Goal: Task Accomplishment & Management: Use online tool/utility

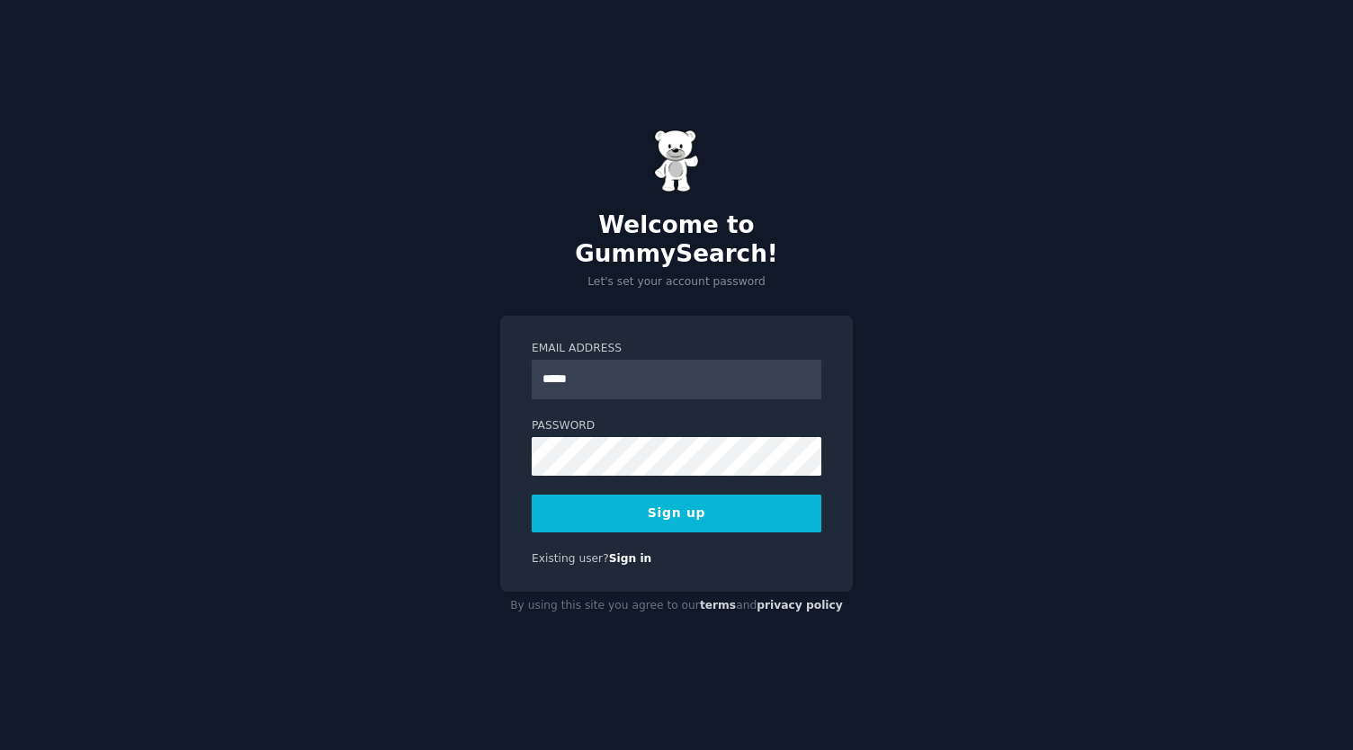
type input "**********"
click at [619, 495] on button "Sign up" at bounding box center [677, 514] width 290 height 38
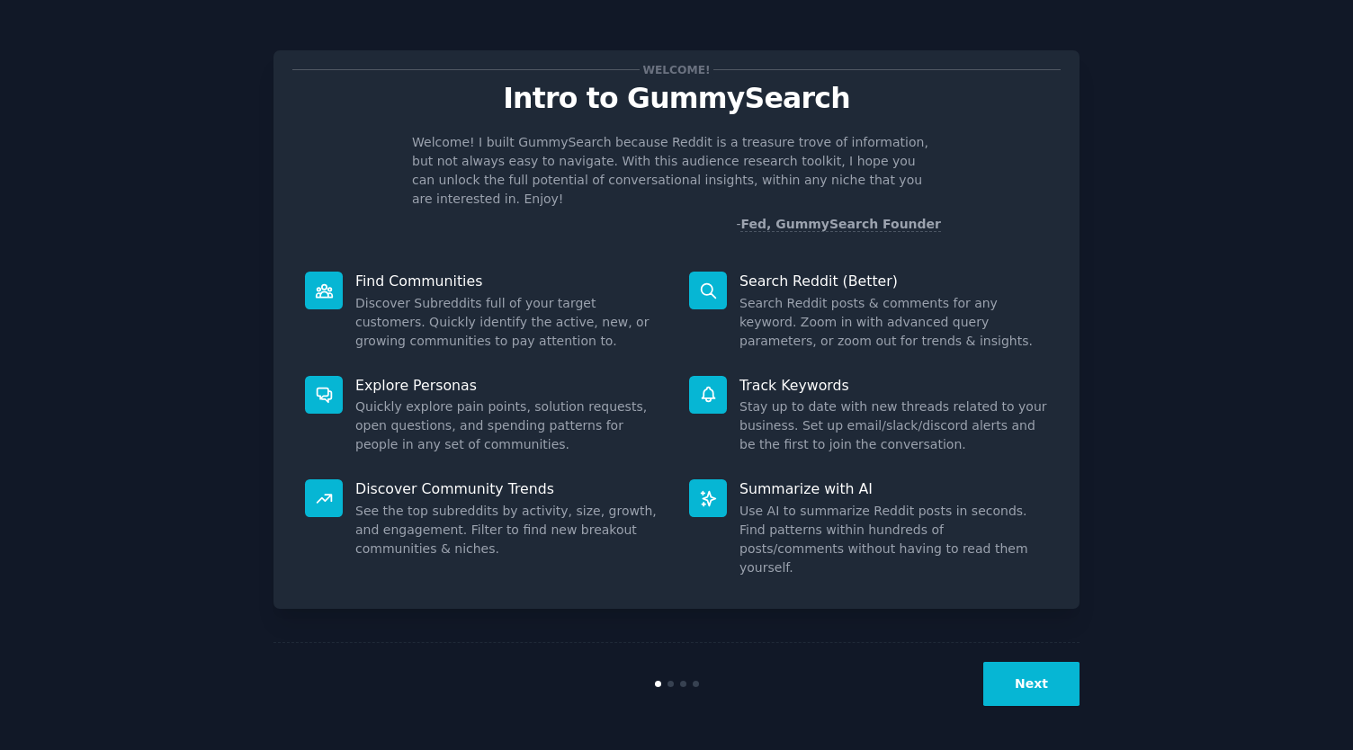
click at [1027, 677] on button "Next" at bounding box center [1031, 684] width 96 height 44
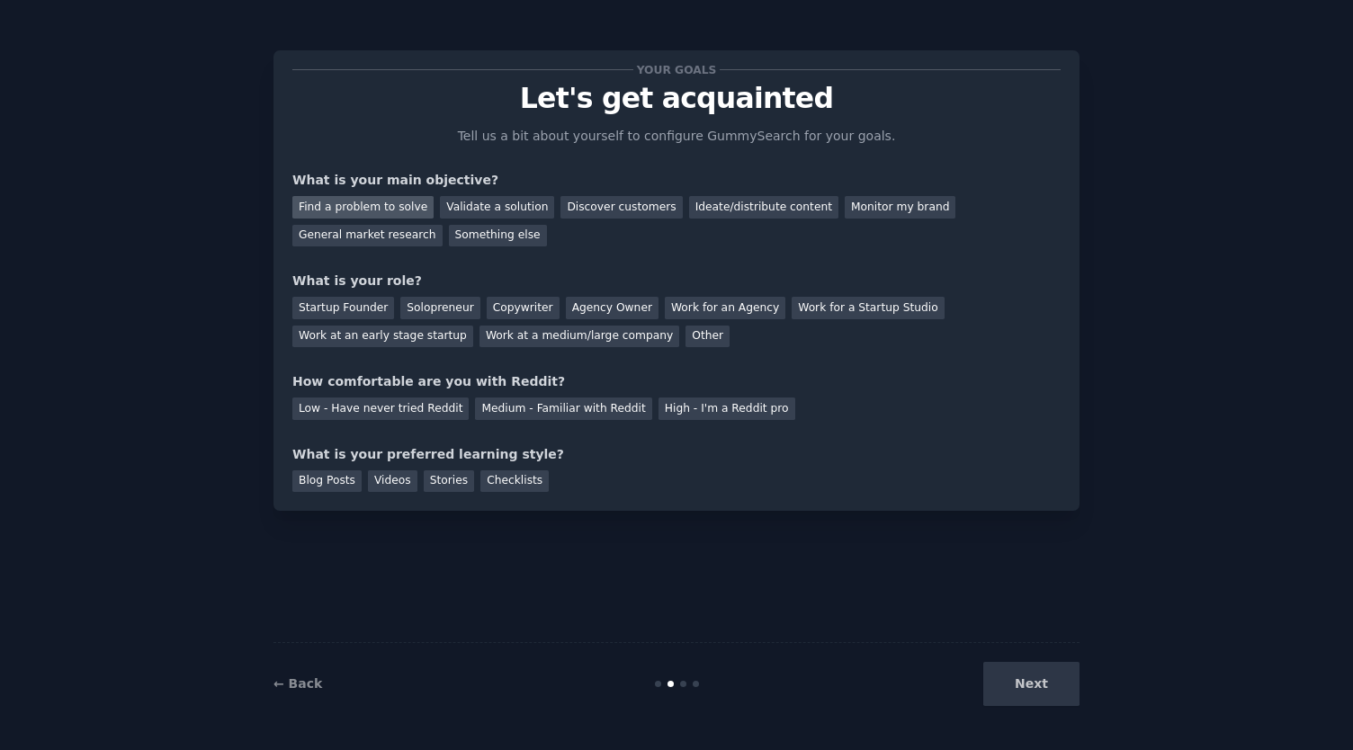
click at [390, 208] on div "Find a problem to solve" at bounding box center [362, 207] width 141 height 22
click at [587, 201] on div "Discover customers" at bounding box center [621, 207] width 121 height 22
click at [614, 304] on div "Agency Owner" at bounding box center [612, 308] width 93 height 22
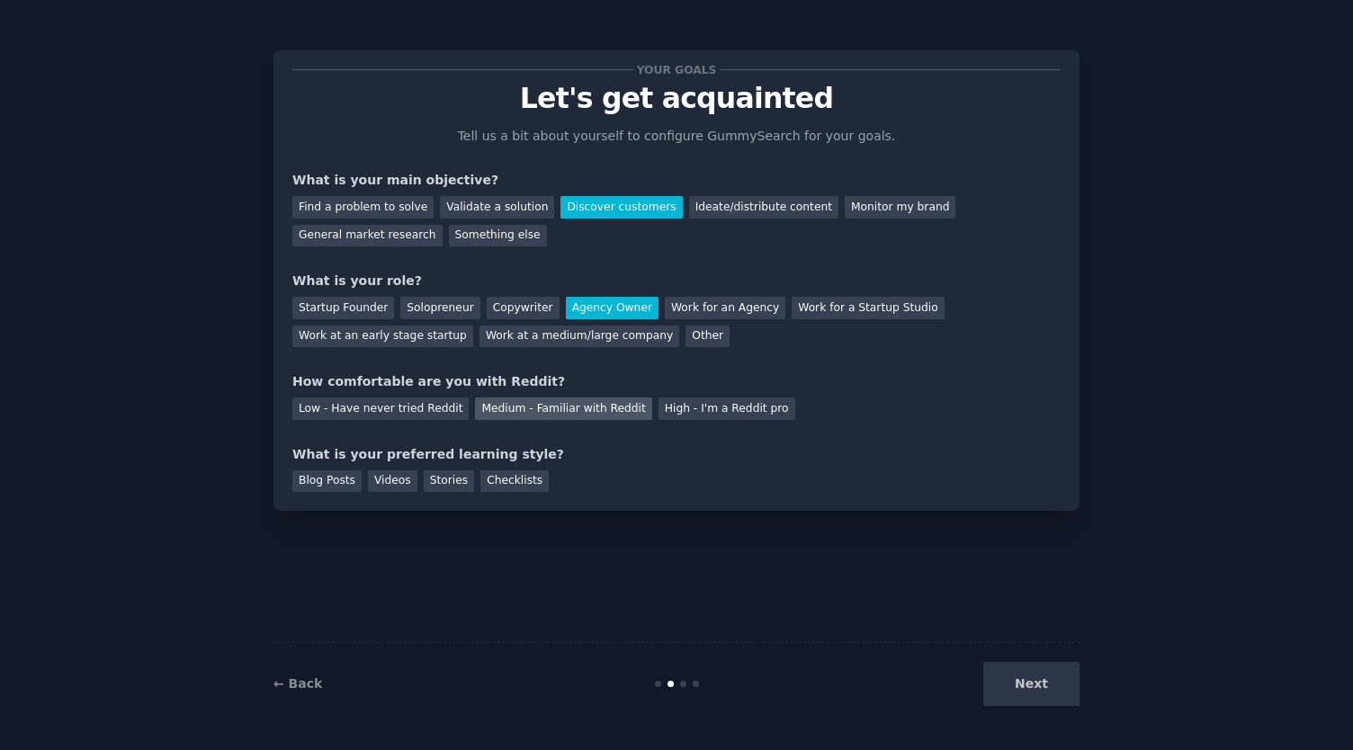
click at [534, 408] on div "Medium - Familiar with Reddit" at bounding box center [563, 409] width 176 height 22
click at [487, 483] on div "Checklists" at bounding box center [514, 482] width 68 height 22
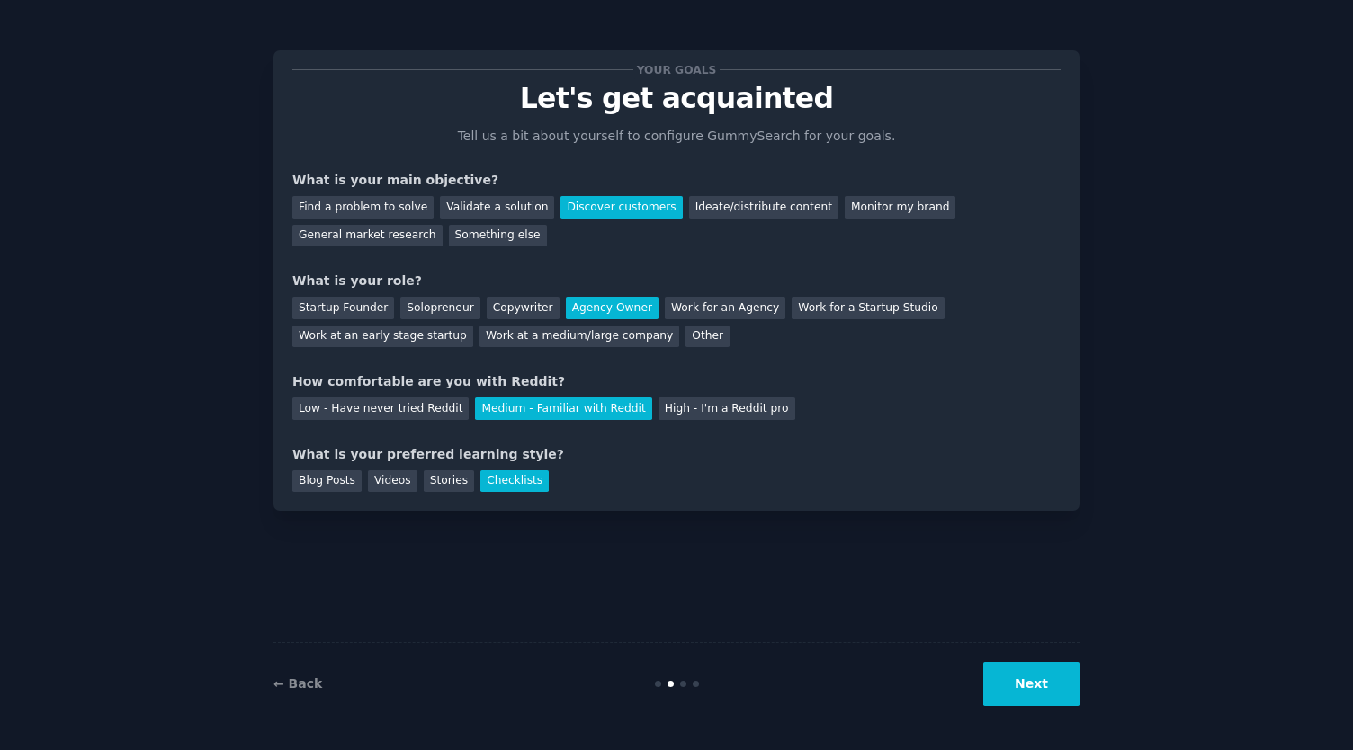
click at [1010, 681] on button "Next" at bounding box center [1031, 684] width 96 height 44
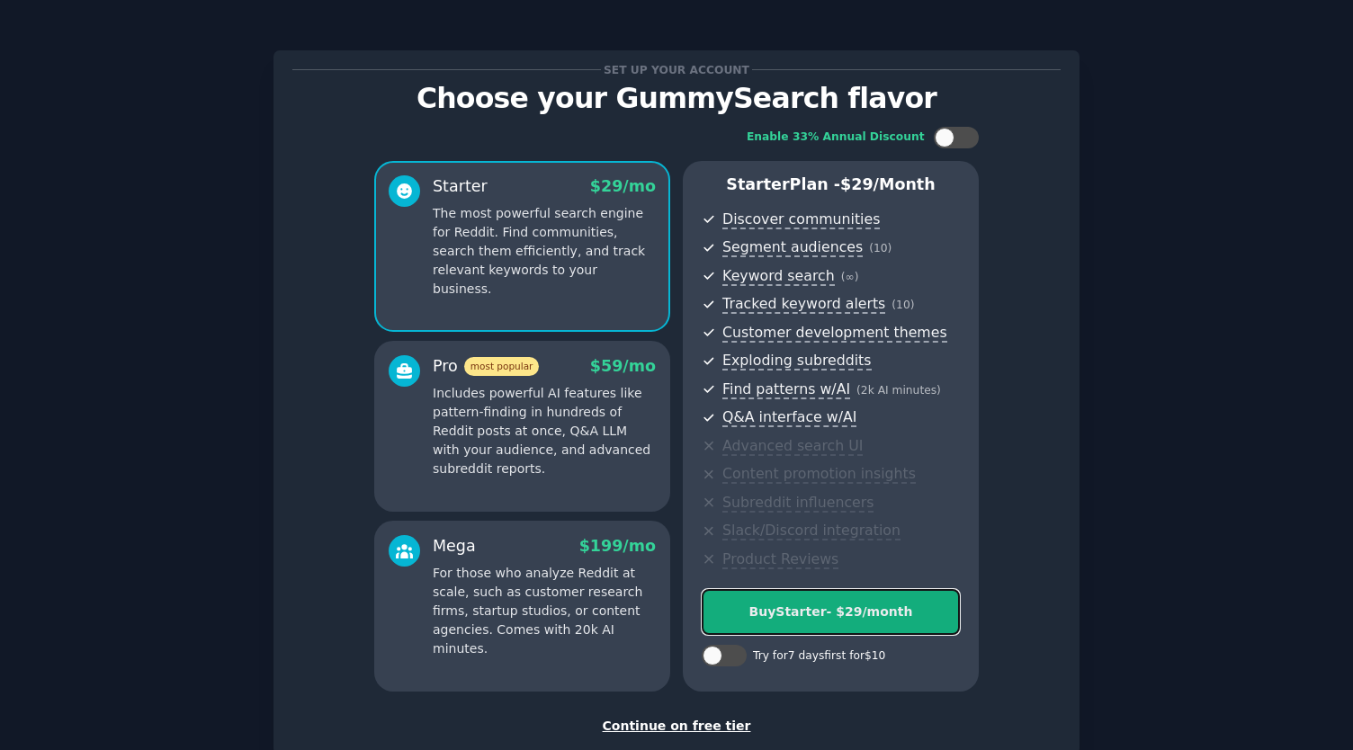
click at [858, 610] on div "Buy Starter - $ 29 /month" at bounding box center [831, 612] width 256 height 19
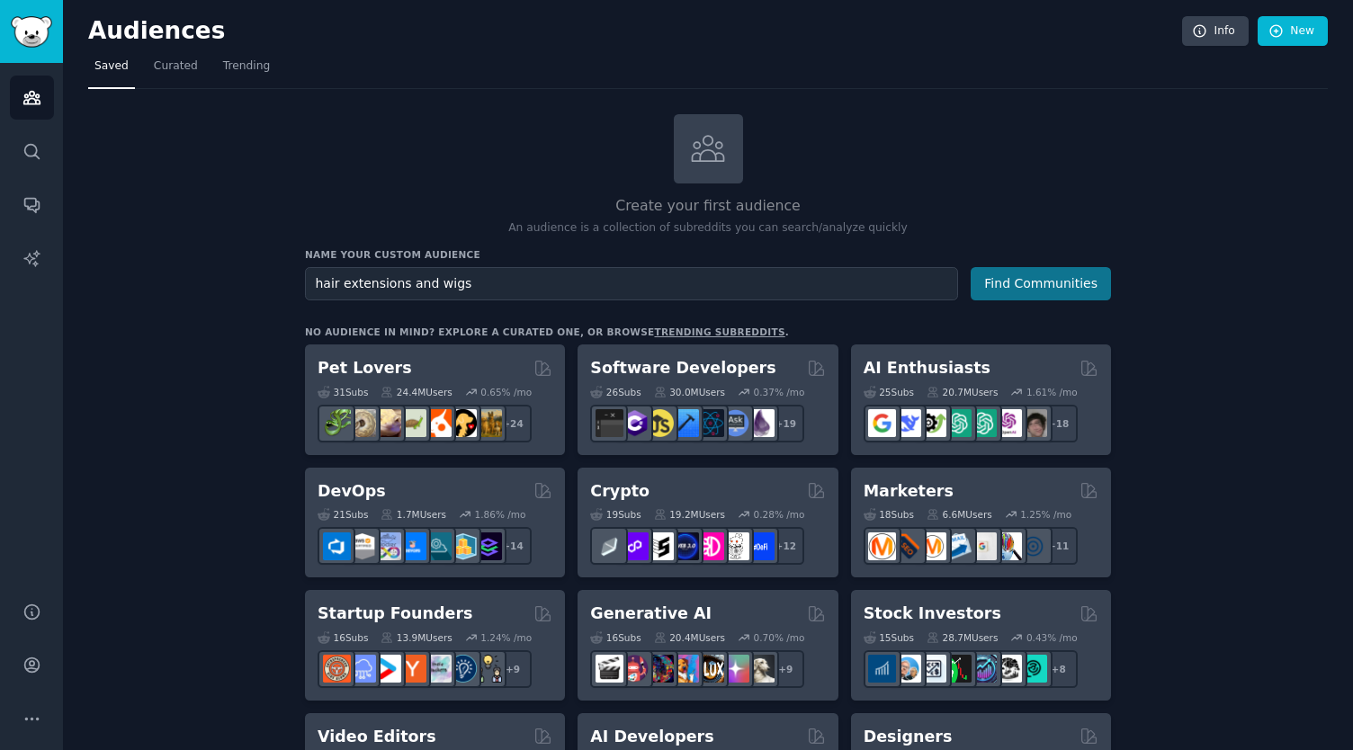
type input "hair extensions and wigs"
click at [1012, 283] on button "Find Communities" at bounding box center [1041, 283] width 140 height 33
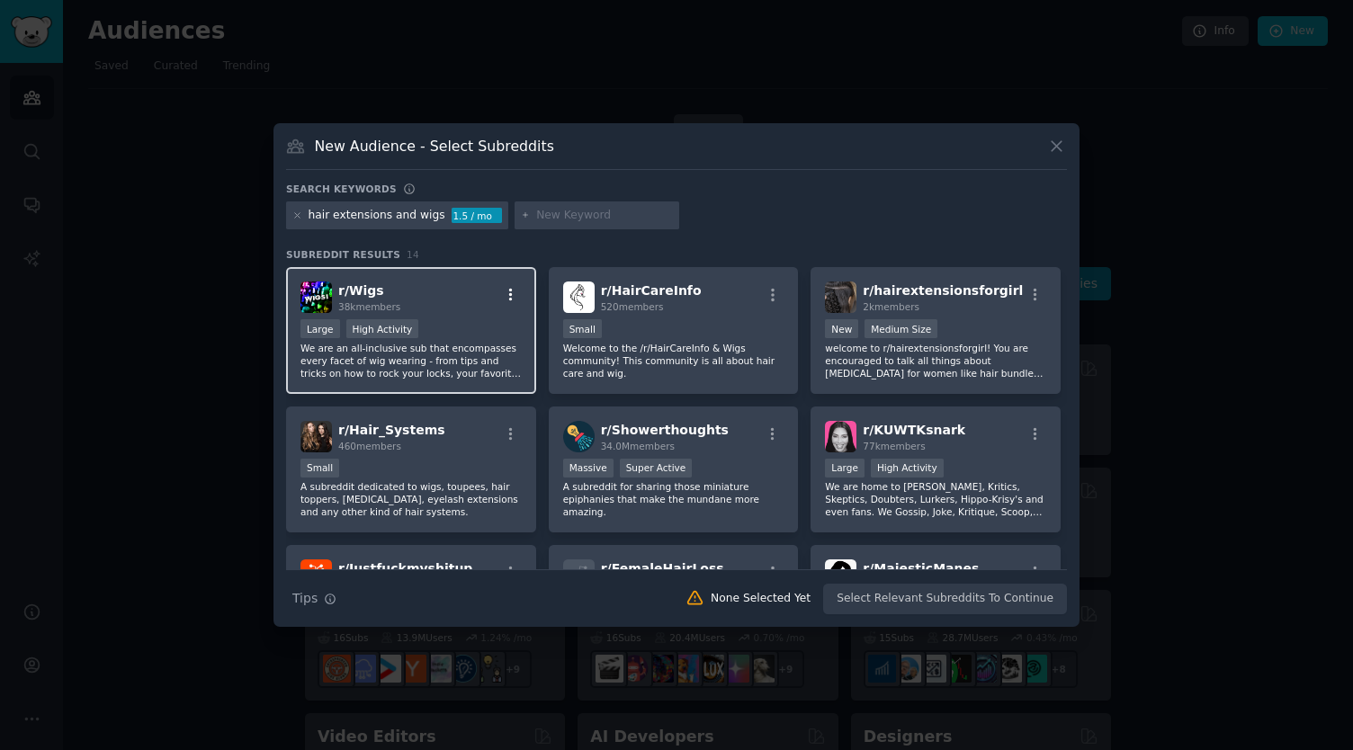
click at [511, 296] on icon "button" at bounding box center [511, 295] width 16 height 16
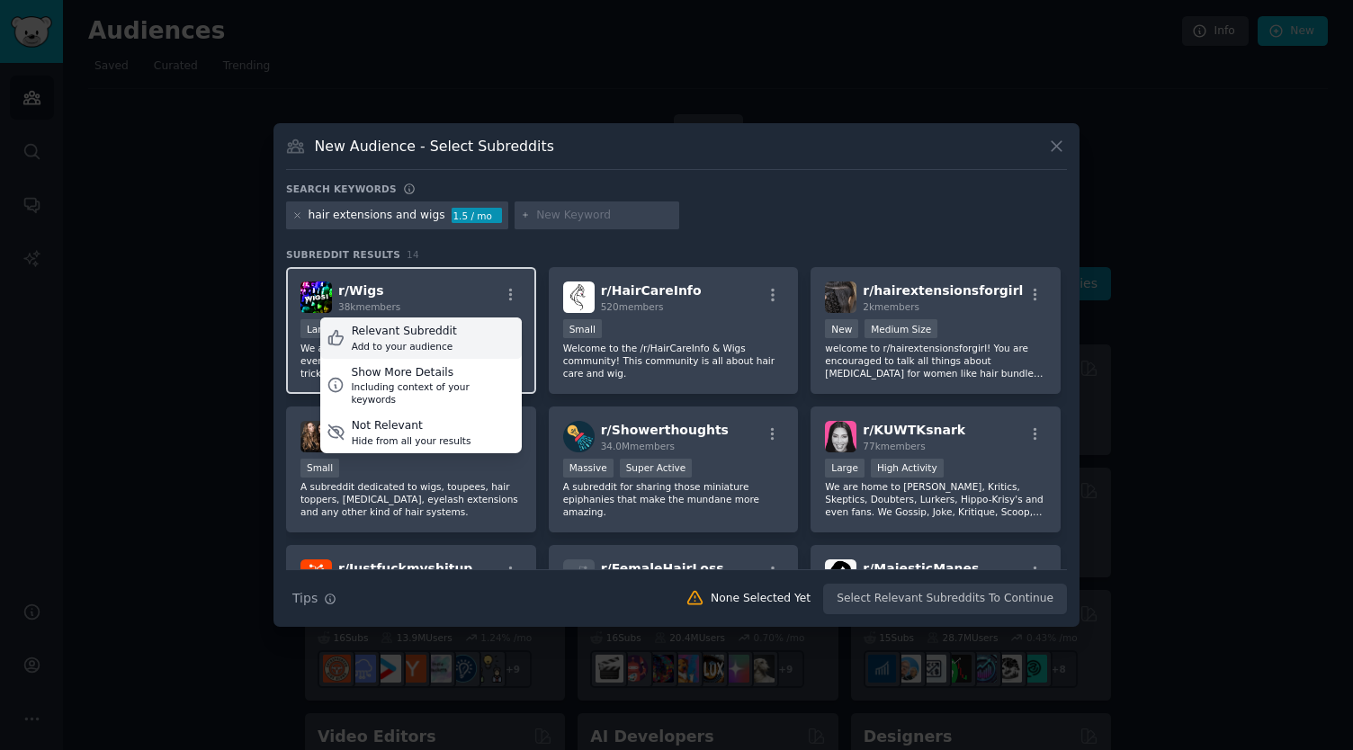
click at [455, 336] on div "Relevant Subreddit Add to your audience" at bounding box center [421, 338] width 202 height 41
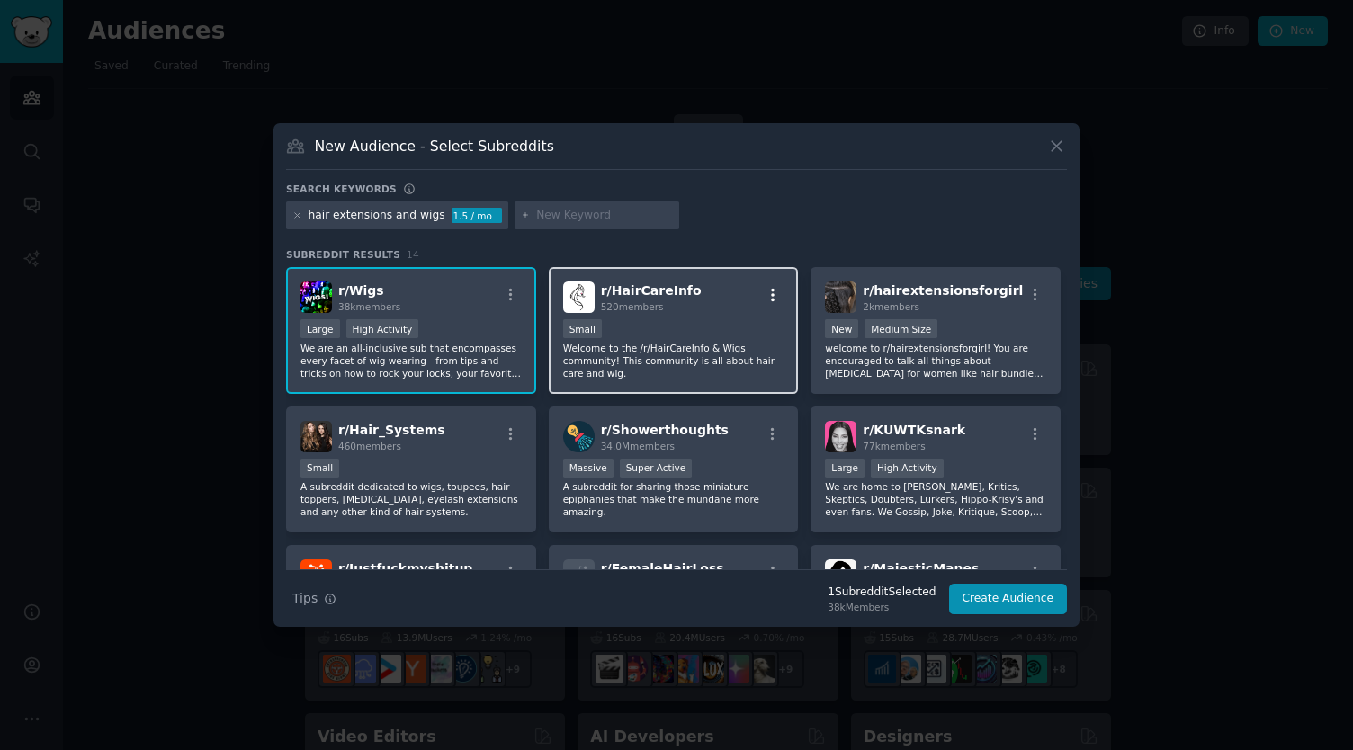
click at [771, 294] on icon "button" at bounding box center [773, 295] width 4 height 13
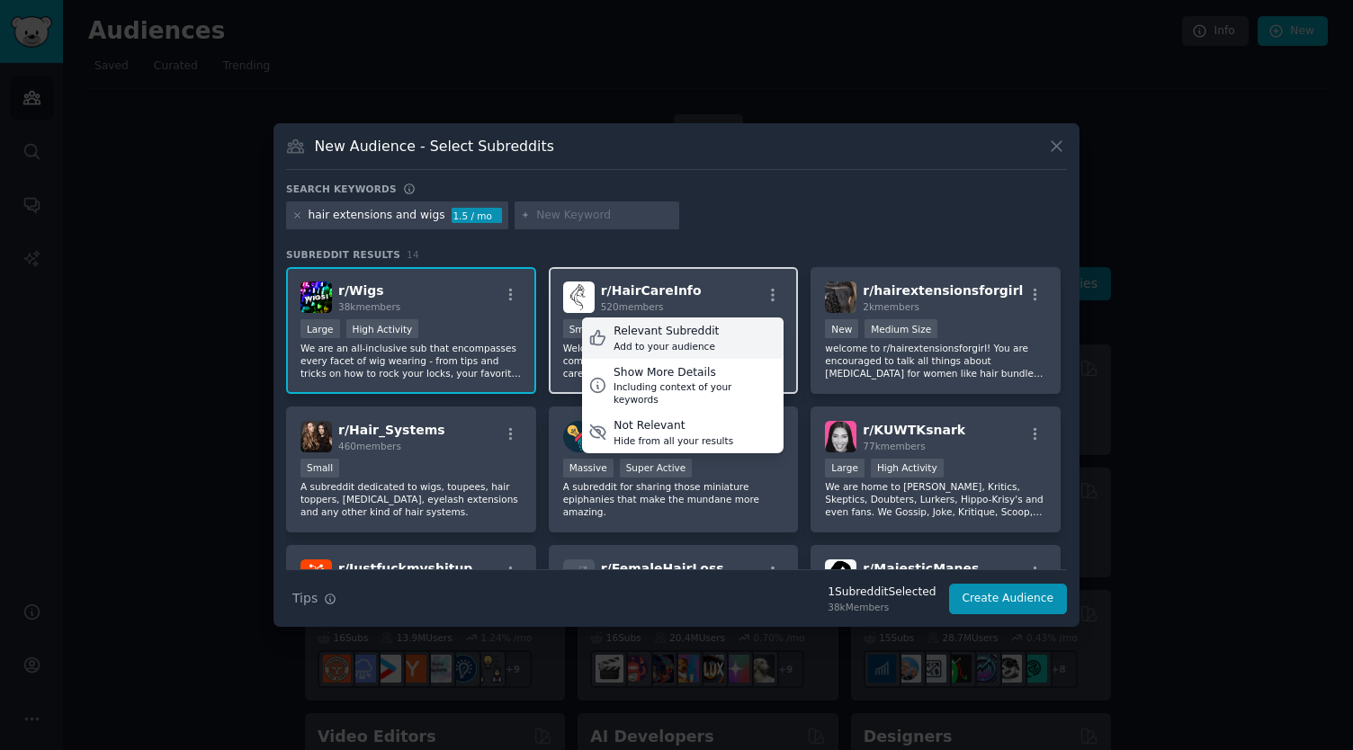
click at [705, 333] on div "Relevant Subreddit Add to your audience" at bounding box center [683, 338] width 202 height 41
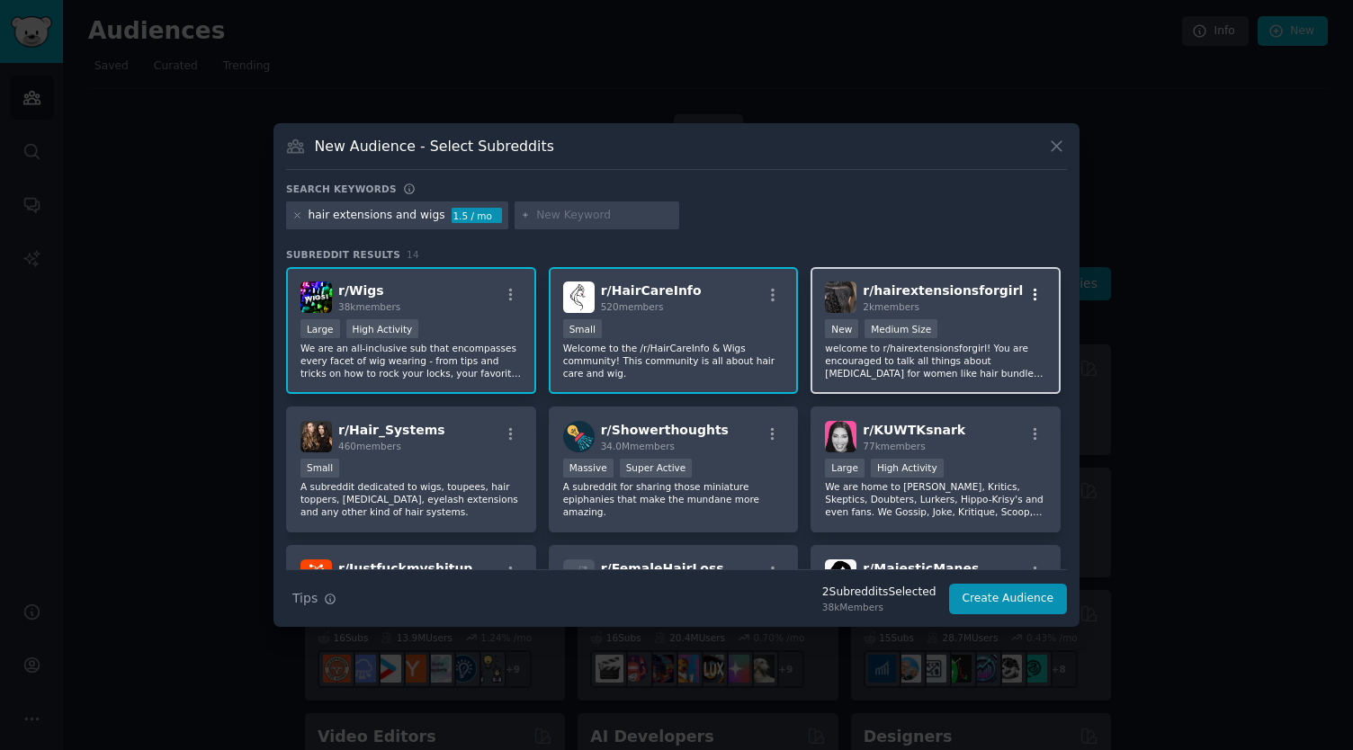
click at [1028, 292] on icon "button" at bounding box center [1035, 295] width 16 height 16
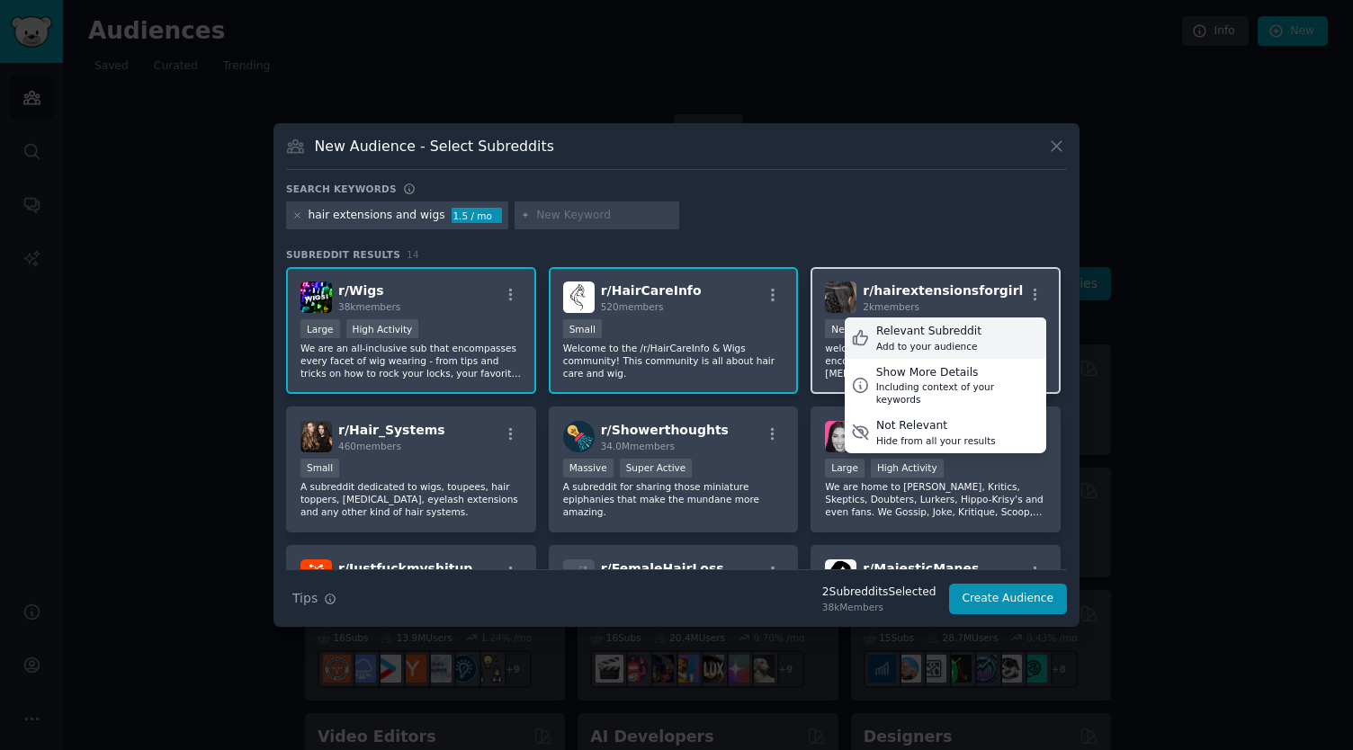
click at [956, 337] on div "Relevant Subreddit" at bounding box center [928, 332] width 105 height 16
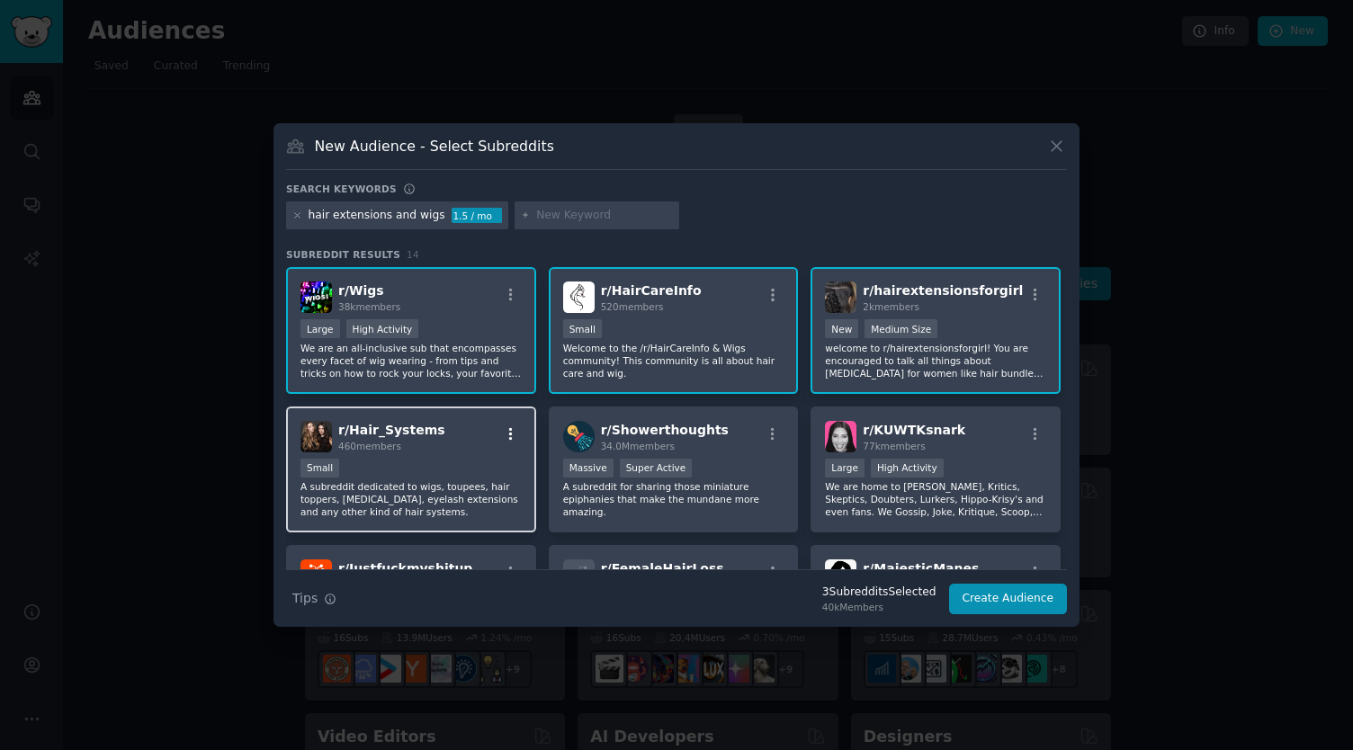
click at [509, 429] on icon "button" at bounding box center [511, 433] width 4 height 13
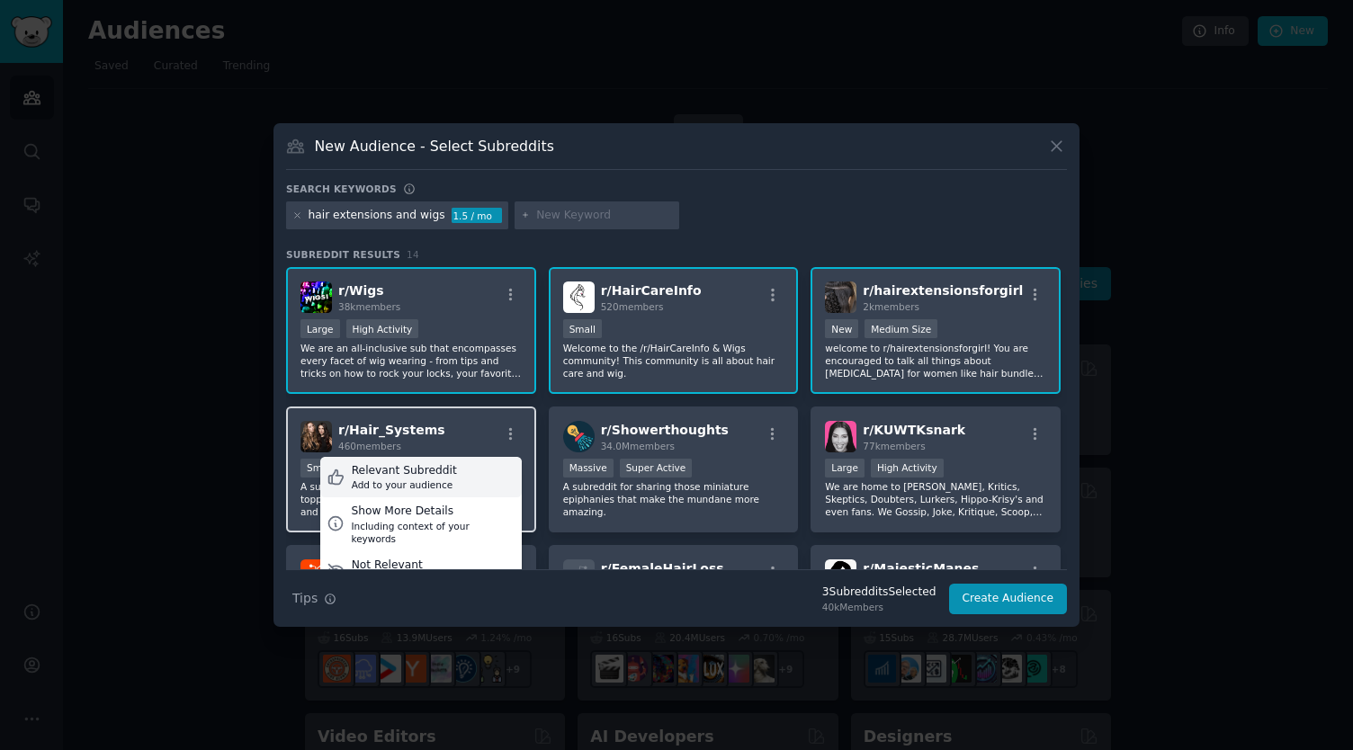
click at [389, 479] on div "Add to your audience" at bounding box center [404, 485] width 105 height 13
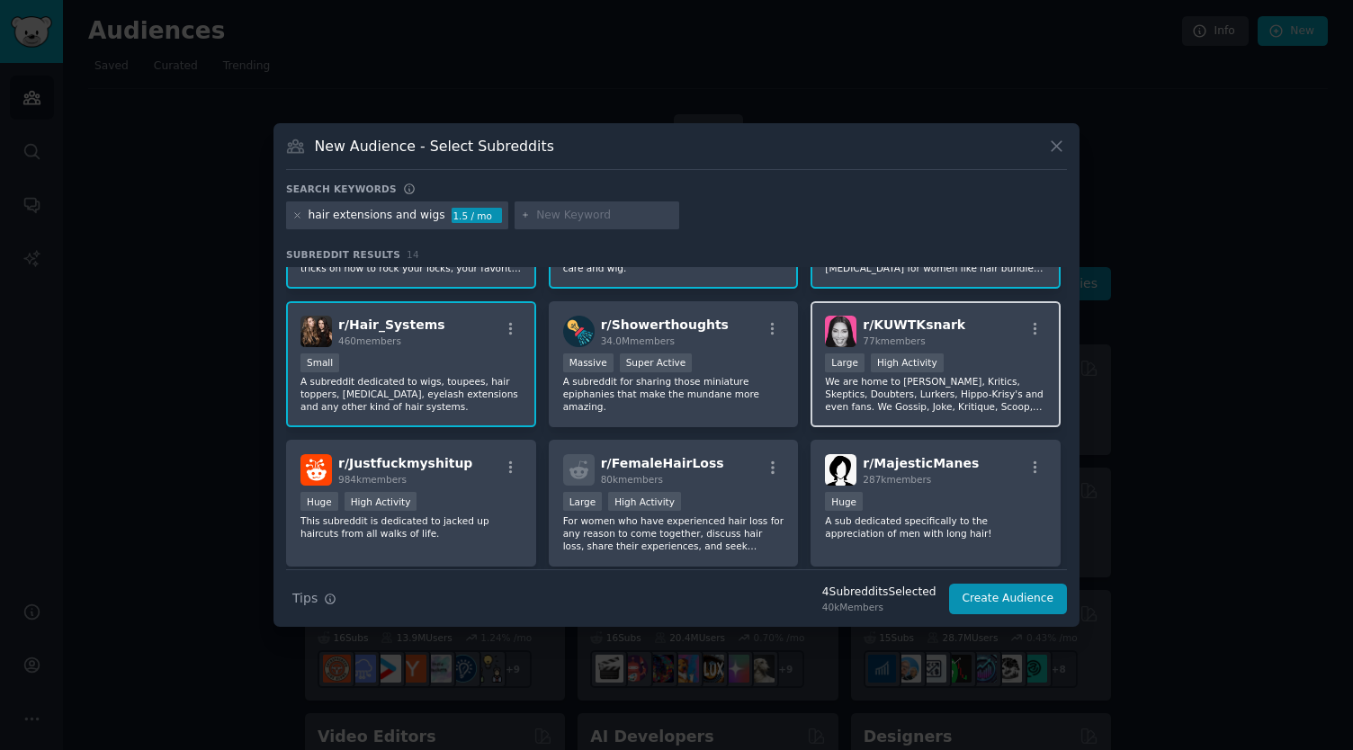
scroll to position [106, 0]
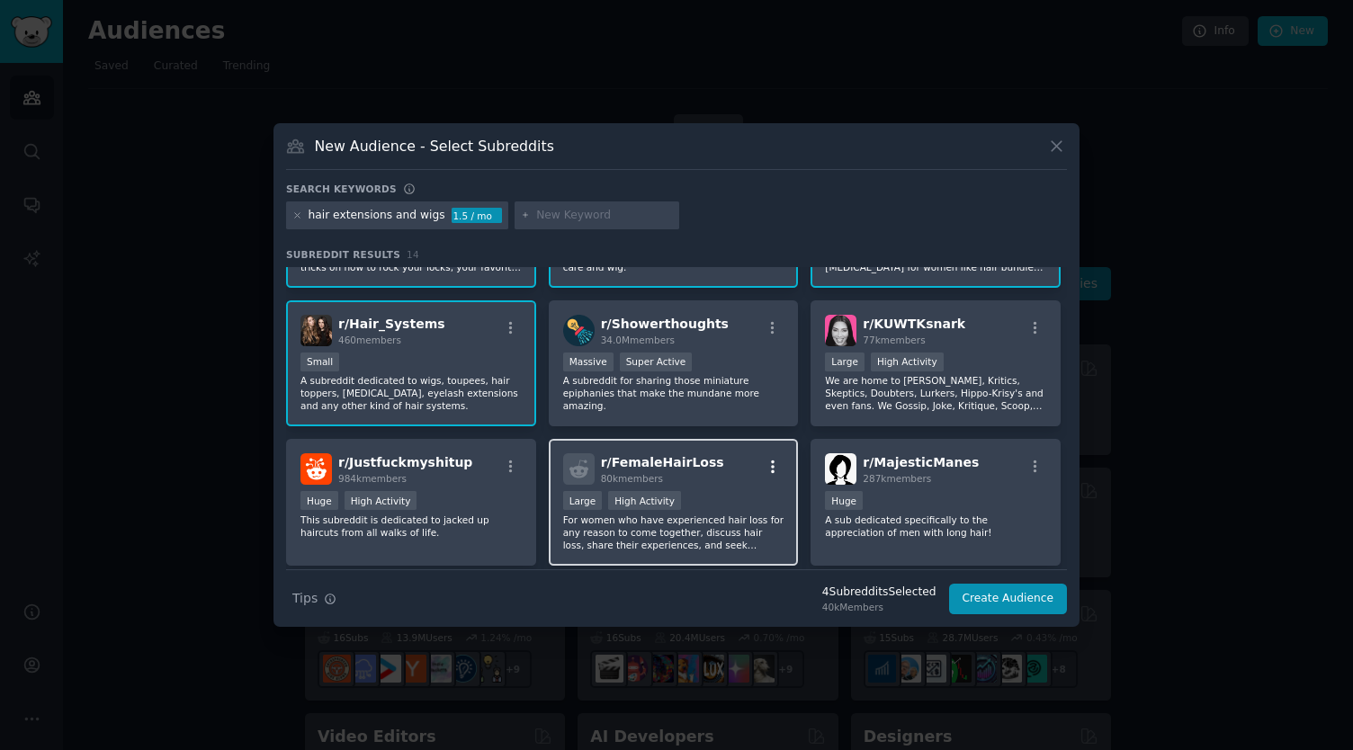
click at [775, 460] on icon "button" at bounding box center [773, 467] width 16 height 16
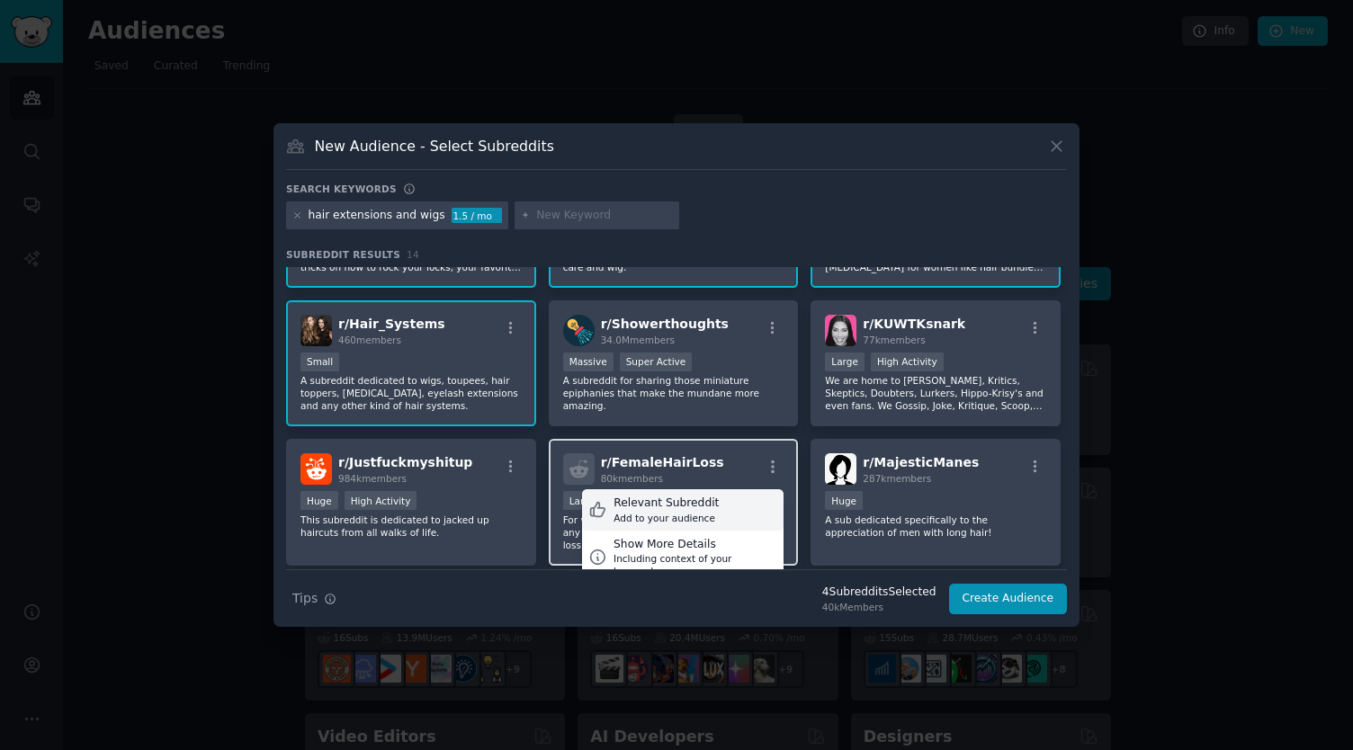
click at [681, 504] on div "Relevant Subreddit" at bounding box center [666, 504] width 105 height 16
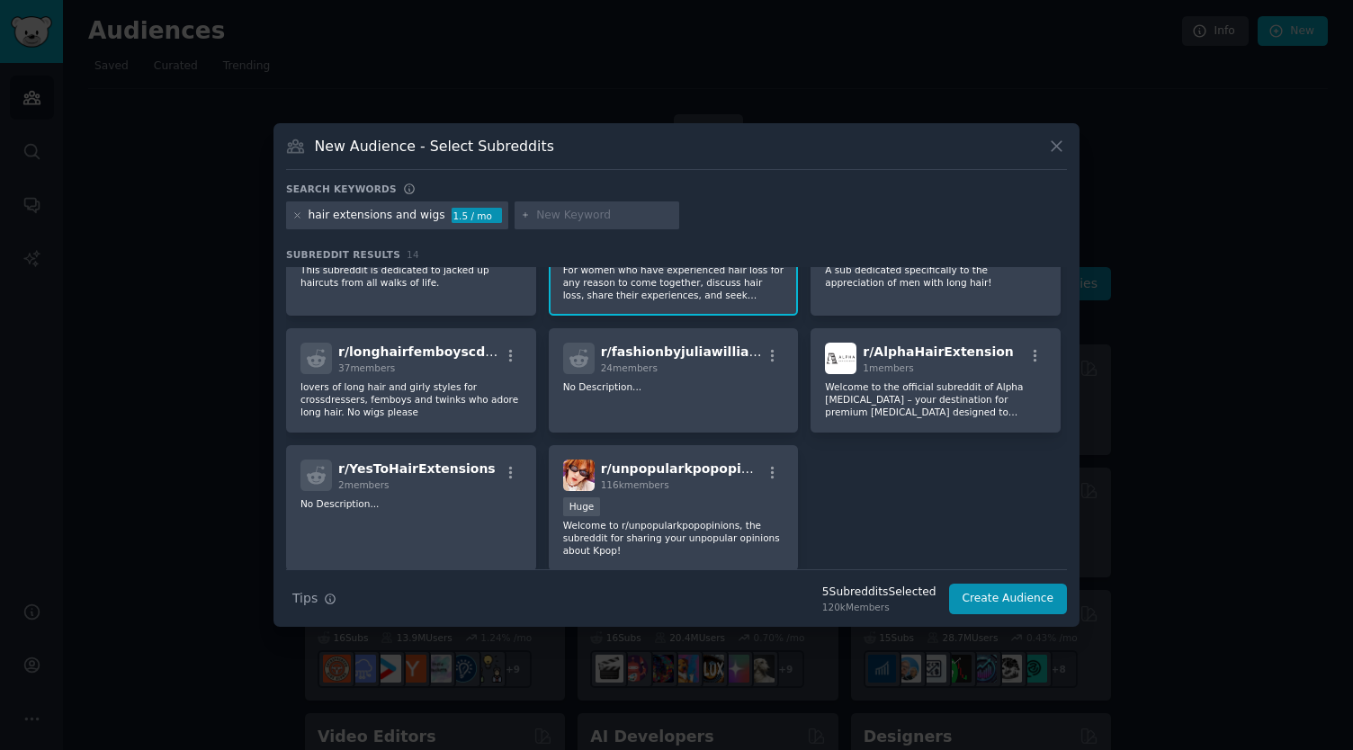
scroll to position [421, 0]
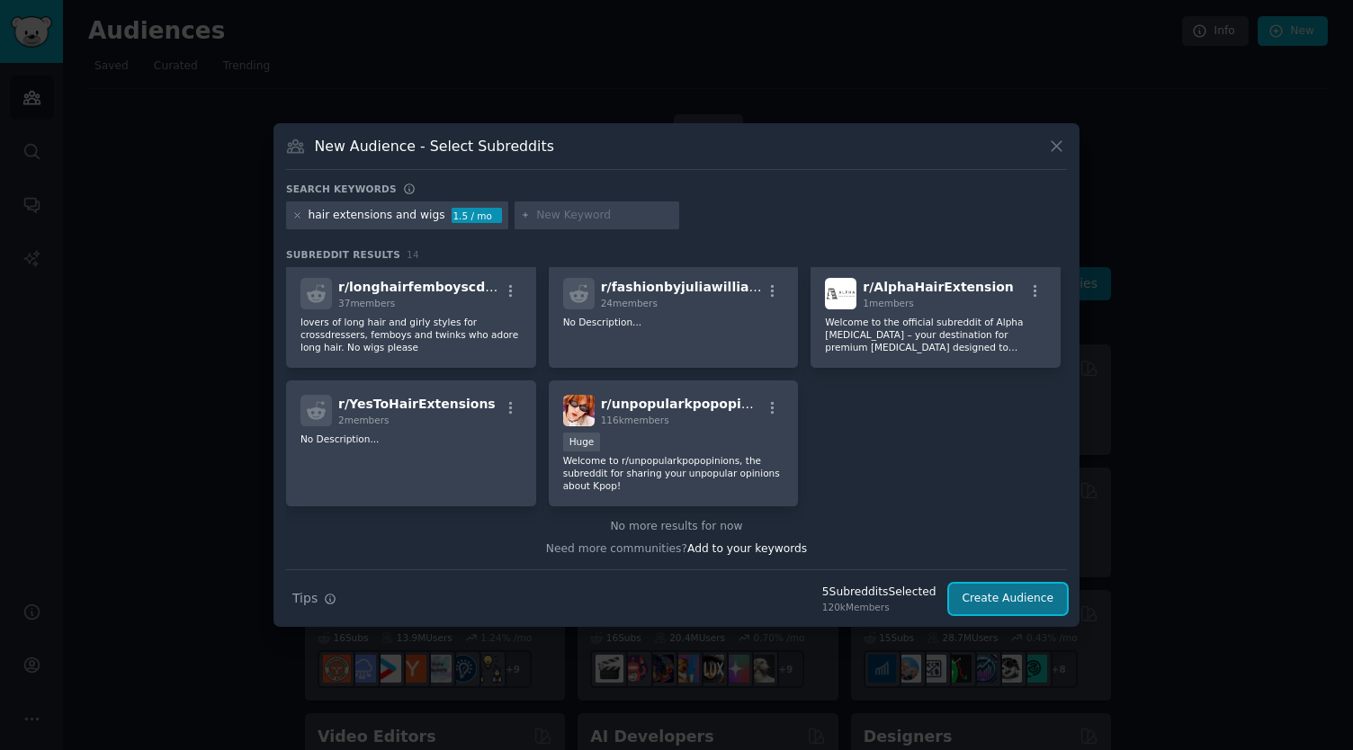
click at [1000, 598] on button "Create Audience" at bounding box center [1008, 599] width 119 height 31
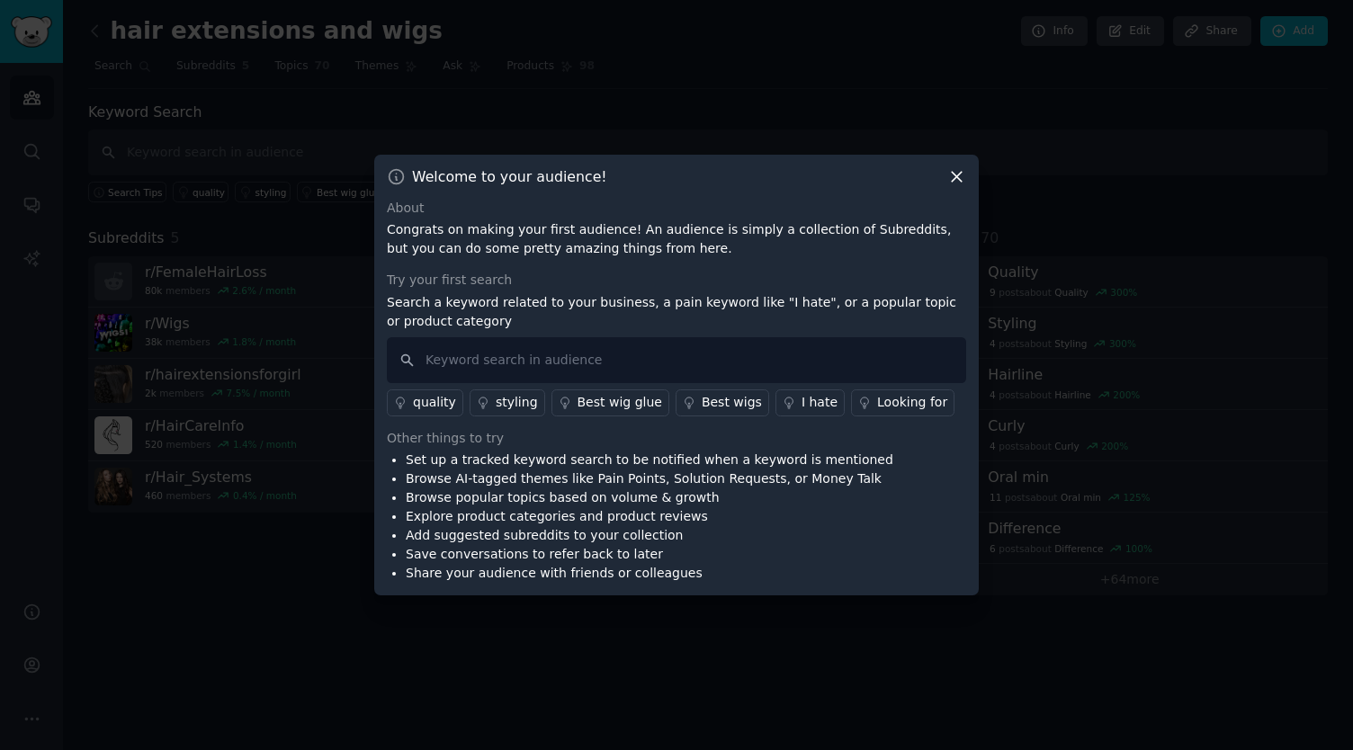
click at [439, 404] on div "quality" at bounding box center [434, 402] width 43 height 19
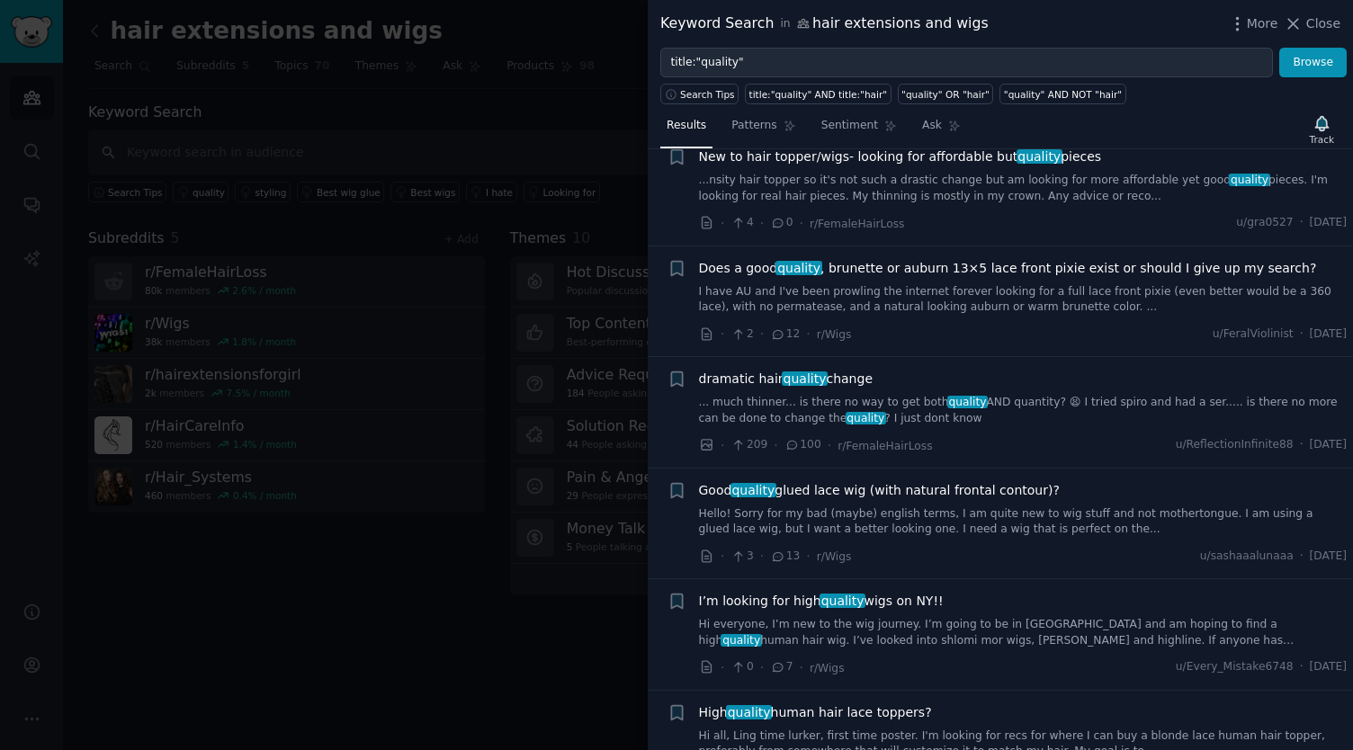
scroll to position [589, 0]
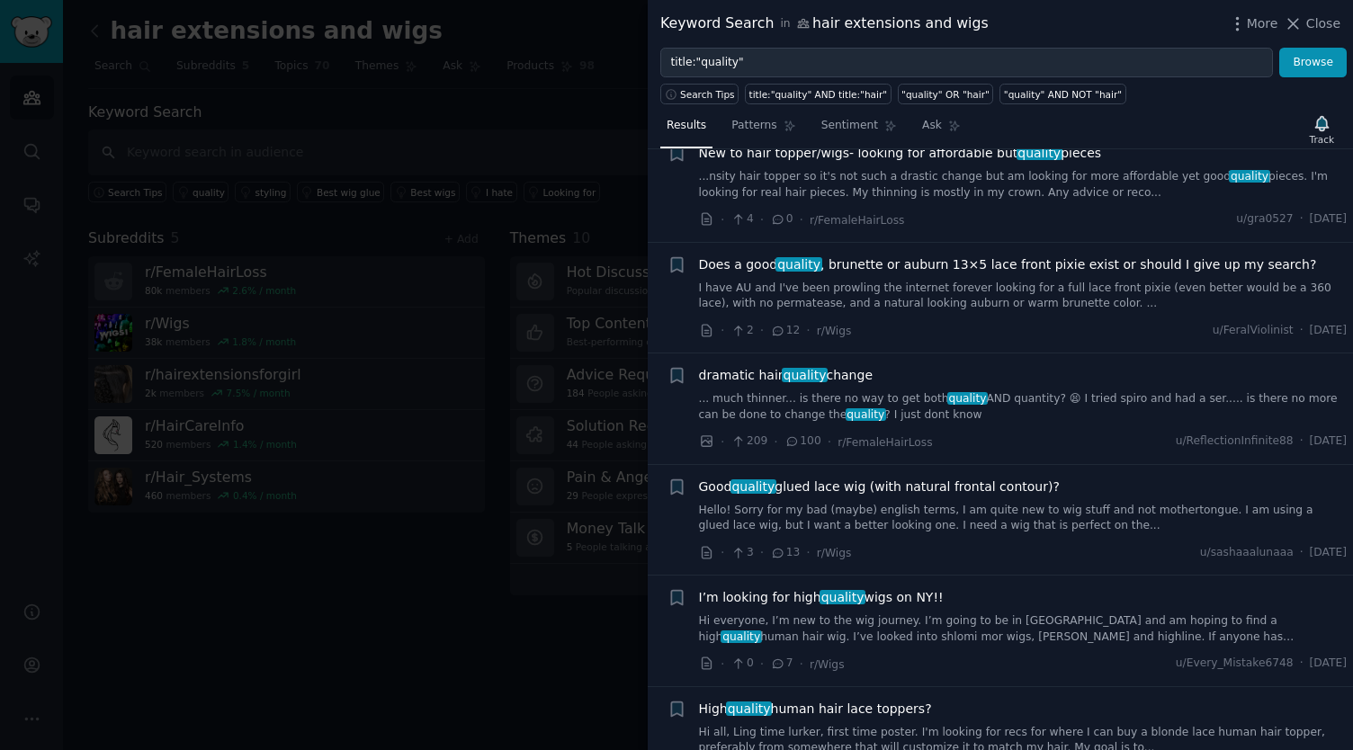
click at [901, 614] on link "Hi everyone, I’m new to the wig journey. I’m going to be in [GEOGRAPHIC_DATA] a…" at bounding box center [1023, 629] width 649 height 31
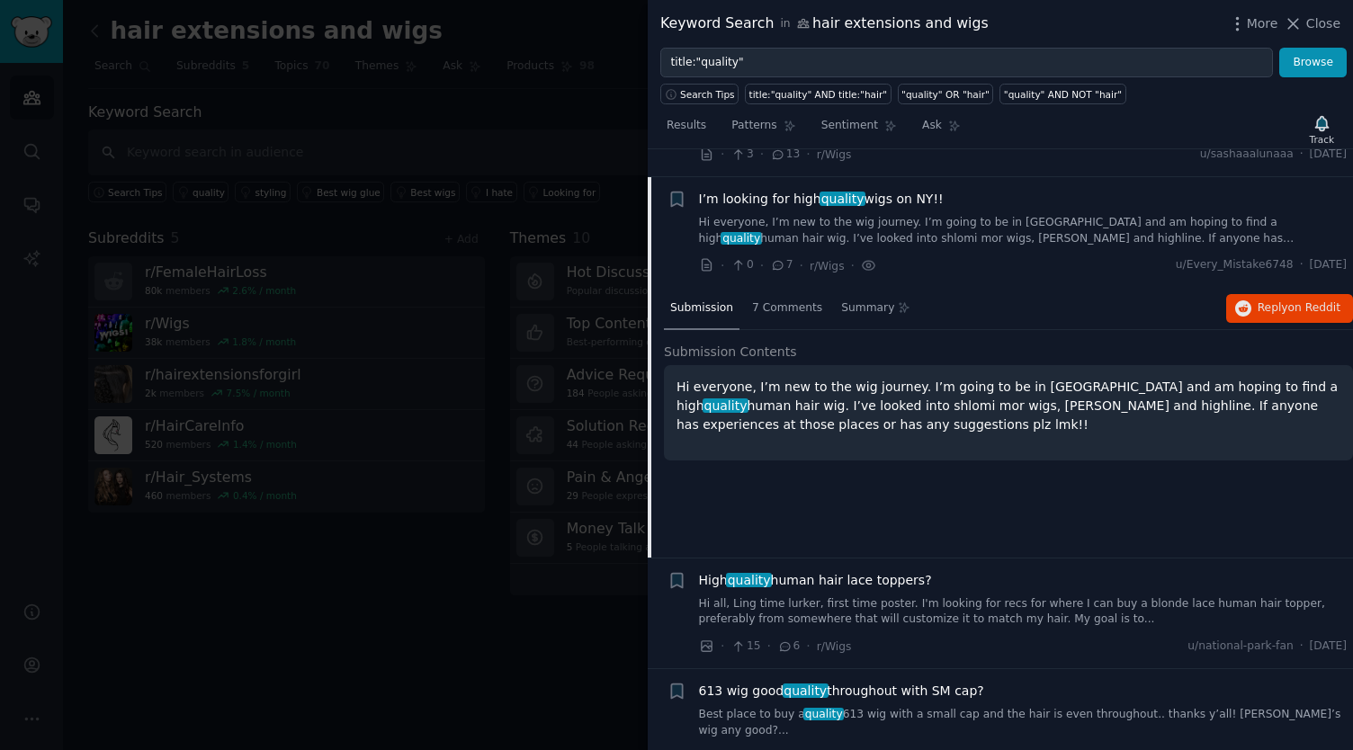
scroll to position [994, 0]
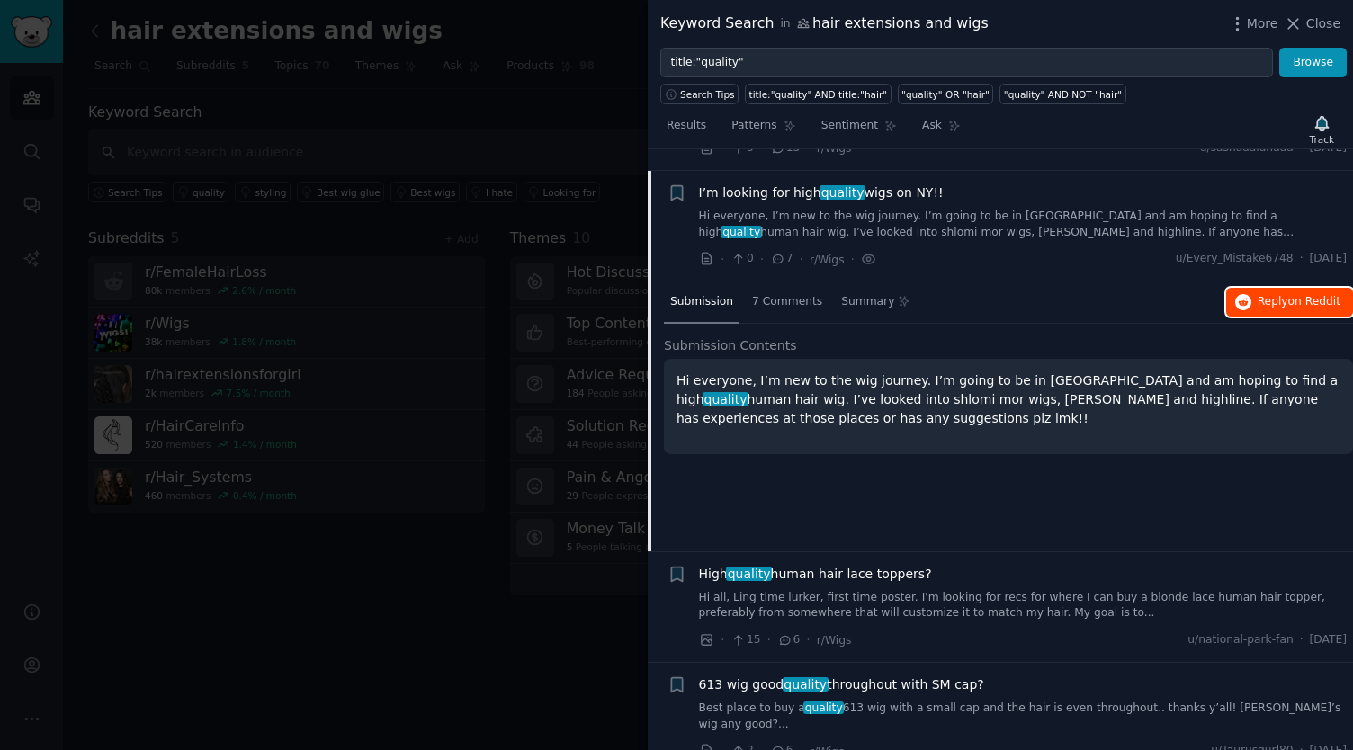
click at [1285, 294] on span "Reply on Reddit" at bounding box center [1299, 302] width 83 height 16
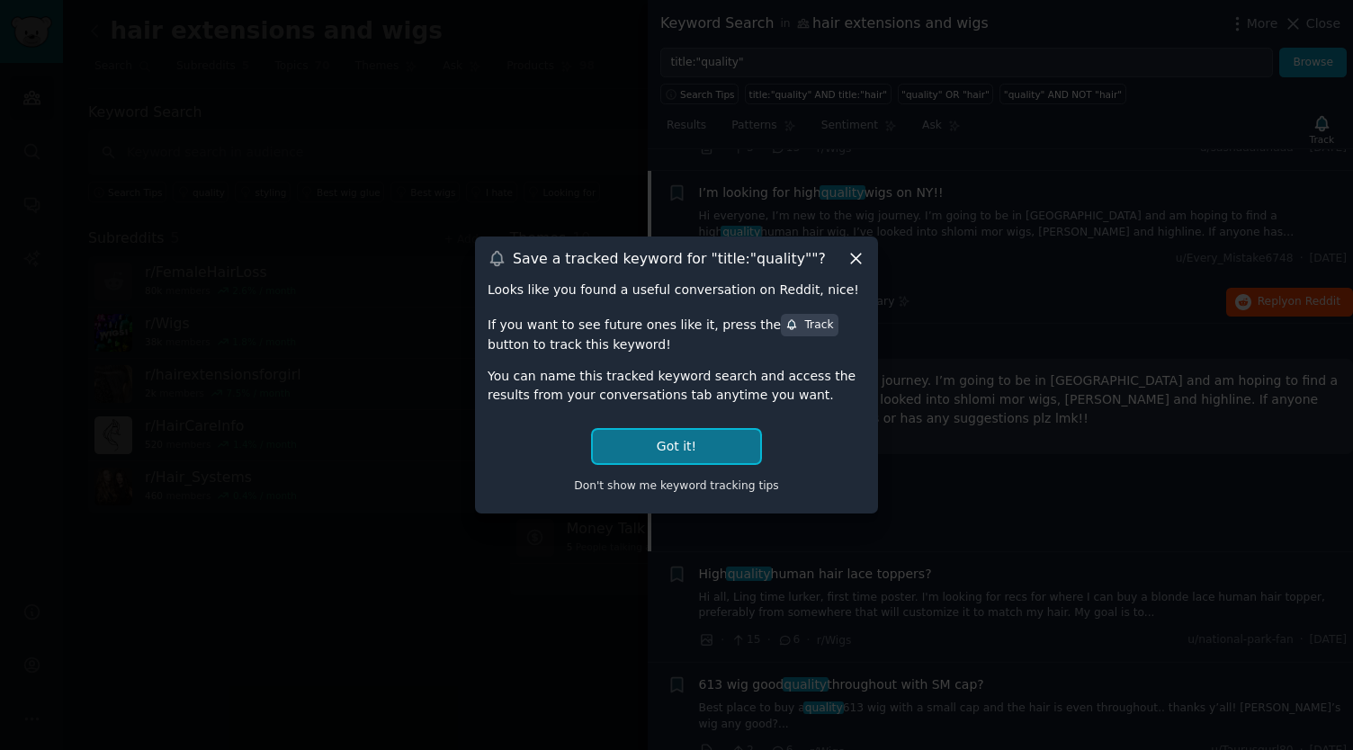
click at [718, 451] on button "Got it!" at bounding box center [676, 446] width 167 height 33
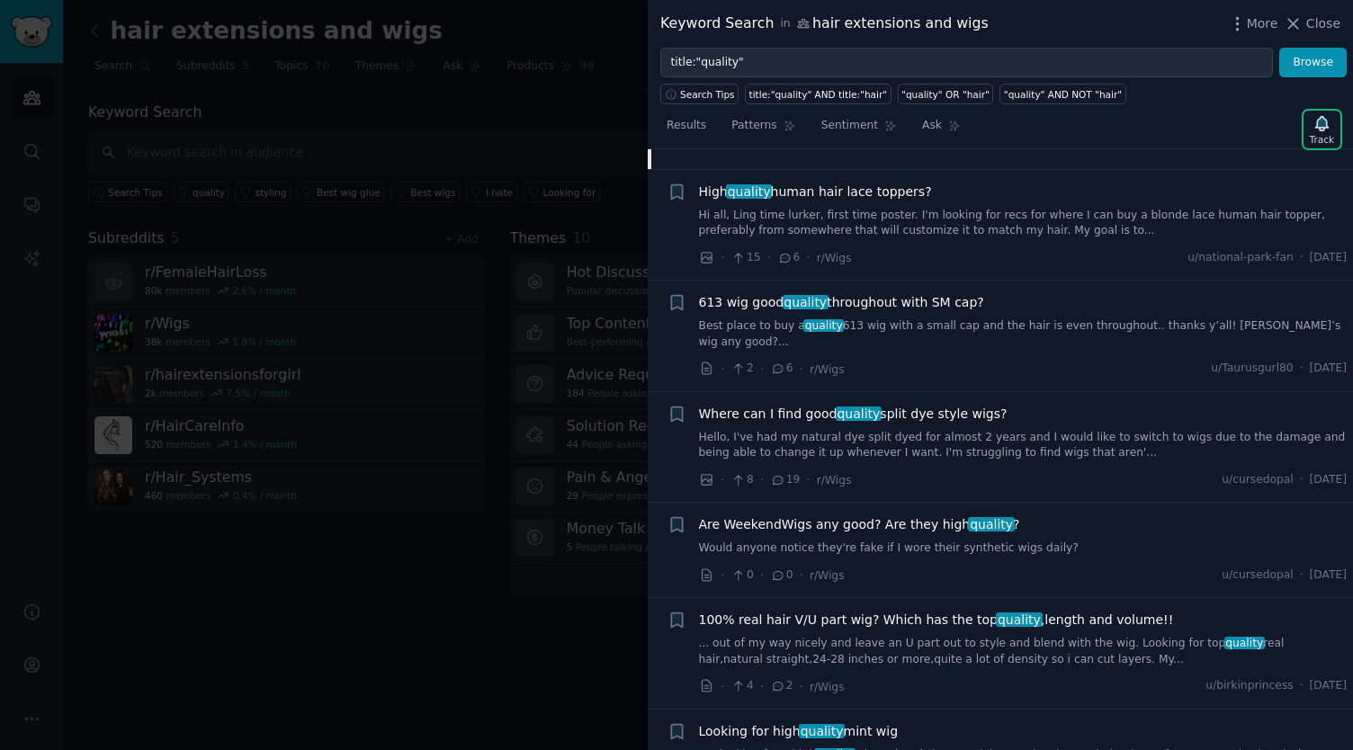
scroll to position [1453, 0]
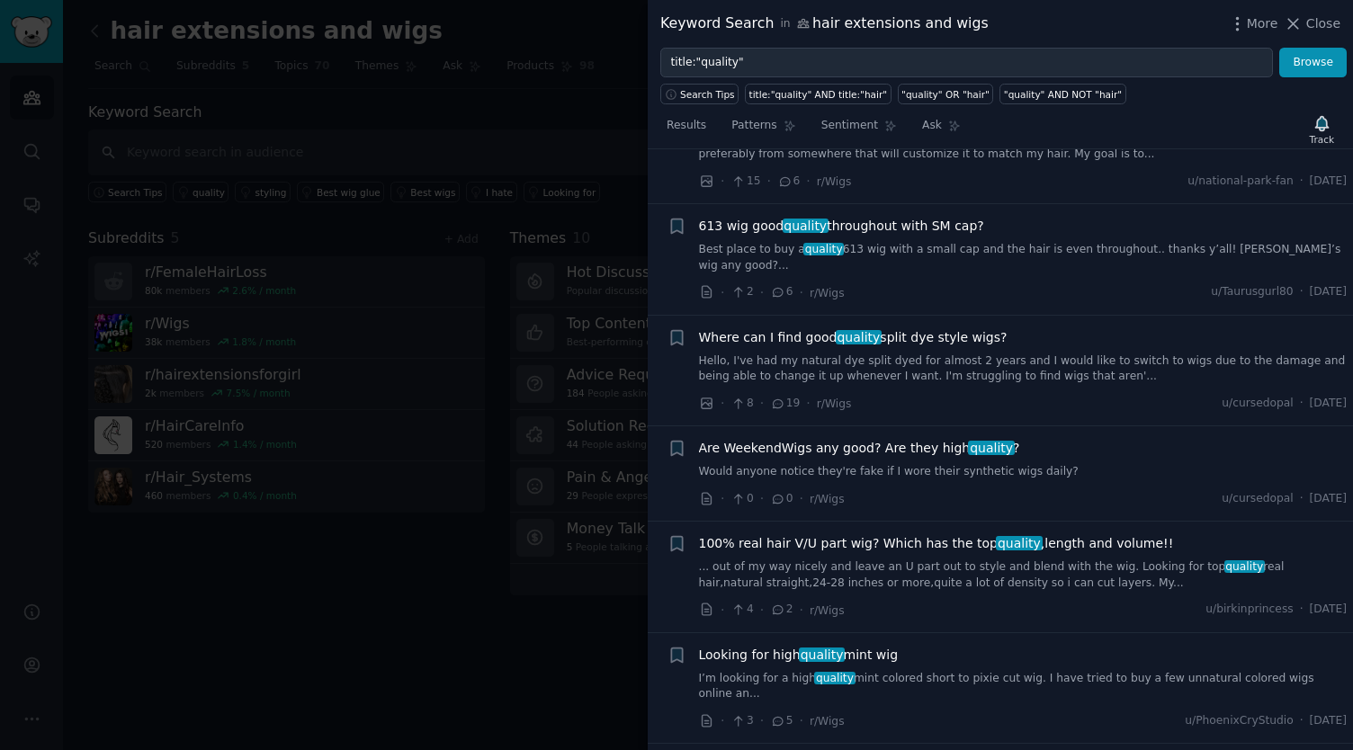
click at [862, 534] on span "100% real hair V/U part wig? Which has the top quality ,length and volume!!" at bounding box center [936, 543] width 475 height 19
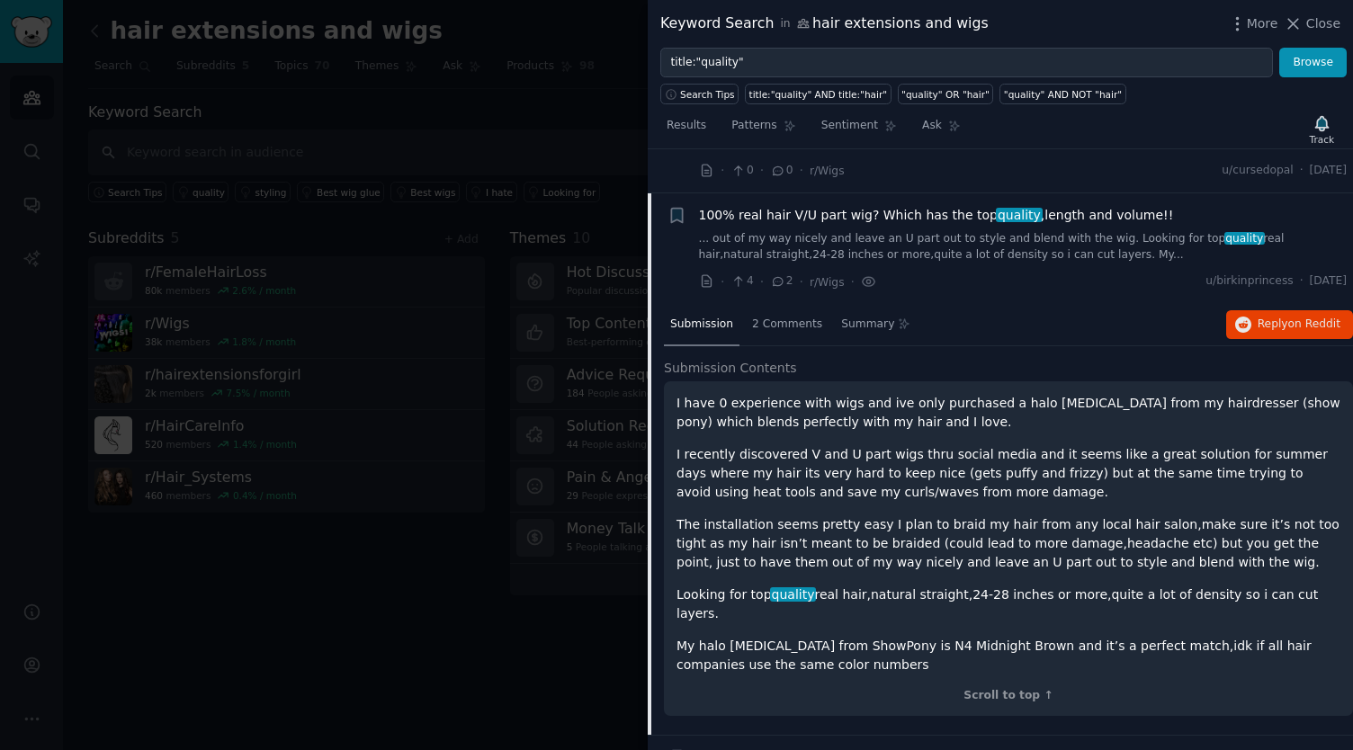
scroll to position [1517, 0]
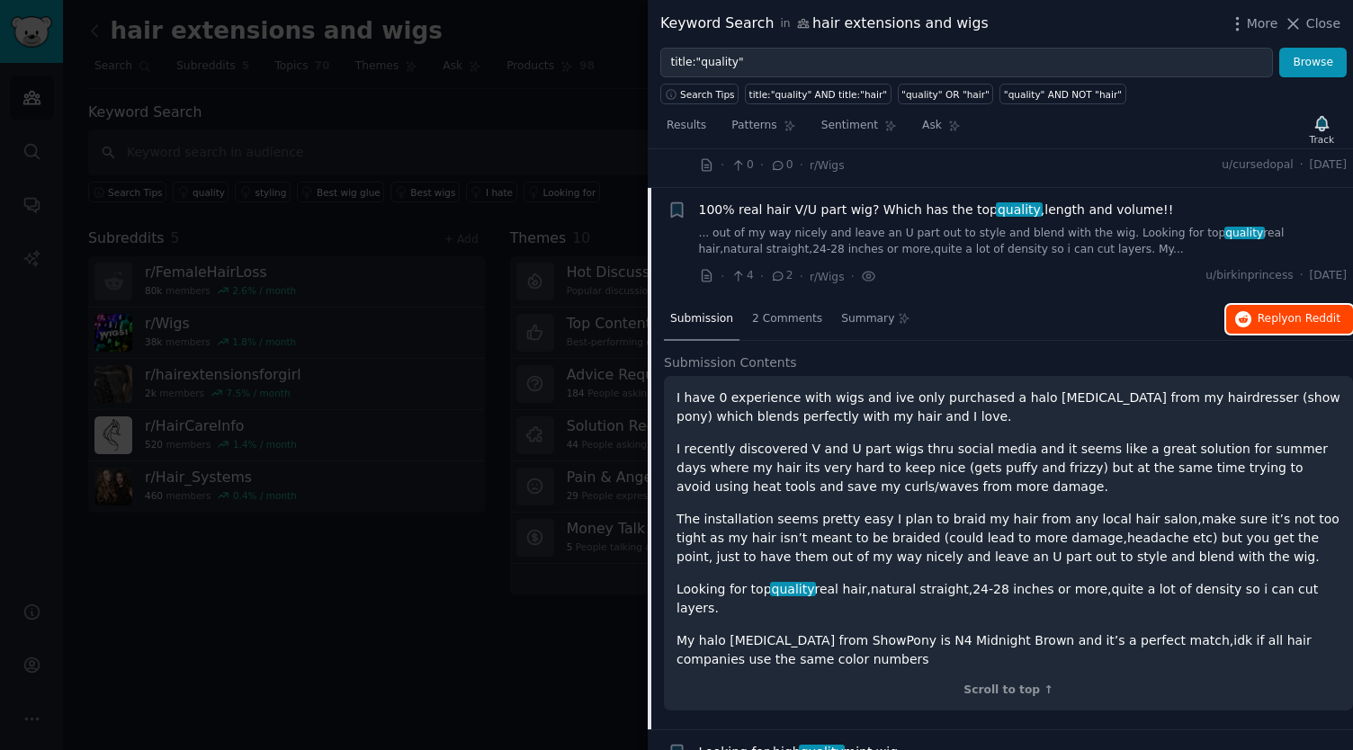
click at [1279, 311] on span "Reply on Reddit" at bounding box center [1299, 319] width 83 height 16
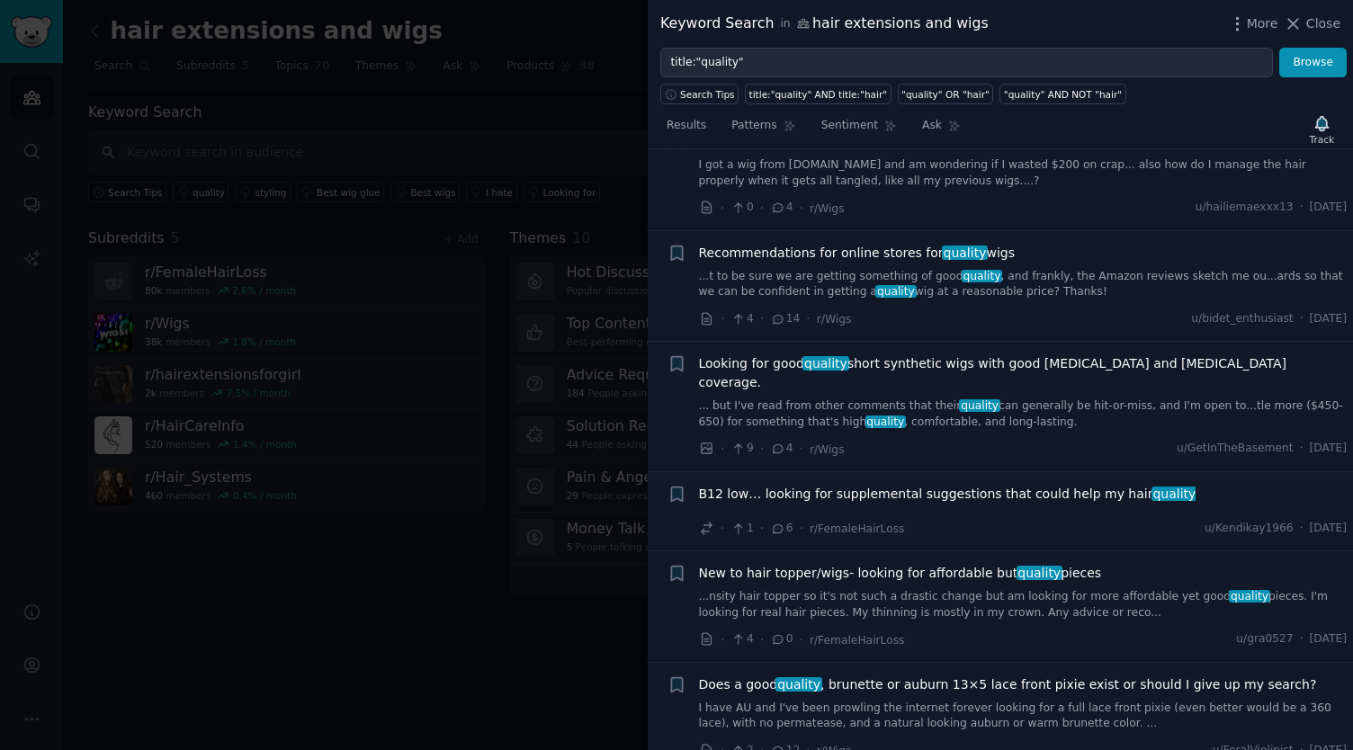
scroll to position [0, 0]
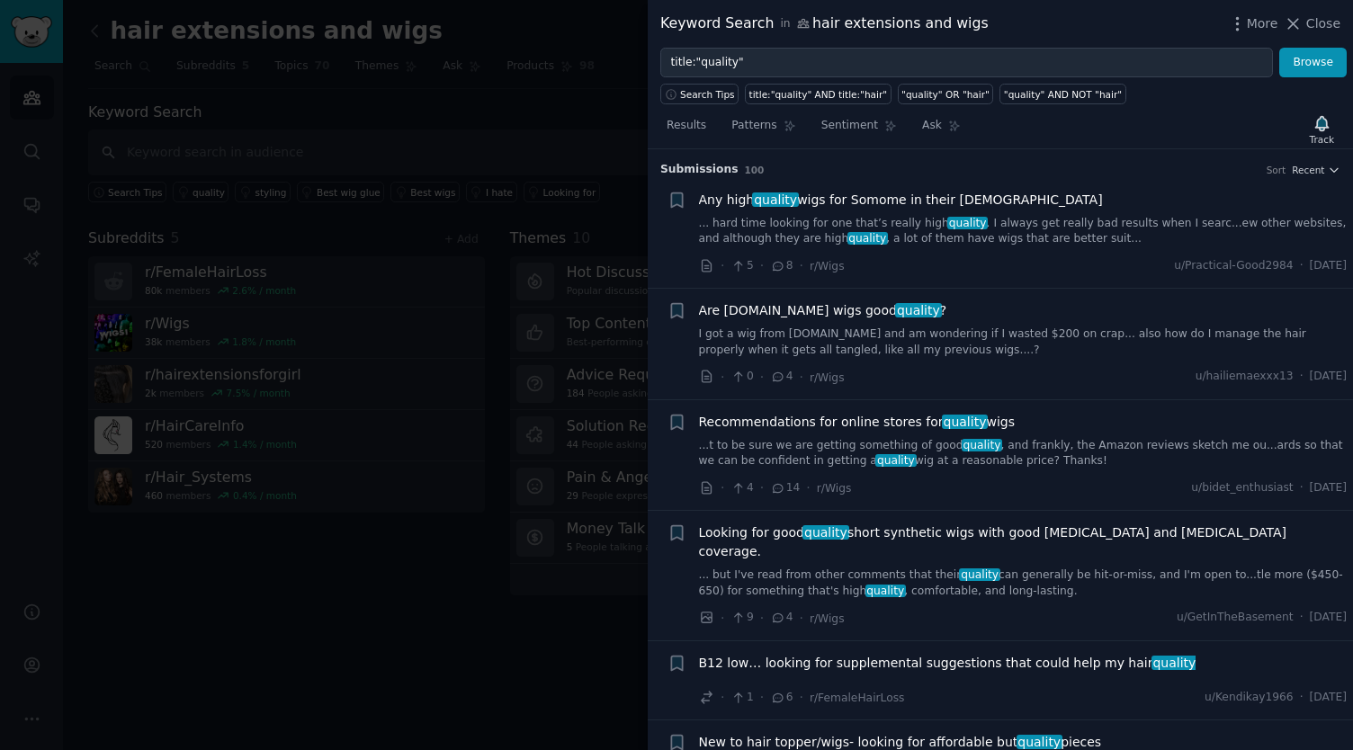
click at [1011, 227] on link "... hard time looking for one that’s really high quality . I always get really …" at bounding box center [1023, 231] width 649 height 31
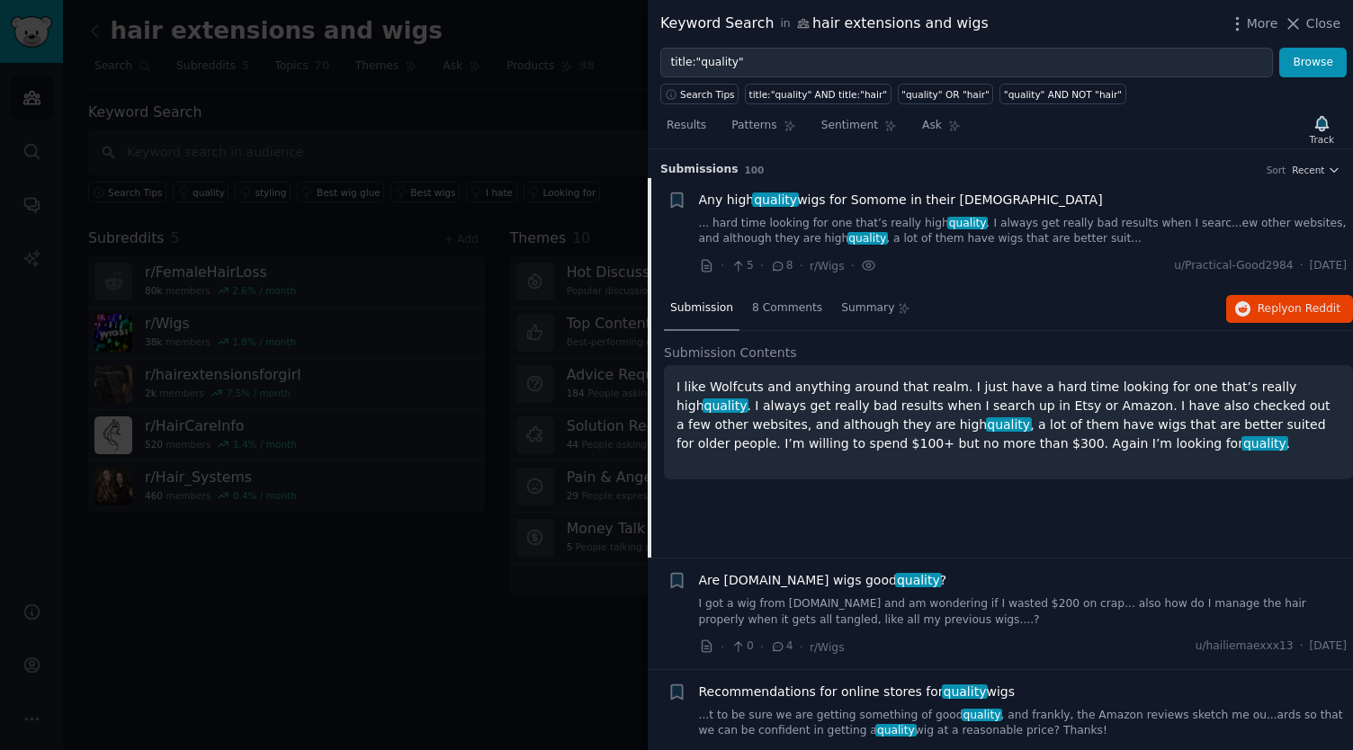
scroll to position [28, 0]
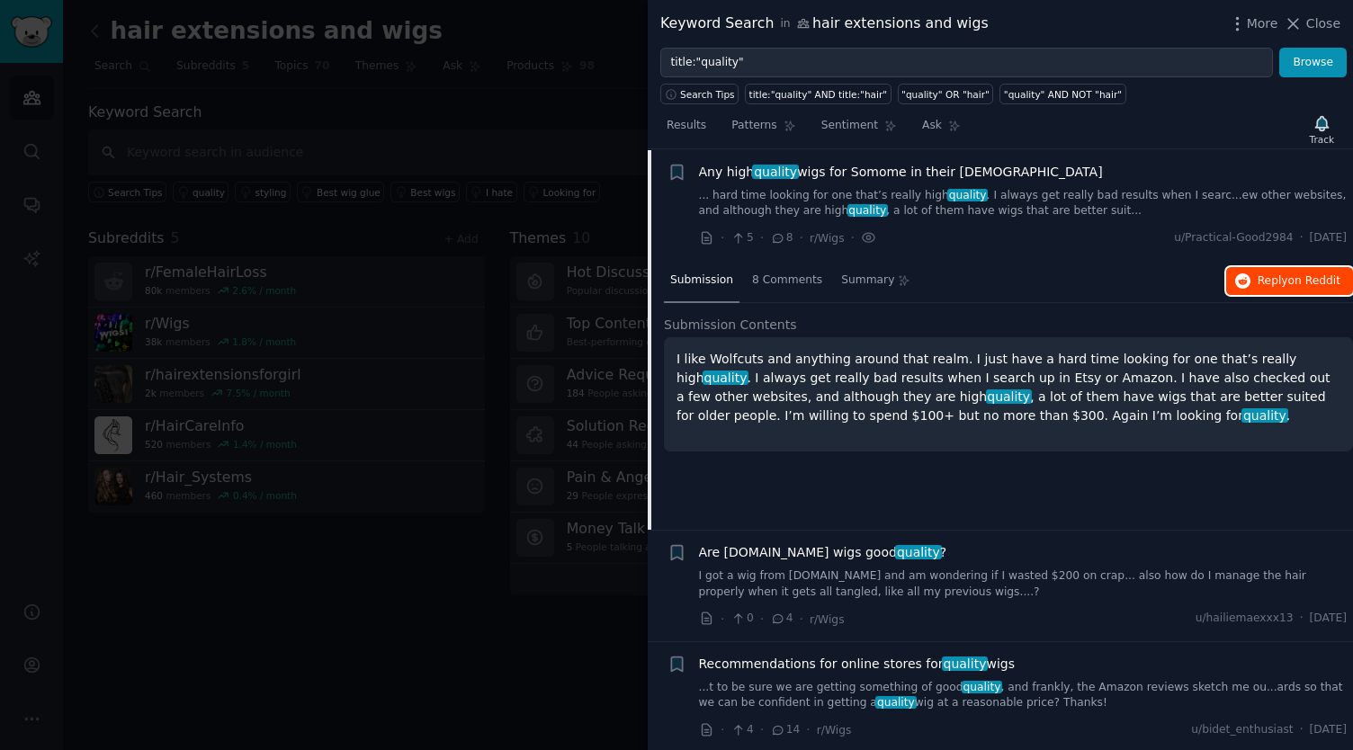
click at [1251, 282] on icon "button" at bounding box center [1243, 282] width 16 height 16
click at [1305, 58] on button "Browse" at bounding box center [1312, 63] width 67 height 31
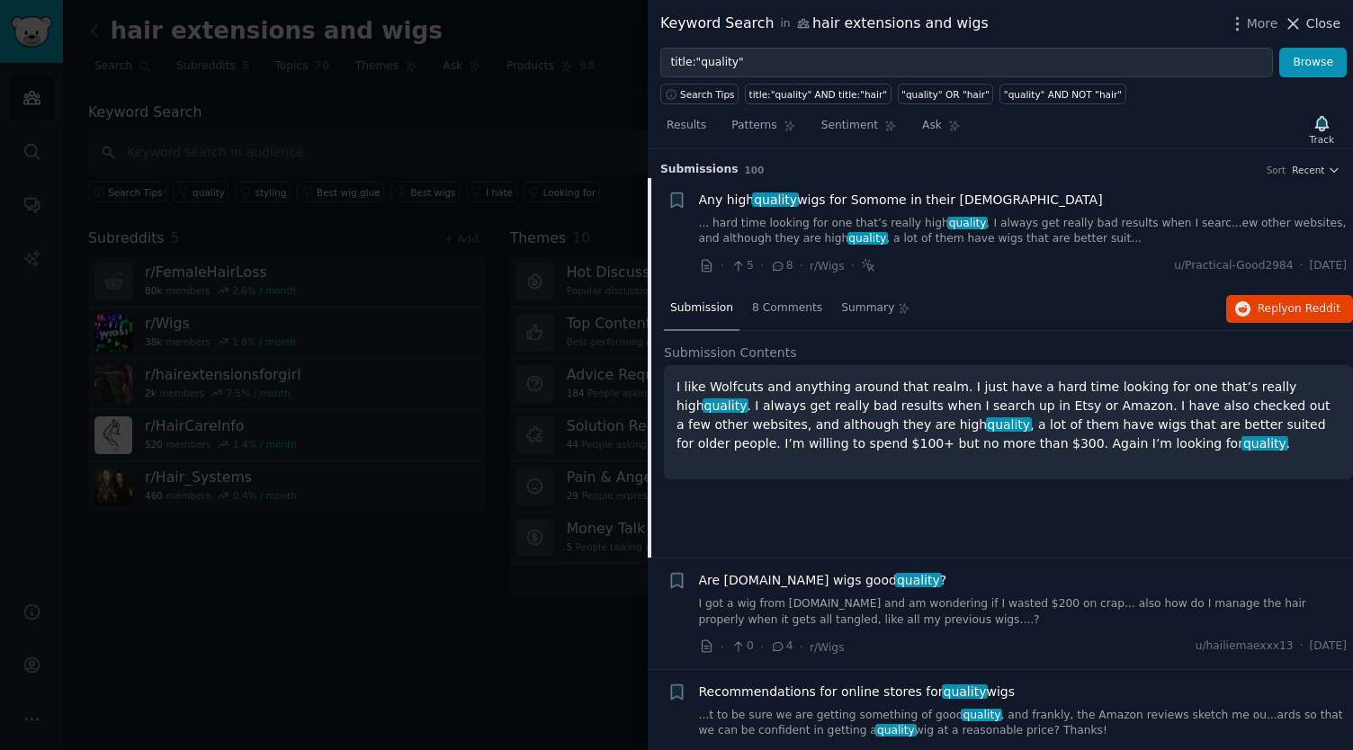
click at [1303, 27] on icon at bounding box center [1293, 23] width 19 height 19
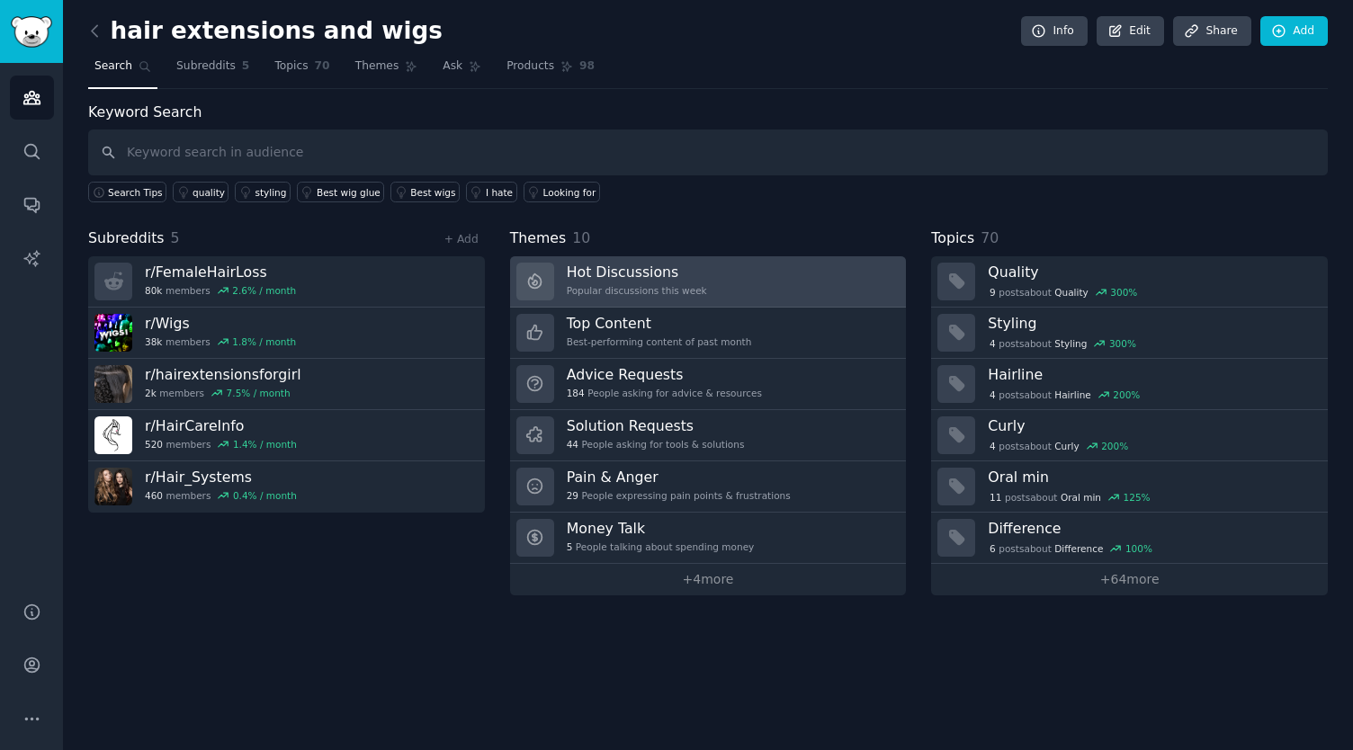
click at [629, 274] on h3 "Hot Discussions" at bounding box center [637, 272] width 140 height 19
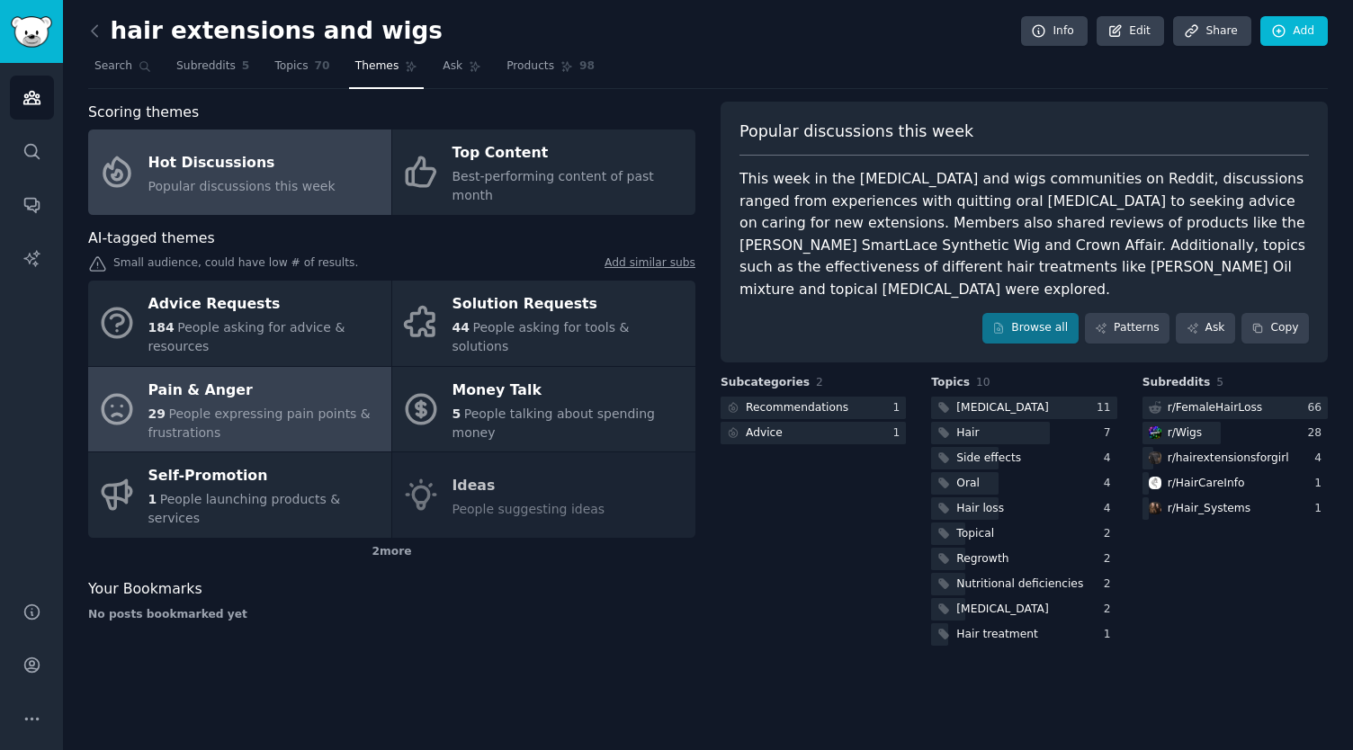
click at [232, 376] on div "Pain & Anger" at bounding box center [265, 390] width 234 height 29
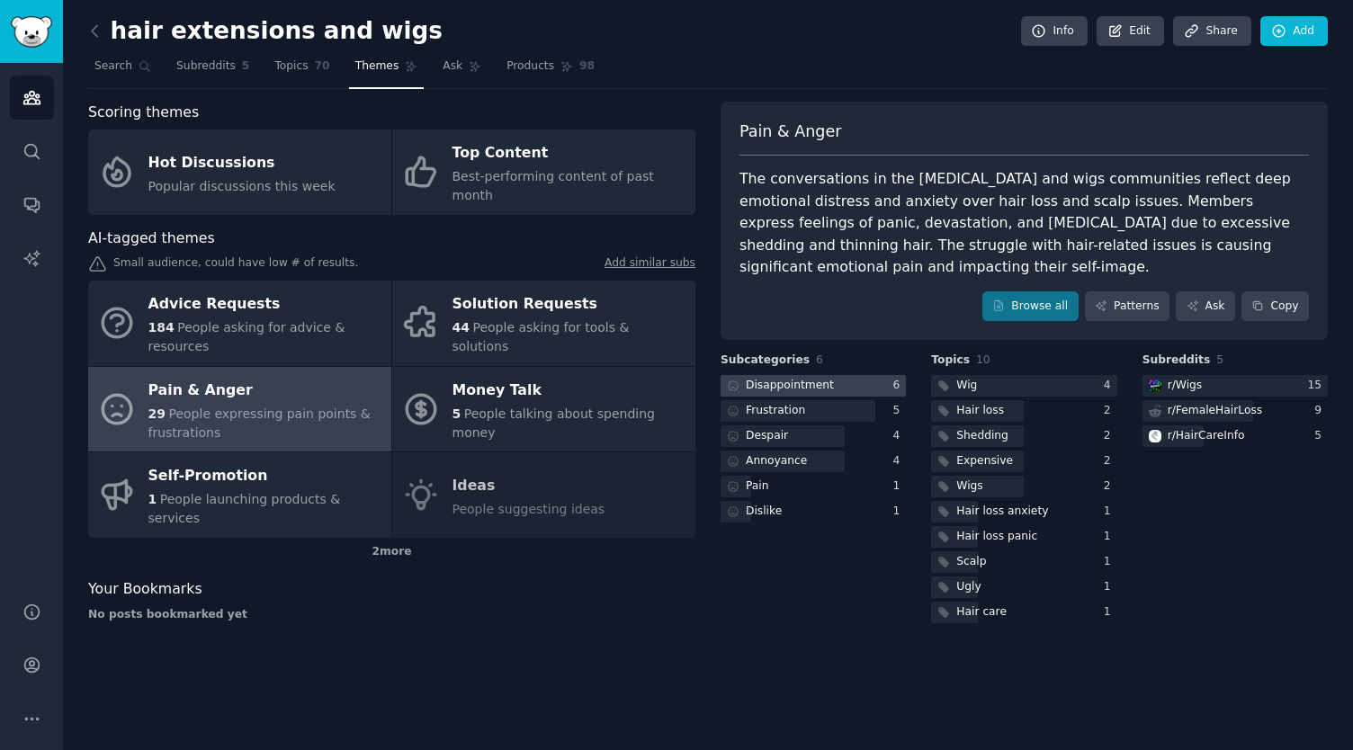
click at [813, 386] on div "Disappointment" at bounding box center [790, 386] width 88 height 16
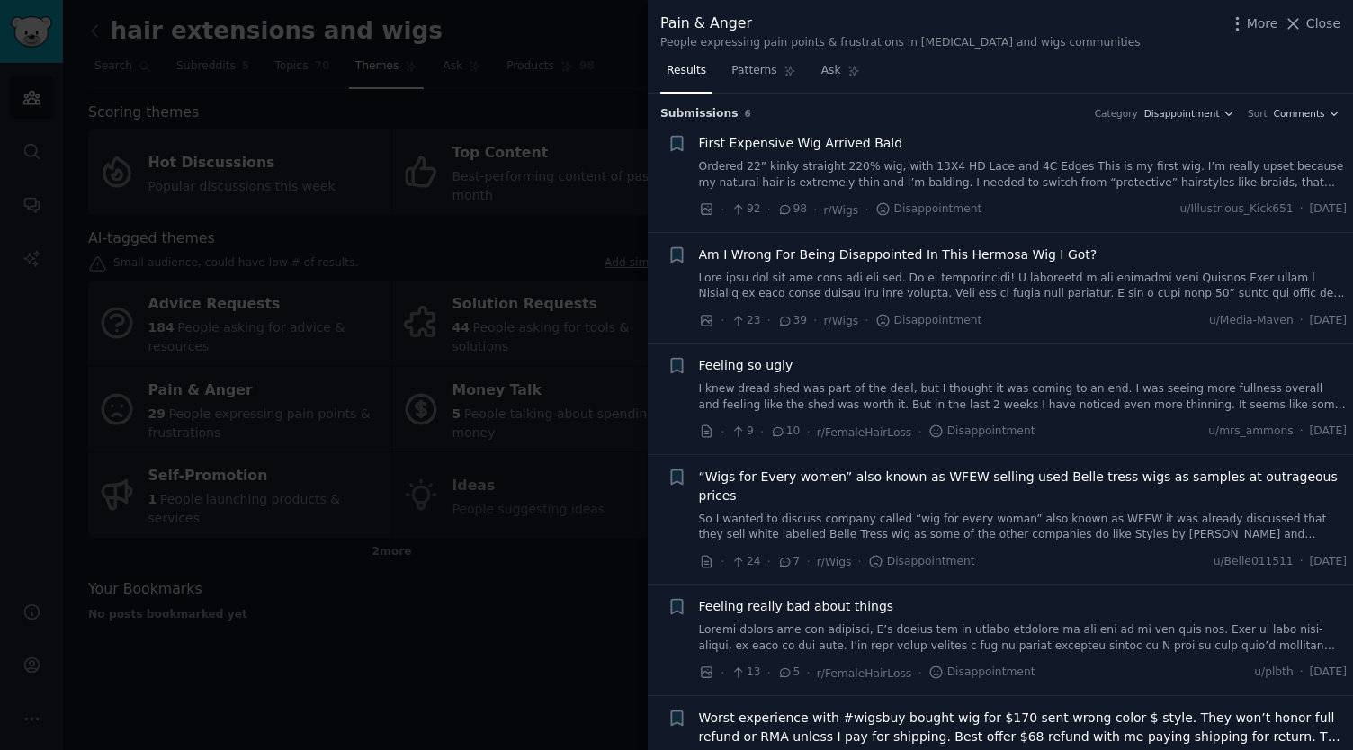
scroll to position [23, 0]
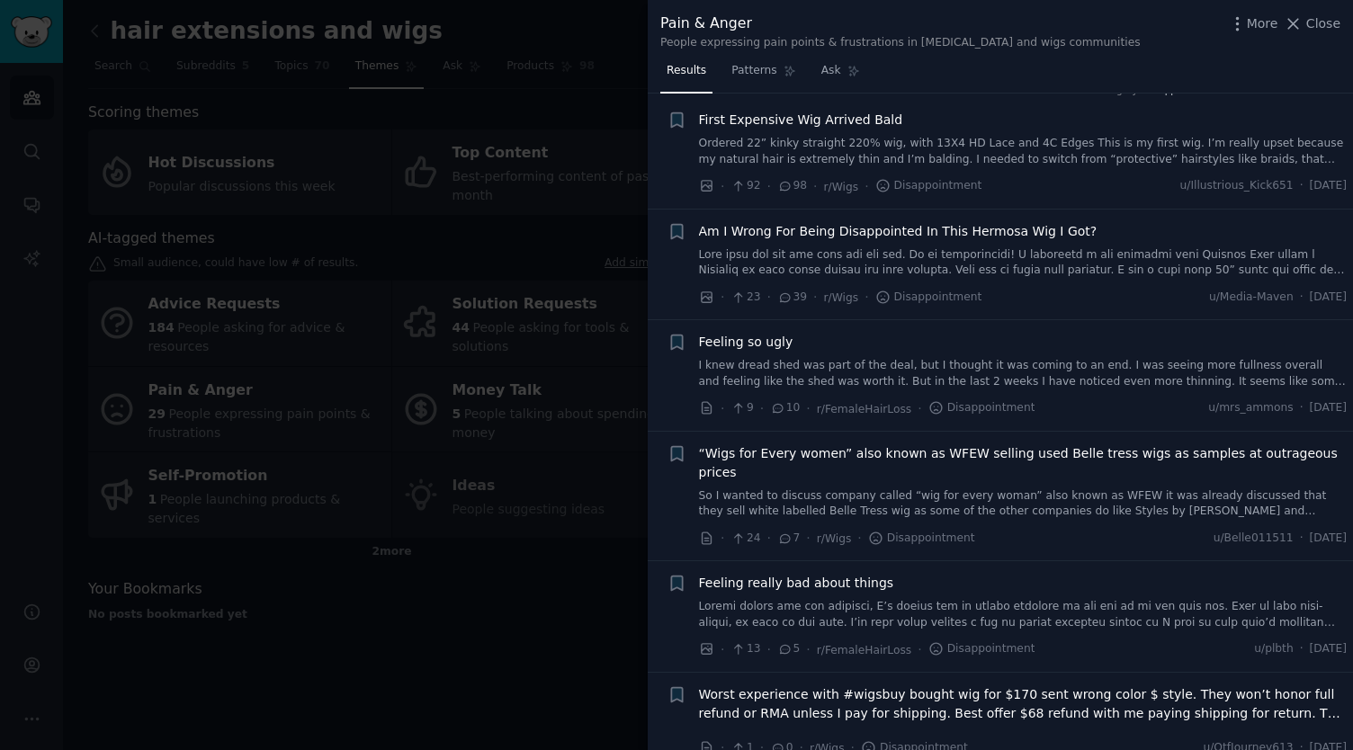
click at [1051, 599] on link at bounding box center [1023, 614] width 649 height 31
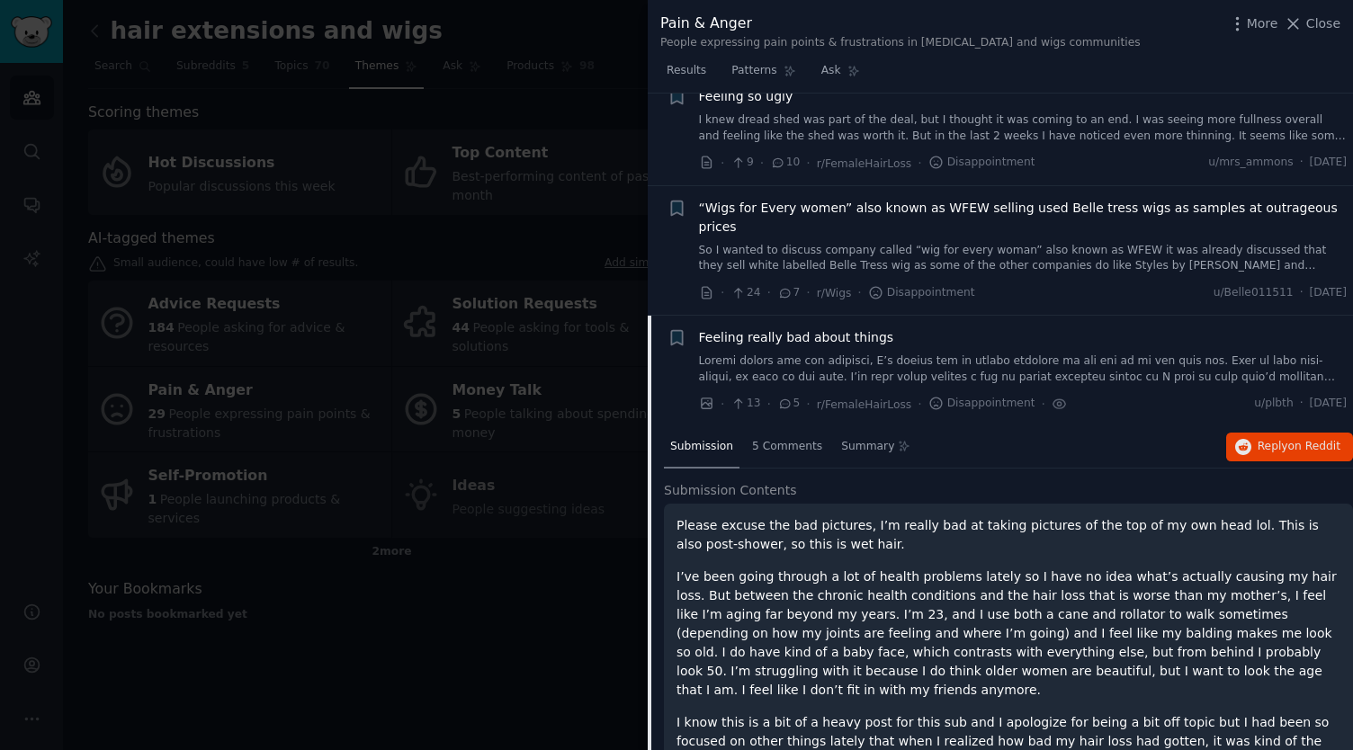
scroll to position [255, 0]
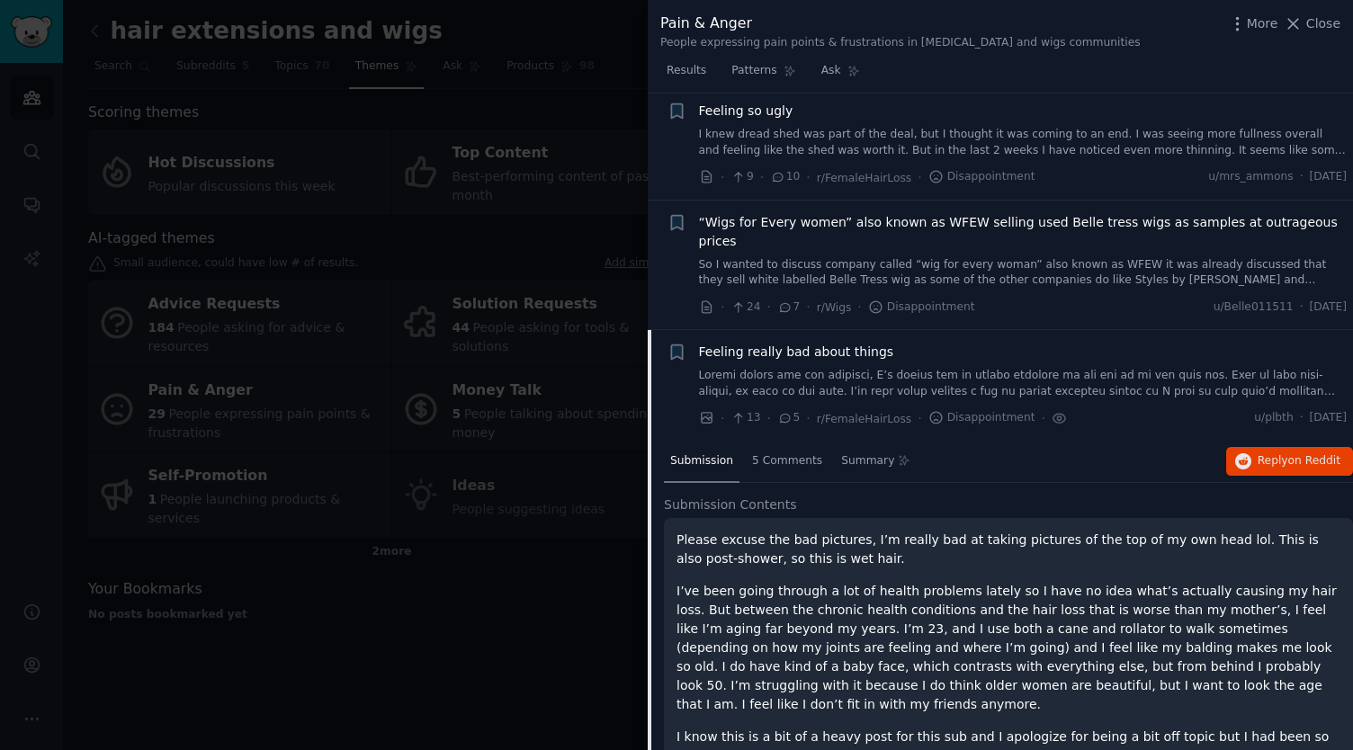
click at [964, 257] on link "So I wanted to discuss company called “wig for every woman” also known as WFEW …" at bounding box center [1023, 272] width 649 height 31
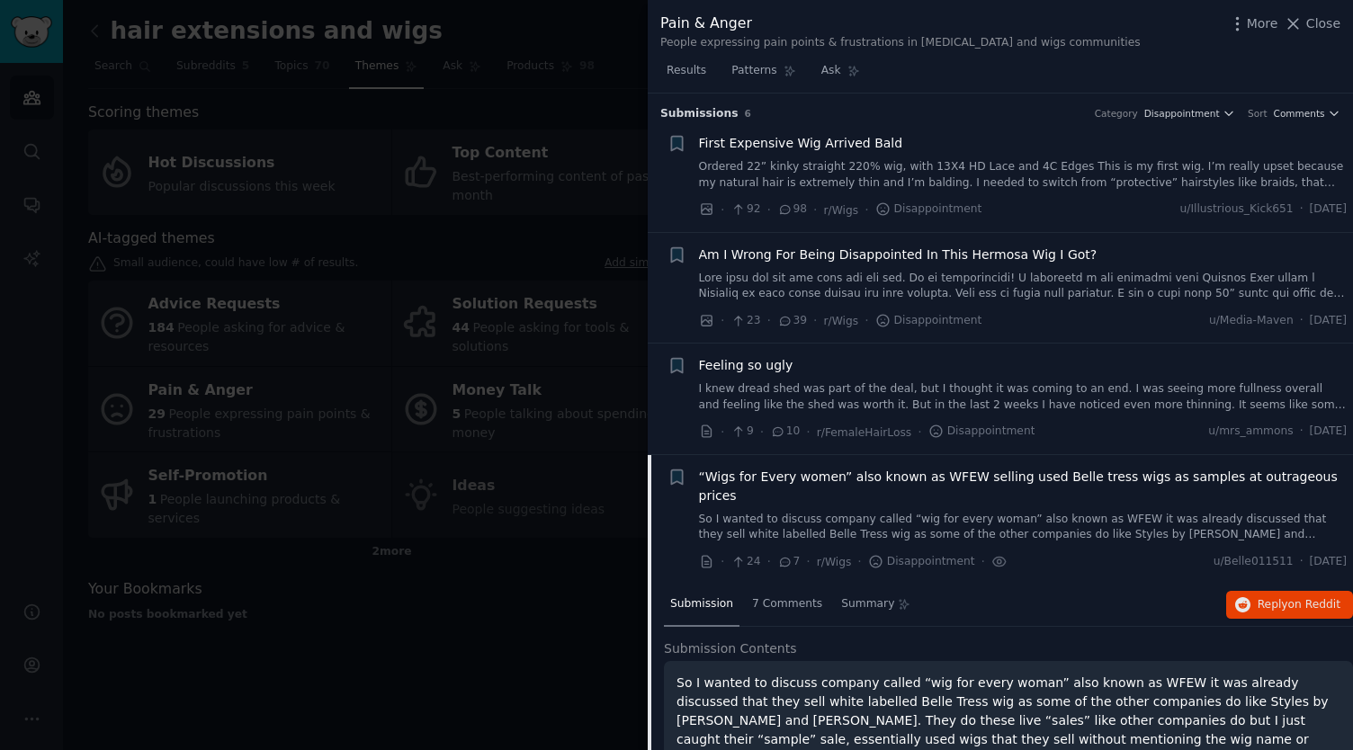
scroll to position [4, 0]
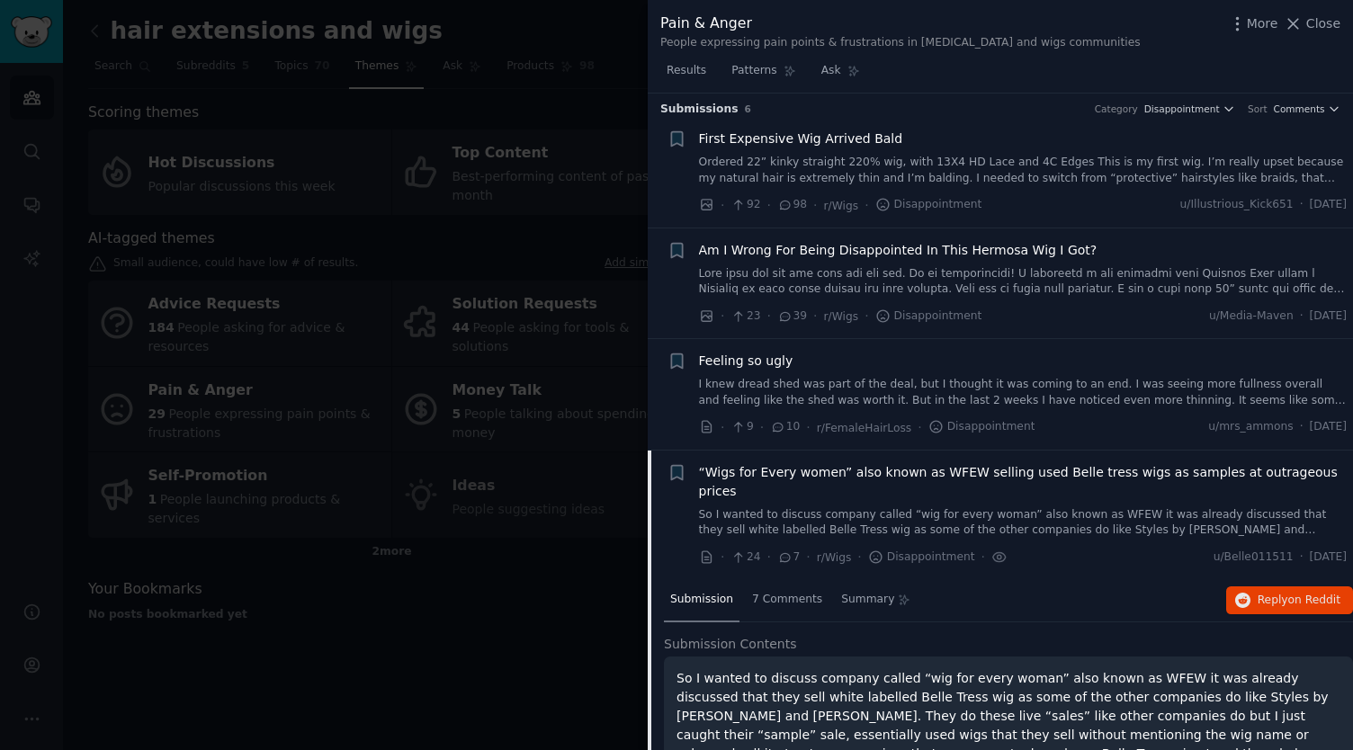
click at [1071, 175] on link "Ordered 22” kinky straight 220% wig, with 13X4 HD Lace and 4C Edges This is my …" at bounding box center [1023, 170] width 649 height 31
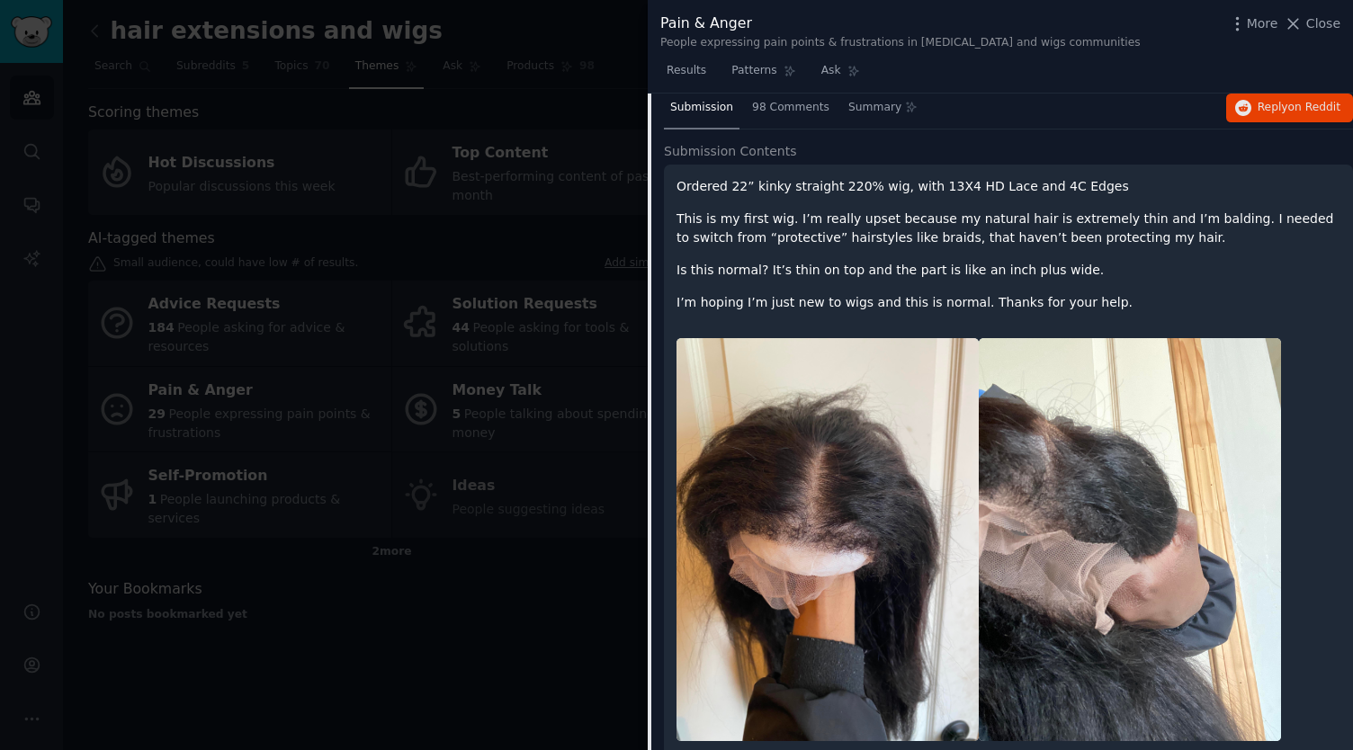
scroll to position [146, 0]
click at [1263, 104] on span "Reply on Reddit" at bounding box center [1299, 107] width 83 height 16
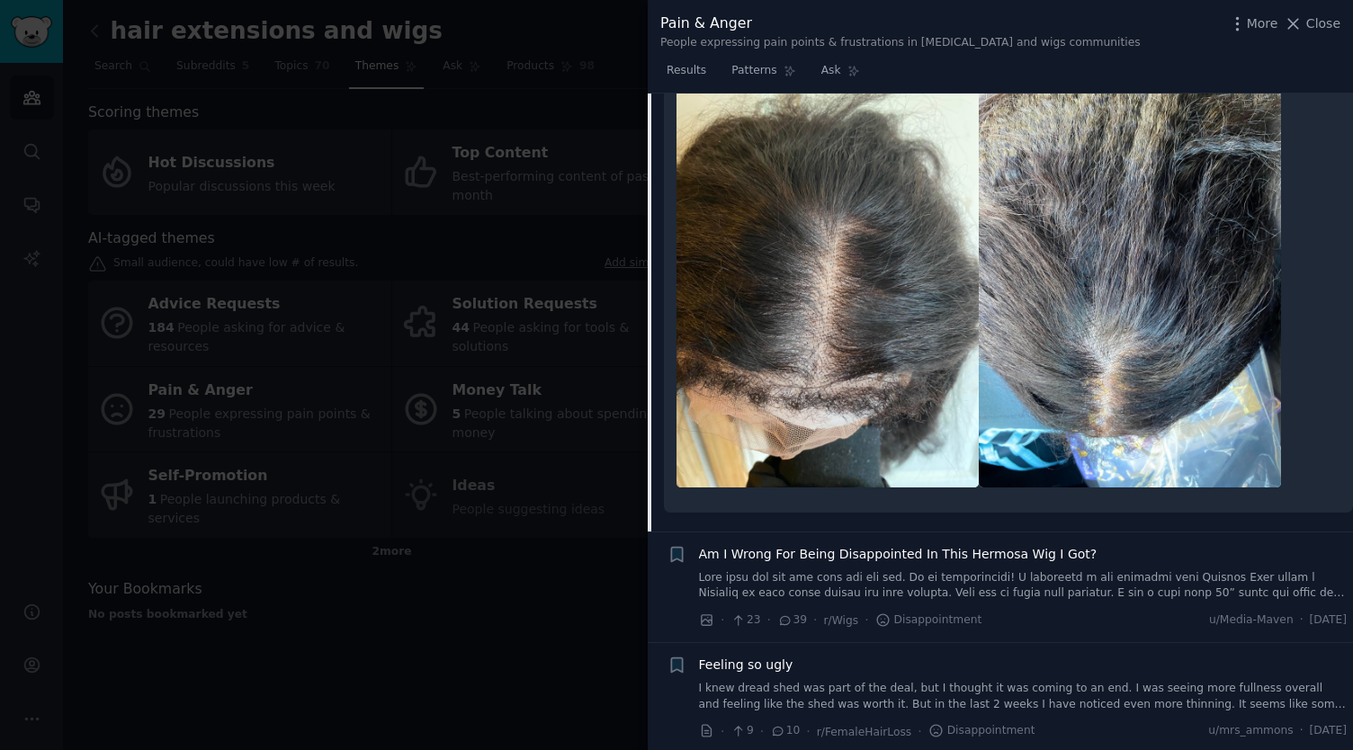
scroll to position [1552, 0]
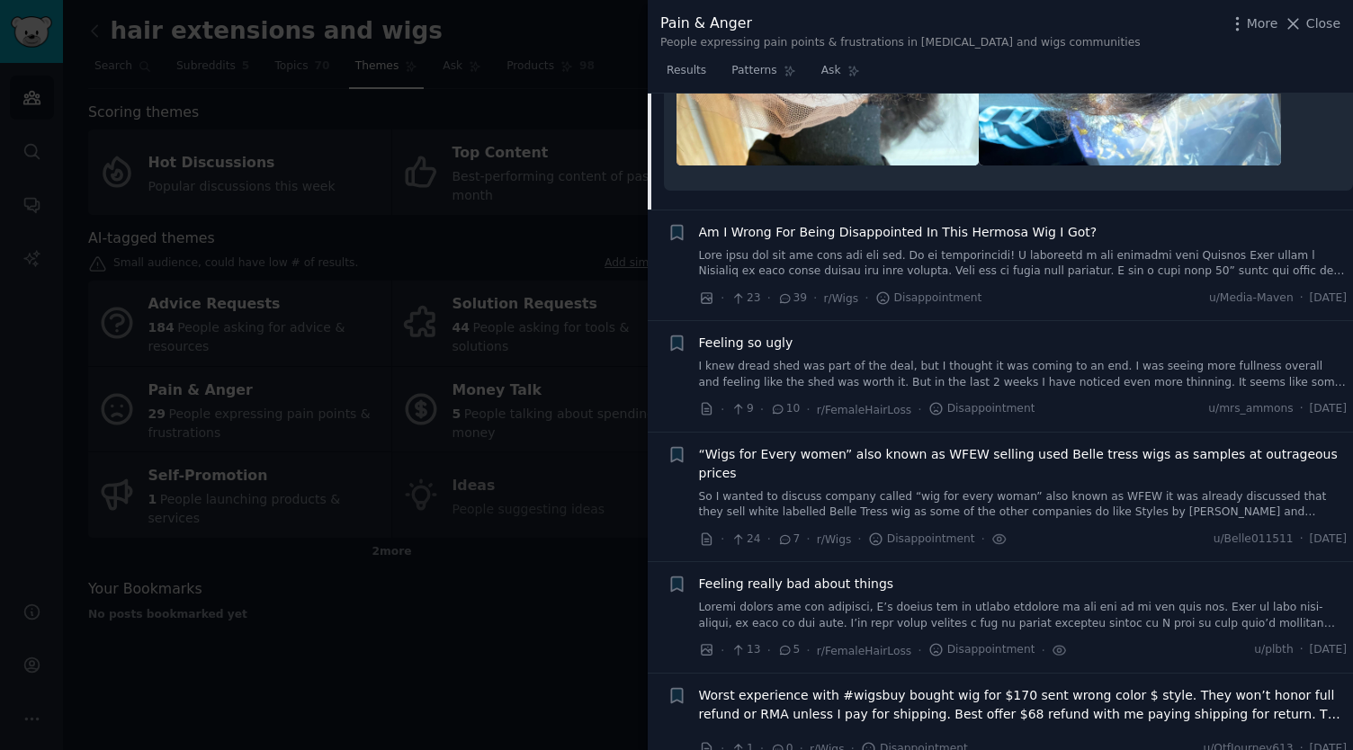
click at [799, 575] on span "Feeling really bad about things" at bounding box center [796, 584] width 195 height 19
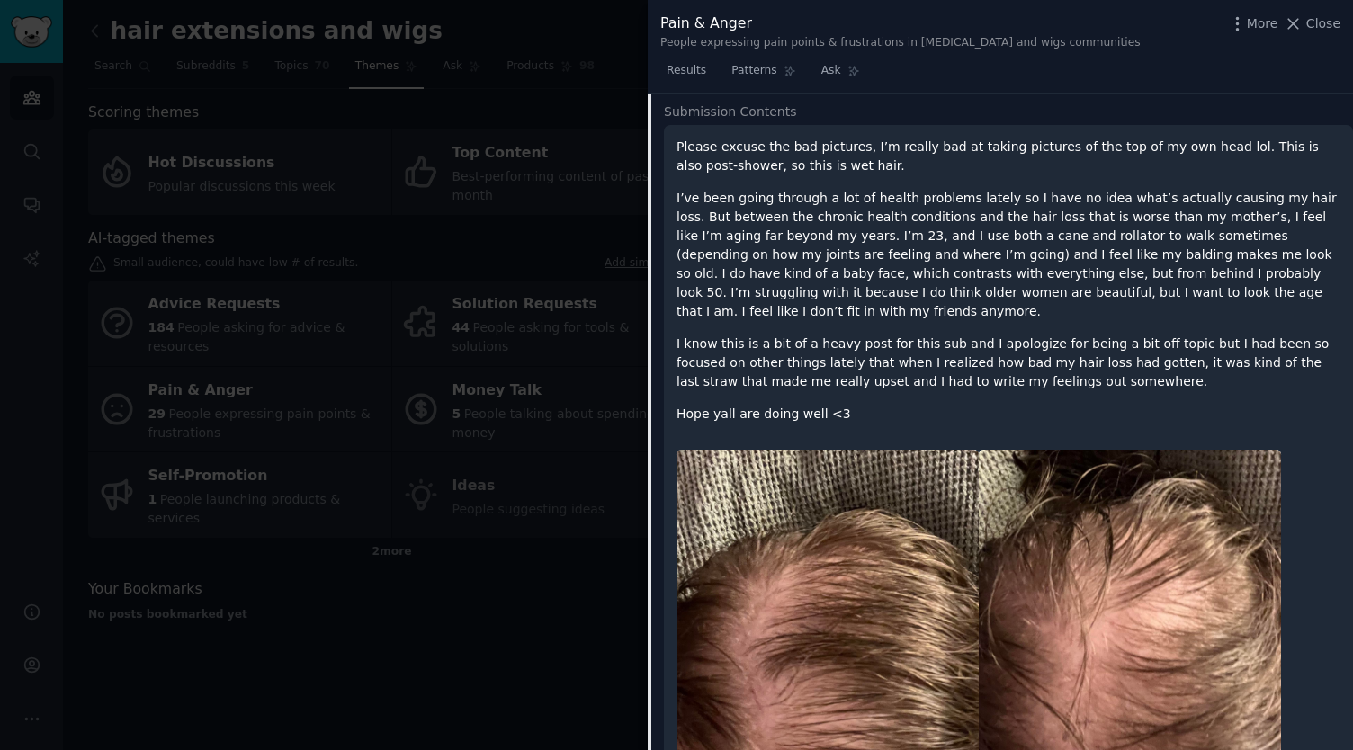
scroll to position [877, 0]
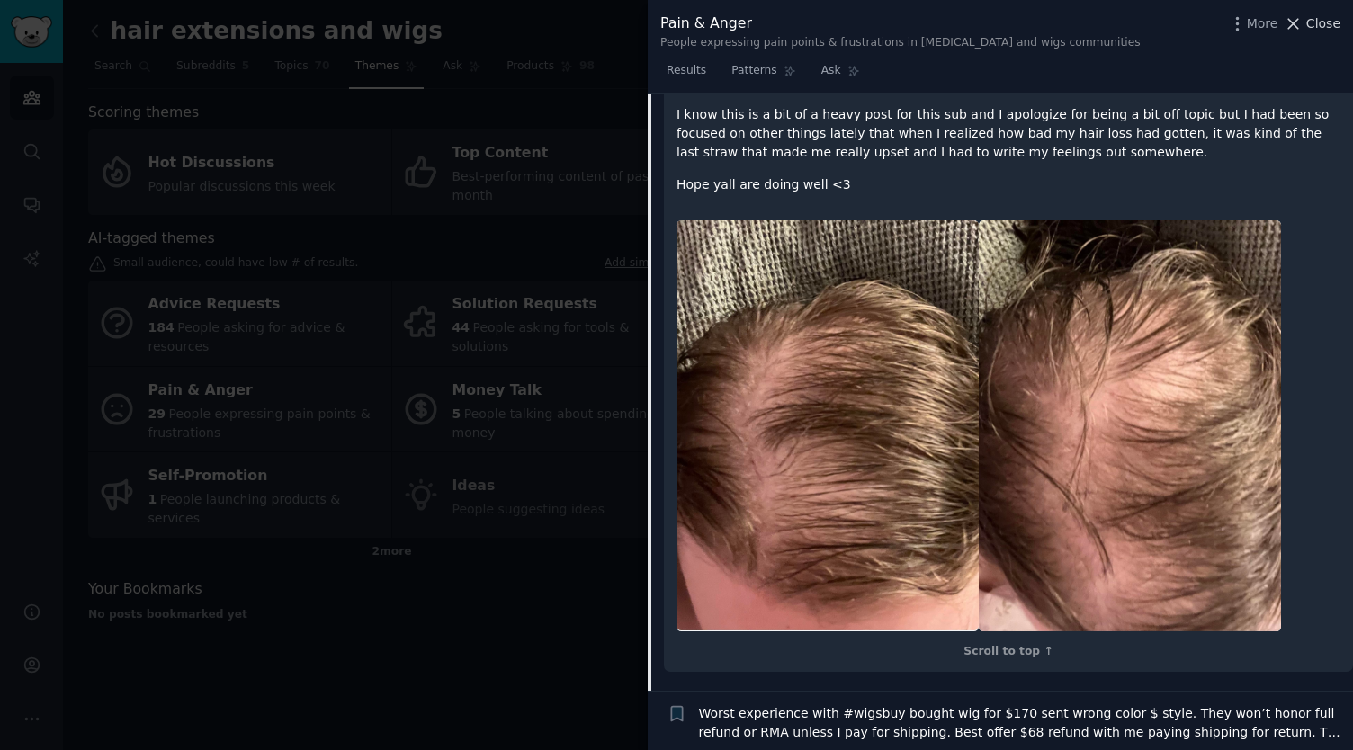
click at [1303, 25] on icon at bounding box center [1293, 23] width 19 height 19
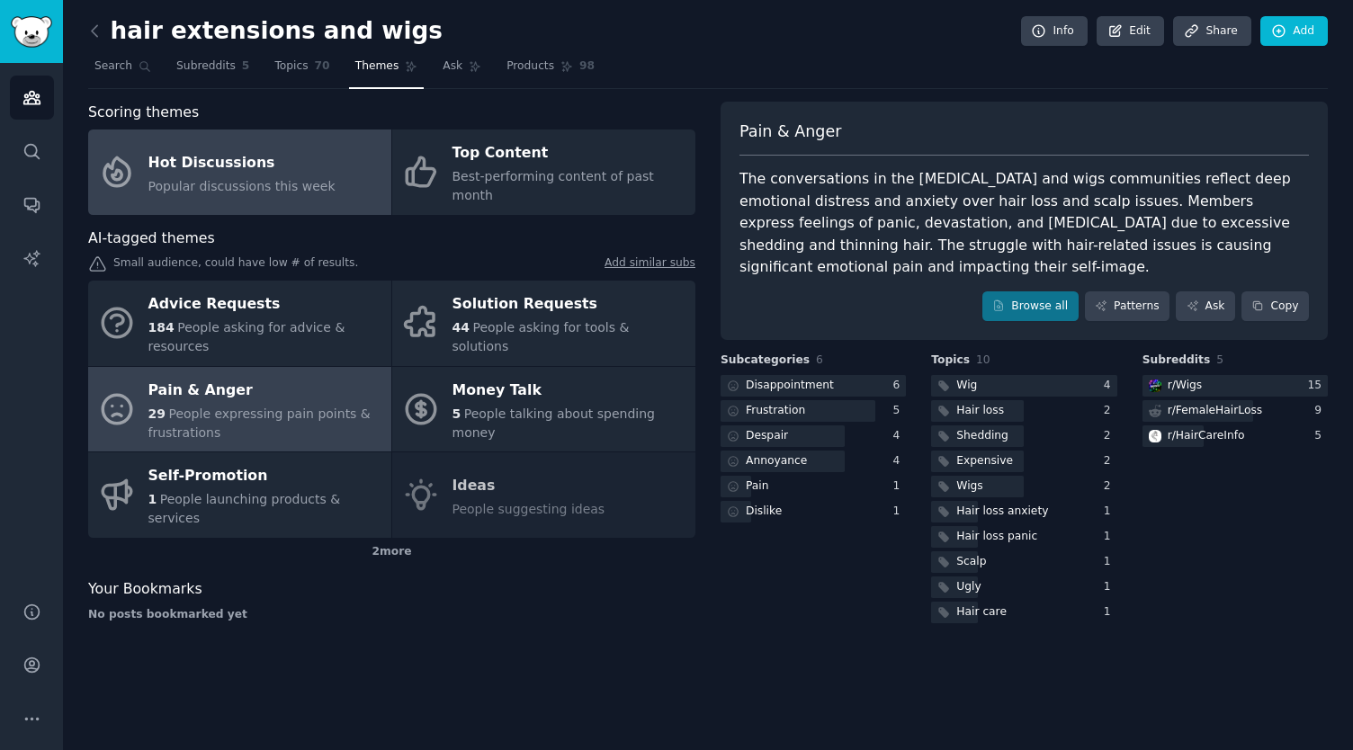
click at [193, 157] on div "Hot Discussions" at bounding box center [241, 162] width 187 height 29
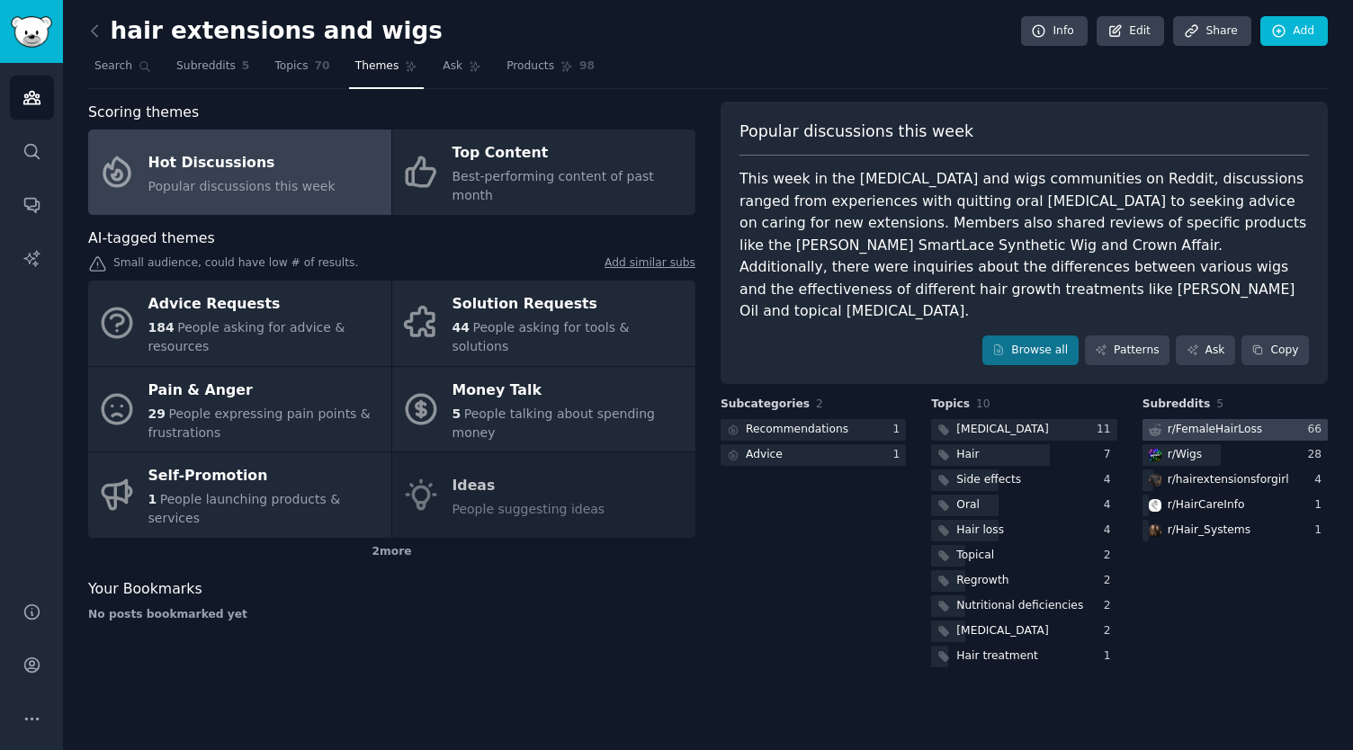
click at [1218, 422] on div "r/ FemaleHairLoss" at bounding box center [1215, 430] width 95 height 16
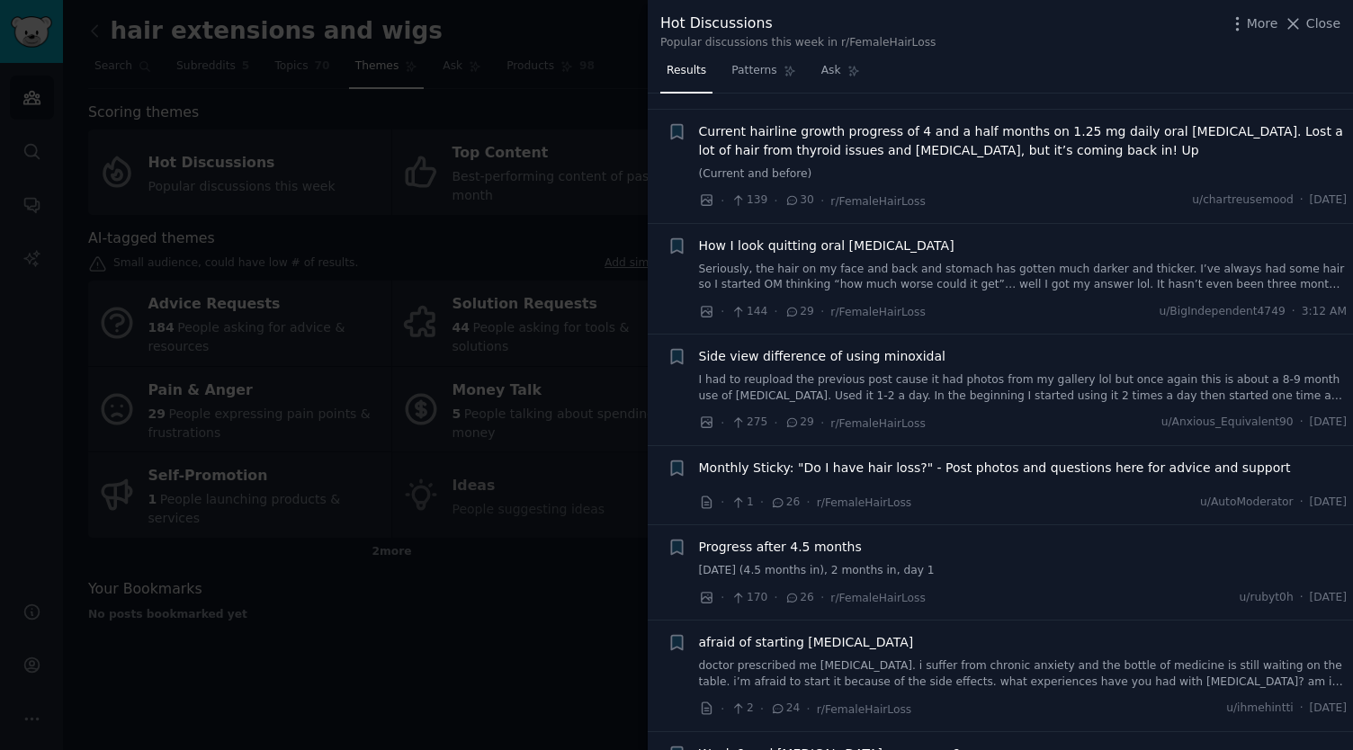
scroll to position [1120, 0]
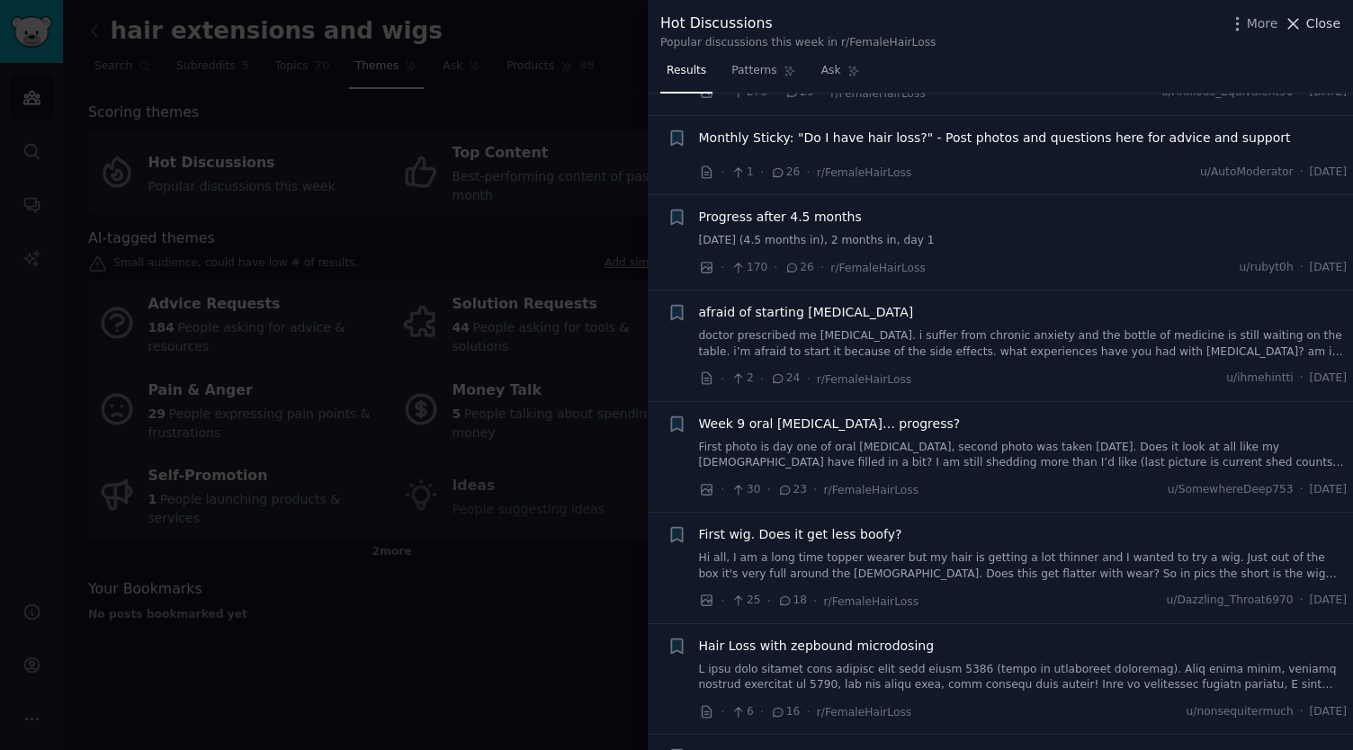
click at [1319, 30] on span "Close" at bounding box center [1323, 23] width 34 height 19
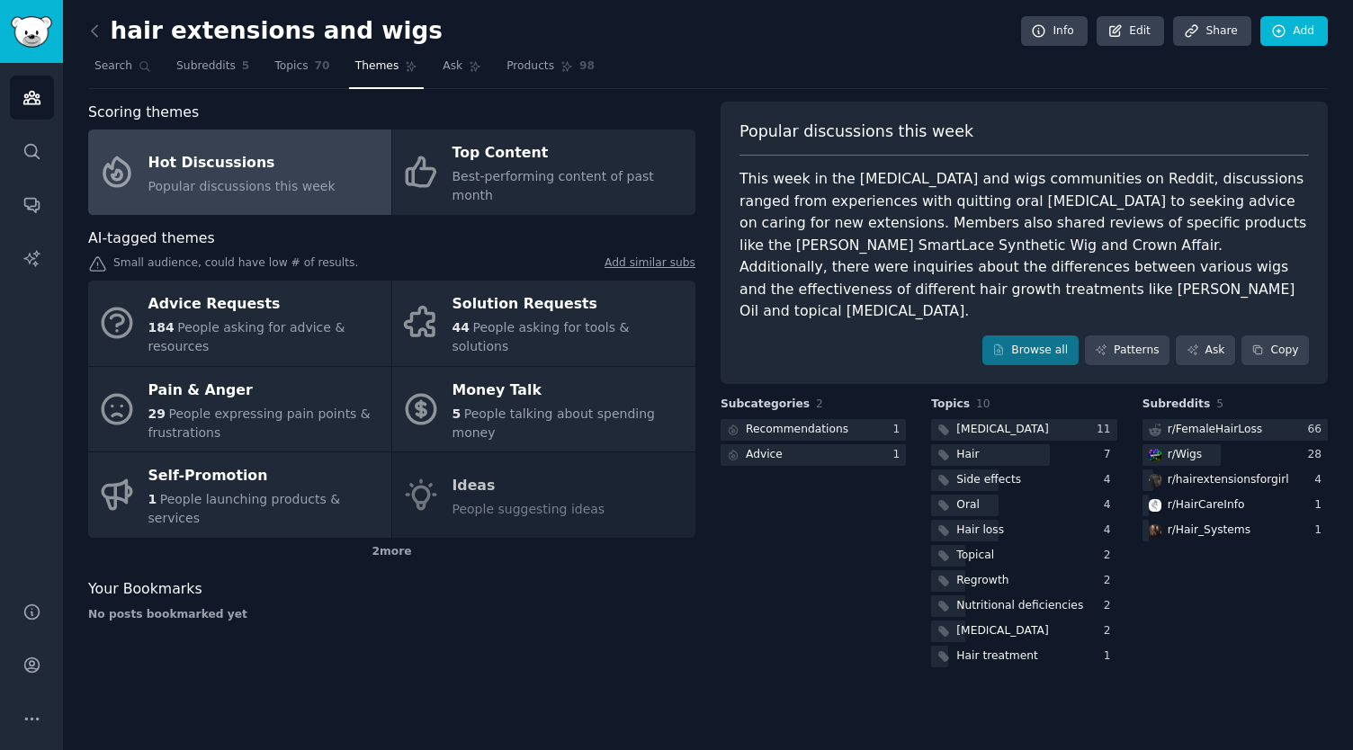
click at [618, 444] on div "Advice Requests 184 People asking for advice & resources Solution Requests 44 P…" at bounding box center [391, 409] width 607 height 257
click at [529, 461] on div "Advice Requests 184 People asking for advice & resources Solution Requests 44 P…" at bounding box center [391, 409] width 607 height 257
click at [99, 37] on icon at bounding box center [94, 31] width 19 height 19
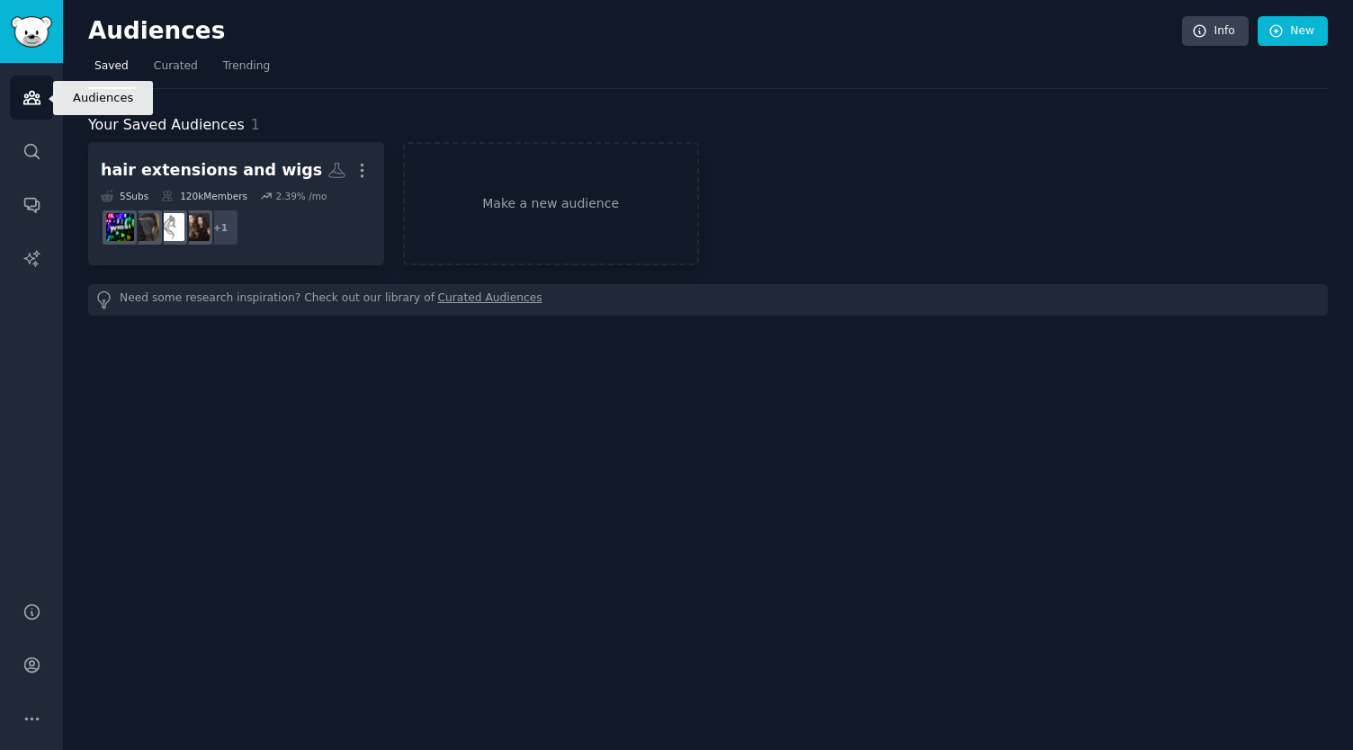
click at [31, 100] on icon "Sidebar" at bounding box center [31, 97] width 19 height 19
click at [533, 201] on link "Make a new audience" at bounding box center [551, 203] width 296 height 123
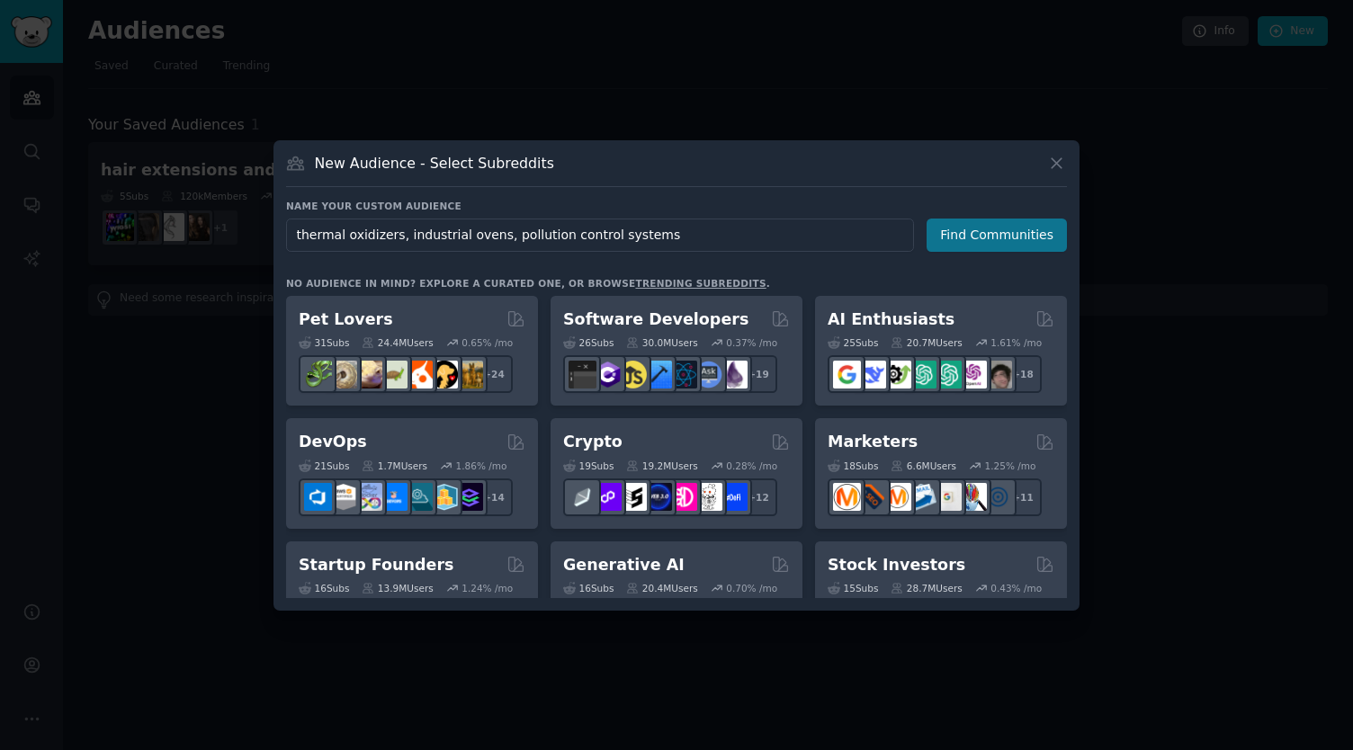
type input "thermal oxidizers, industrial ovens, pollution control systems"
click at [999, 238] on button "Find Communities" at bounding box center [997, 235] width 140 height 33
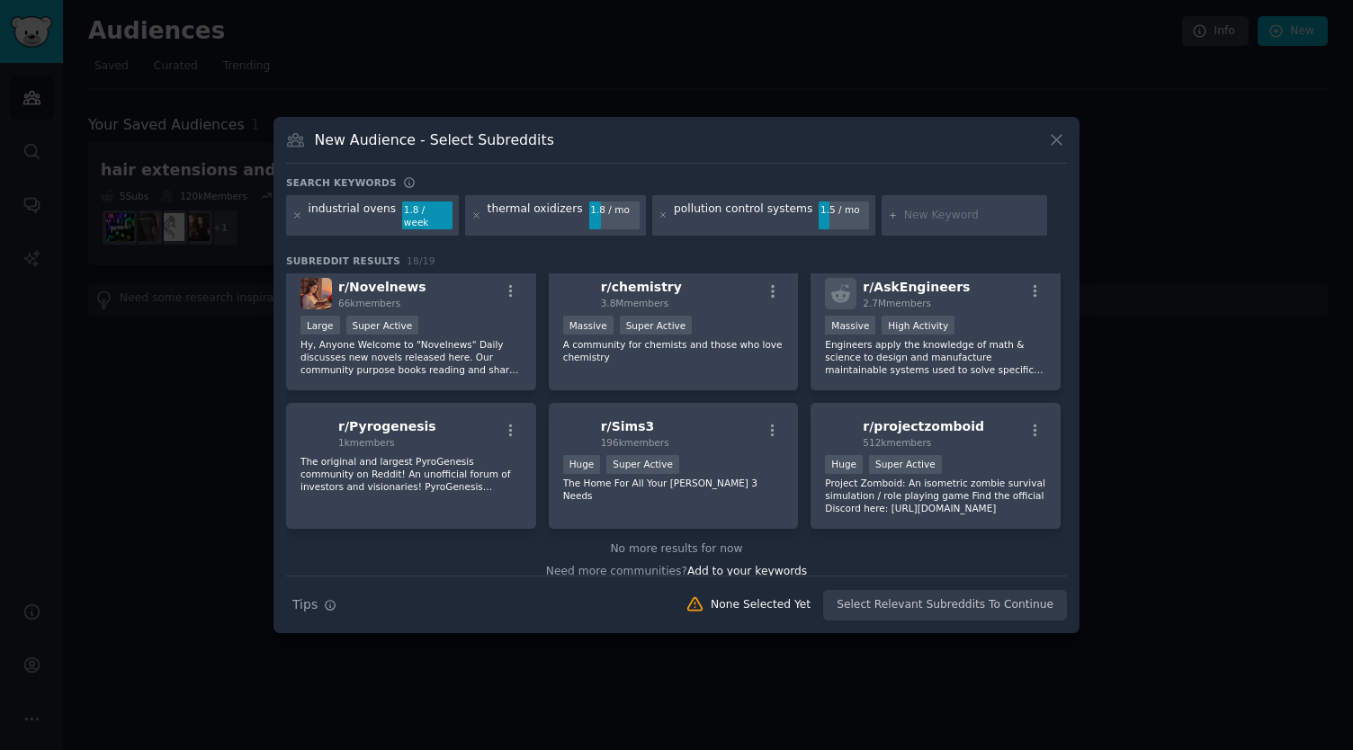
scroll to position [558, 0]
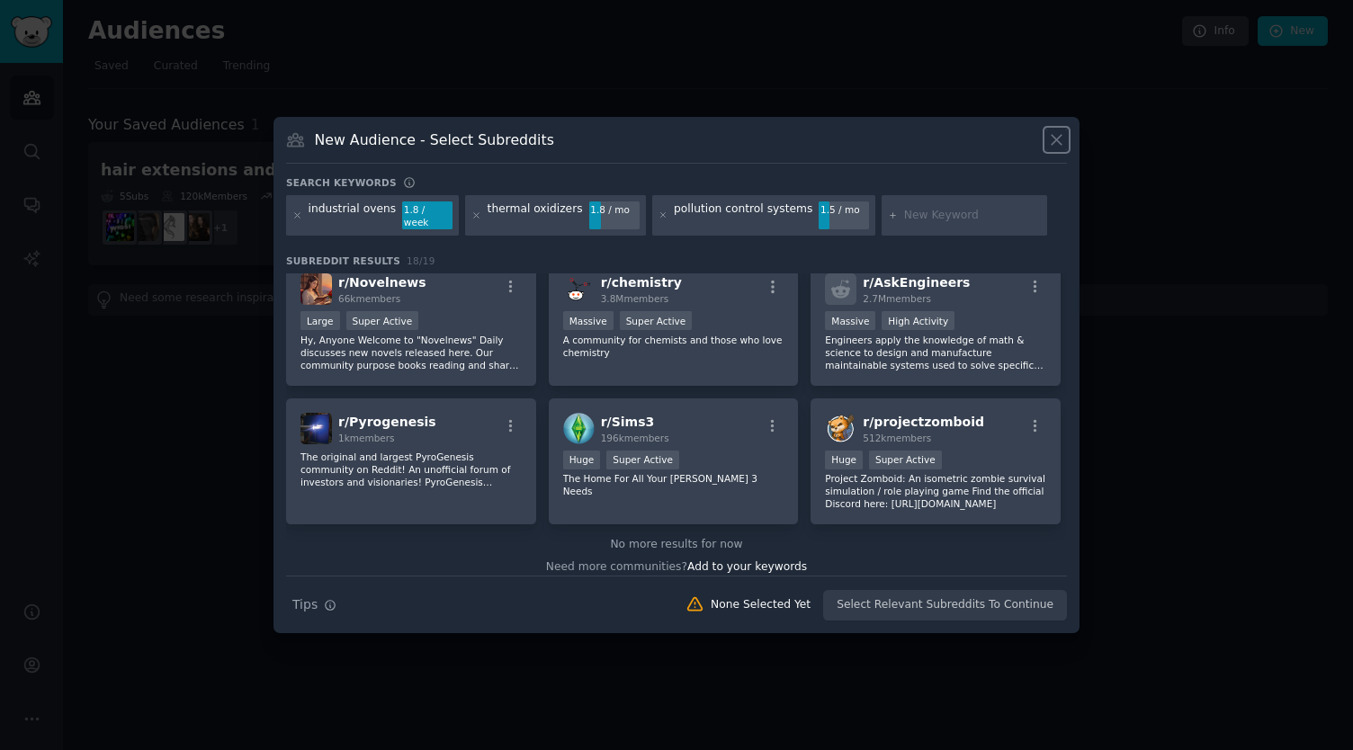
click at [1062, 148] on icon at bounding box center [1056, 139] width 19 height 19
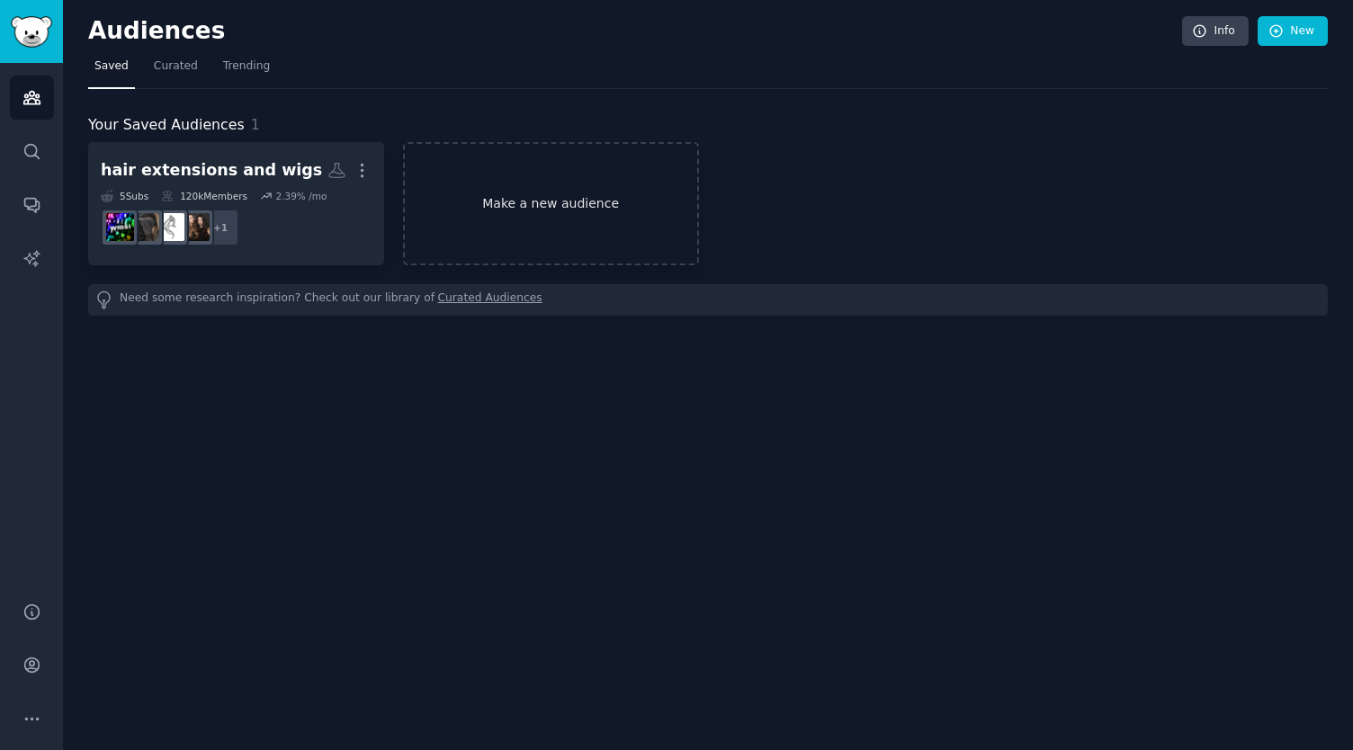
click at [532, 214] on link "Make a new audience" at bounding box center [551, 203] width 296 height 123
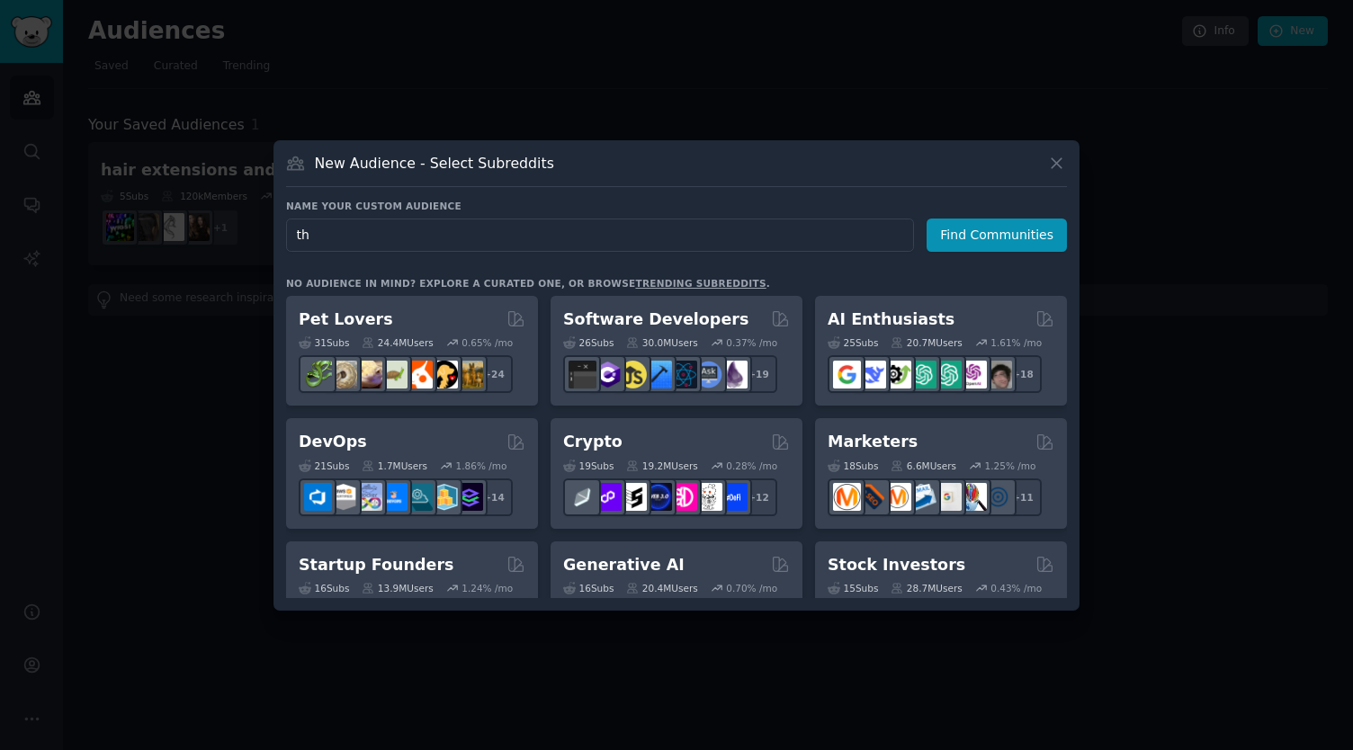
type input "t"
type input "e"
type input "p"
type input "engineering, manufacturing, heavy industrial systems"
drag, startPoint x: 1002, startPoint y: 229, endPoint x: 993, endPoint y: 222, distance: 11.5
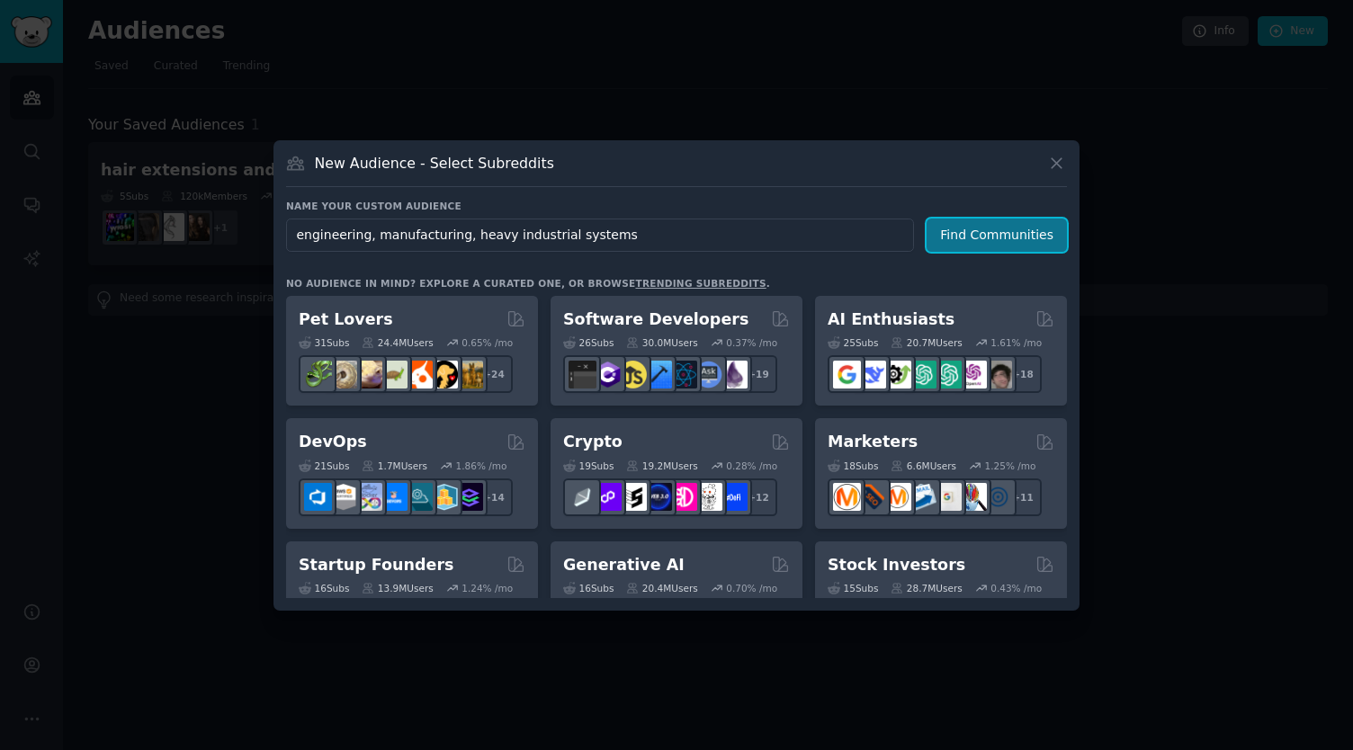
click at [993, 222] on button "Find Communities" at bounding box center [997, 235] width 140 height 33
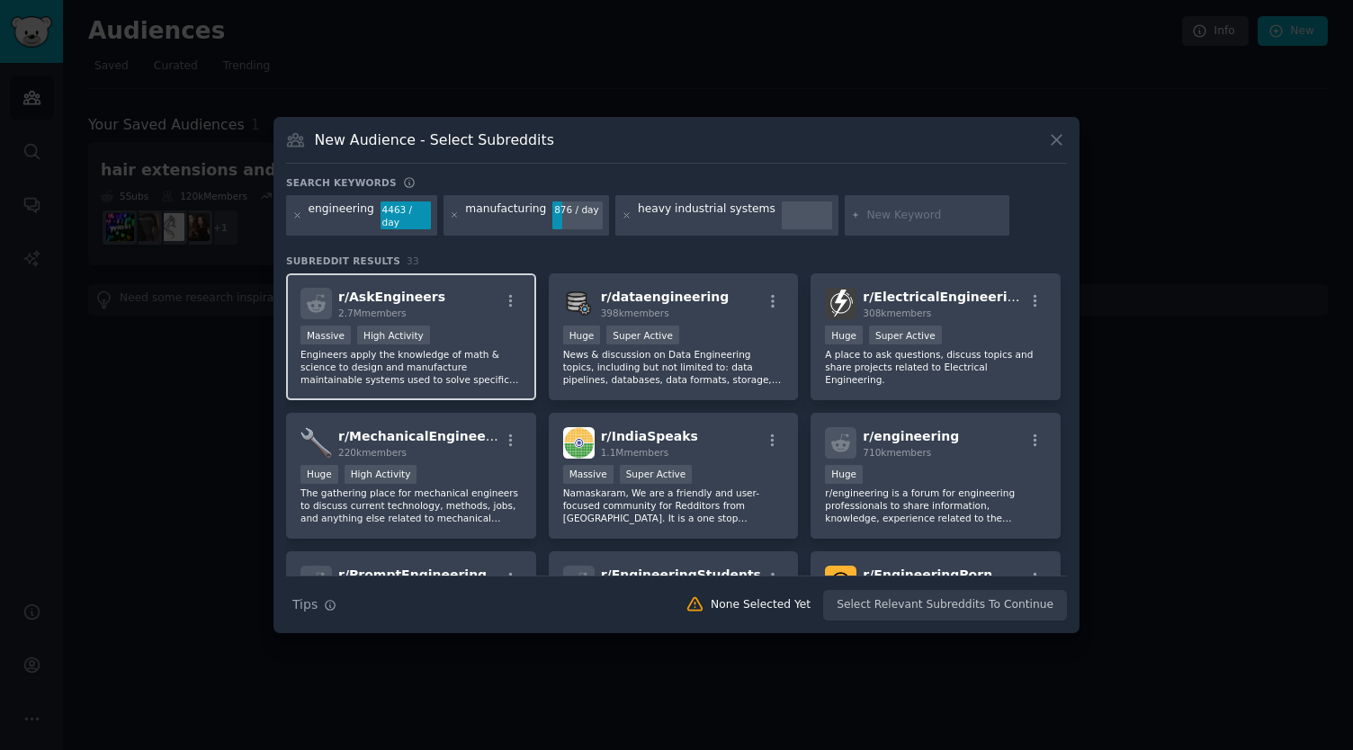
click at [495, 318] on div "r/ AskEngineers 2.7M members Massive High Activity Engineers apply the knowledg…" at bounding box center [411, 337] width 250 height 127
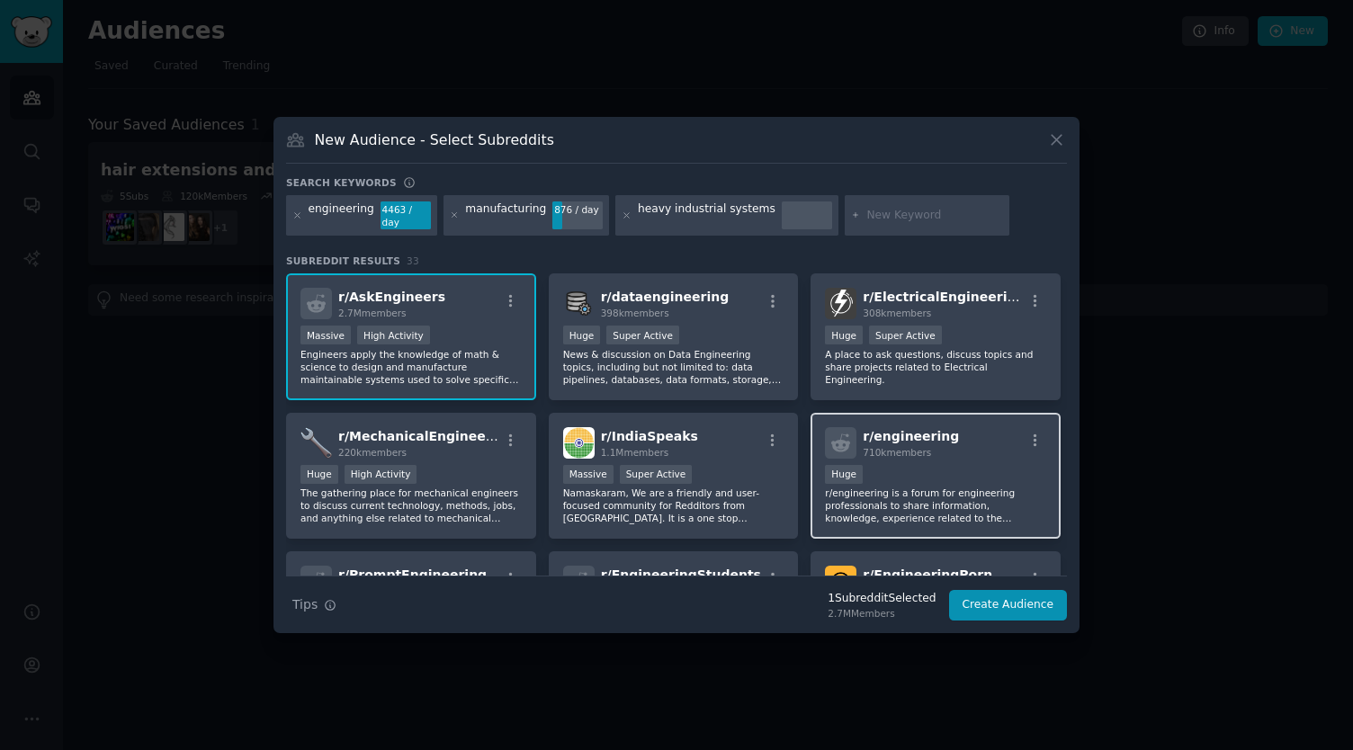
click at [878, 465] on div "100,000 - 1,000,000 members Huge" at bounding box center [935, 476] width 221 height 22
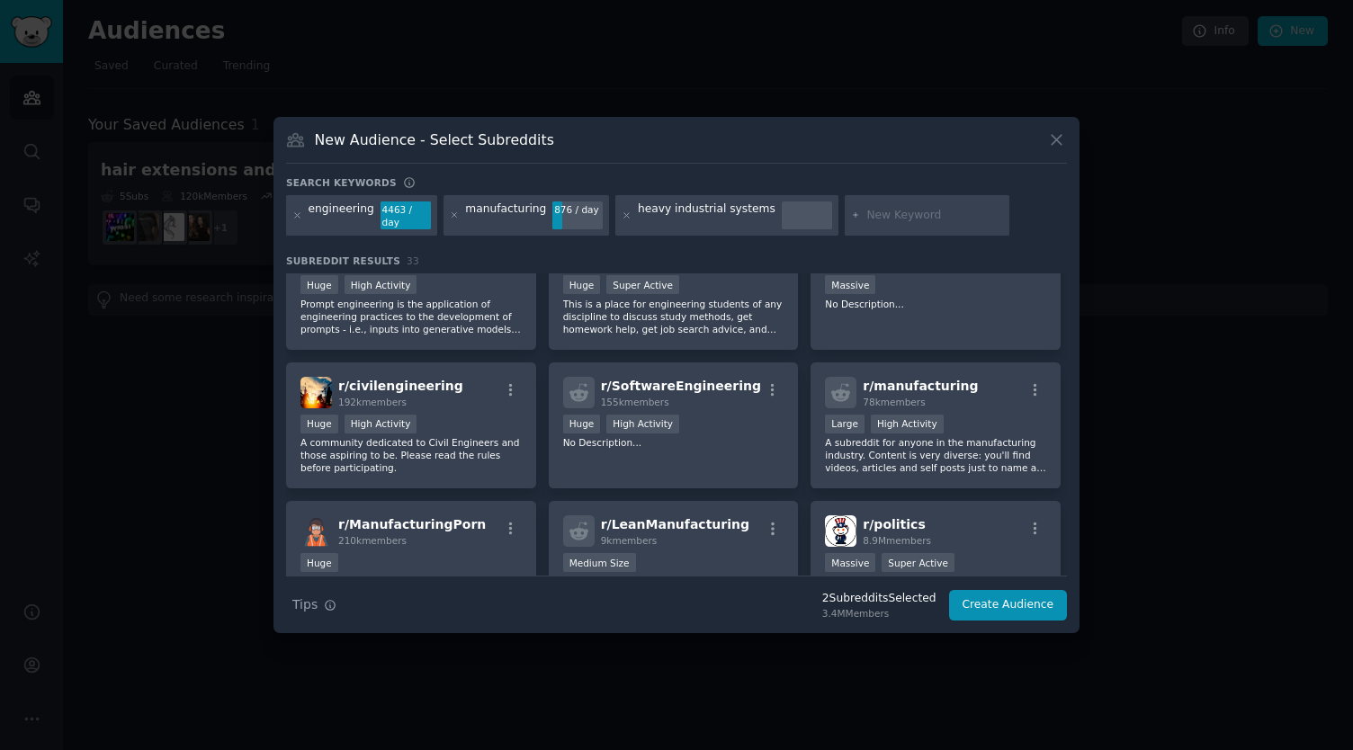
scroll to position [327, 0]
click at [841, 457] on p "A subreddit for anyone in the manufacturing industry. Content is very diverse: …" at bounding box center [935, 457] width 221 height 38
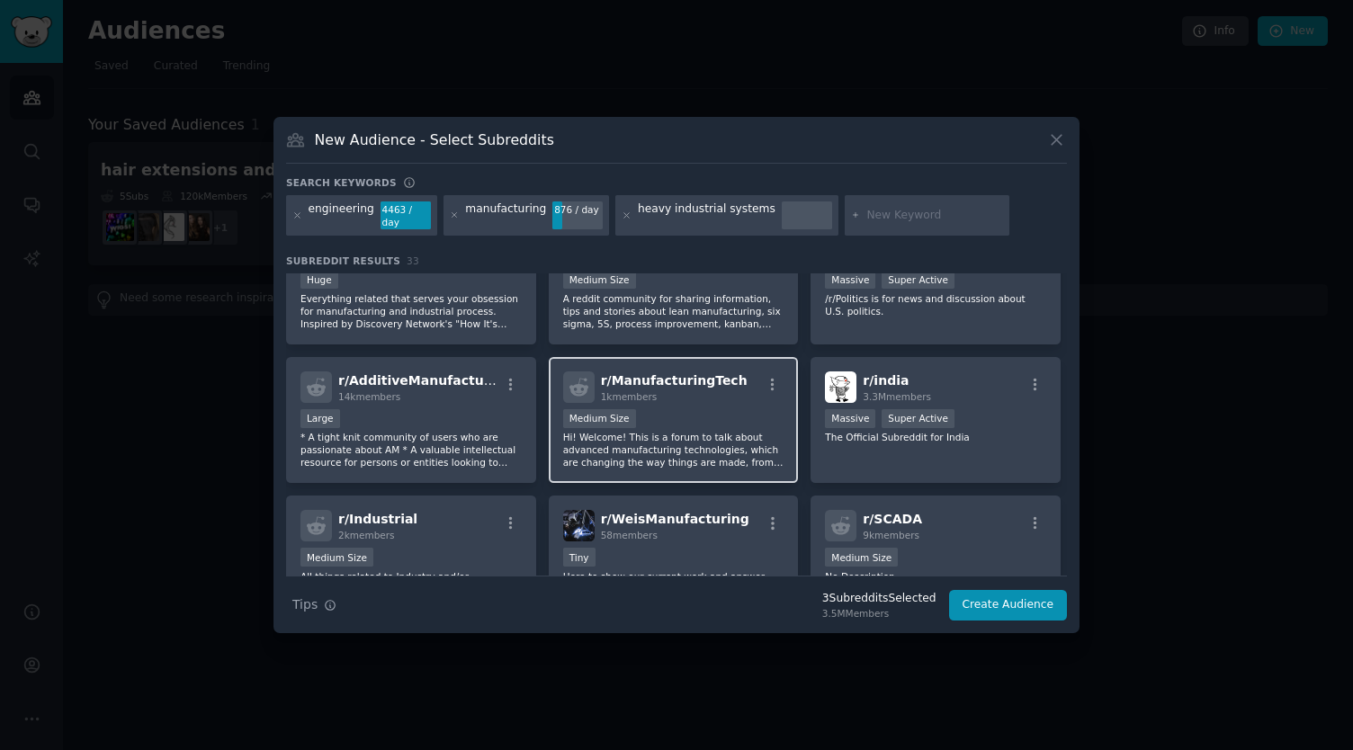
click at [749, 432] on p "Hi! Welcome! This is a forum to talk about advanced manufacturing technologies,…" at bounding box center [673, 450] width 221 height 38
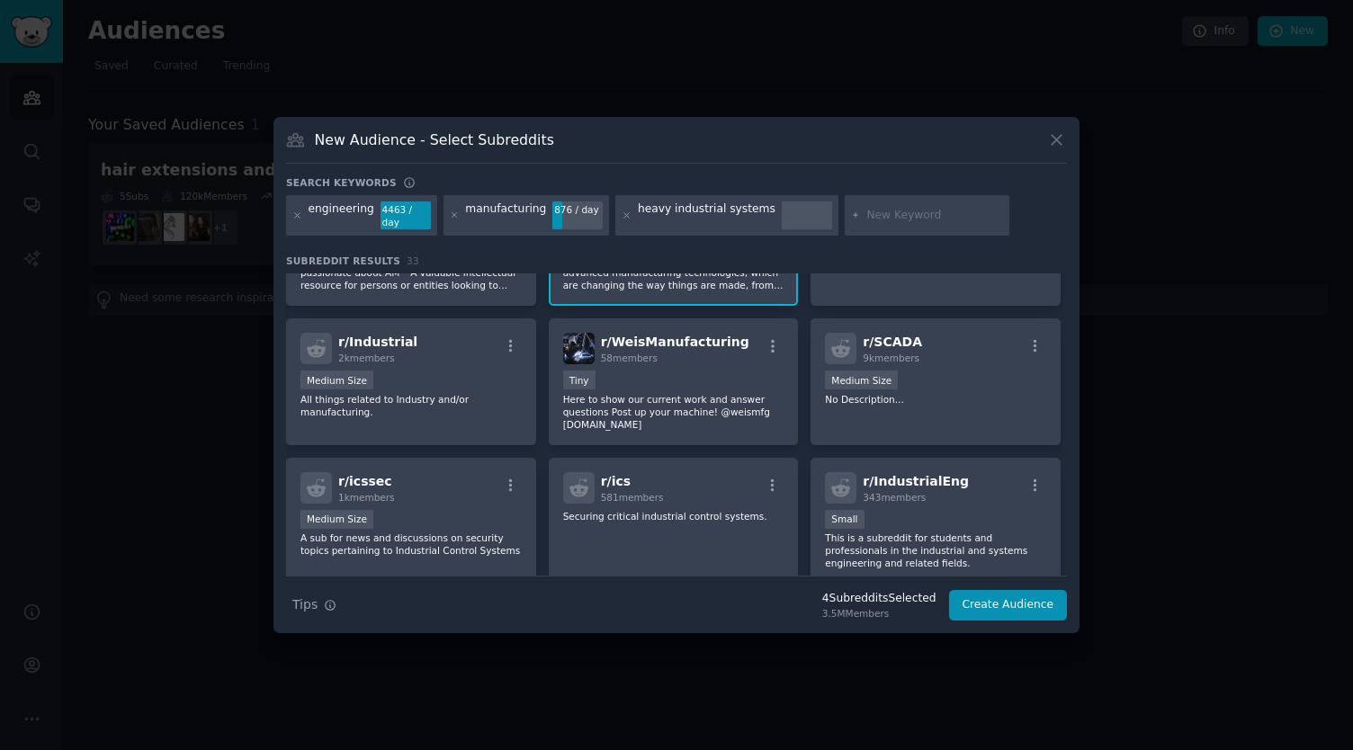
scroll to position [792, 0]
click at [1006, 596] on button "Create Audience" at bounding box center [1008, 605] width 119 height 31
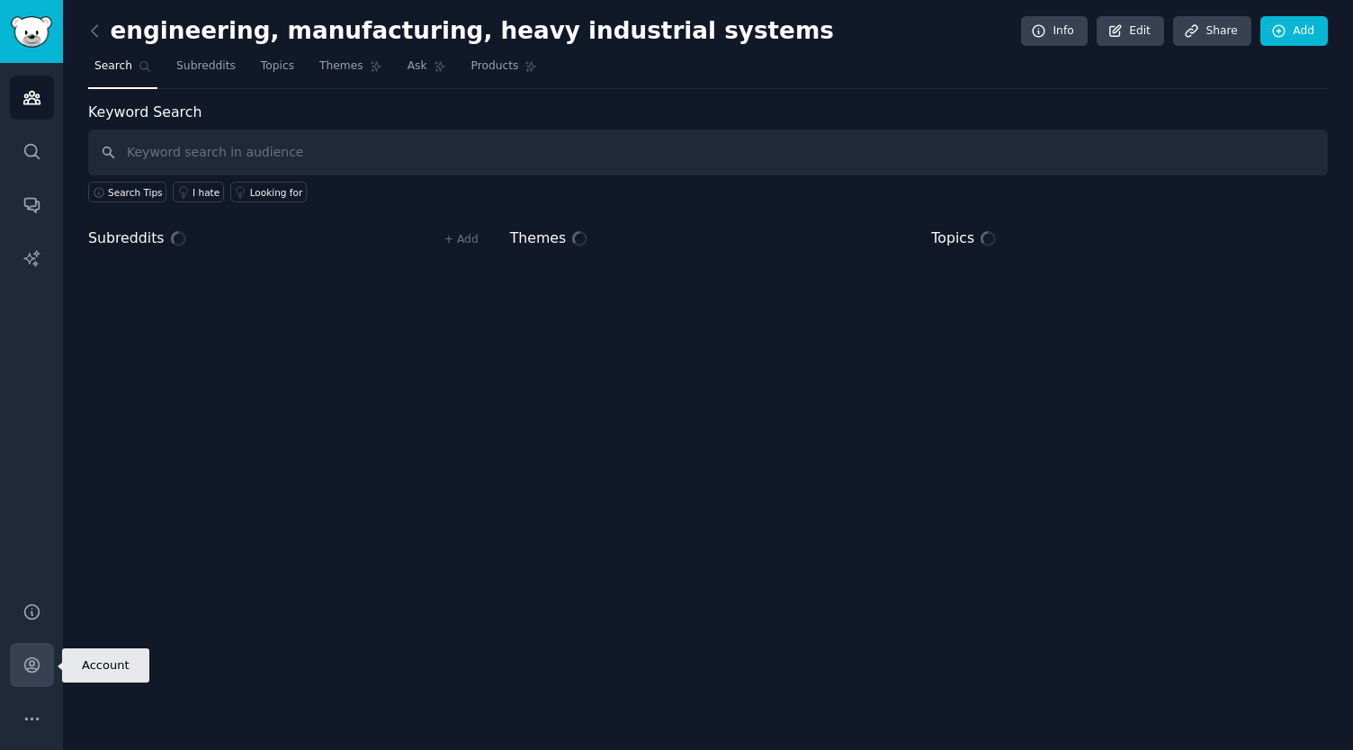
click at [41, 672] on link "Account" at bounding box center [32, 665] width 44 height 44
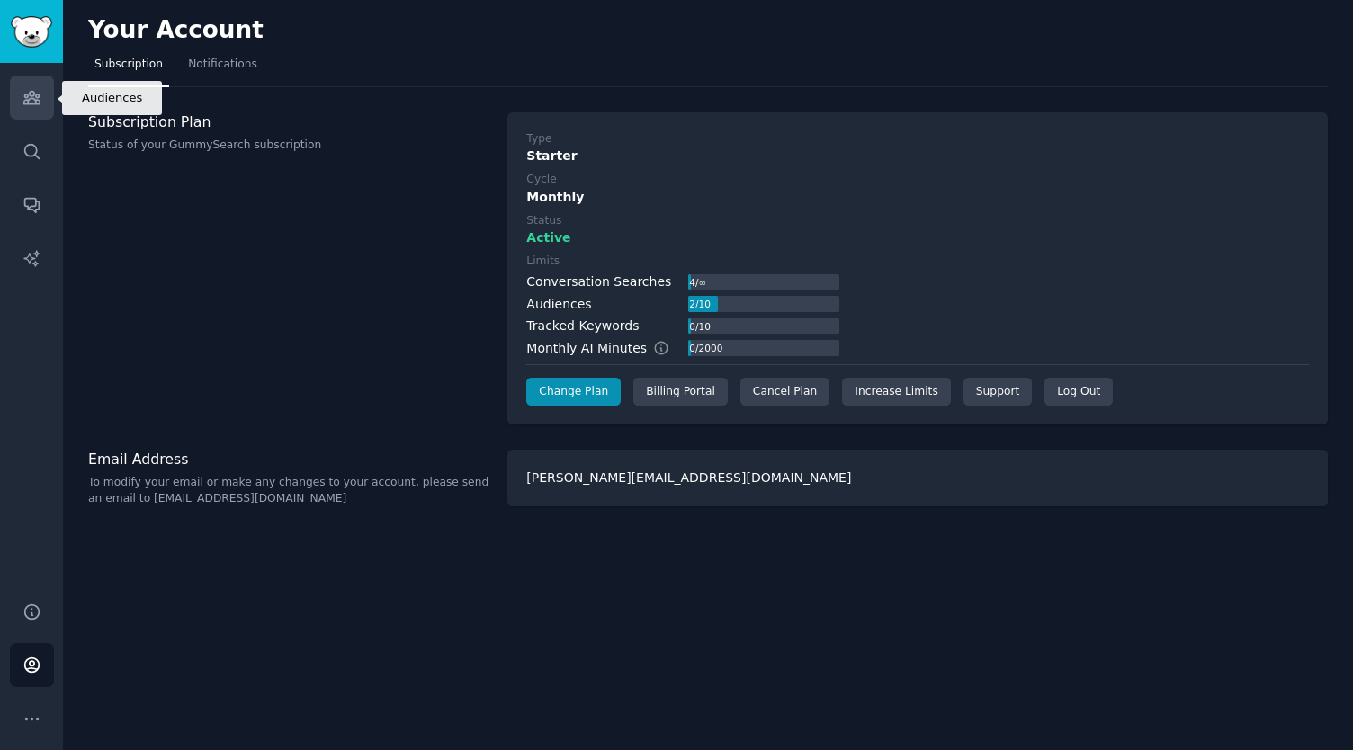
click at [52, 105] on link "Audiences" at bounding box center [32, 98] width 44 height 44
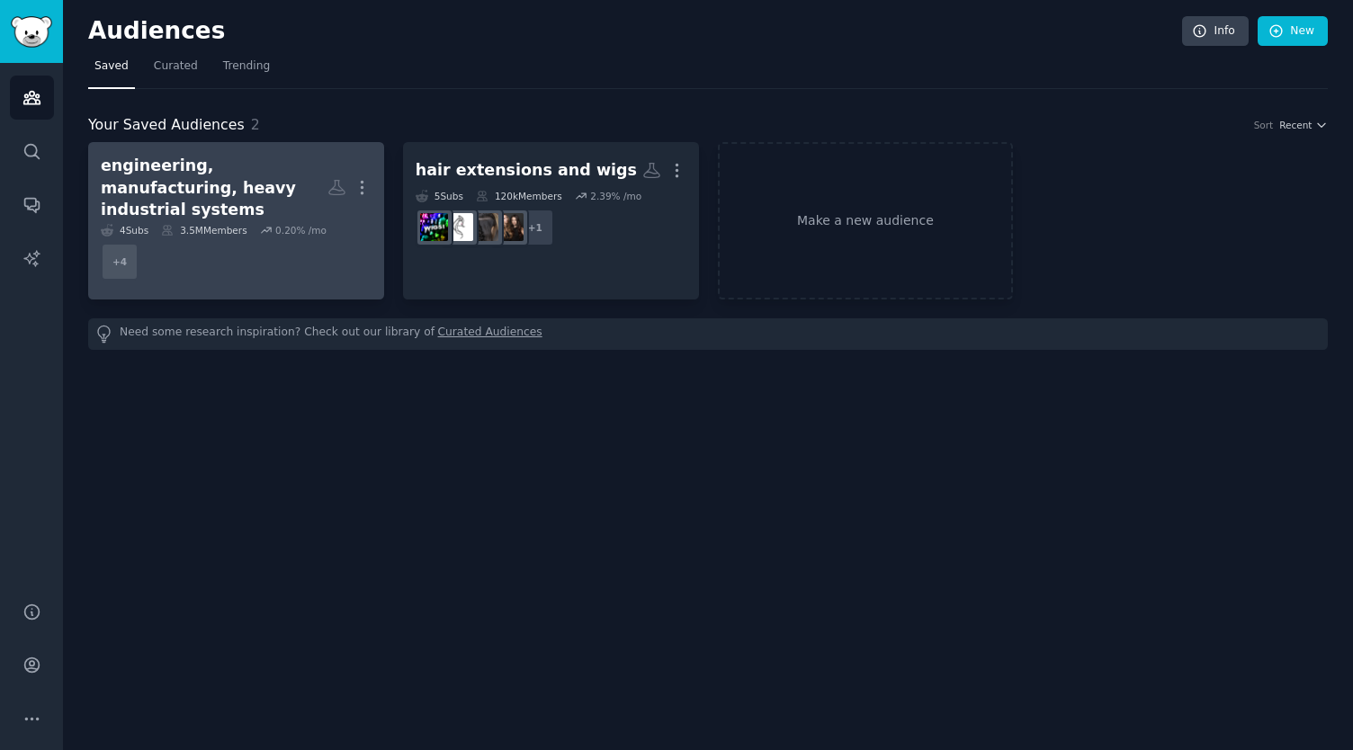
click at [239, 197] on div "engineering, manufacturing, heavy industrial systems" at bounding box center [214, 188] width 227 height 67
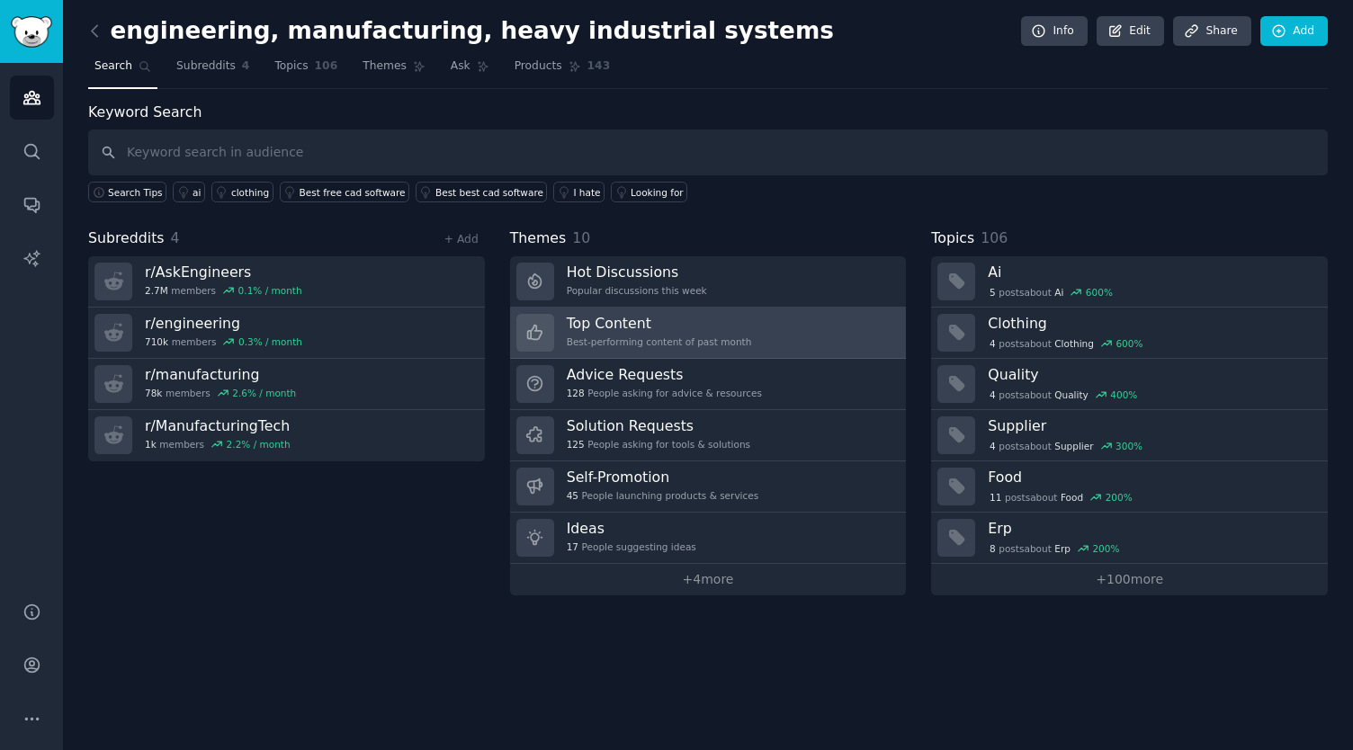
click at [723, 337] on div "Best-performing content of past month" at bounding box center [659, 342] width 185 height 13
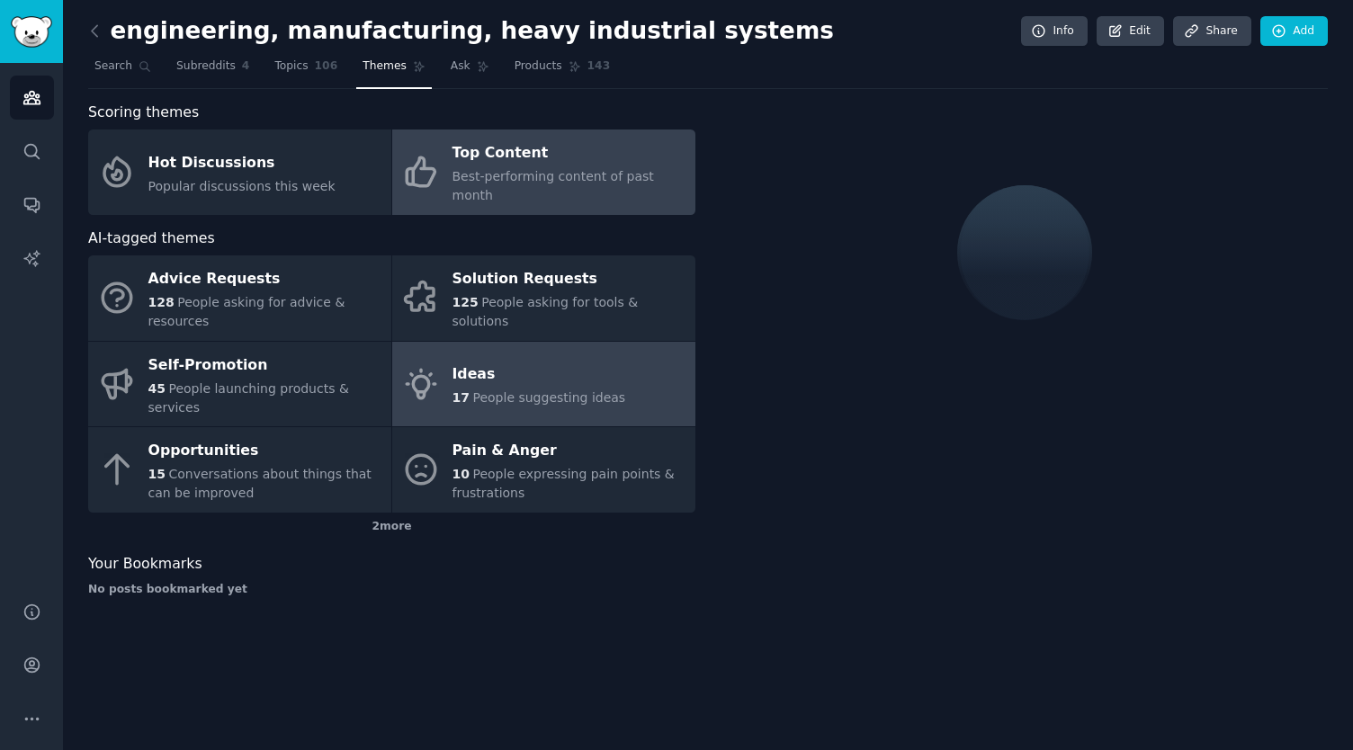
click at [680, 368] on link "Ideas 17 People suggesting ideas" at bounding box center [543, 384] width 303 height 85
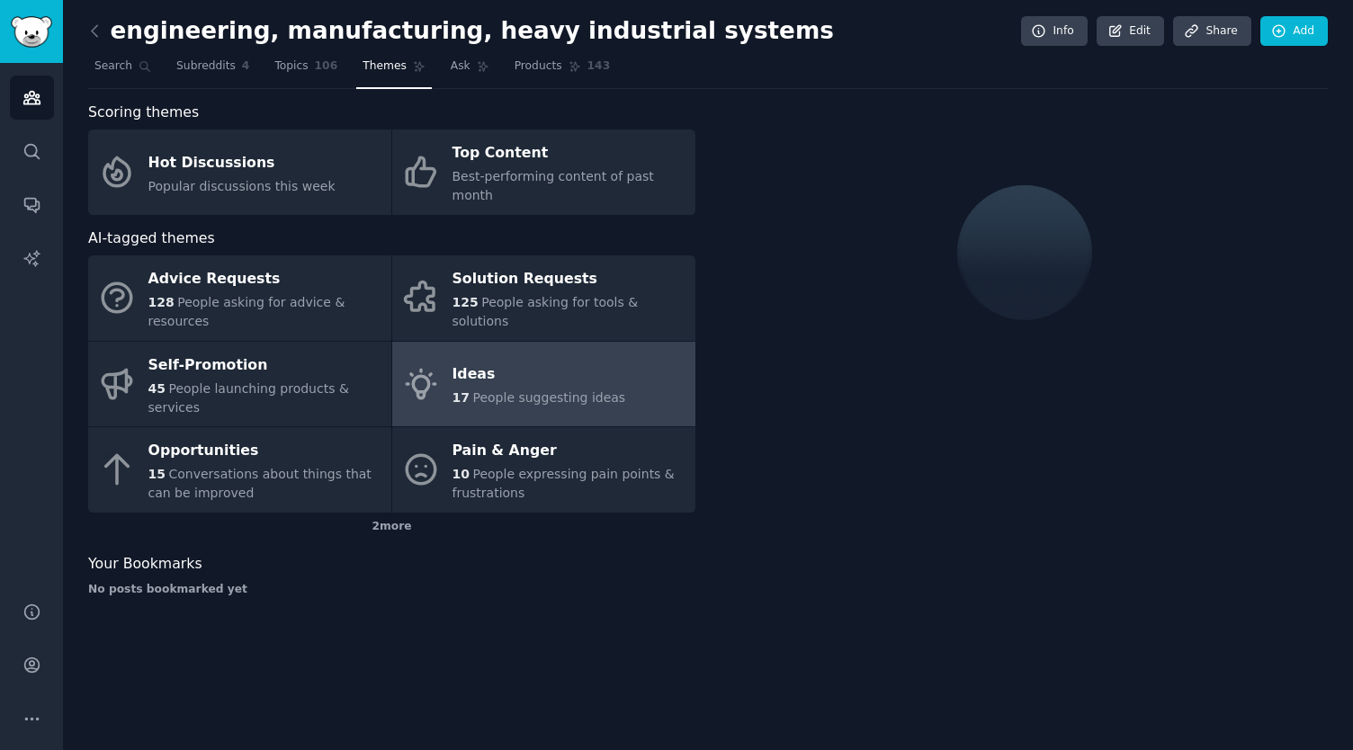
click at [624, 342] on link "Ideas 17 People suggesting ideas" at bounding box center [543, 384] width 303 height 85
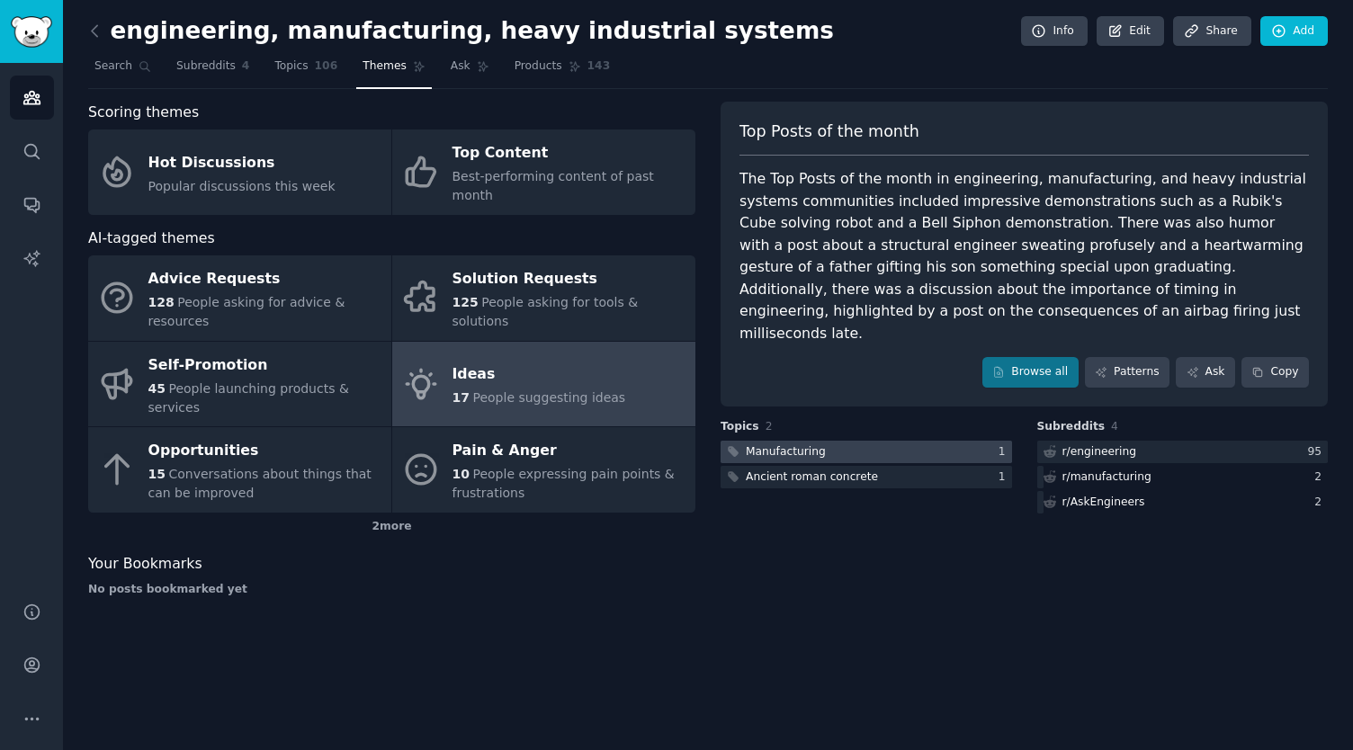
click at [795, 444] on div "Manufacturing" at bounding box center [786, 452] width 80 height 16
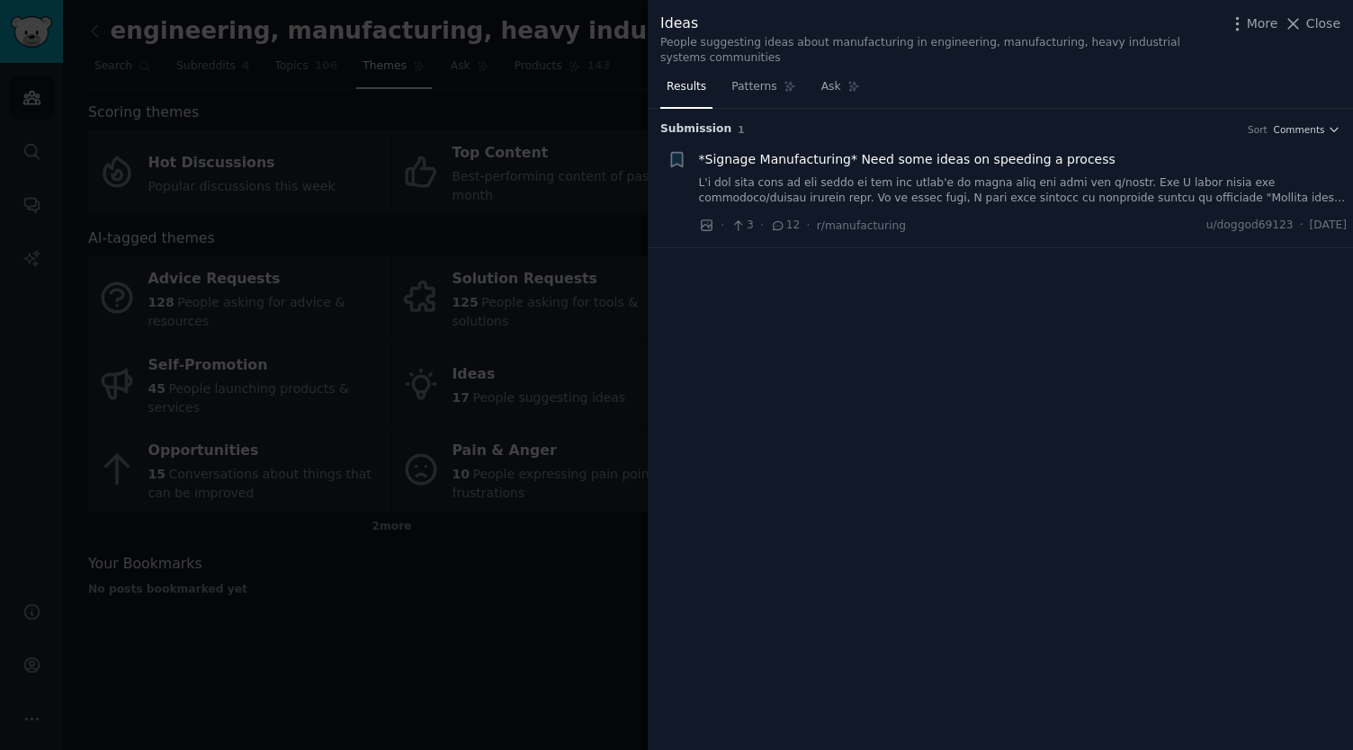
click at [1308, 24] on button "Close" at bounding box center [1312, 23] width 57 height 19
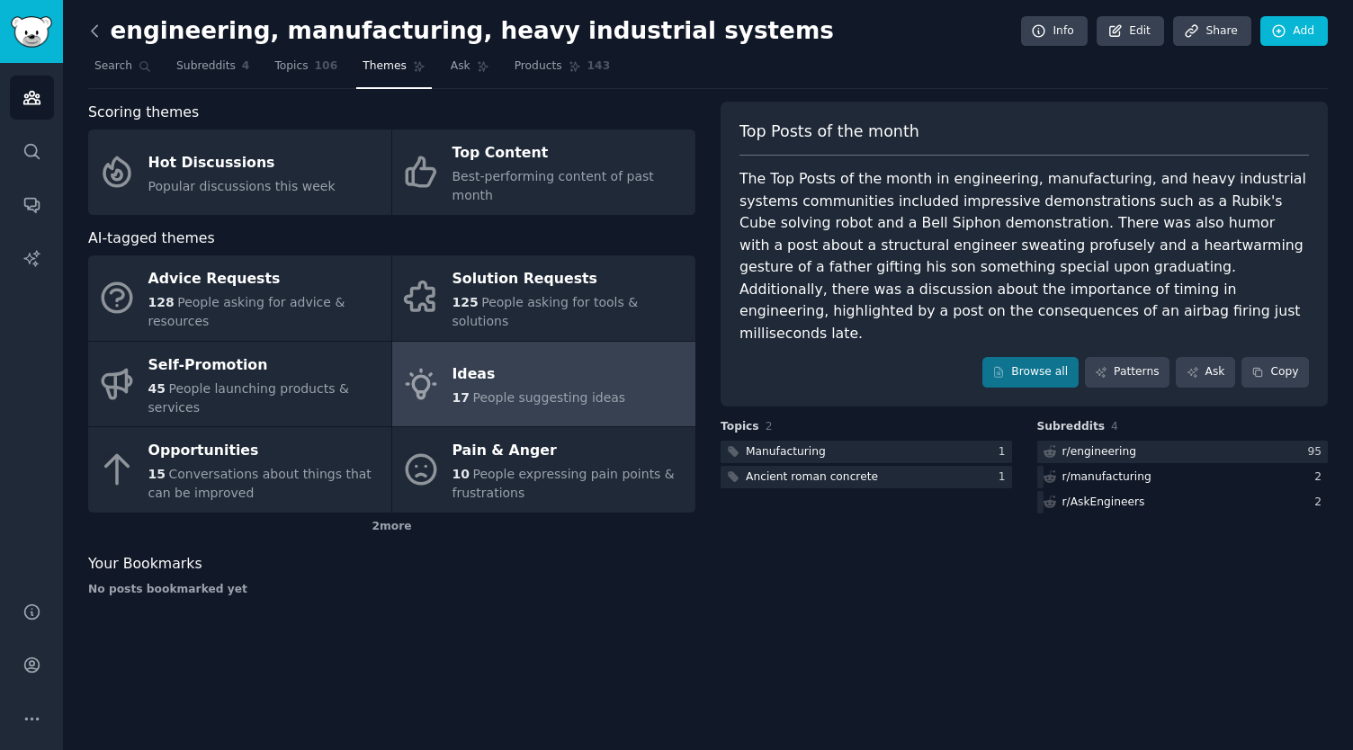
click at [94, 37] on icon at bounding box center [94, 31] width 19 height 19
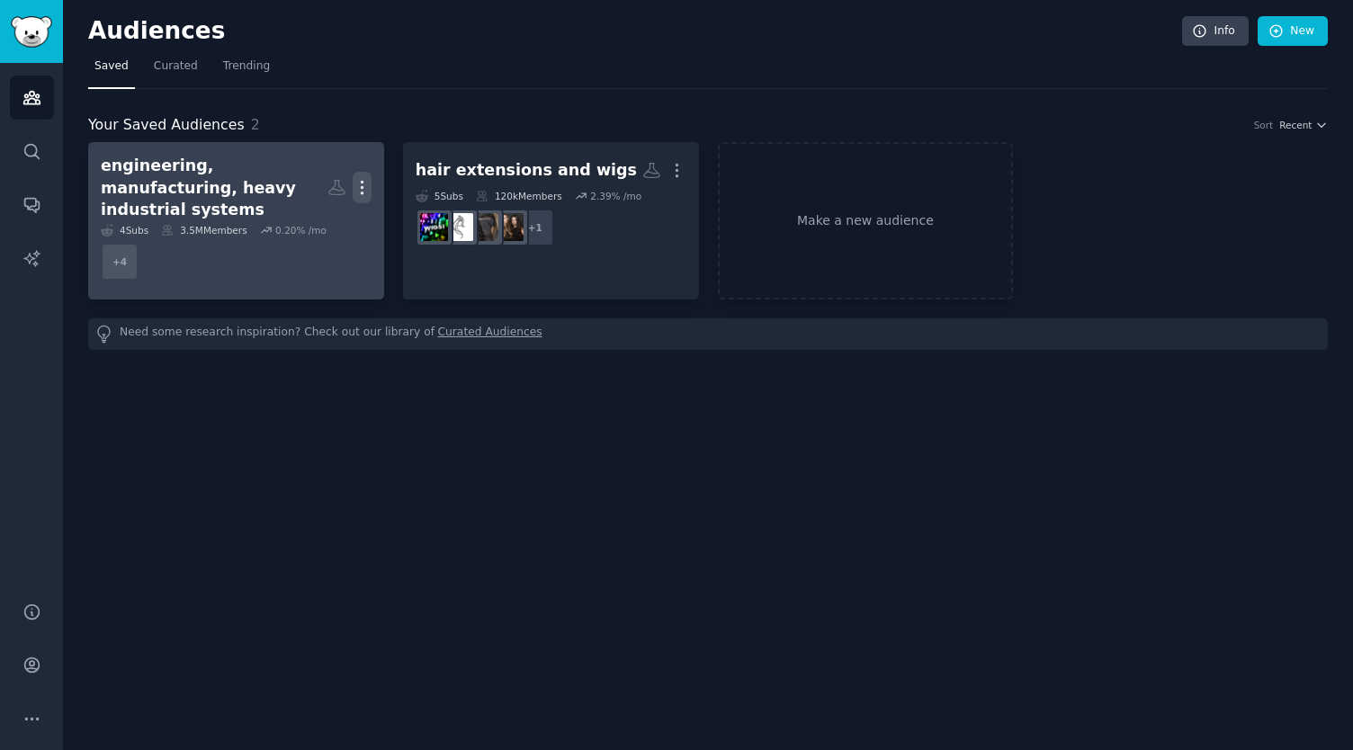
click at [364, 178] on icon "button" at bounding box center [362, 187] width 19 height 19
click at [322, 216] on p "Delete" at bounding box center [312, 225] width 41 height 19
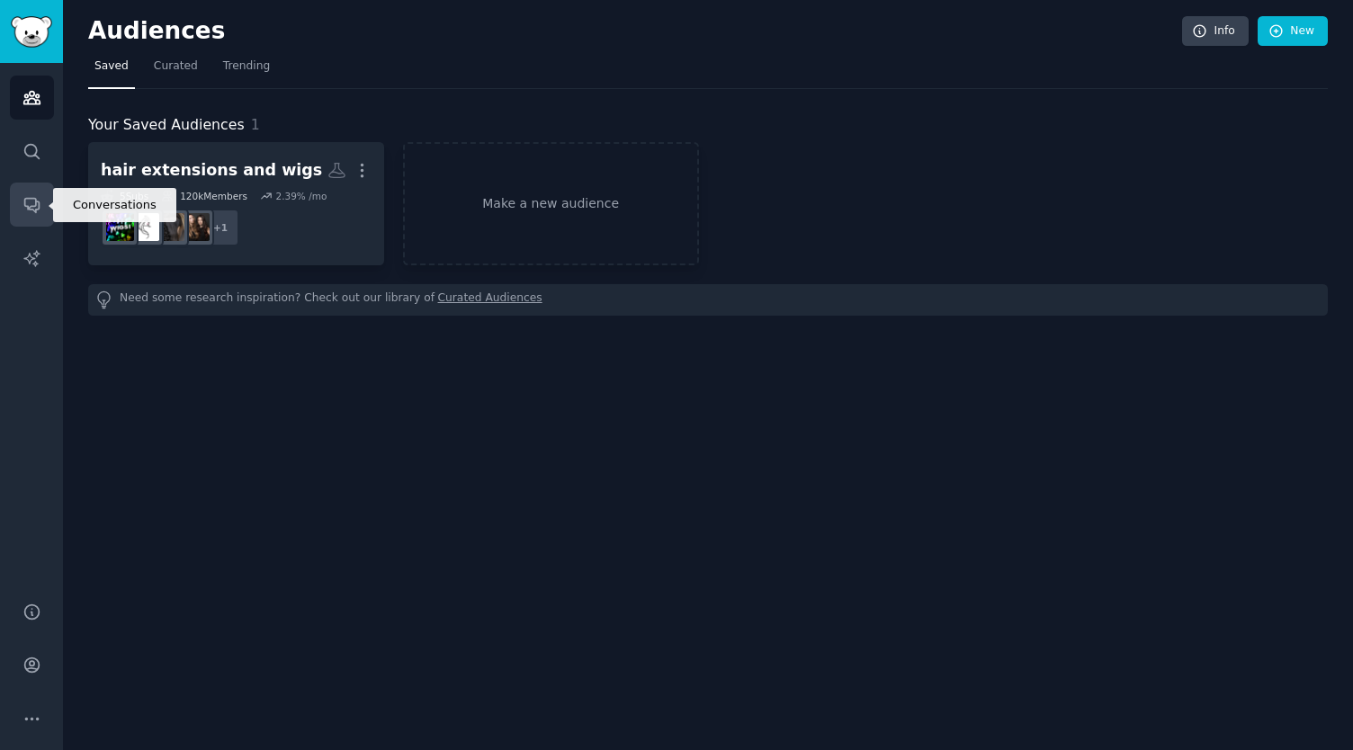
click at [42, 200] on link "Conversations" at bounding box center [32, 205] width 44 height 44
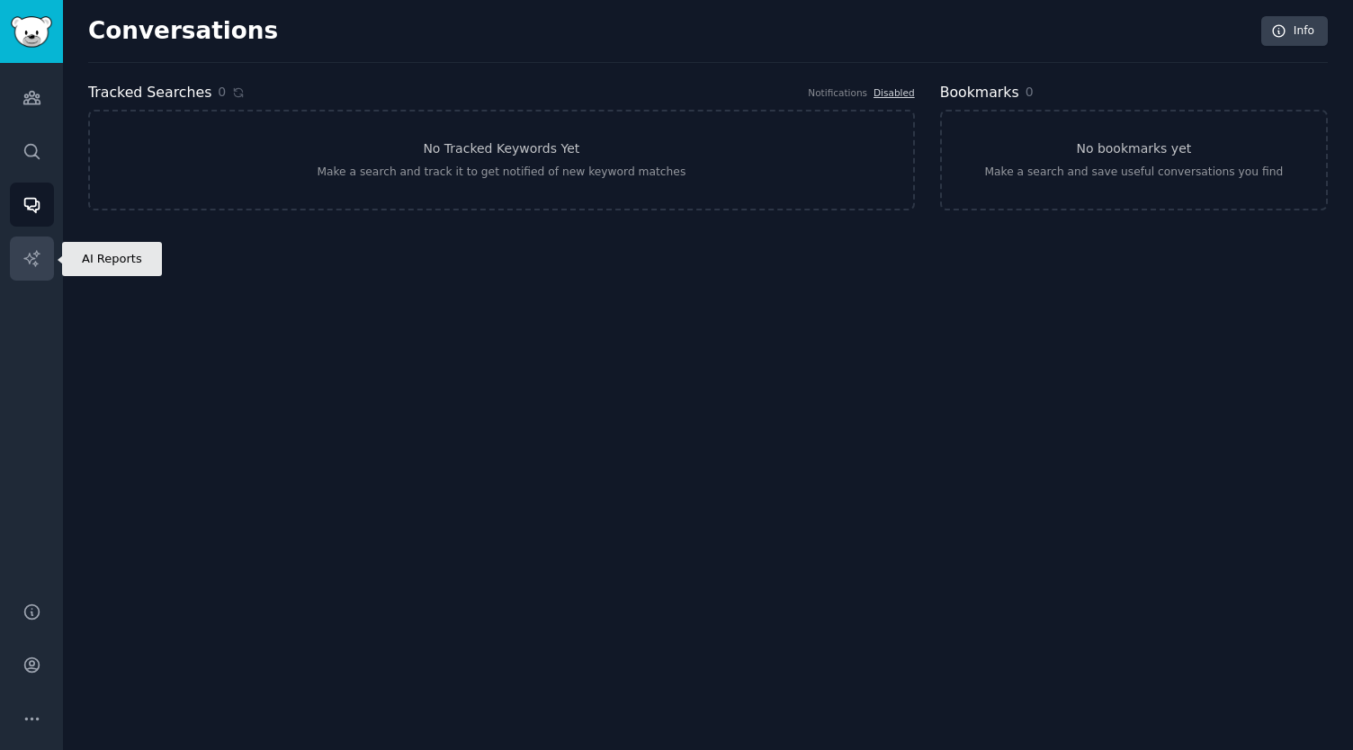
click at [32, 260] on icon "Sidebar" at bounding box center [31, 258] width 19 height 19
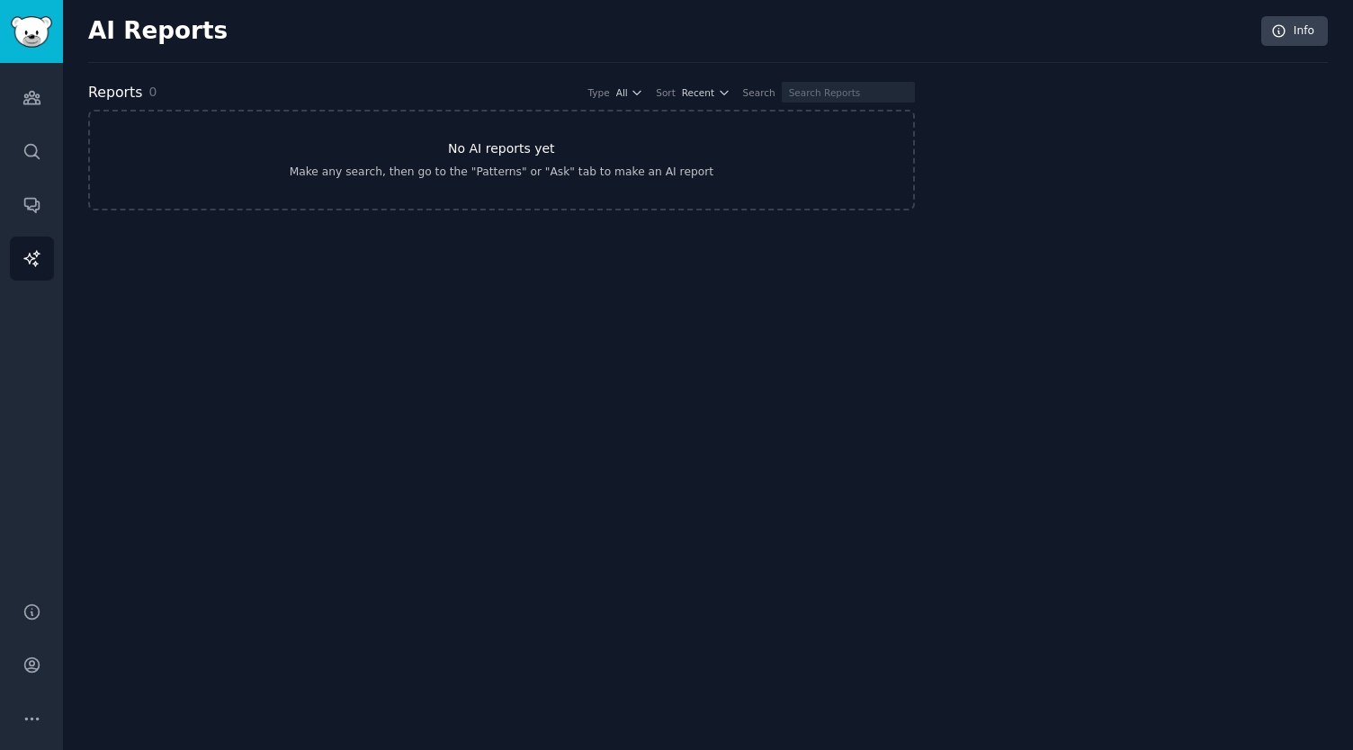
click at [469, 185] on link "No AI reports yet Make any search, then go to the "Patterns" or "Ask" tab to ma…" at bounding box center [501, 160] width 827 height 101
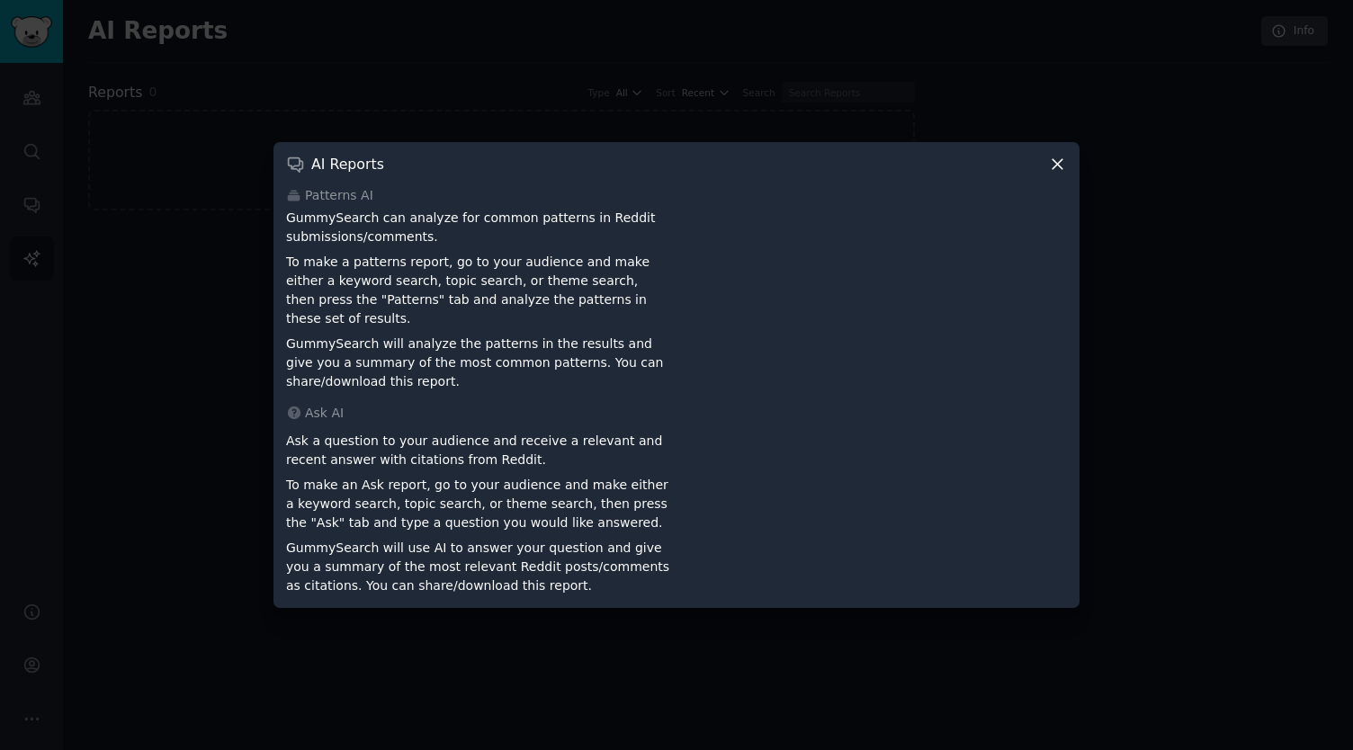
click at [1056, 166] on icon at bounding box center [1057, 164] width 19 height 19
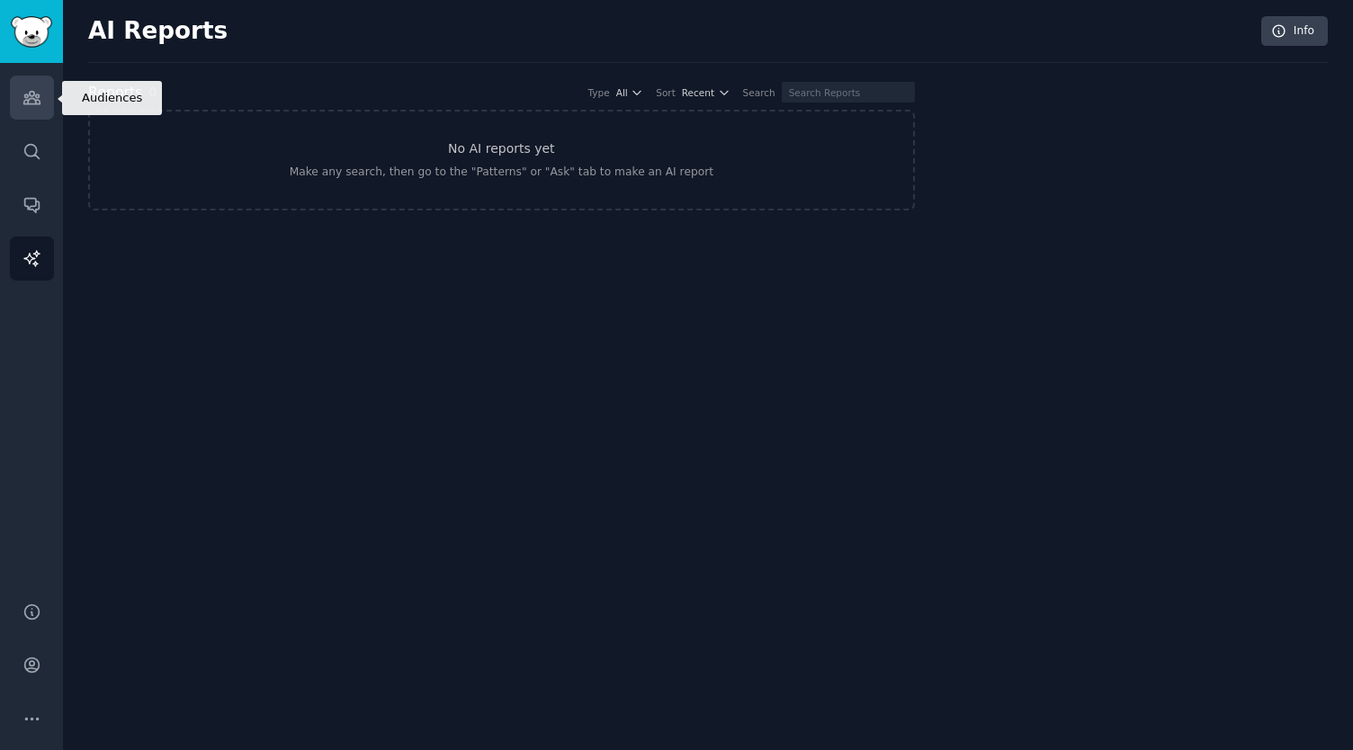
click at [22, 102] on icon "Sidebar" at bounding box center [31, 97] width 19 height 19
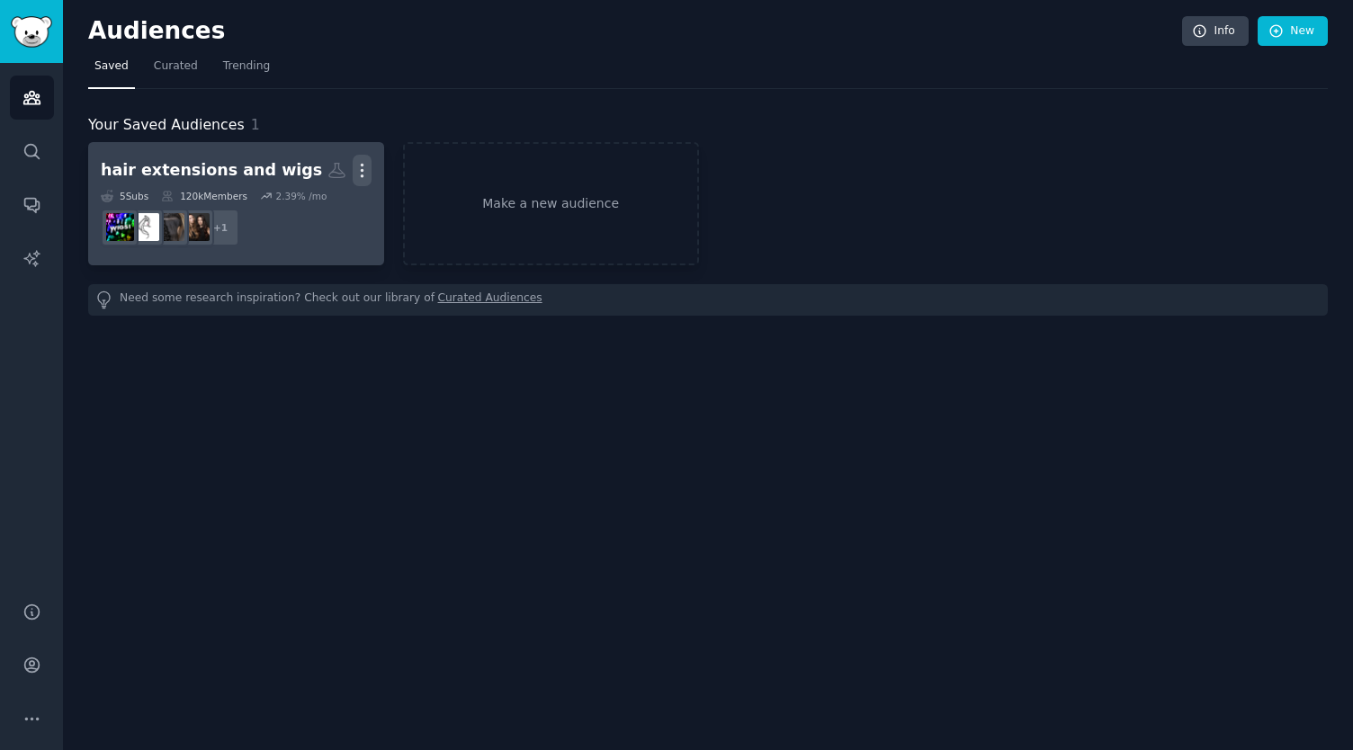
click at [369, 165] on icon "button" at bounding box center [362, 170] width 19 height 19
click at [315, 167] on p "View" at bounding box center [307, 176] width 30 height 19
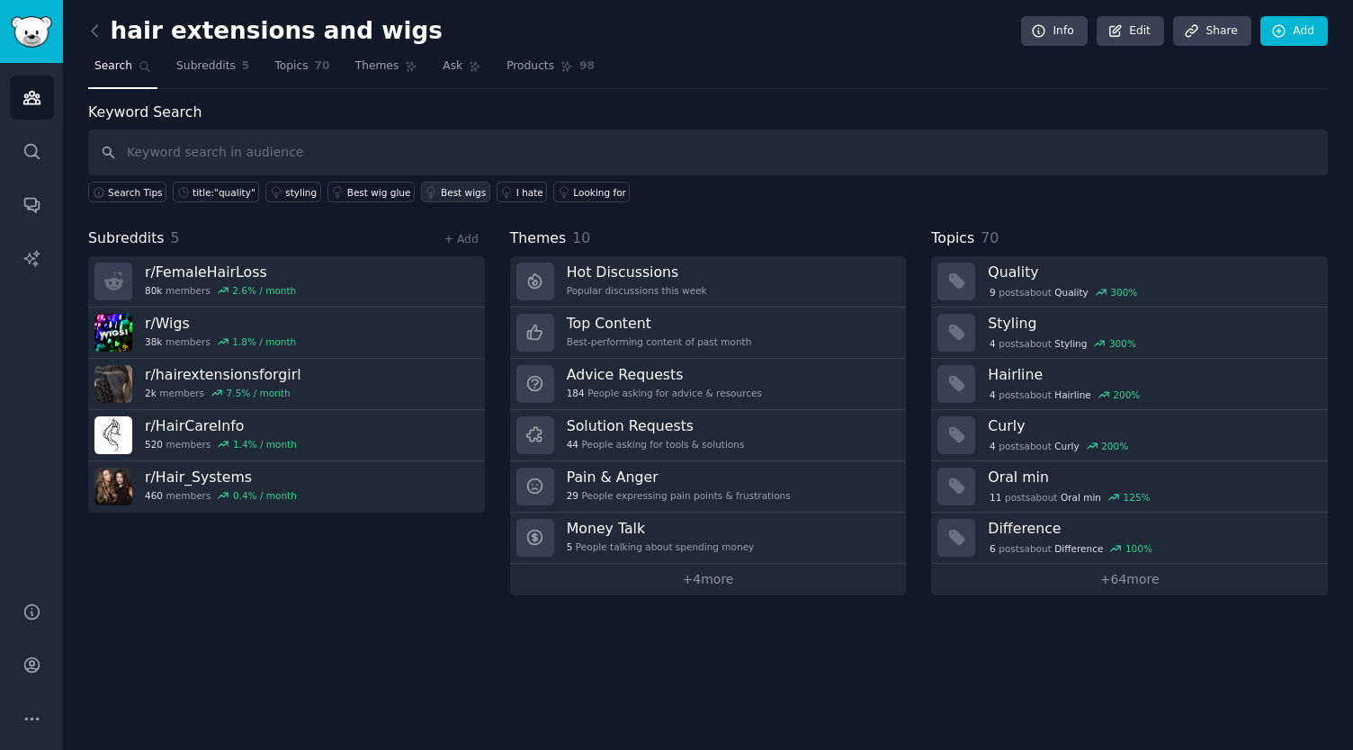
click at [441, 193] on div "Best wigs" at bounding box center [463, 192] width 45 height 13
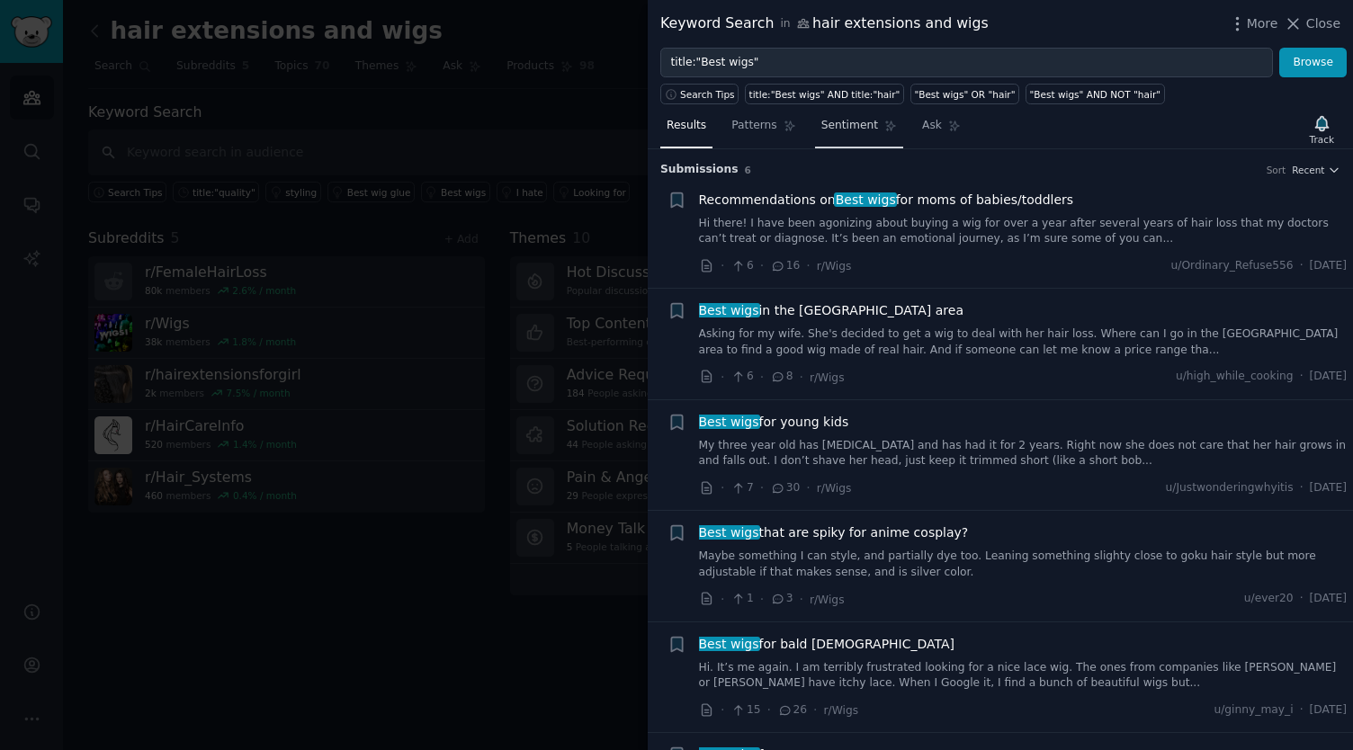
click at [840, 129] on span "Sentiment" at bounding box center [849, 126] width 57 height 16
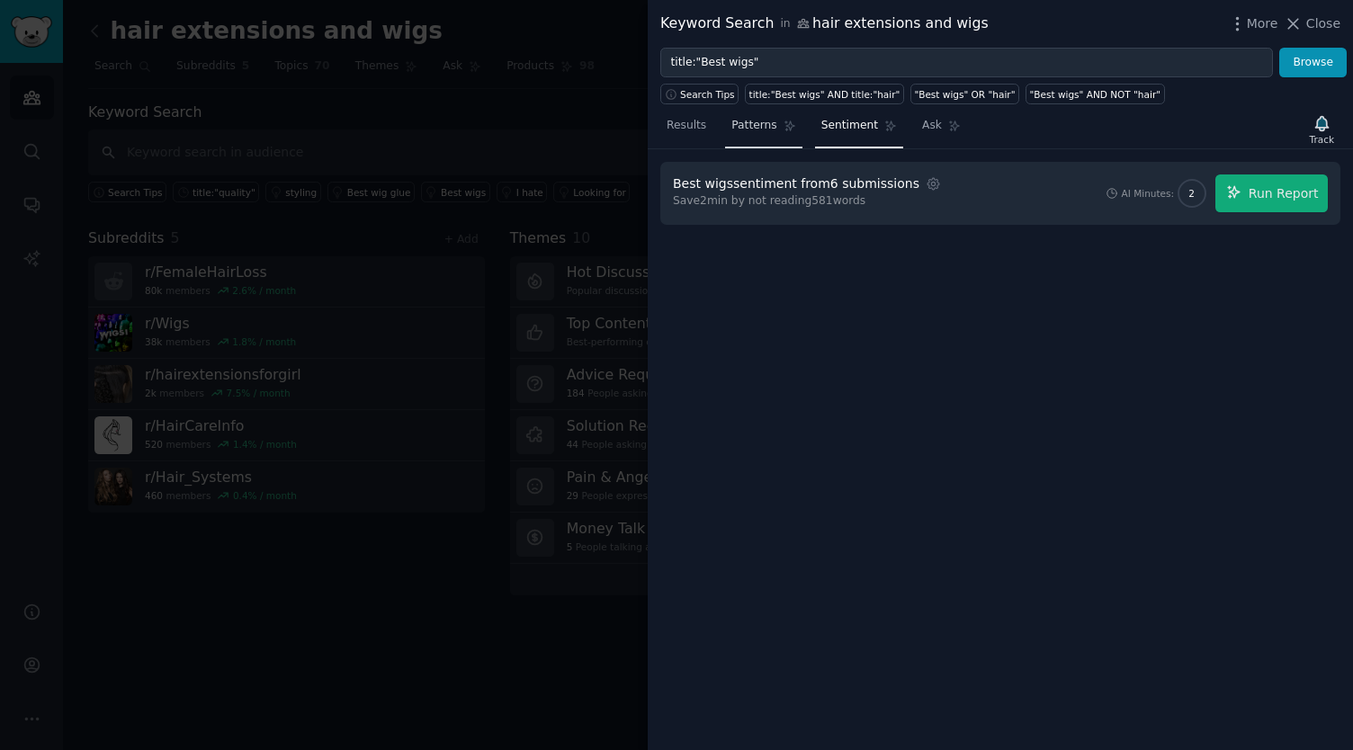
click at [749, 127] on span "Patterns" at bounding box center [753, 126] width 45 height 16
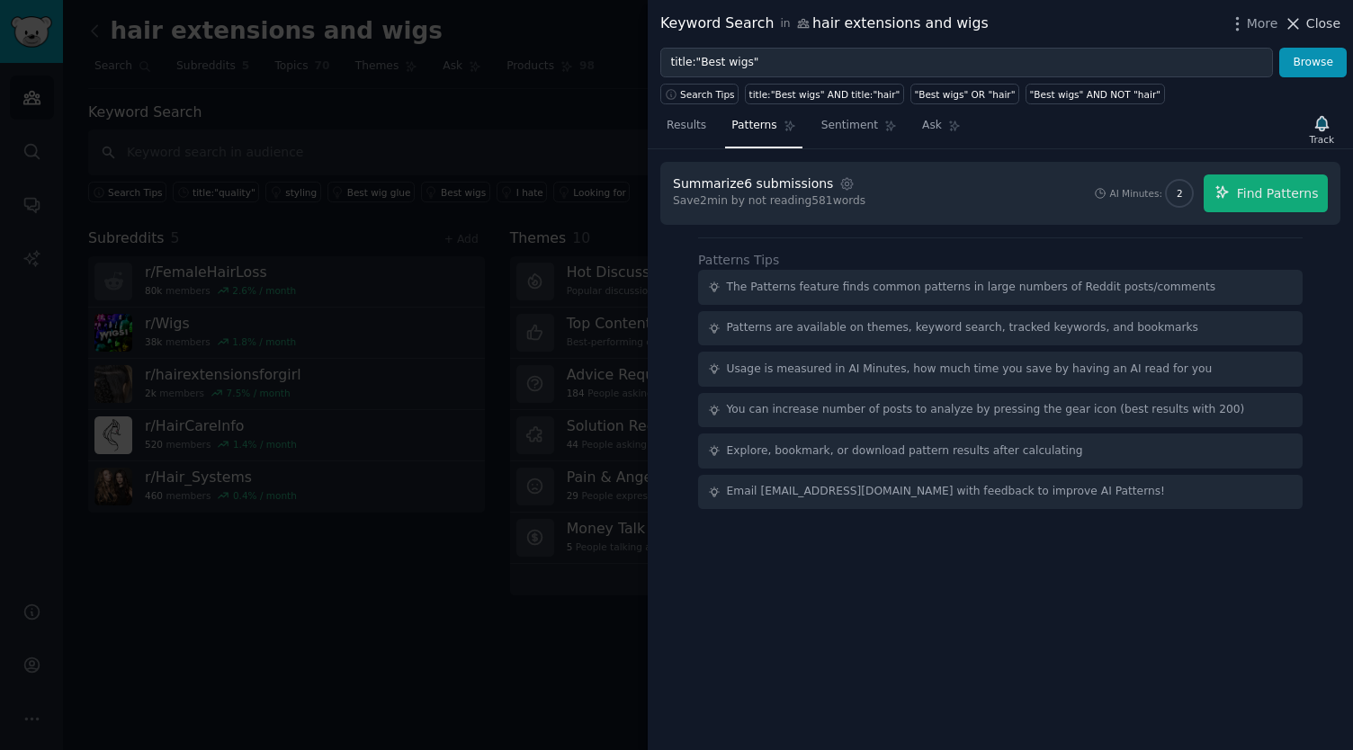
click at [1298, 24] on icon at bounding box center [1294, 24] width 10 height 10
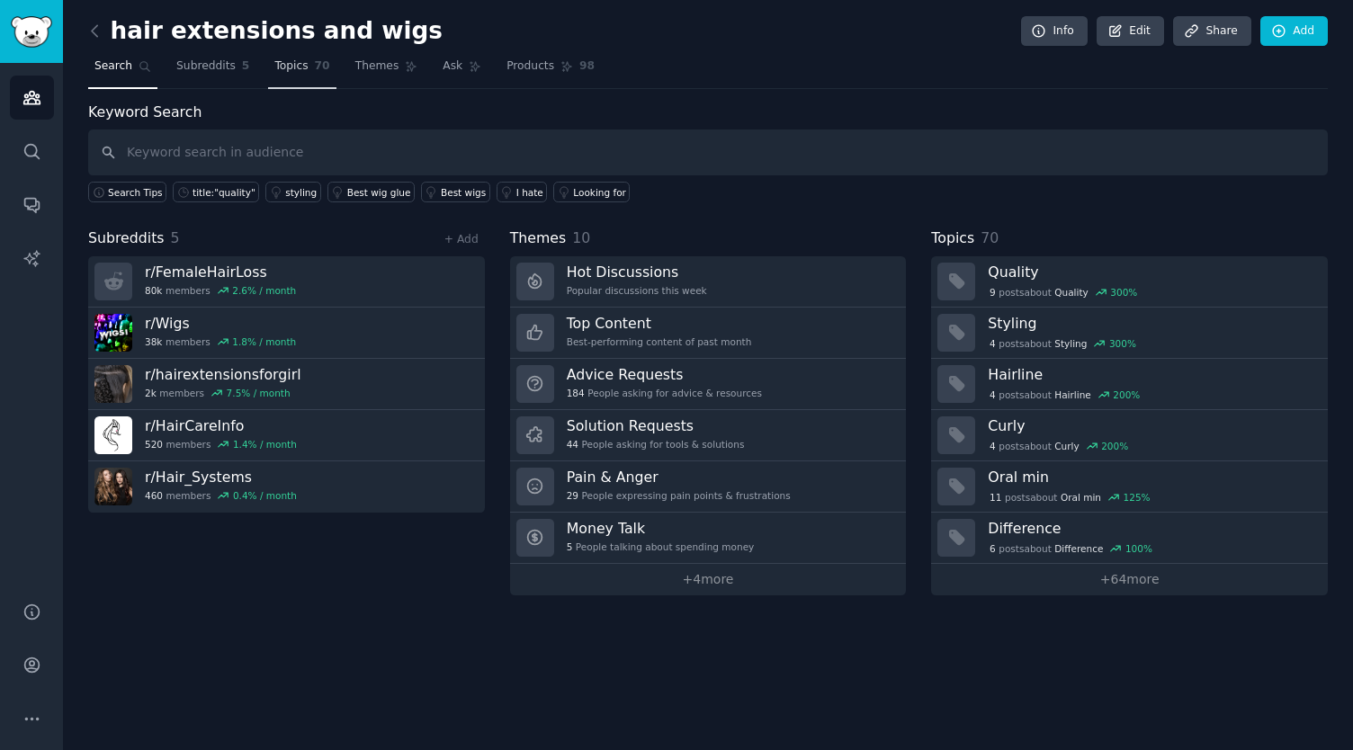
click at [315, 62] on span "70" at bounding box center [322, 66] width 15 height 16
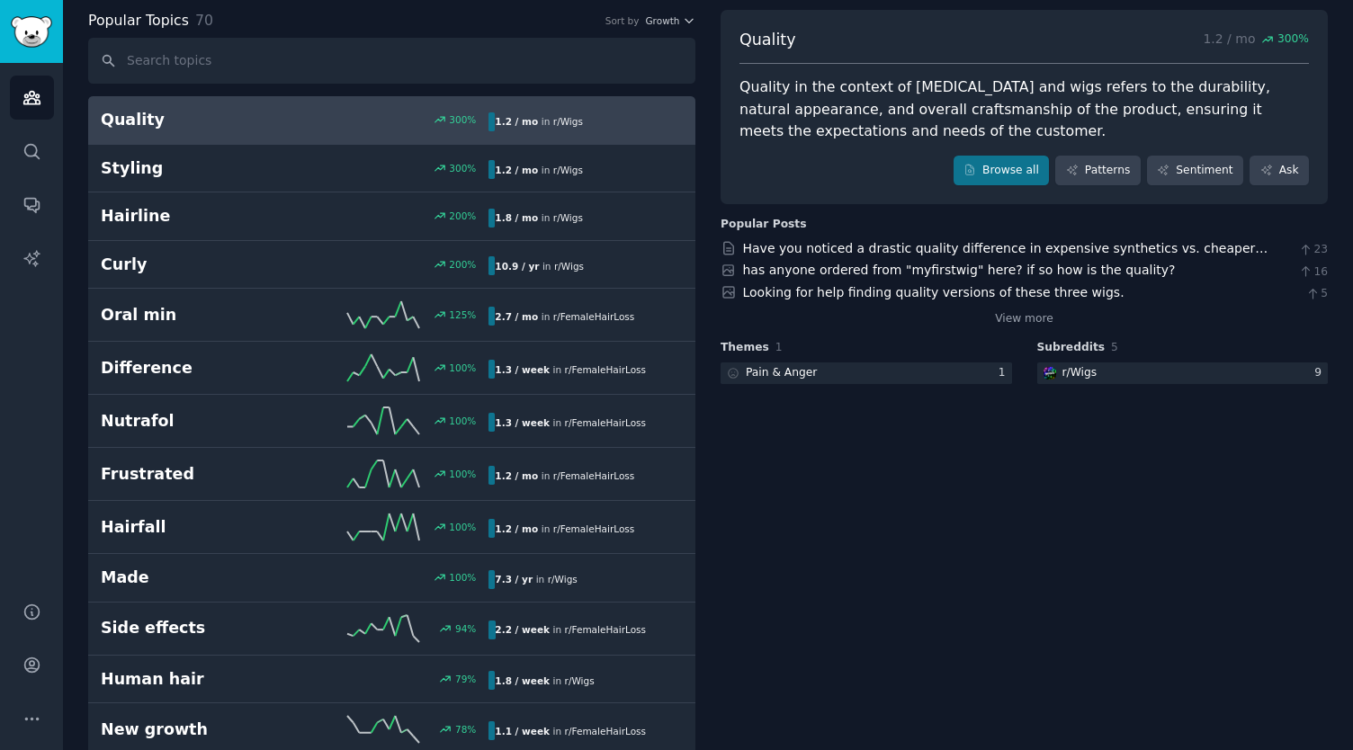
scroll to position [93, 0]
click at [852, 240] on link "Have you noticed a drastic quality difference in expensive synthetics vs. cheap…" at bounding box center [1005, 256] width 525 height 33
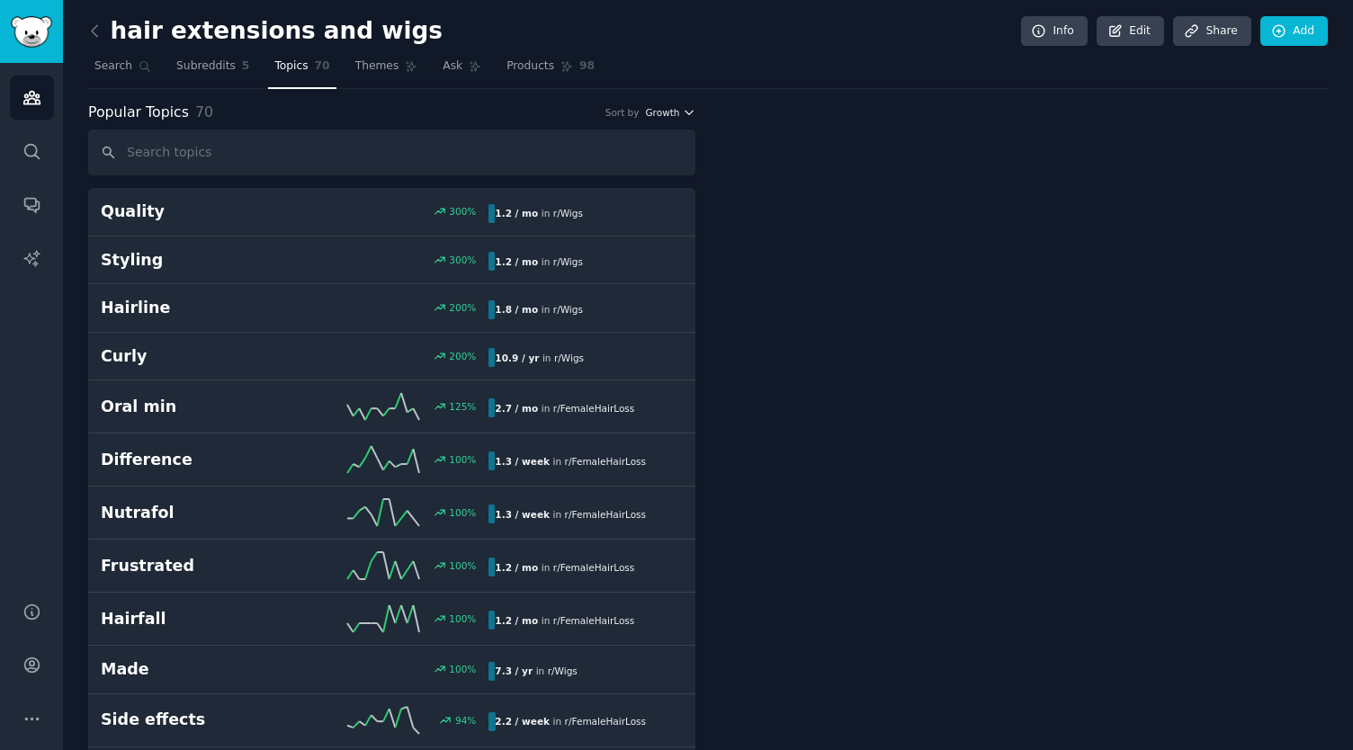
click at [686, 112] on icon "button" at bounding box center [689, 113] width 7 height 4
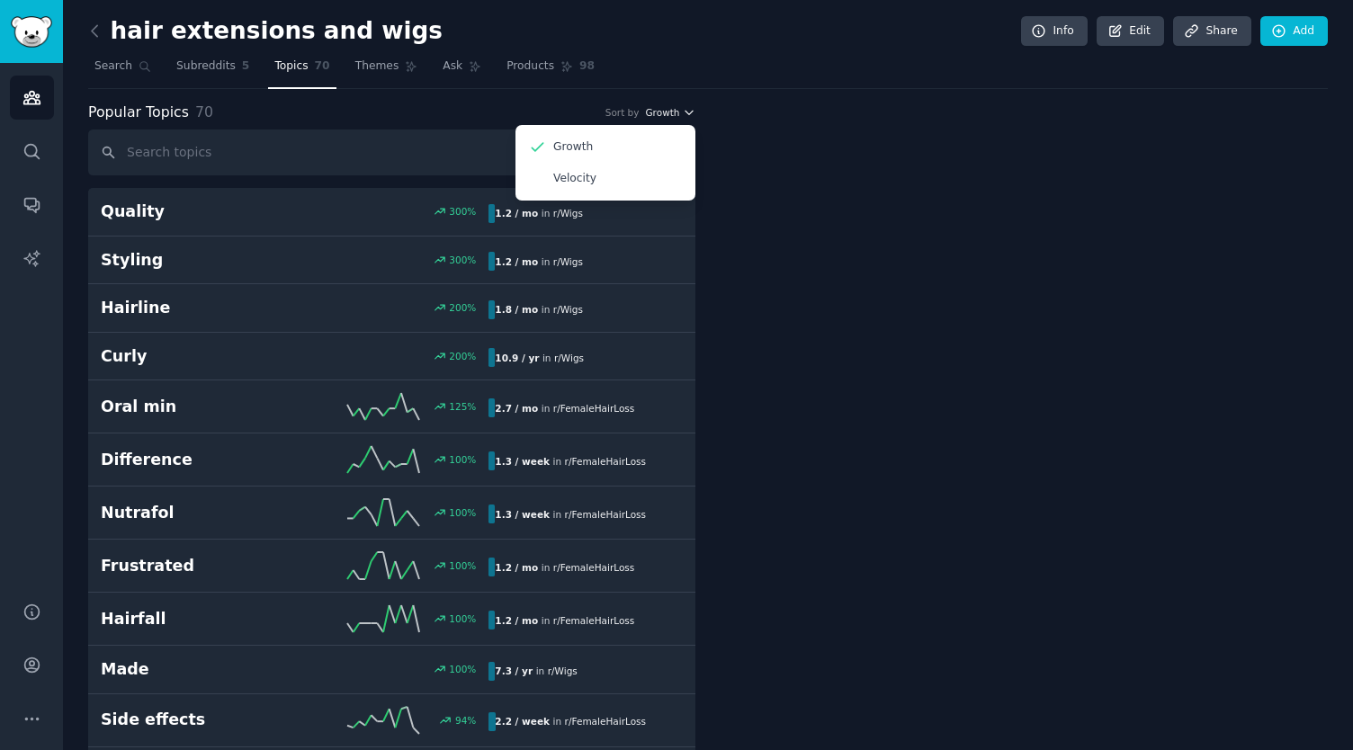
click at [686, 112] on icon "button" at bounding box center [689, 113] width 7 height 4
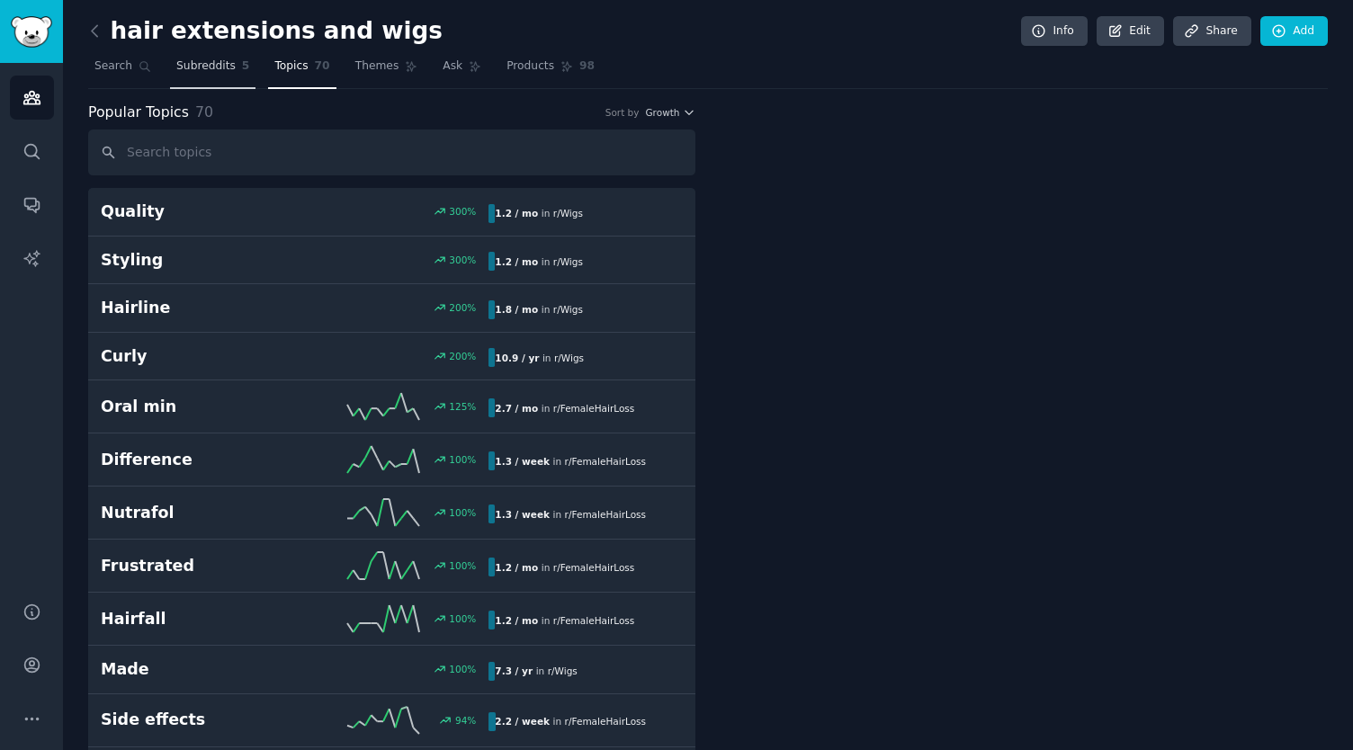
click at [205, 75] on link "Subreddits 5" at bounding box center [212, 70] width 85 height 37
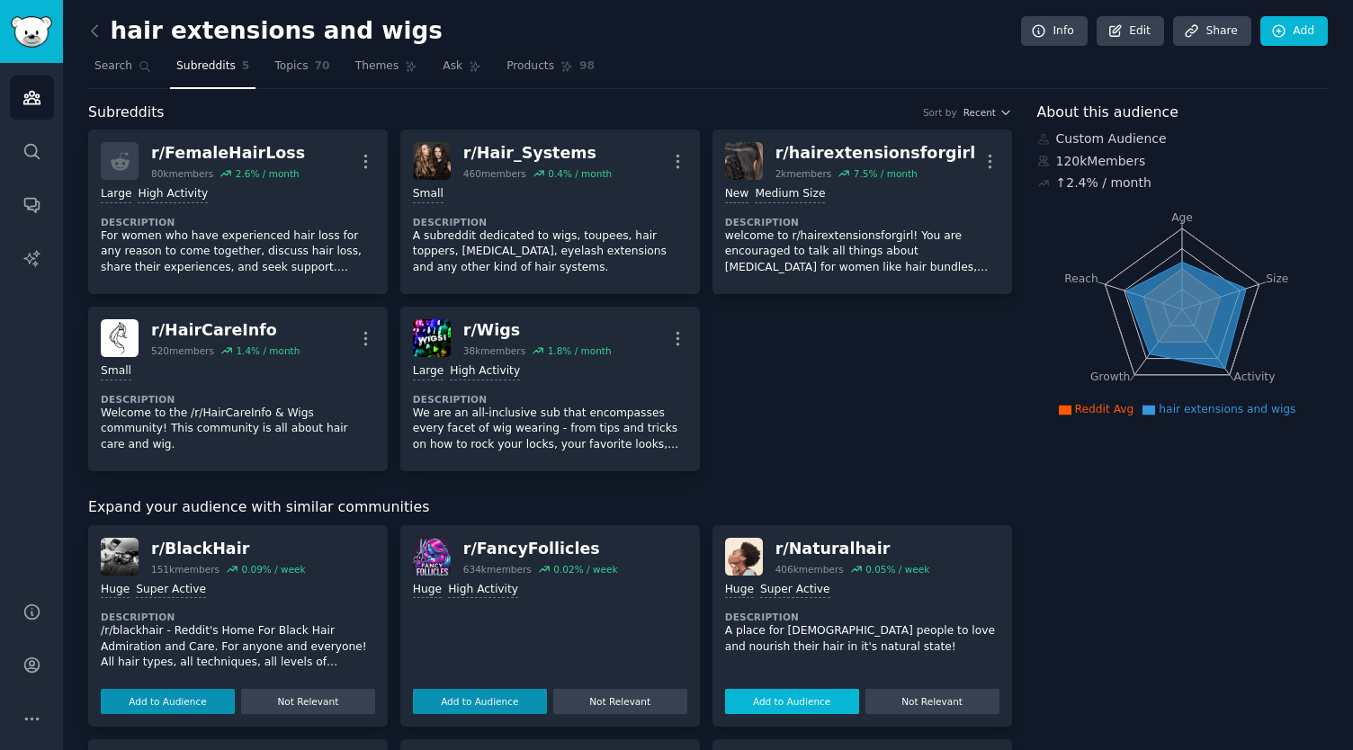
click at [795, 704] on button "Add to Audience" at bounding box center [792, 701] width 134 height 25
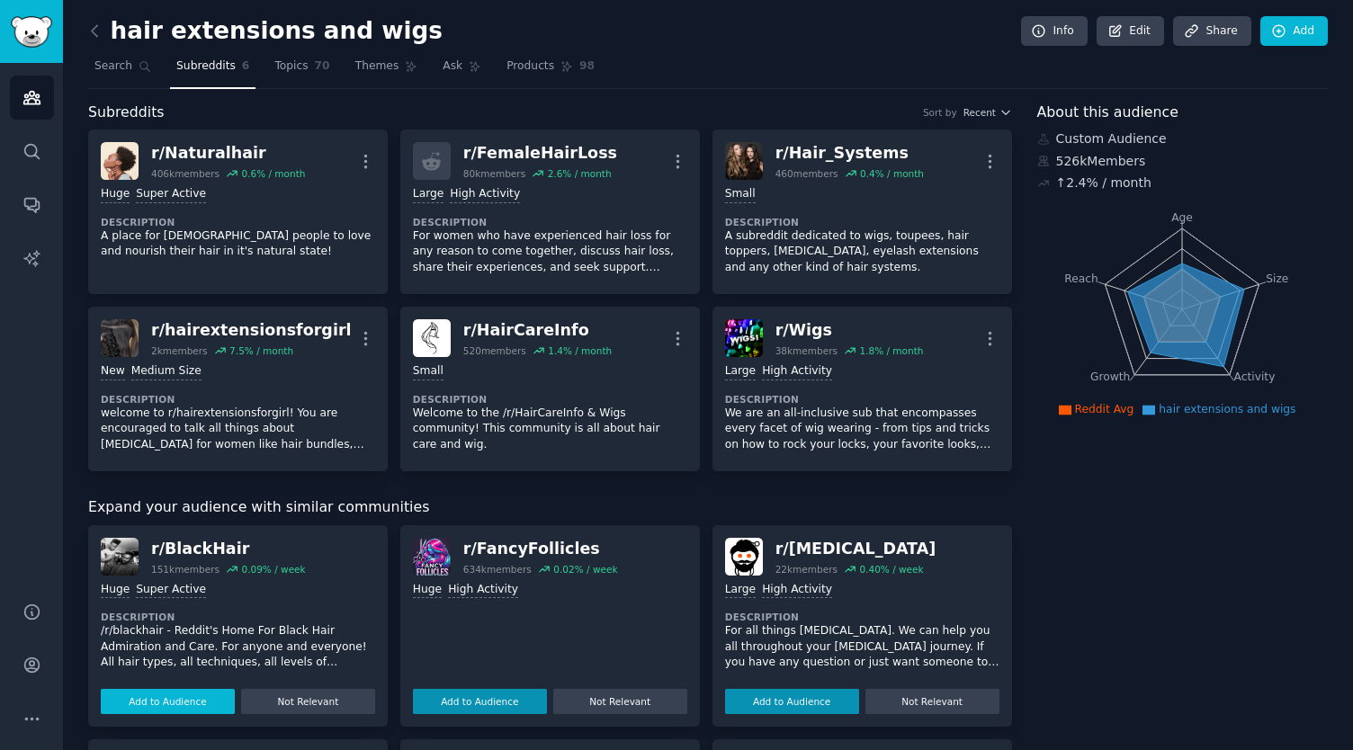
click at [176, 692] on button "Add to Audience" at bounding box center [168, 701] width 134 height 25
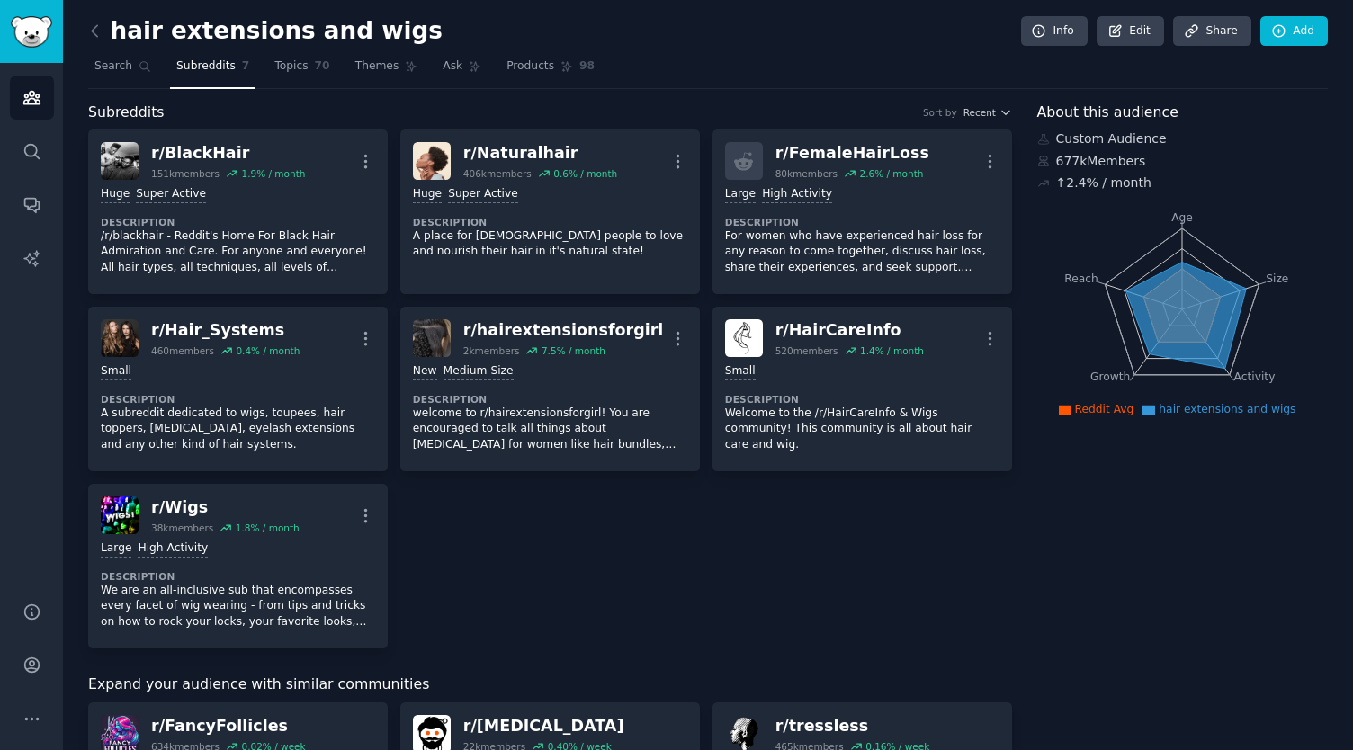
click at [1211, 31] on link "Share" at bounding box center [1211, 31] width 77 height 31
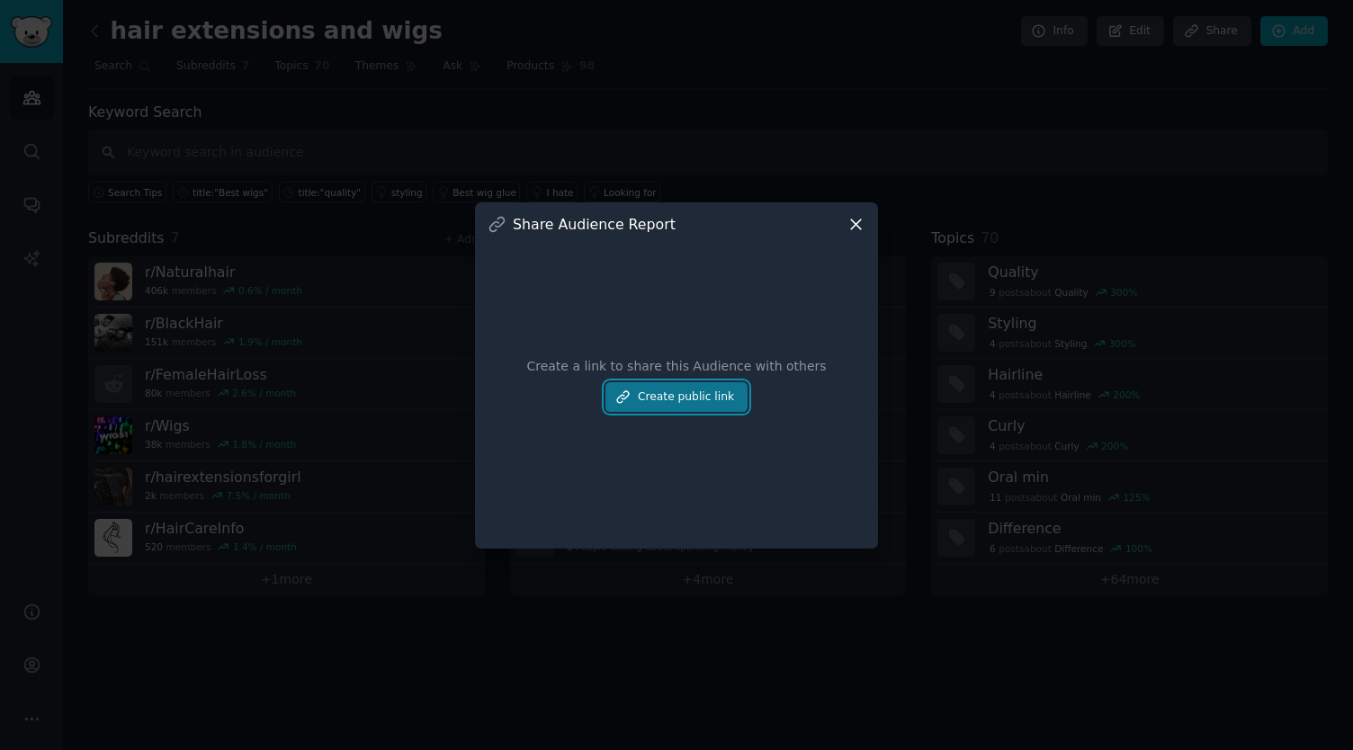
click at [702, 393] on button "Create public link" at bounding box center [676, 397] width 142 height 31
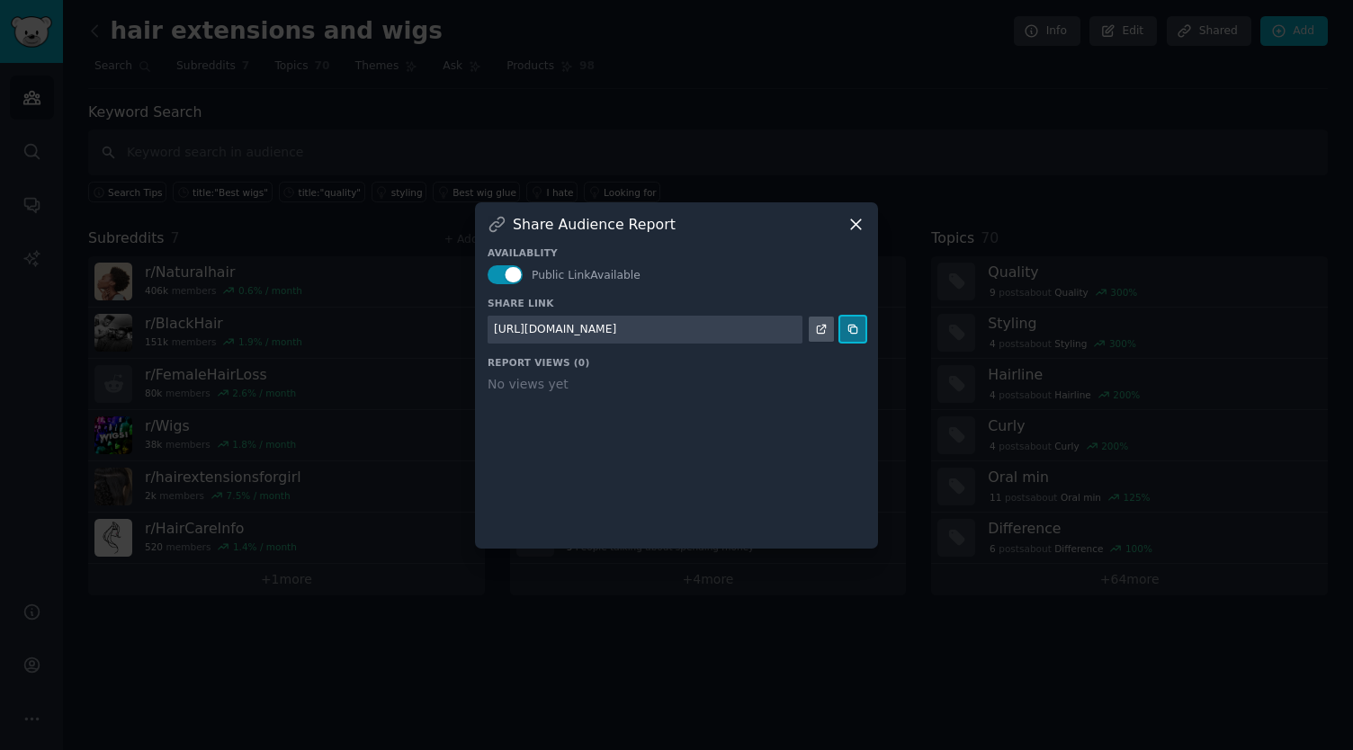
click at [856, 328] on icon at bounding box center [853, 329] width 13 height 13
click at [862, 224] on icon at bounding box center [856, 224] width 19 height 19
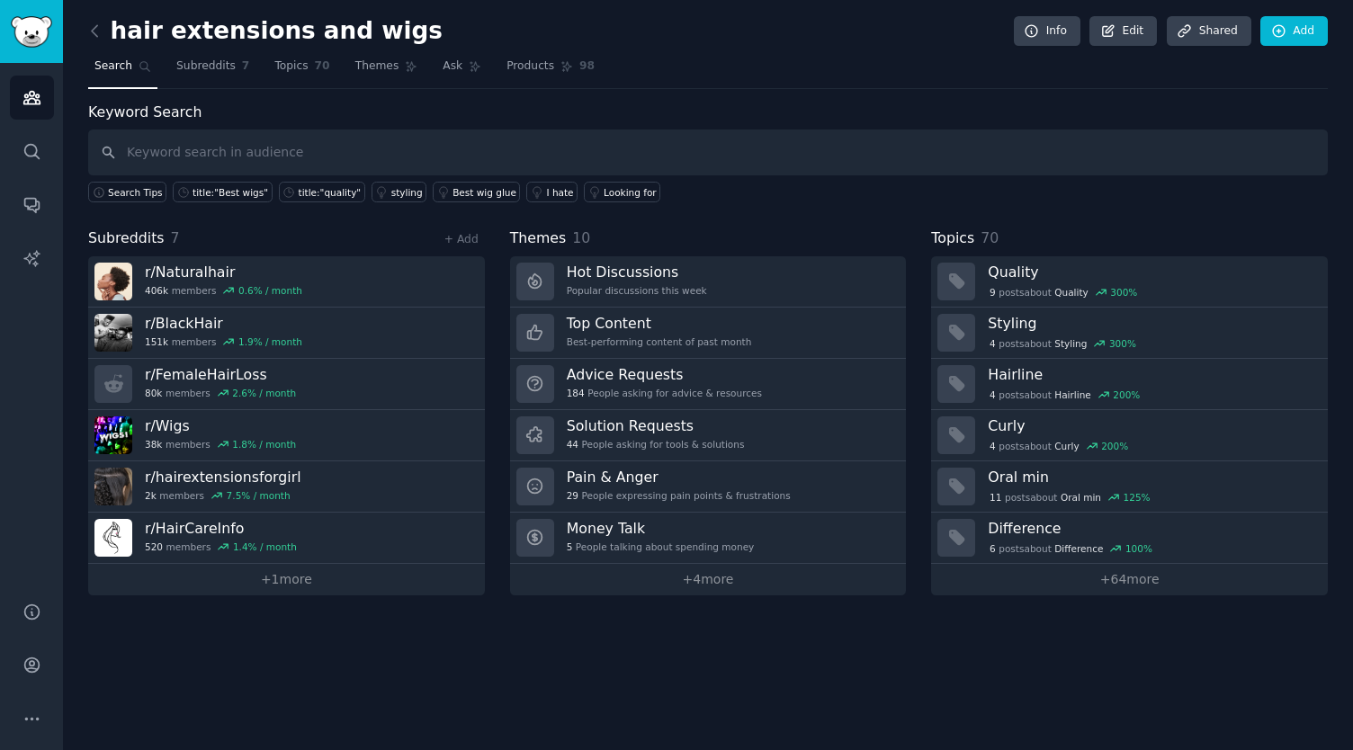
click at [864, 74] on nav "Search Subreddits 7 Topics 70 Themes Ask Products 98" at bounding box center [708, 70] width 1240 height 37
click at [35, 103] on icon "Sidebar" at bounding box center [31, 98] width 16 height 13
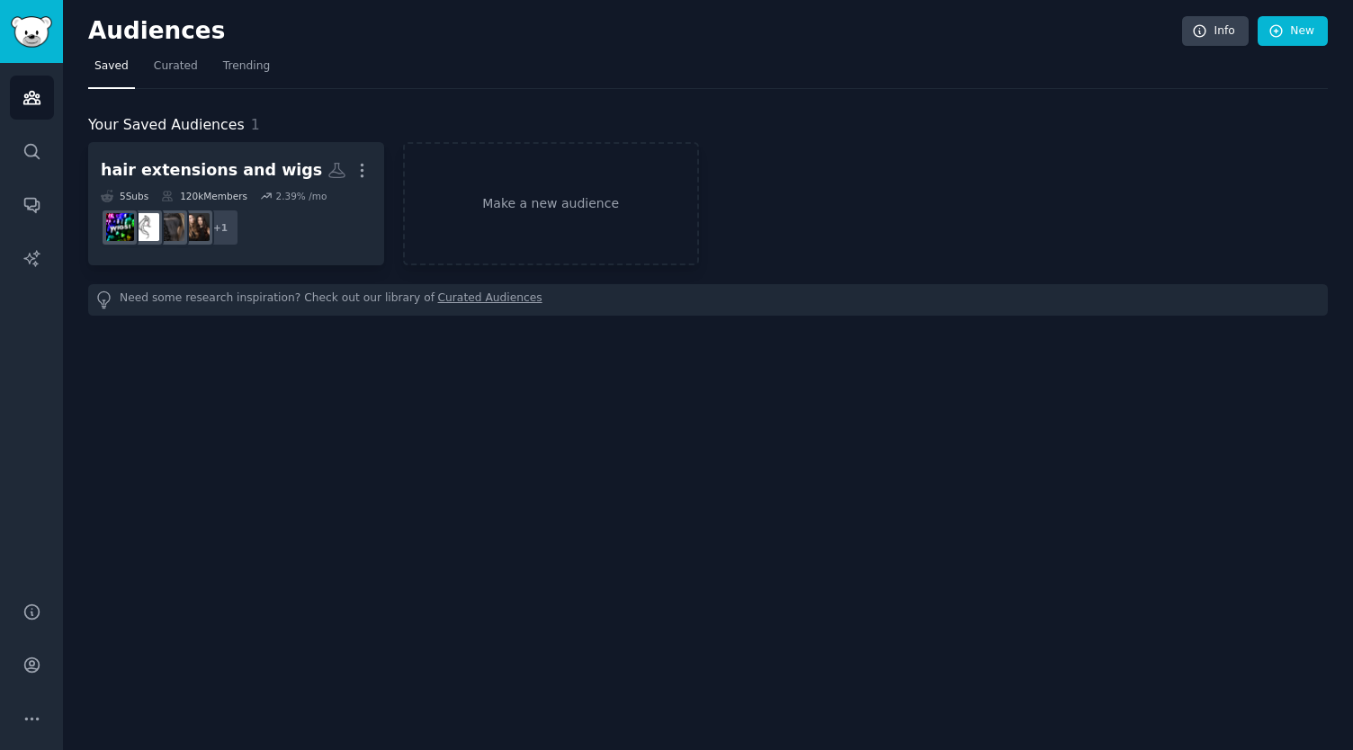
click at [438, 295] on link "Curated Audiences" at bounding box center [490, 300] width 104 height 19
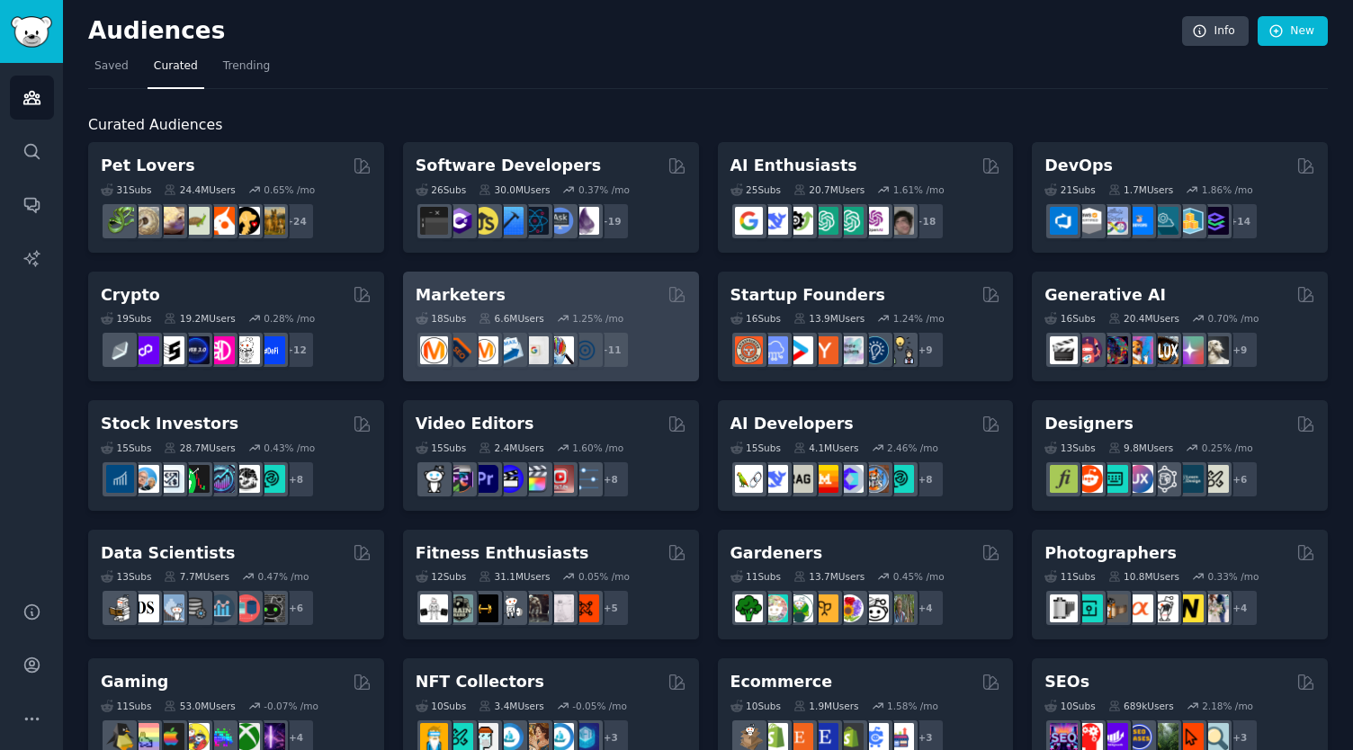
click at [498, 312] on div "6.6M Users" at bounding box center [512, 318] width 66 height 13
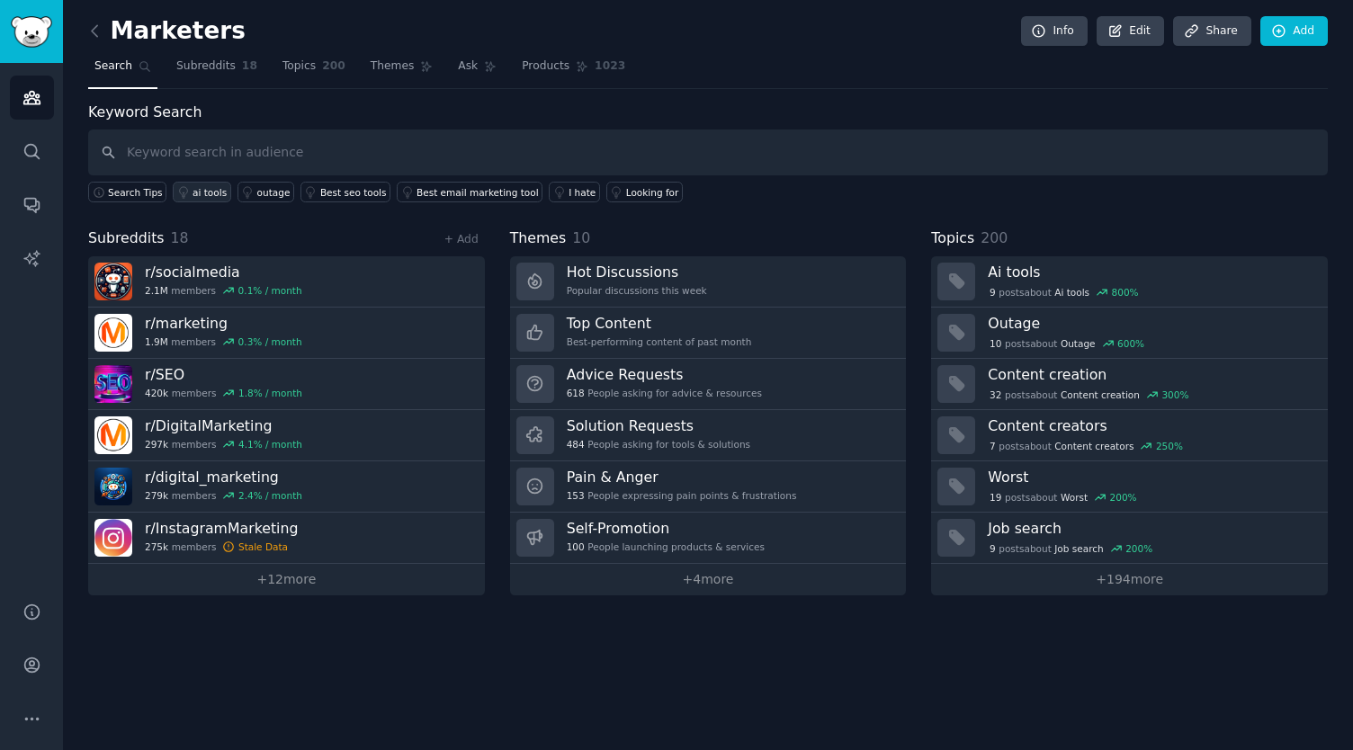
click at [193, 188] on div "ai tools" at bounding box center [210, 192] width 34 height 13
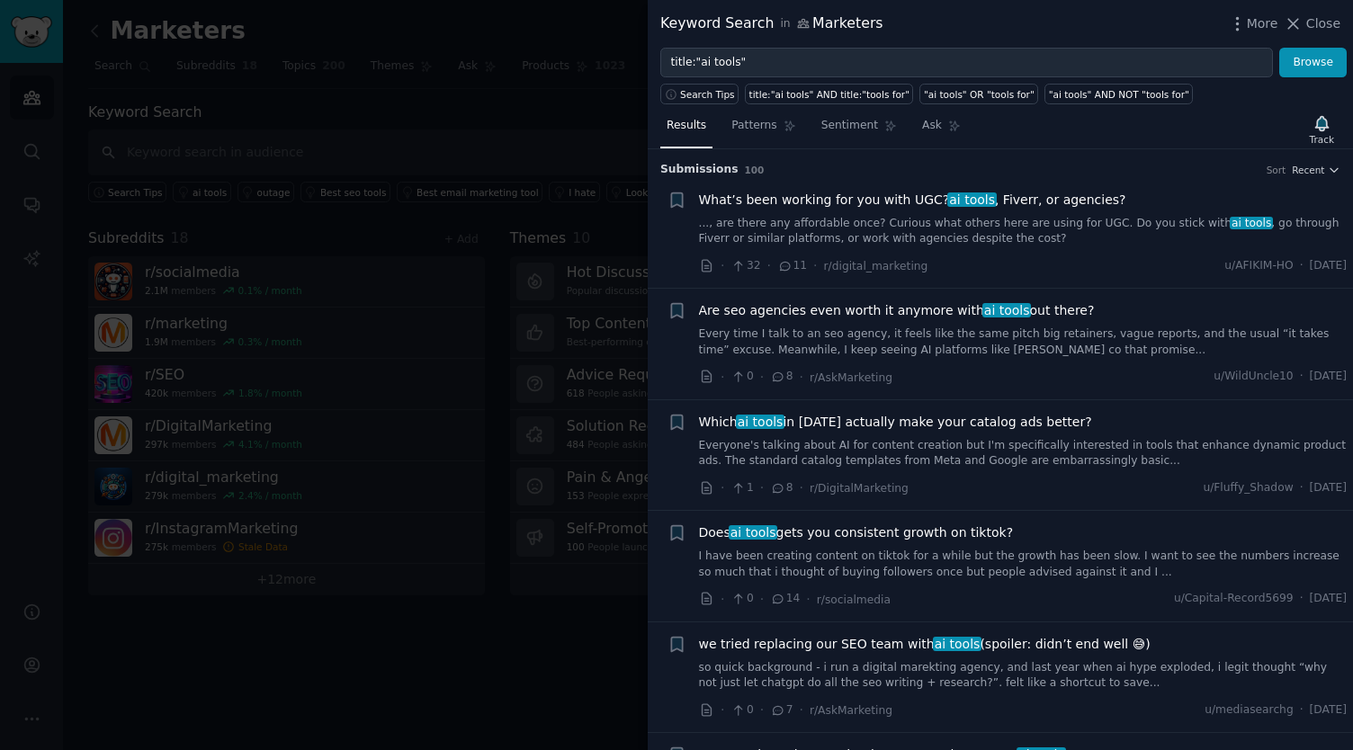
click at [973, 350] on link "Every time I talk to an seo agency, it feels like the same pitch big retainers,…" at bounding box center [1023, 342] width 649 height 31
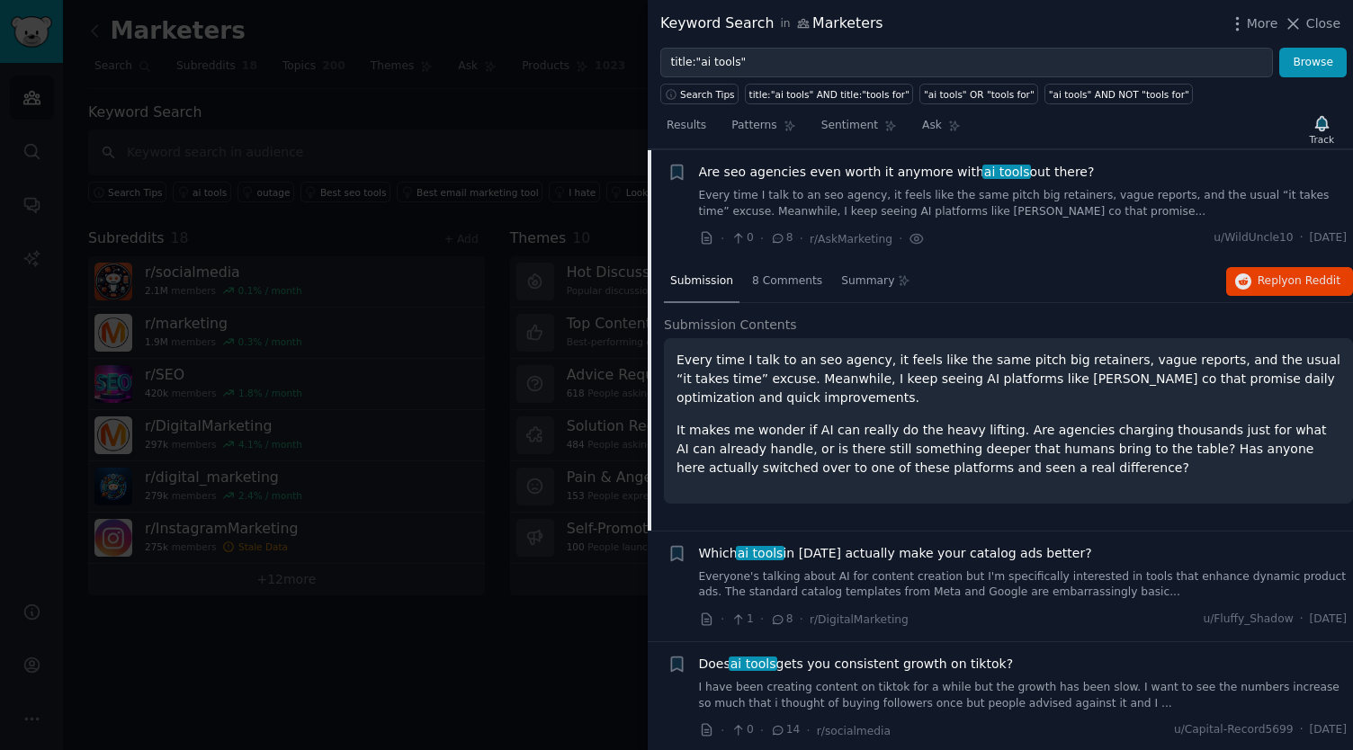
scroll to position [139, 0]
click at [1263, 283] on span "Reply on Reddit" at bounding box center [1299, 282] width 83 height 16
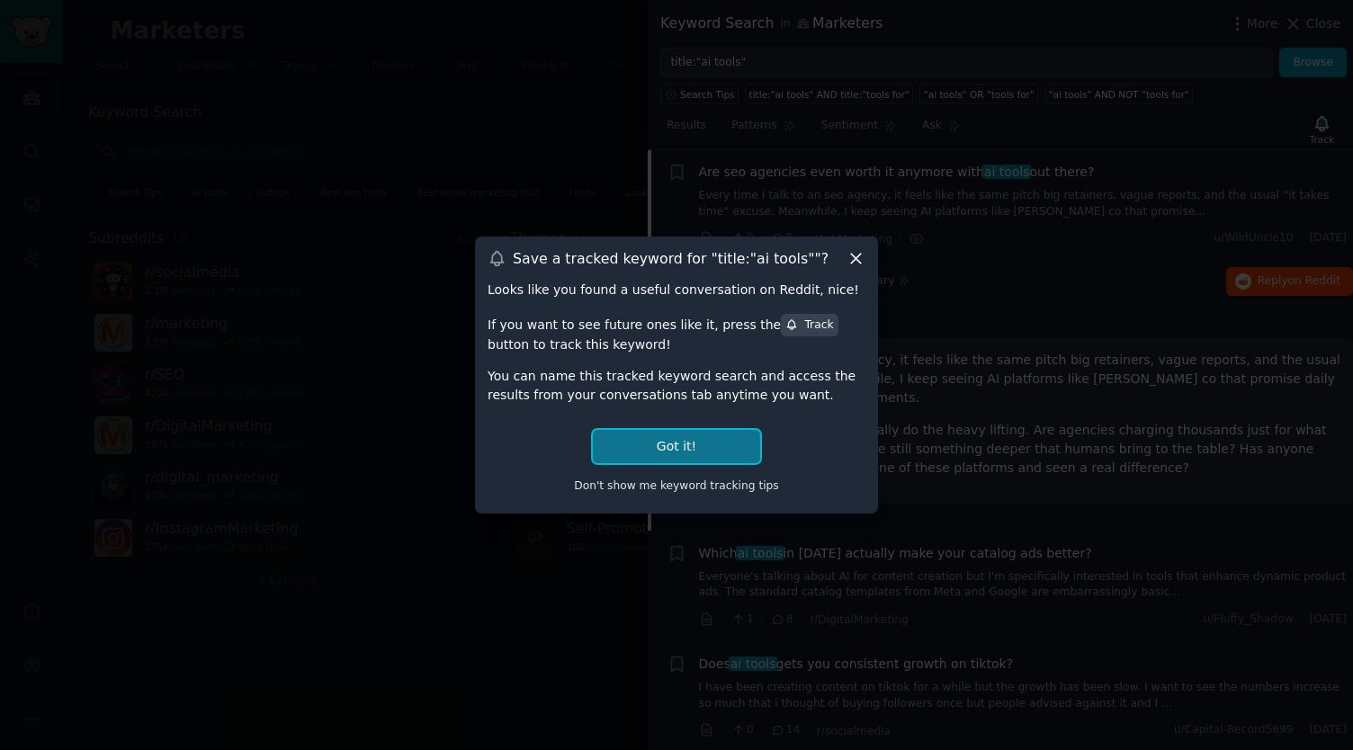
click at [669, 438] on button "Got it!" at bounding box center [676, 446] width 167 height 33
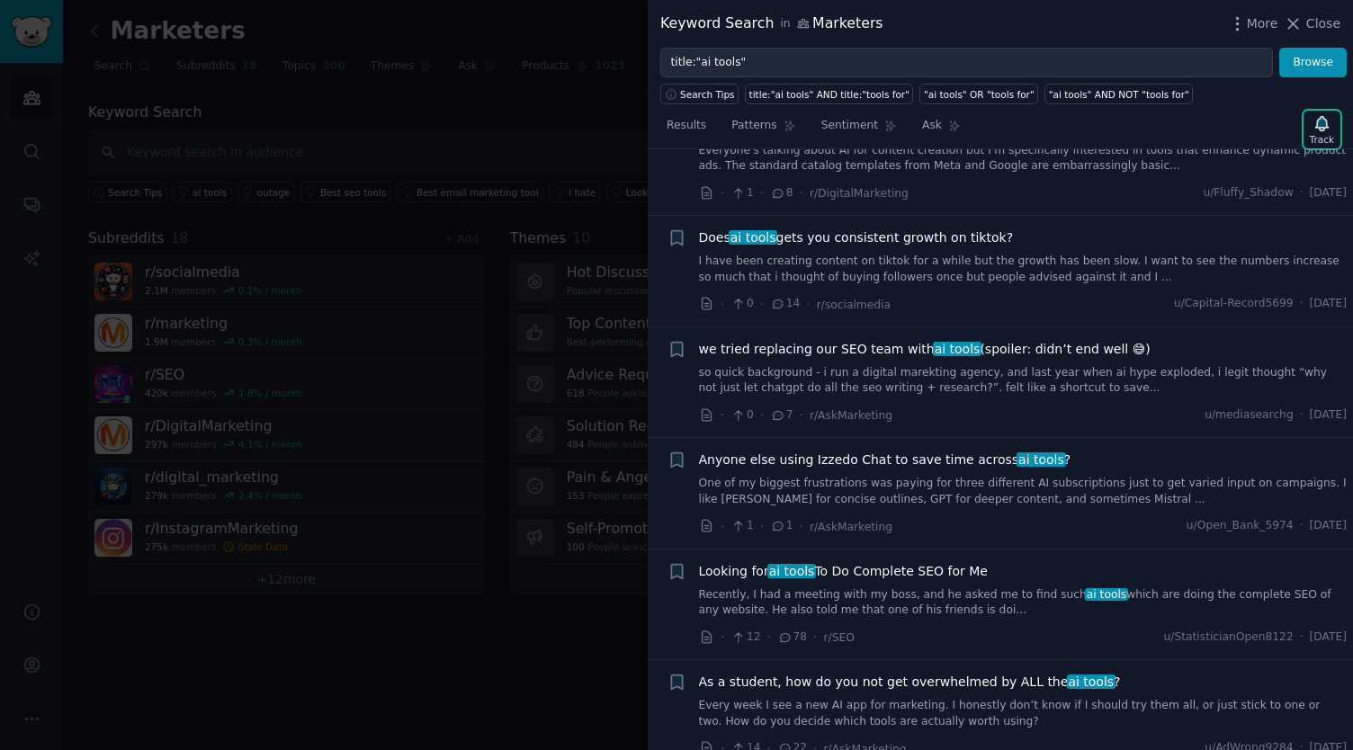
scroll to position [581, 0]
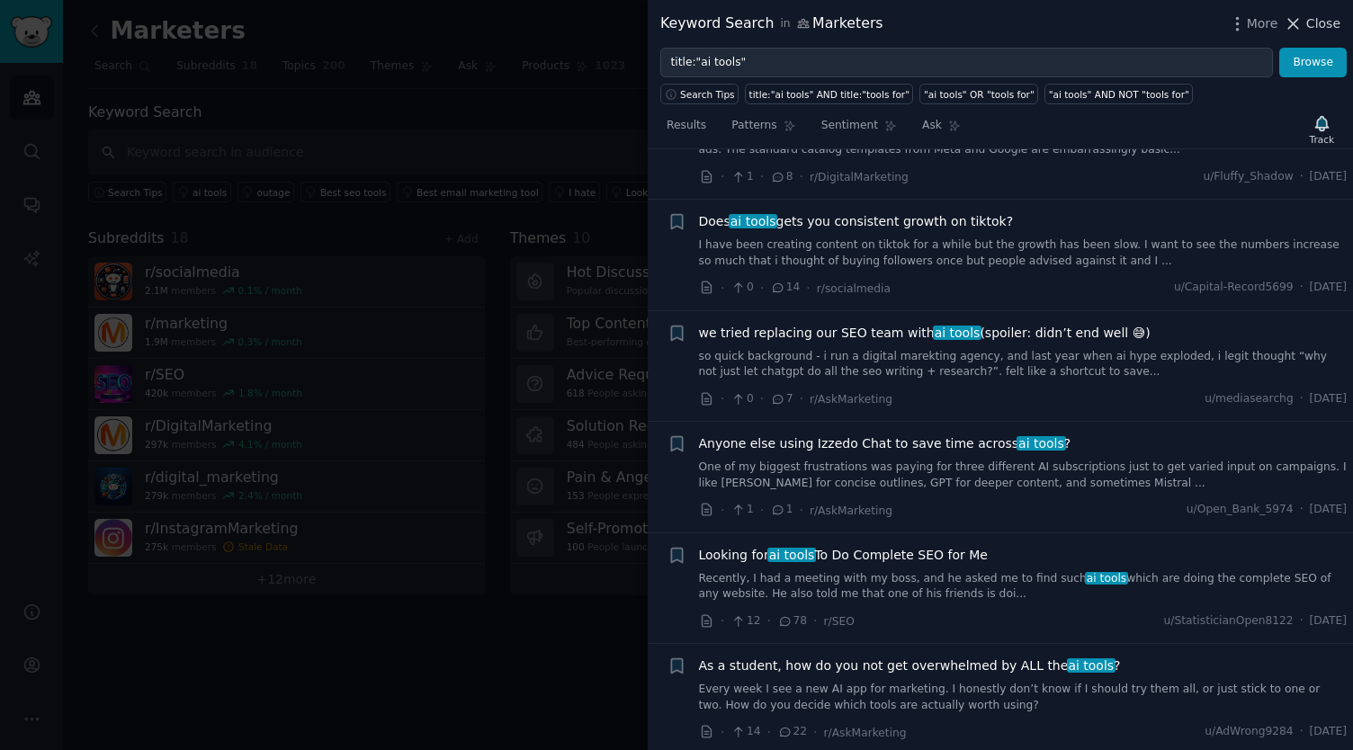
click at [1314, 24] on span "Close" at bounding box center [1323, 23] width 34 height 19
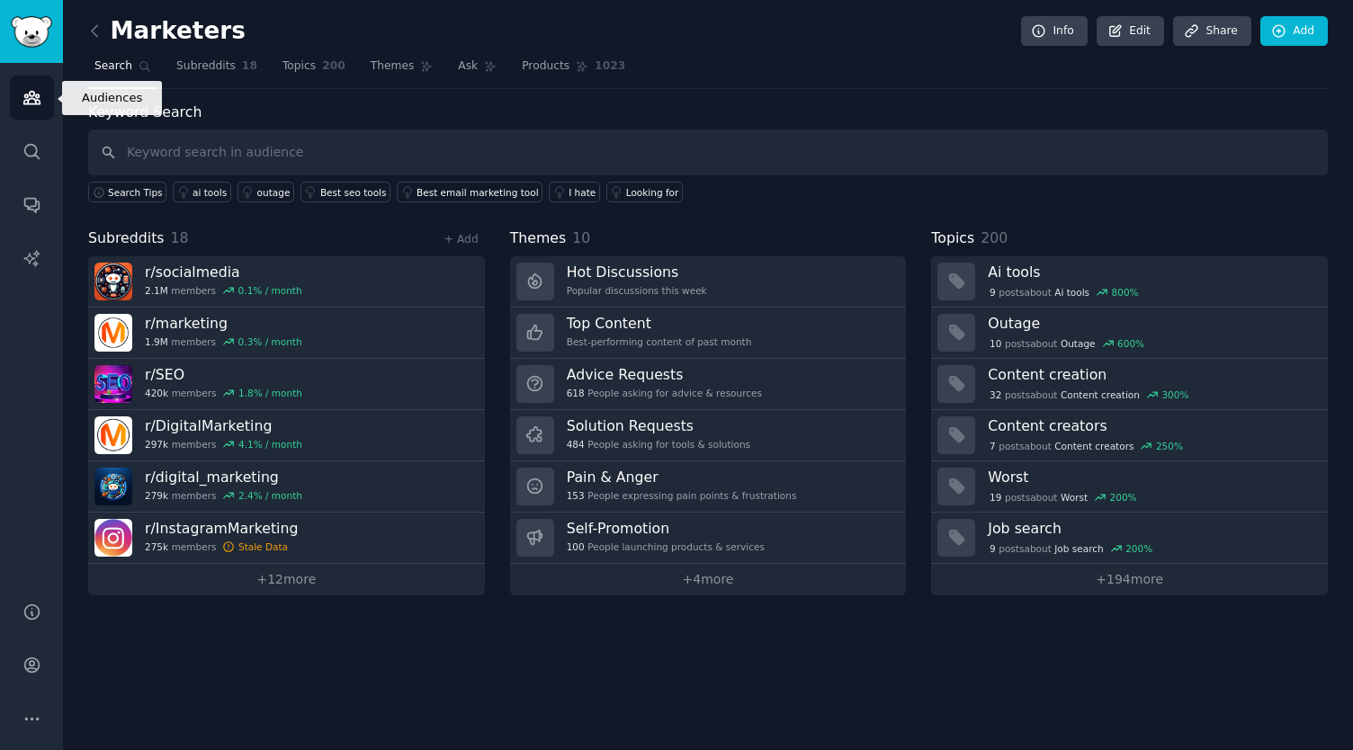
click at [42, 101] on link "Audiences" at bounding box center [32, 98] width 44 height 44
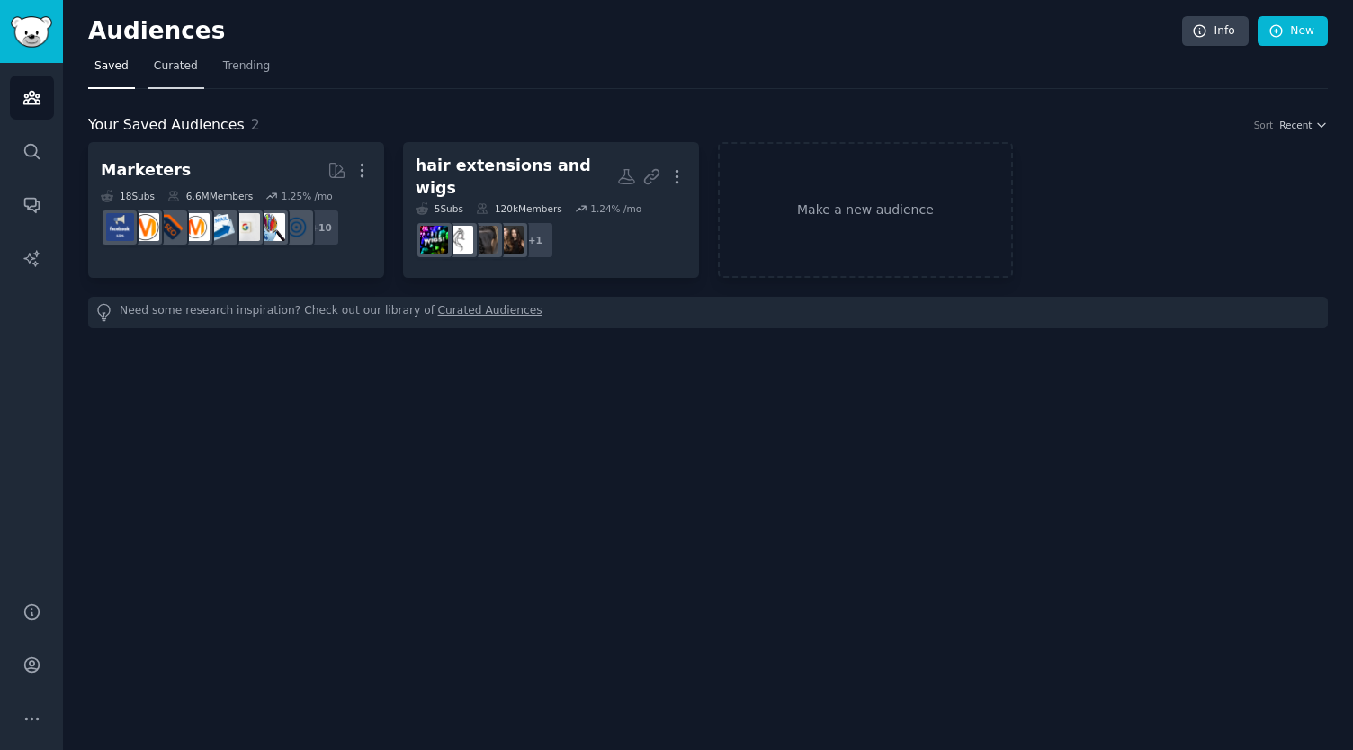
click at [172, 76] on link "Curated" at bounding box center [176, 70] width 57 height 37
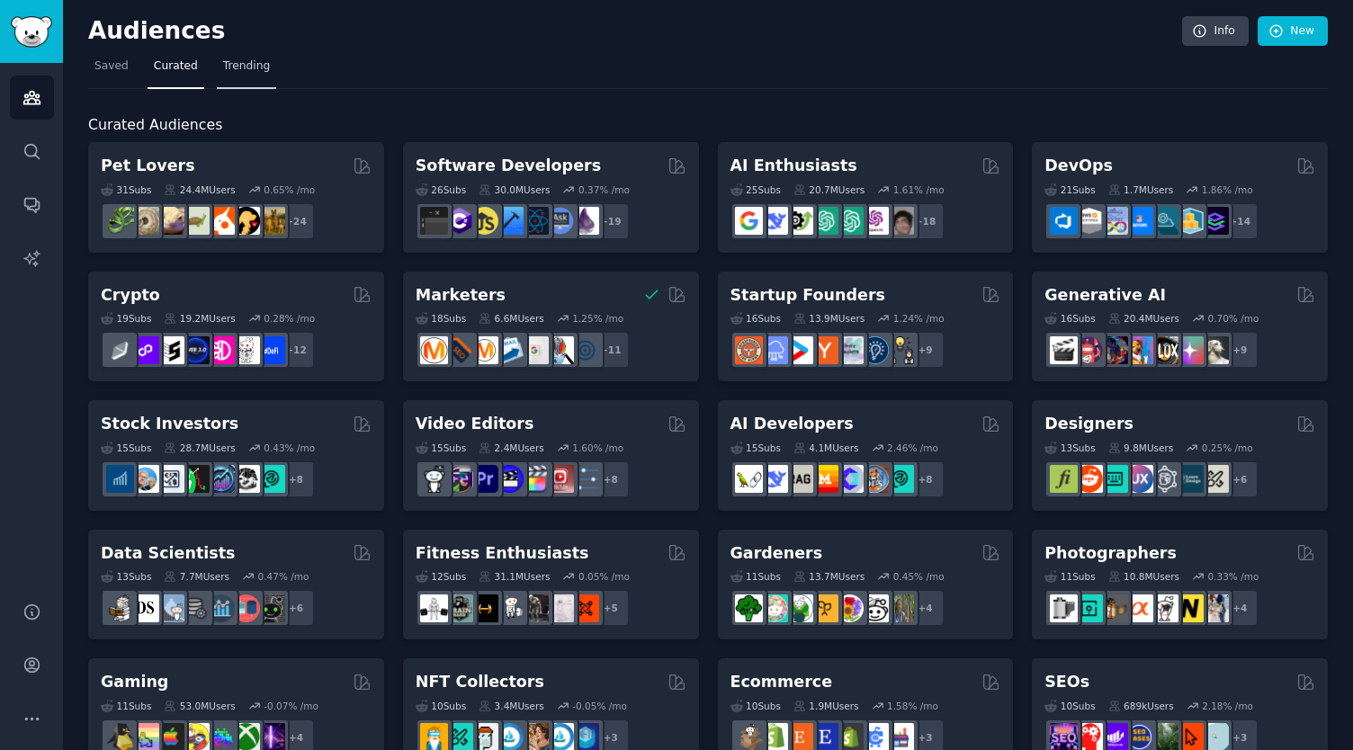
click at [234, 76] on link "Trending" at bounding box center [246, 70] width 59 height 37
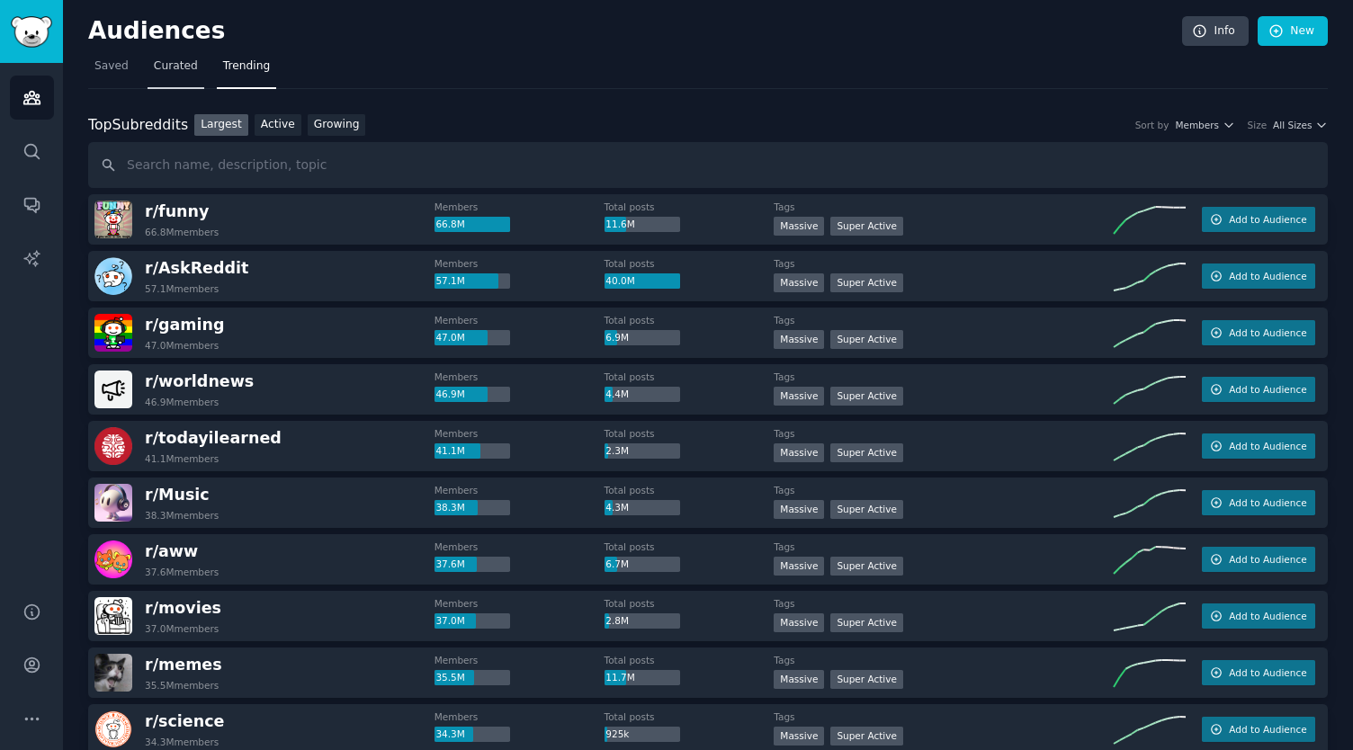
click at [182, 62] on span "Curated" at bounding box center [176, 66] width 44 height 16
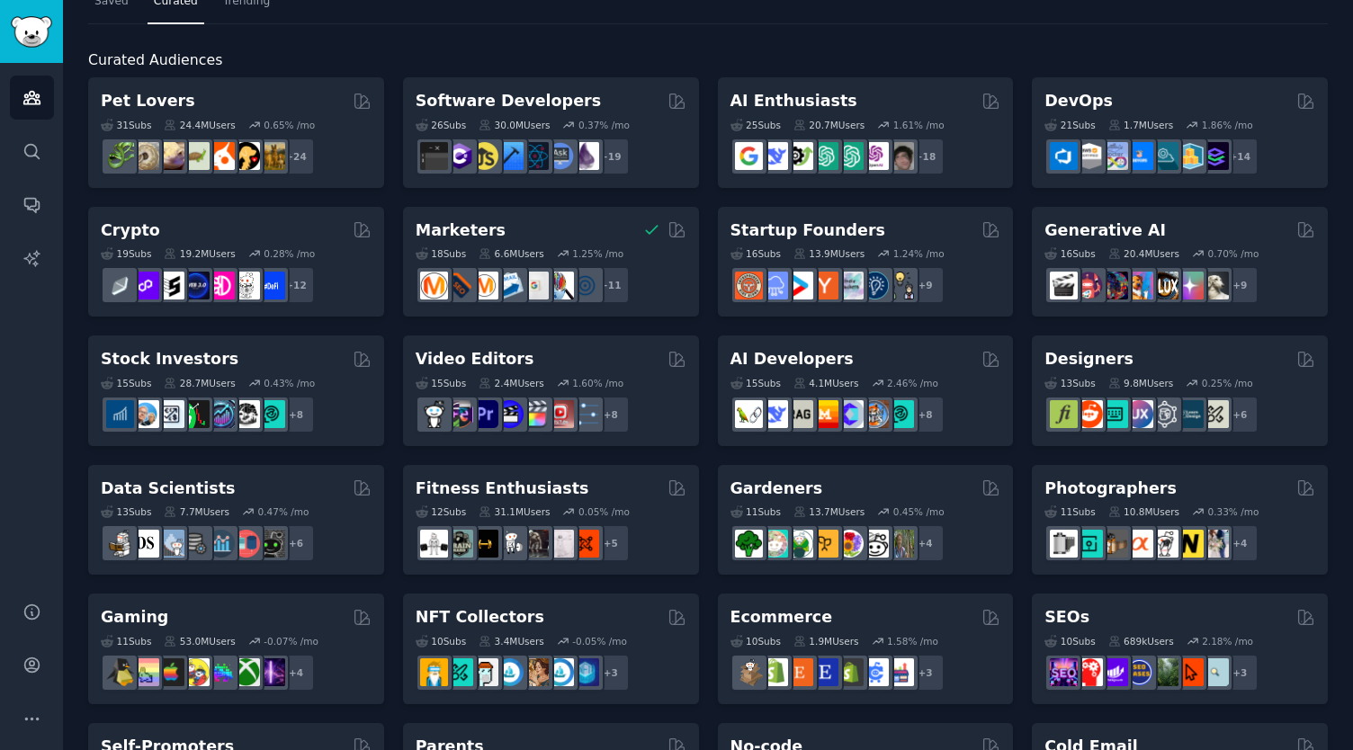
scroll to position [67, 0]
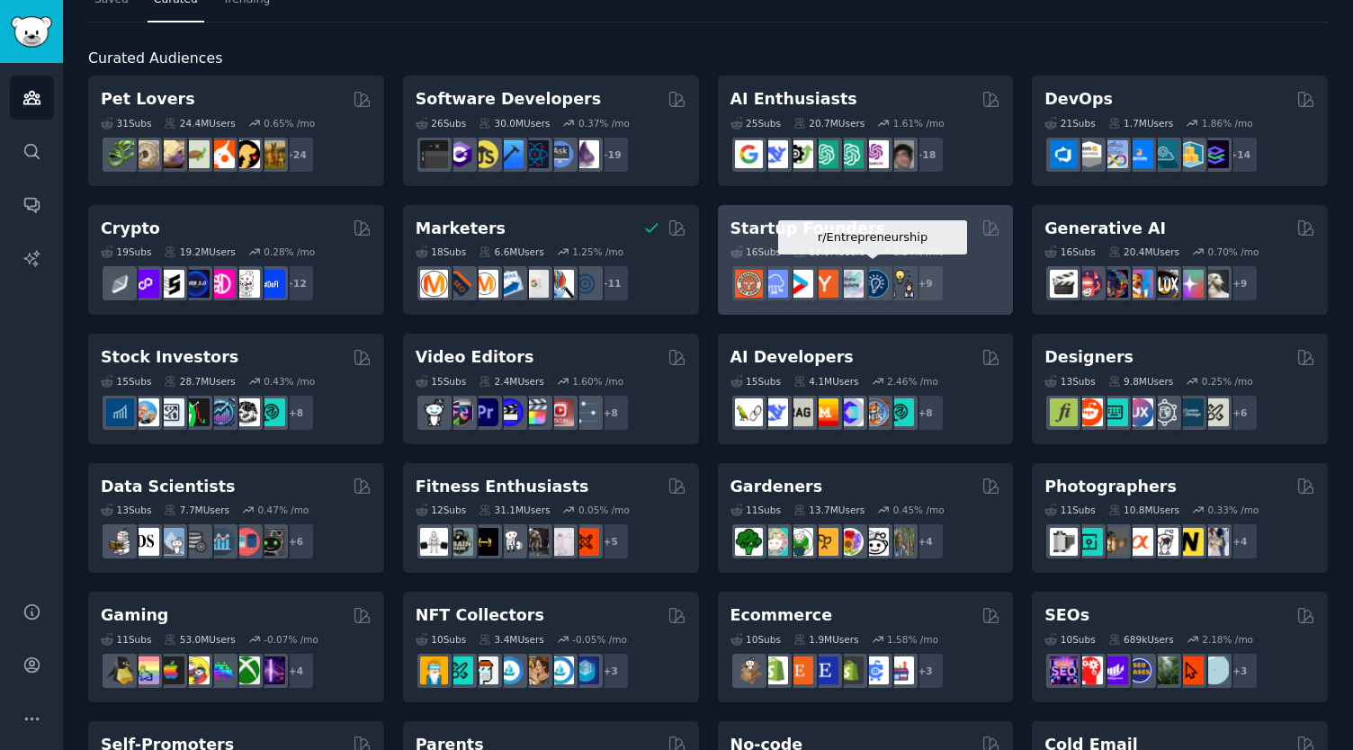
click at [873, 267] on div at bounding box center [876, 284] width 38 height 38
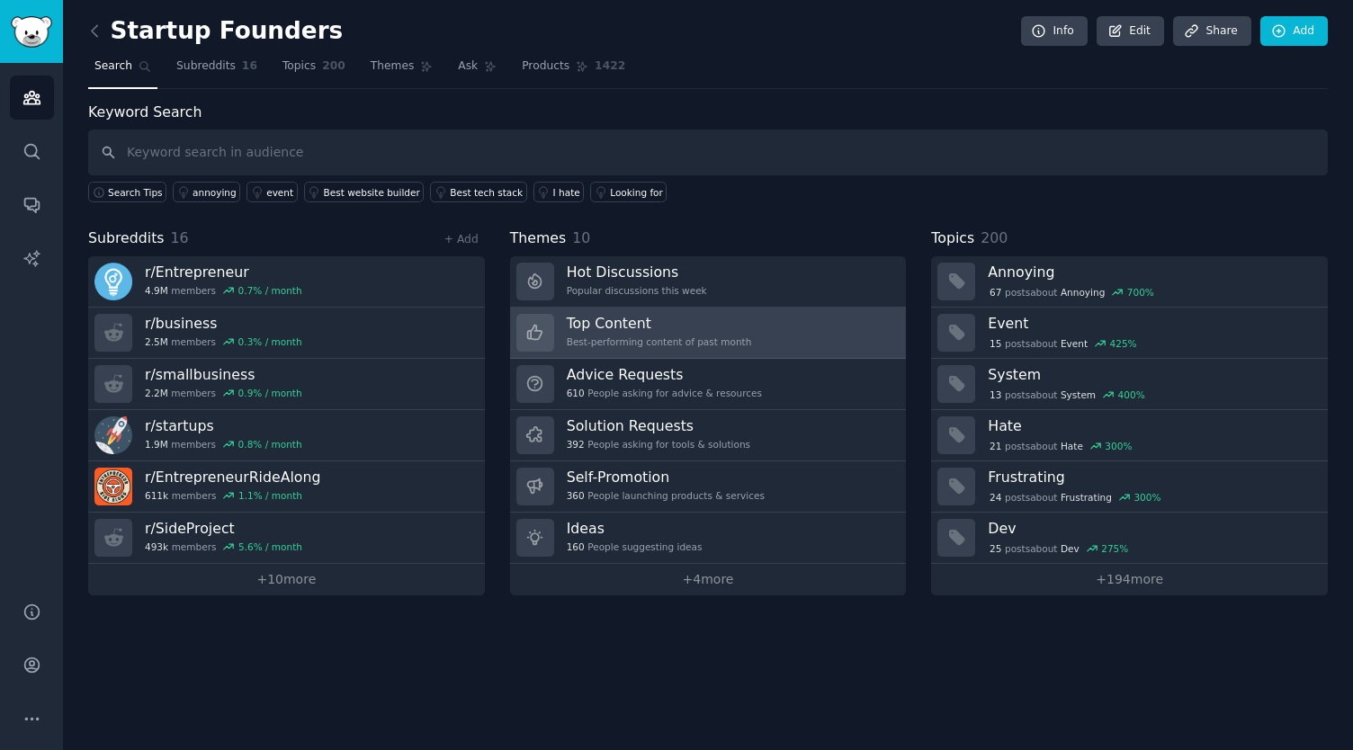
click at [674, 337] on div "Best-performing content of past month" at bounding box center [659, 342] width 185 height 13
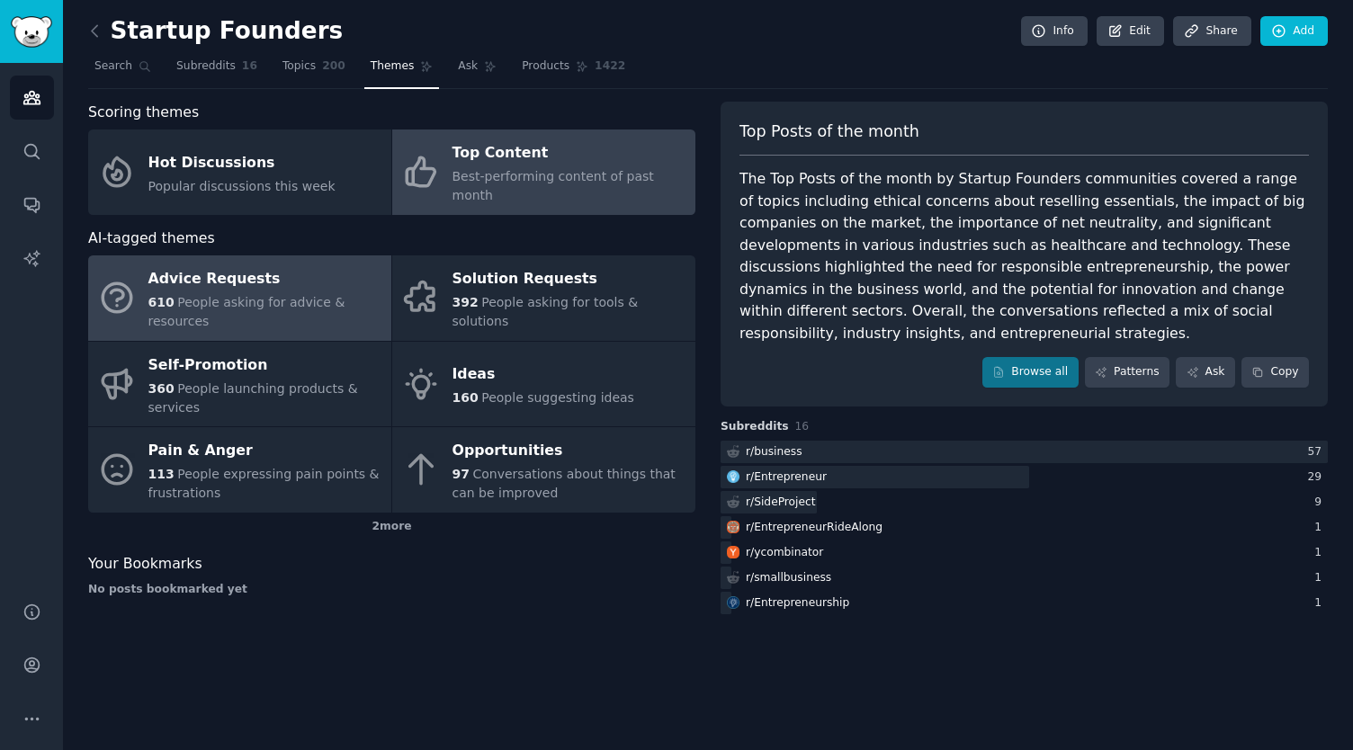
click at [275, 265] on div "Advice Requests" at bounding box center [265, 279] width 234 height 29
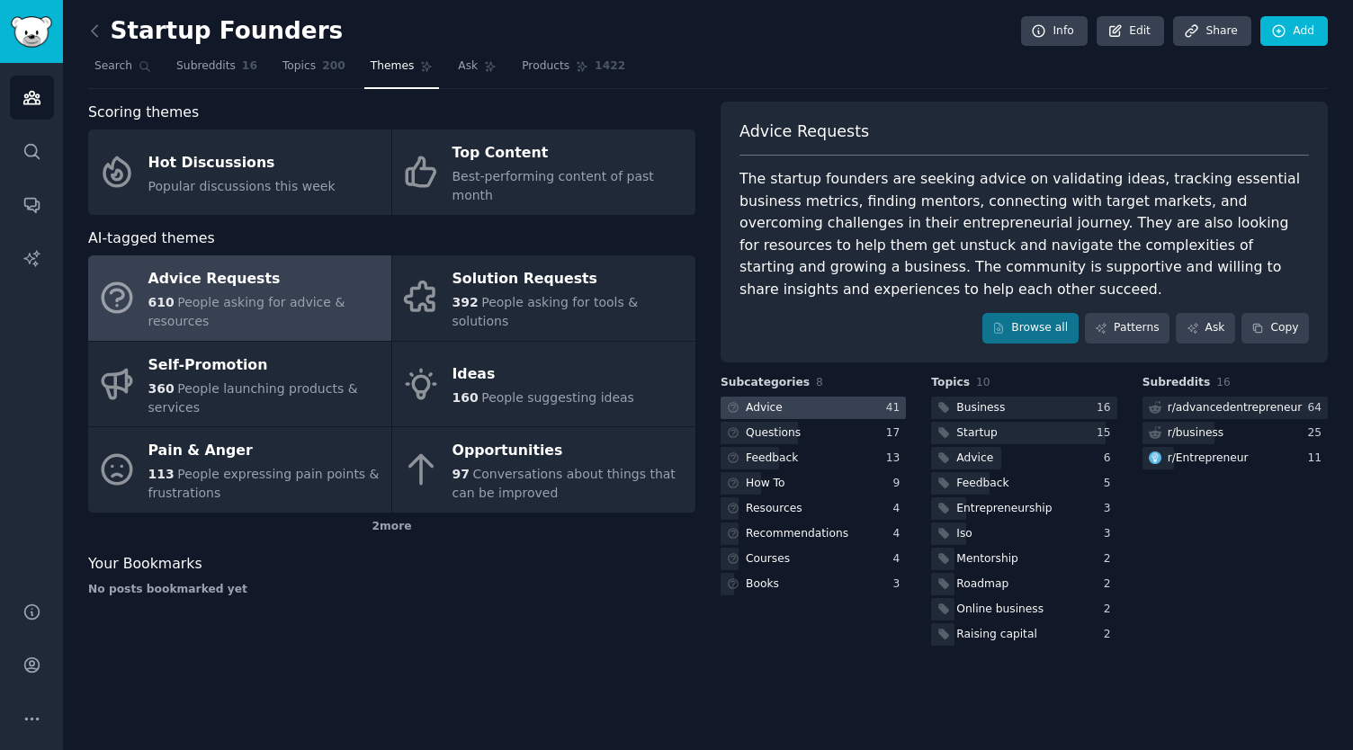
click at [795, 397] on div at bounding box center [813, 408] width 185 height 22
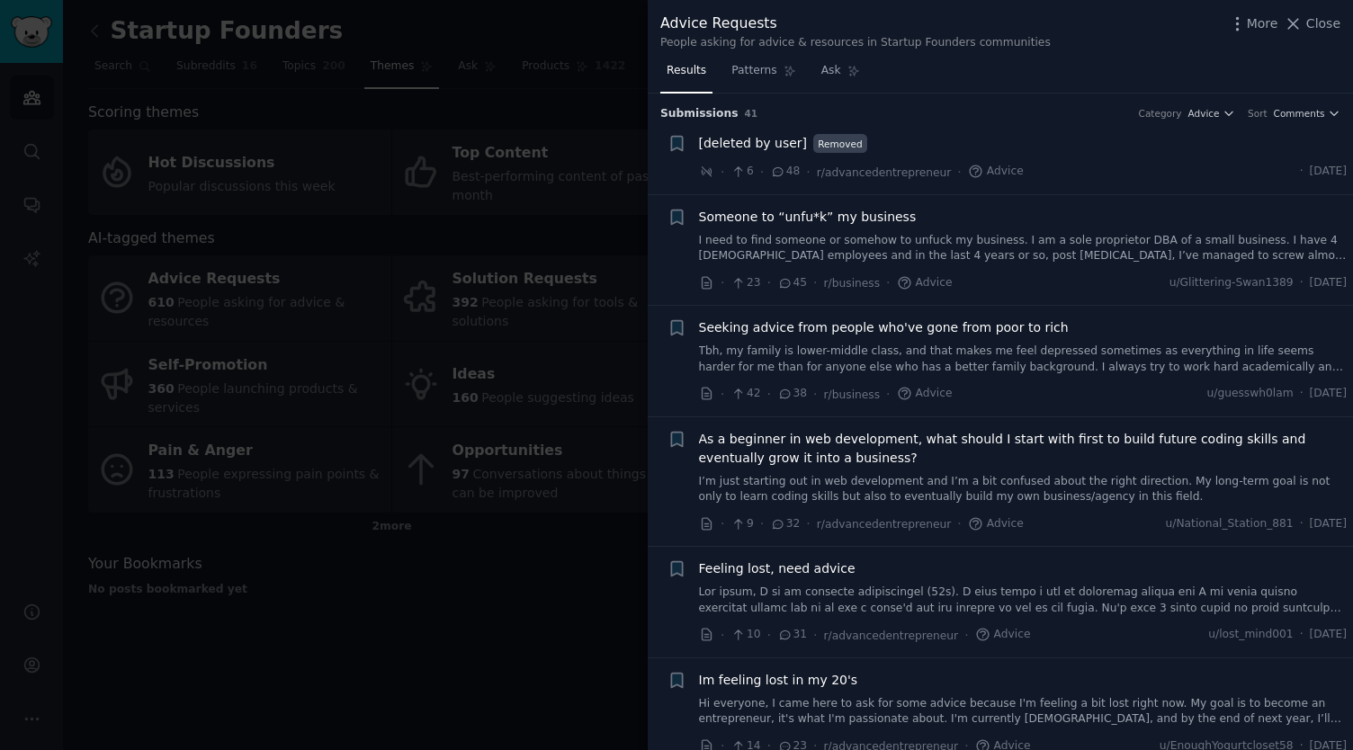
click at [909, 249] on link "I need to find someone or somehow to unfuck my business. I am a sole proprietor…" at bounding box center [1023, 248] width 649 height 31
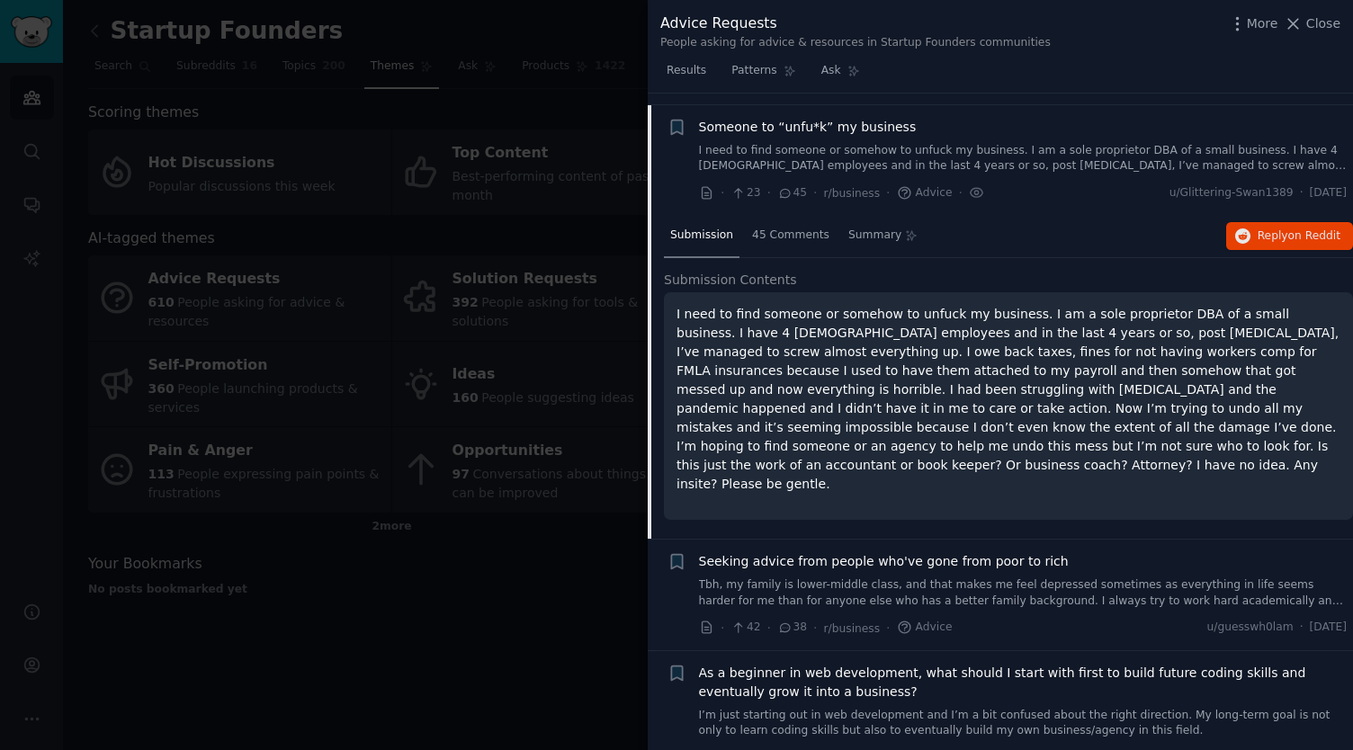
scroll to position [101, 0]
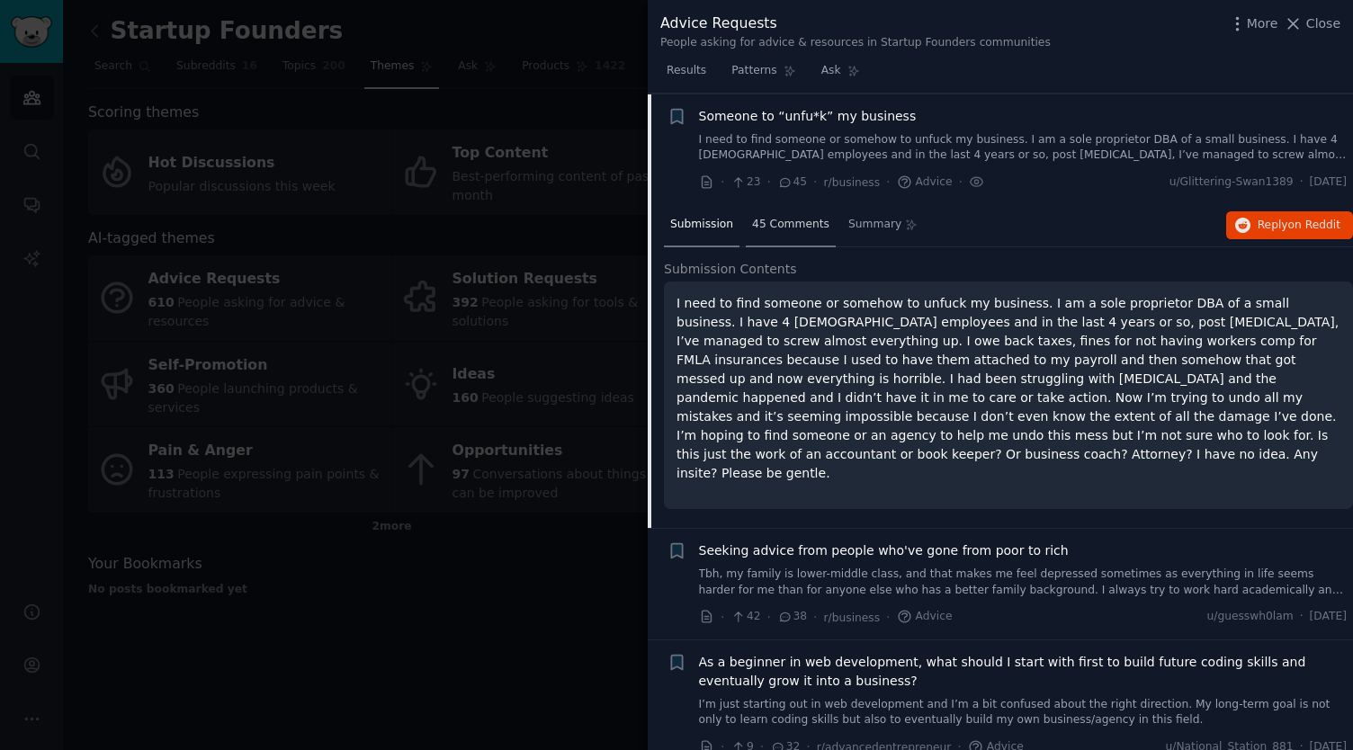
click at [774, 225] on span "45 Comments" at bounding box center [790, 225] width 77 height 16
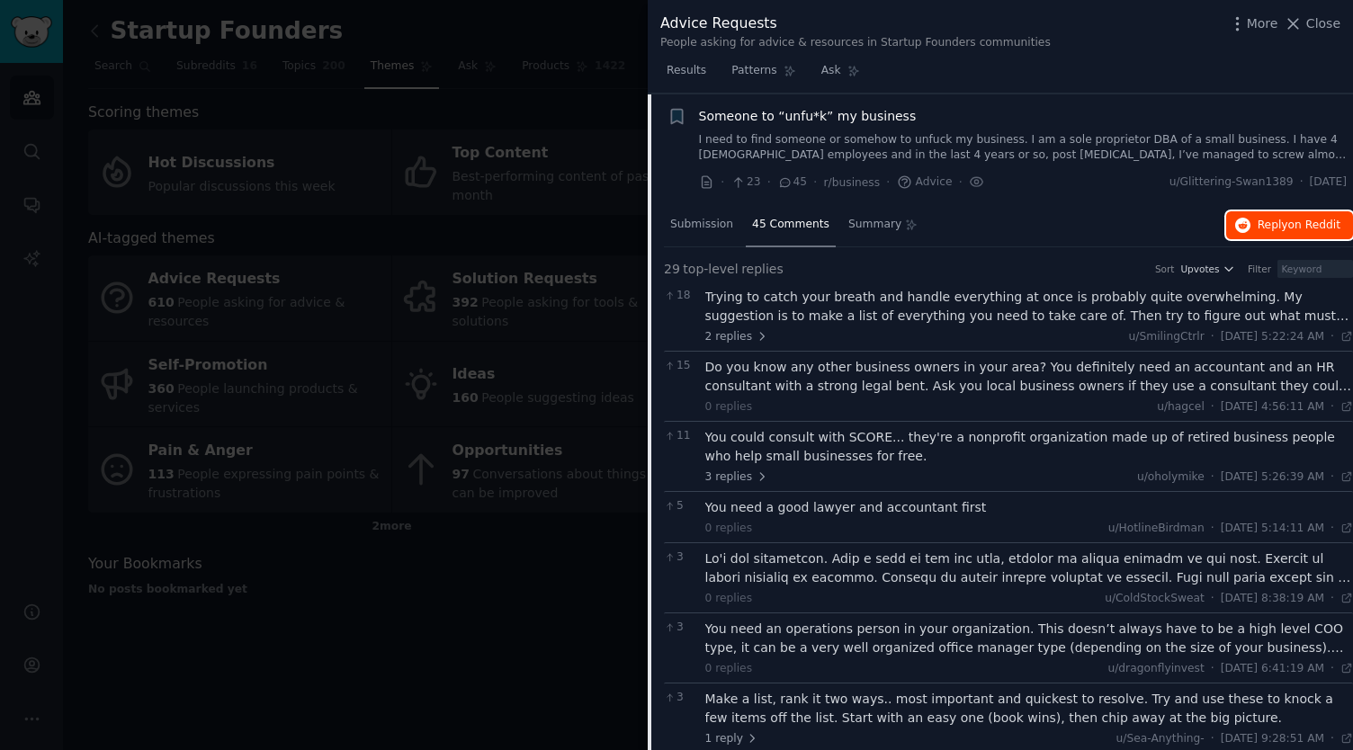
click at [1260, 218] on span "Reply on Reddit" at bounding box center [1299, 226] width 83 height 16
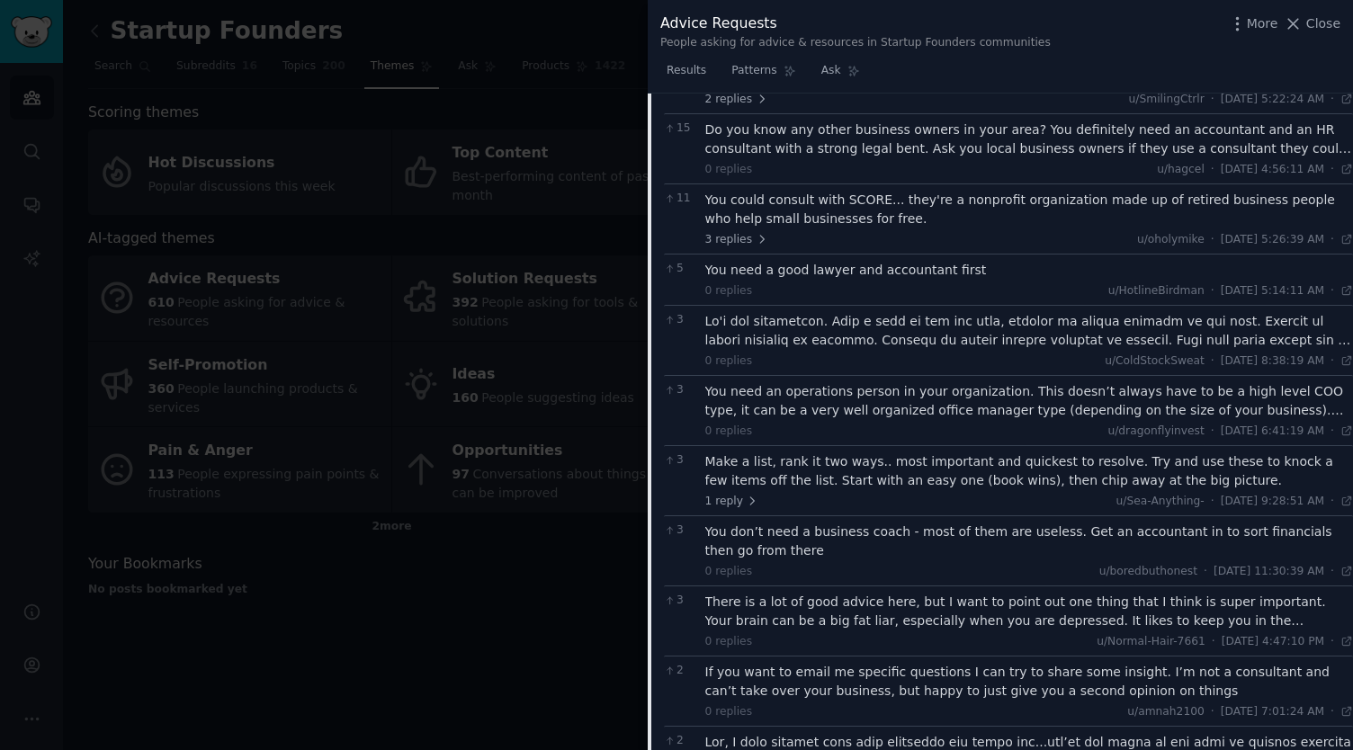
scroll to position [0, 0]
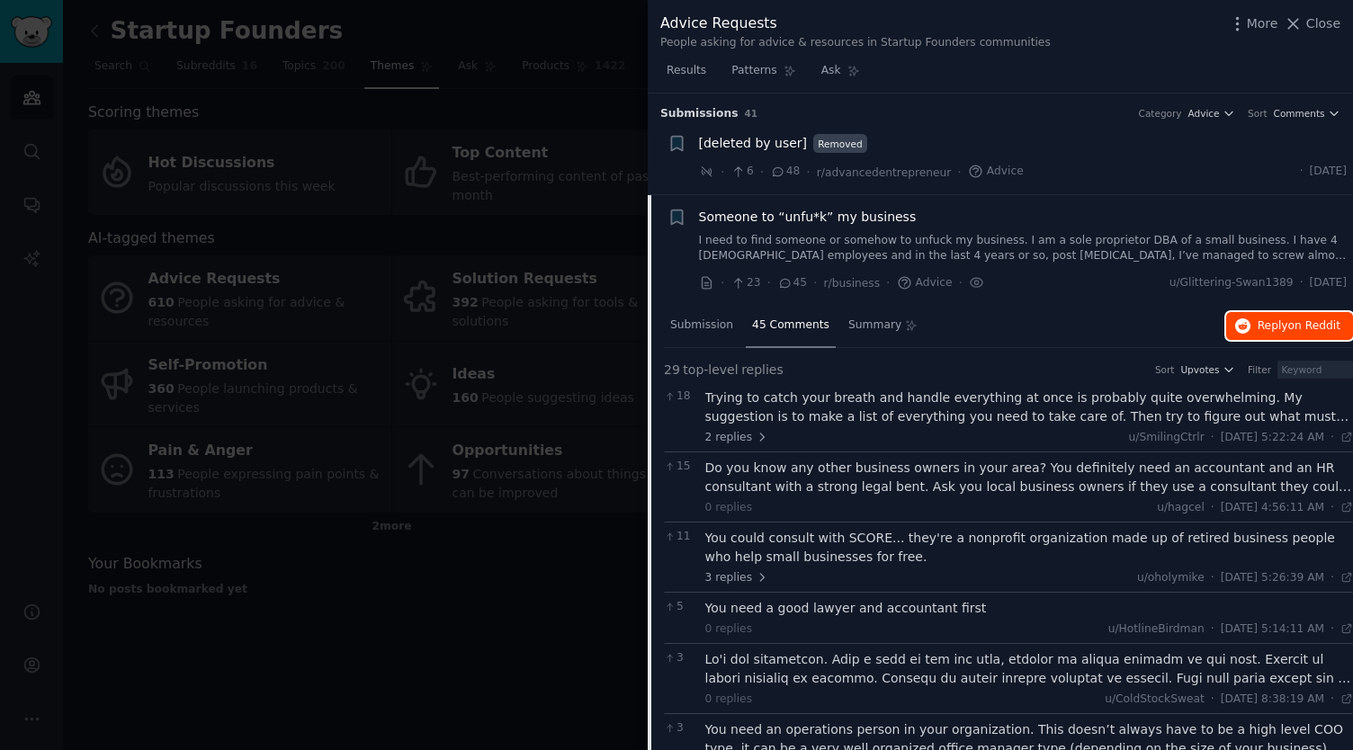
click at [1267, 331] on span "Reply on Reddit" at bounding box center [1299, 326] width 83 height 16
click at [624, 258] on div at bounding box center [676, 375] width 1353 height 750
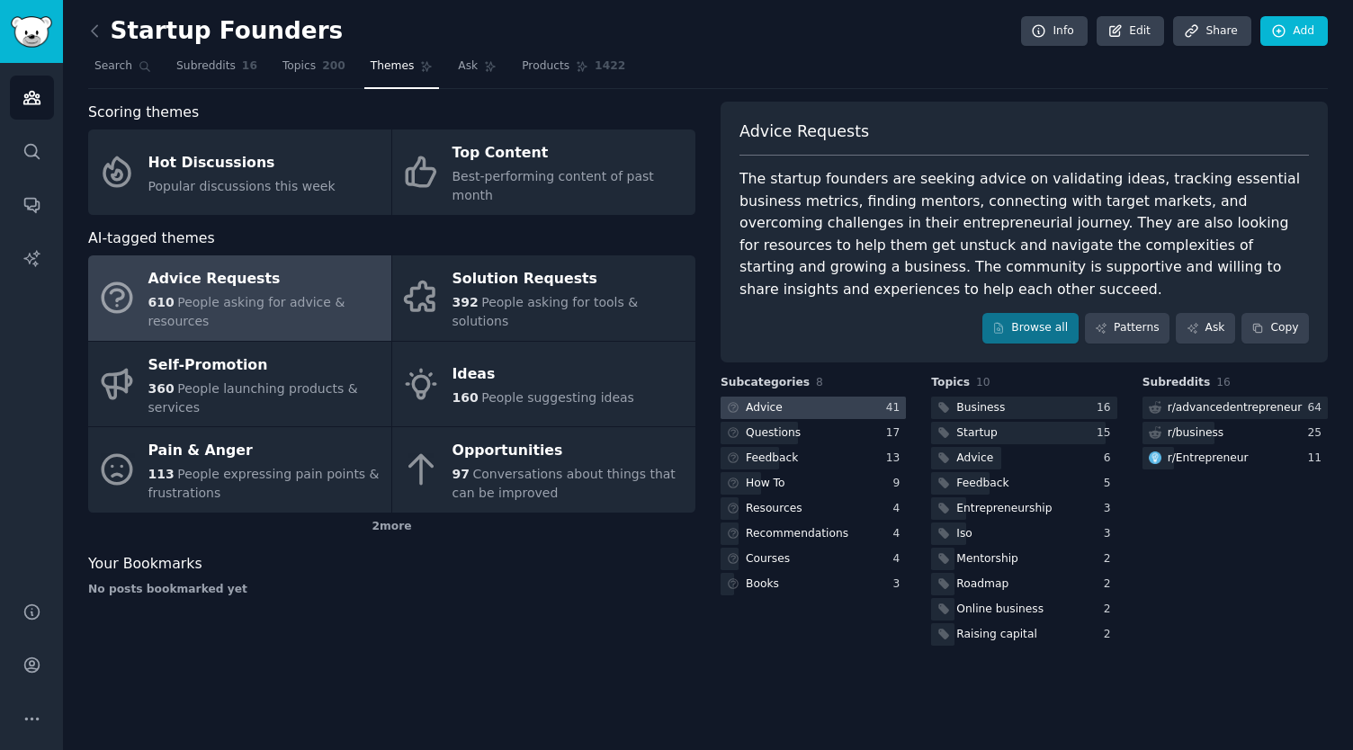
click at [805, 397] on div at bounding box center [813, 408] width 185 height 22
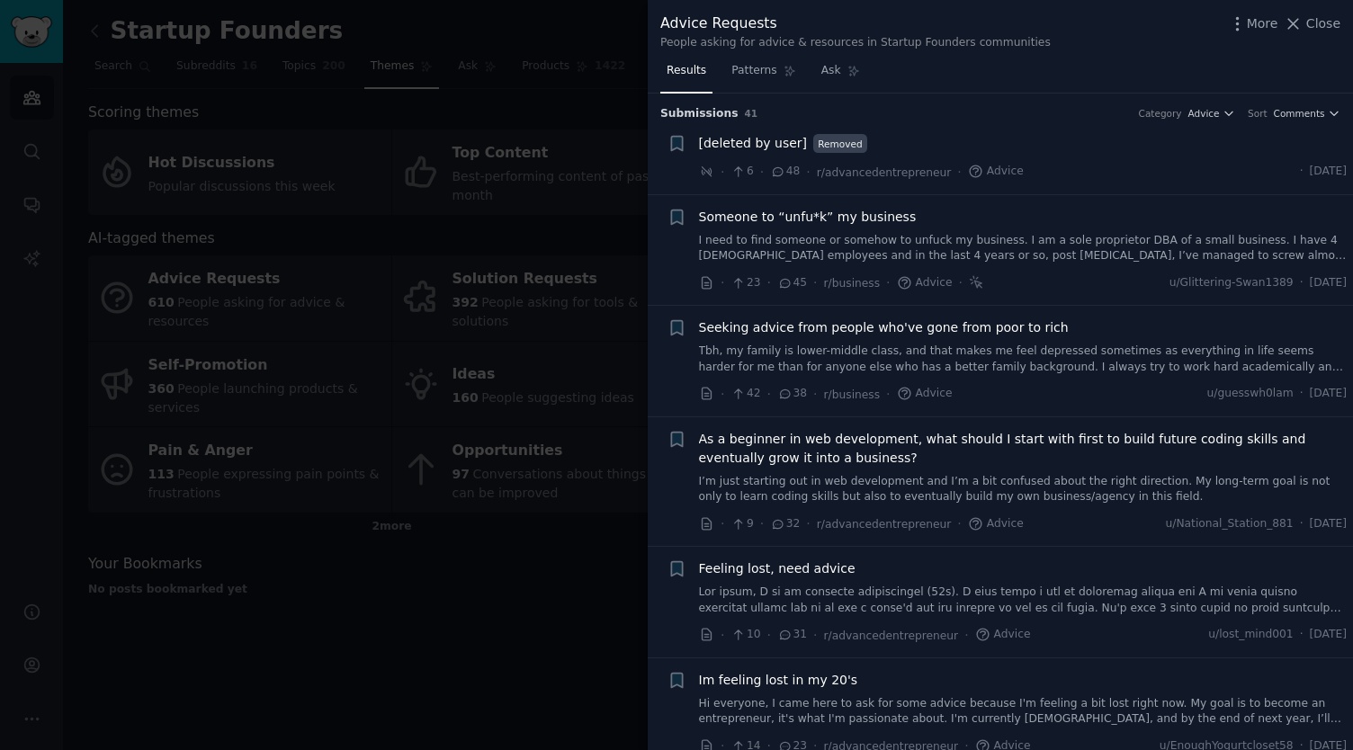
click at [965, 363] on link "Tbh, my family is lower-middle class, and that makes me feel depressed sometime…" at bounding box center [1023, 359] width 649 height 31
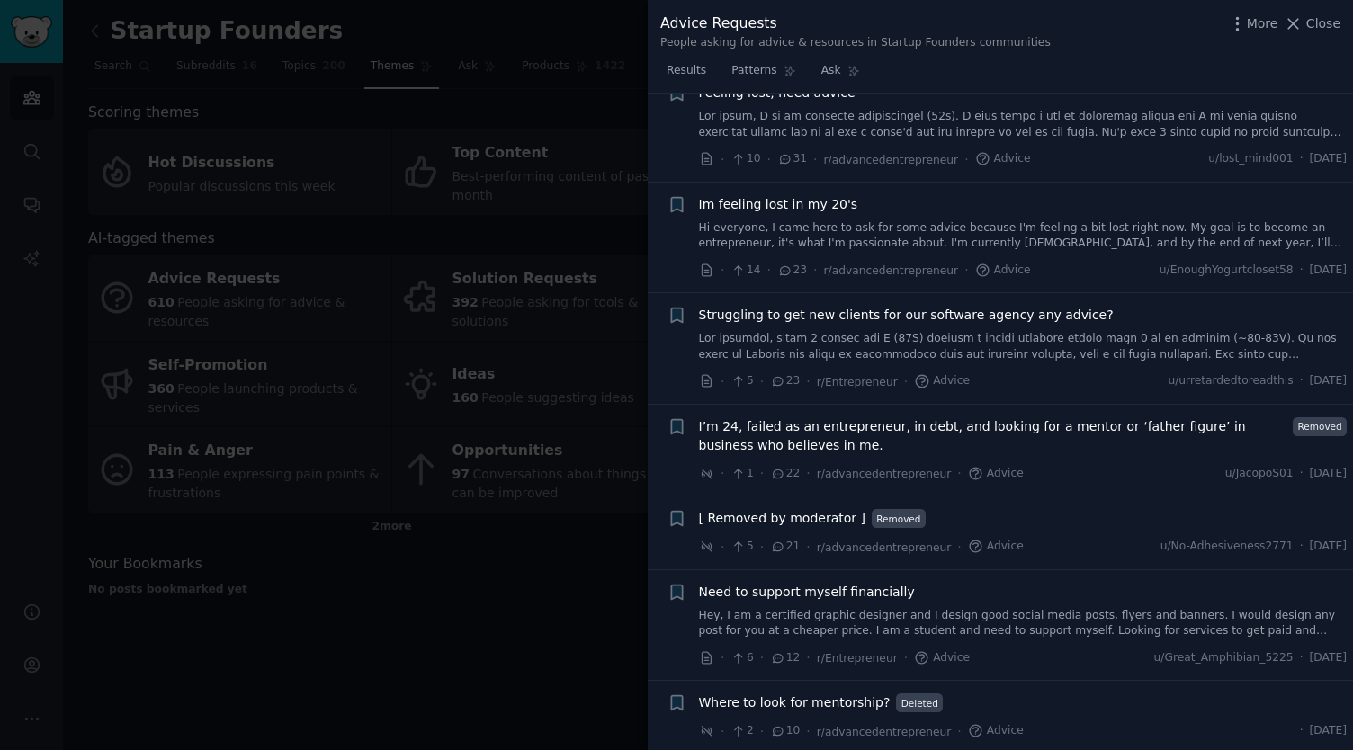
scroll to position [745, 0]
click at [858, 419] on span "I’m 24, failed as an entrepreneur, in debt, and looking for a mentor or ‘father…" at bounding box center [993, 437] width 588 height 38
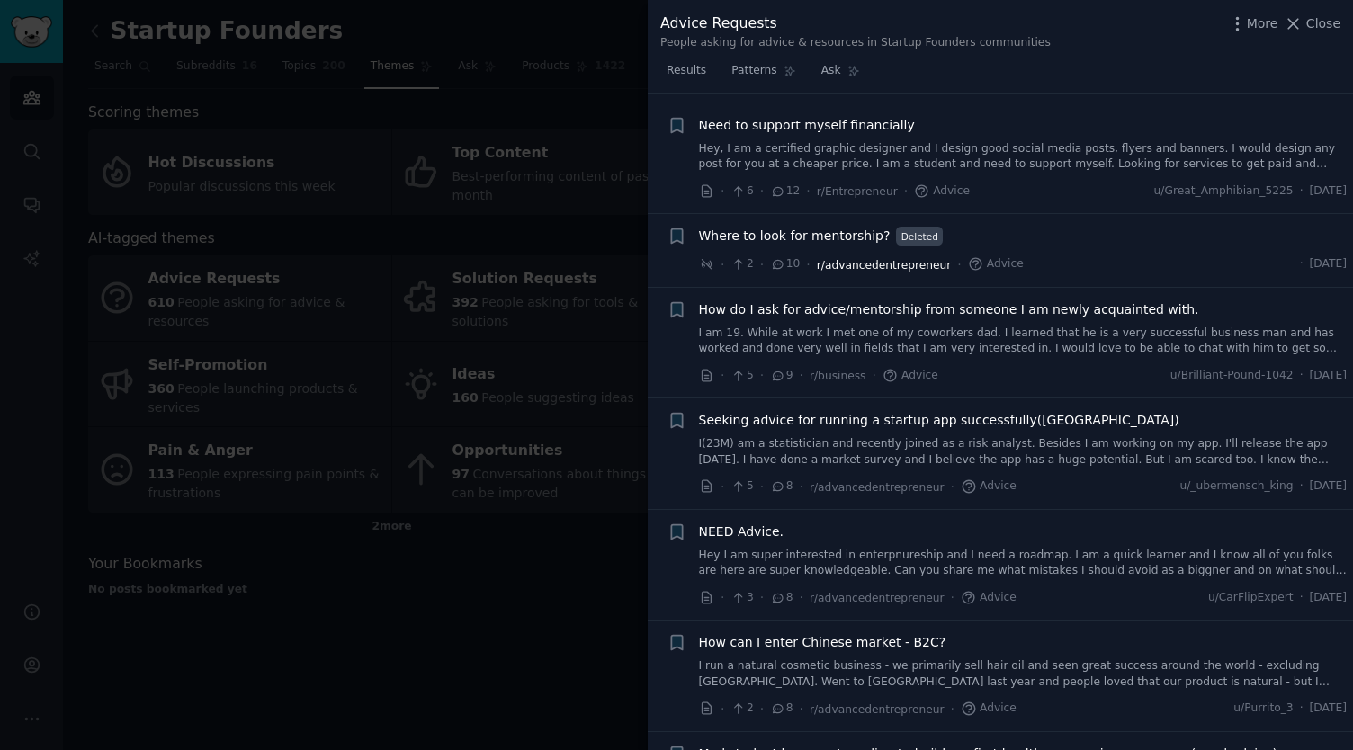
scroll to position [1260, 0]
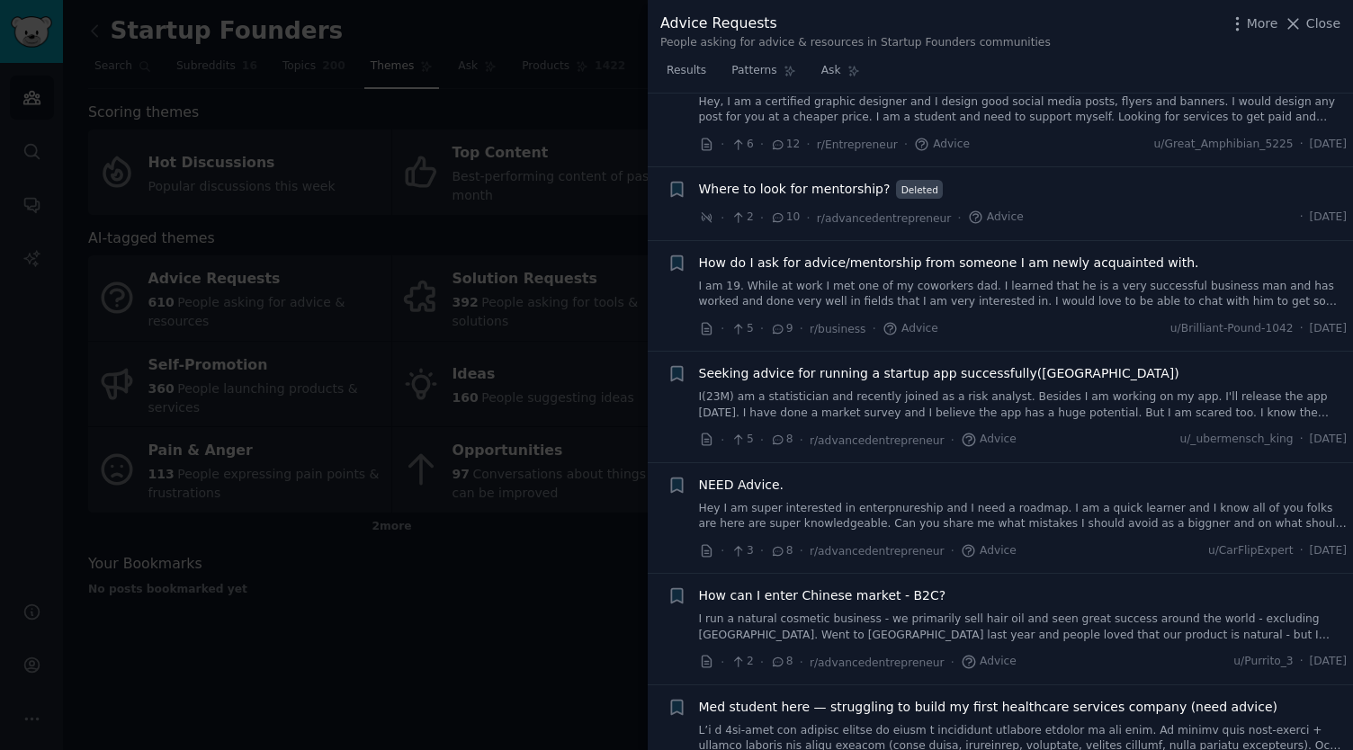
click at [513, 548] on div at bounding box center [676, 375] width 1353 height 750
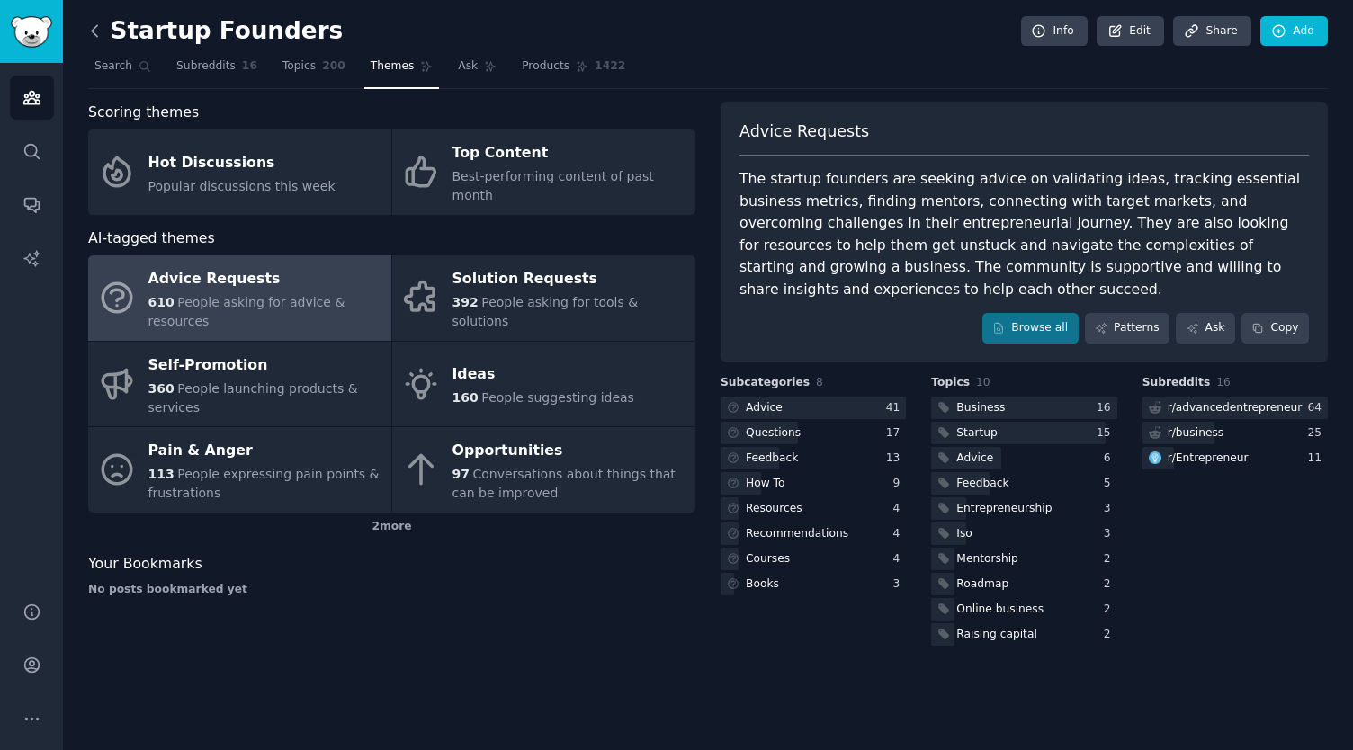
click at [92, 28] on icon at bounding box center [94, 31] width 19 height 19
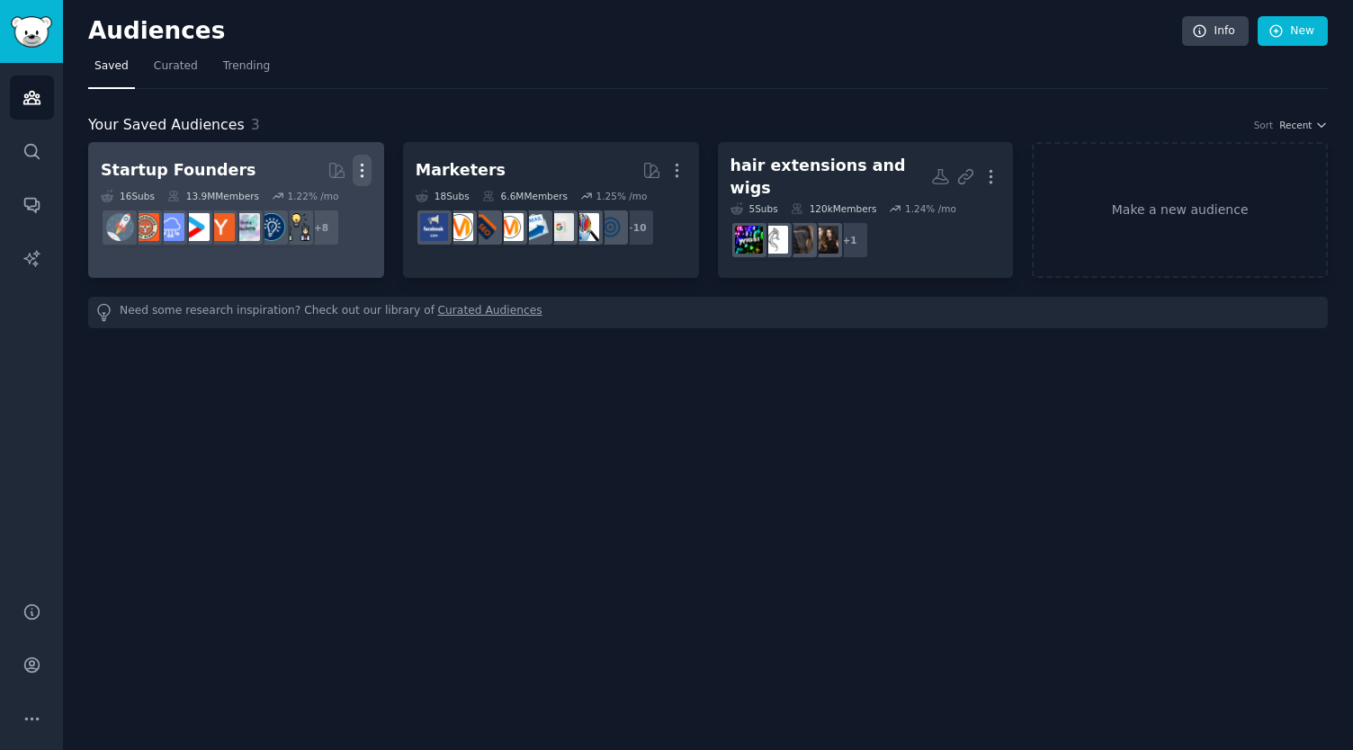
click at [363, 166] on icon "button" at bounding box center [362, 170] width 19 height 19
click at [317, 210] on p "Delete" at bounding box center [312, 208] width 41 height 19
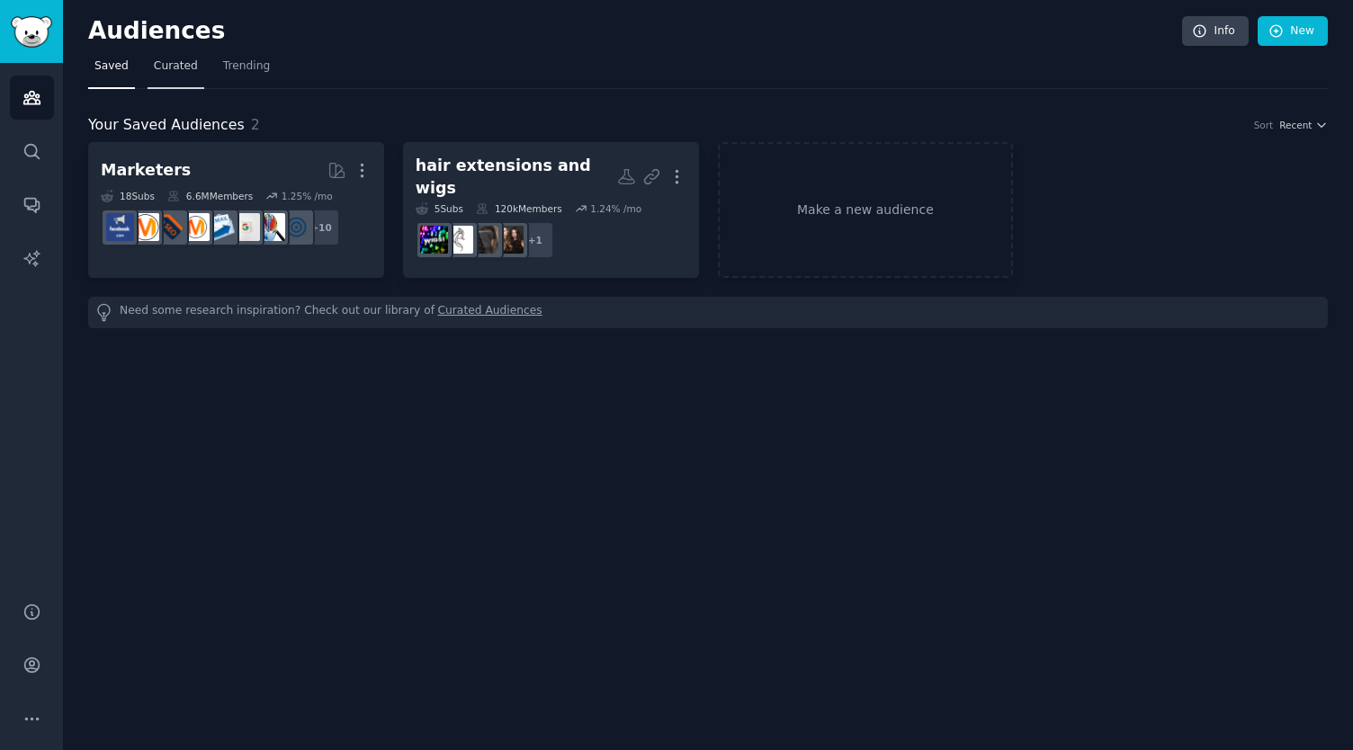
click at [178, 69] on span "Curated" at bounding box center [176, 66] width 44 height 16
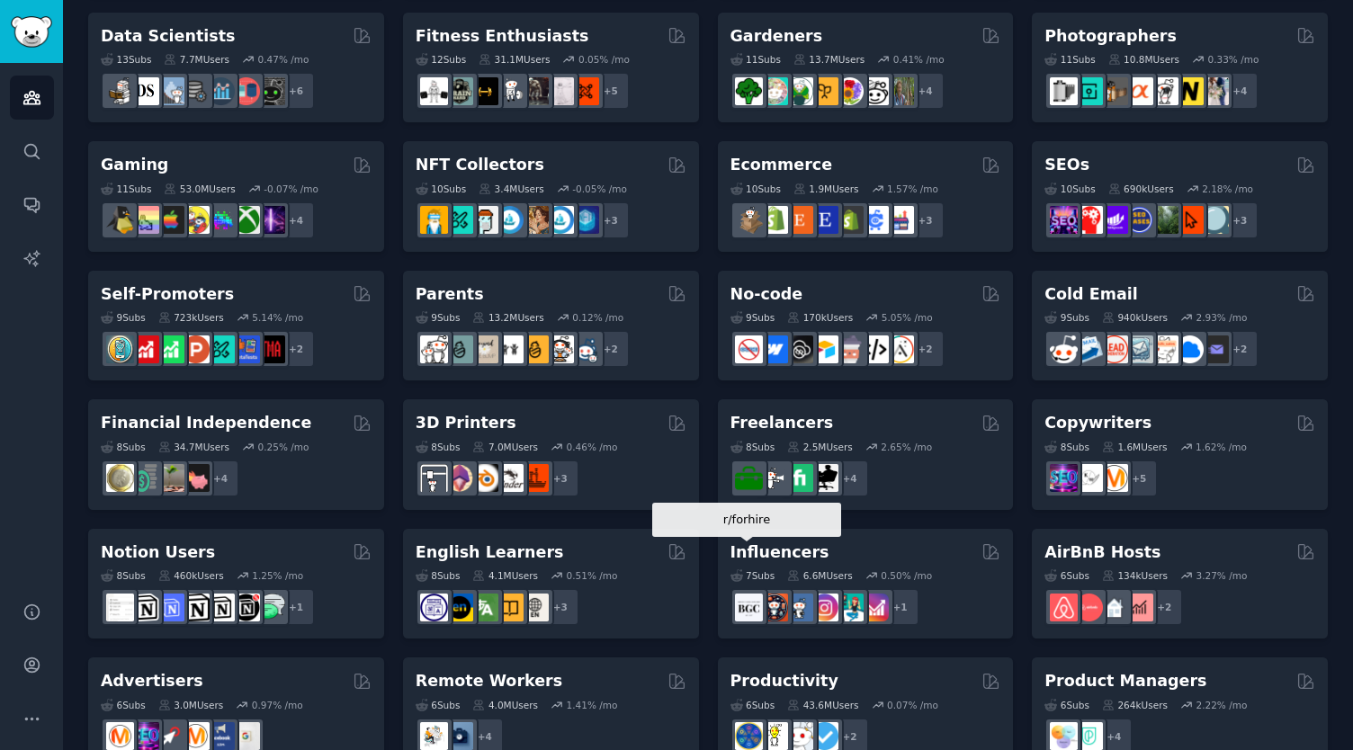
scroll to position [531, 0]
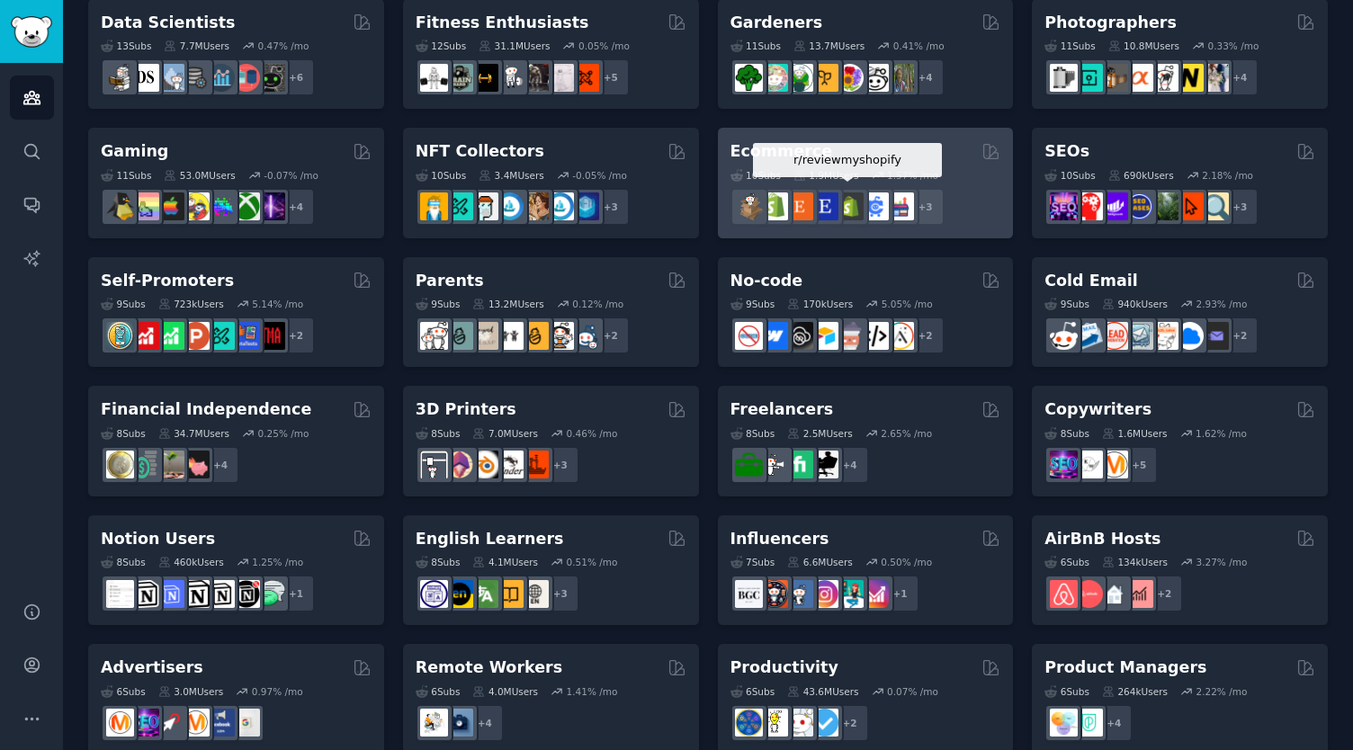
click at [865, 219] on div at bounding box center [850, 207] width 38 height 38
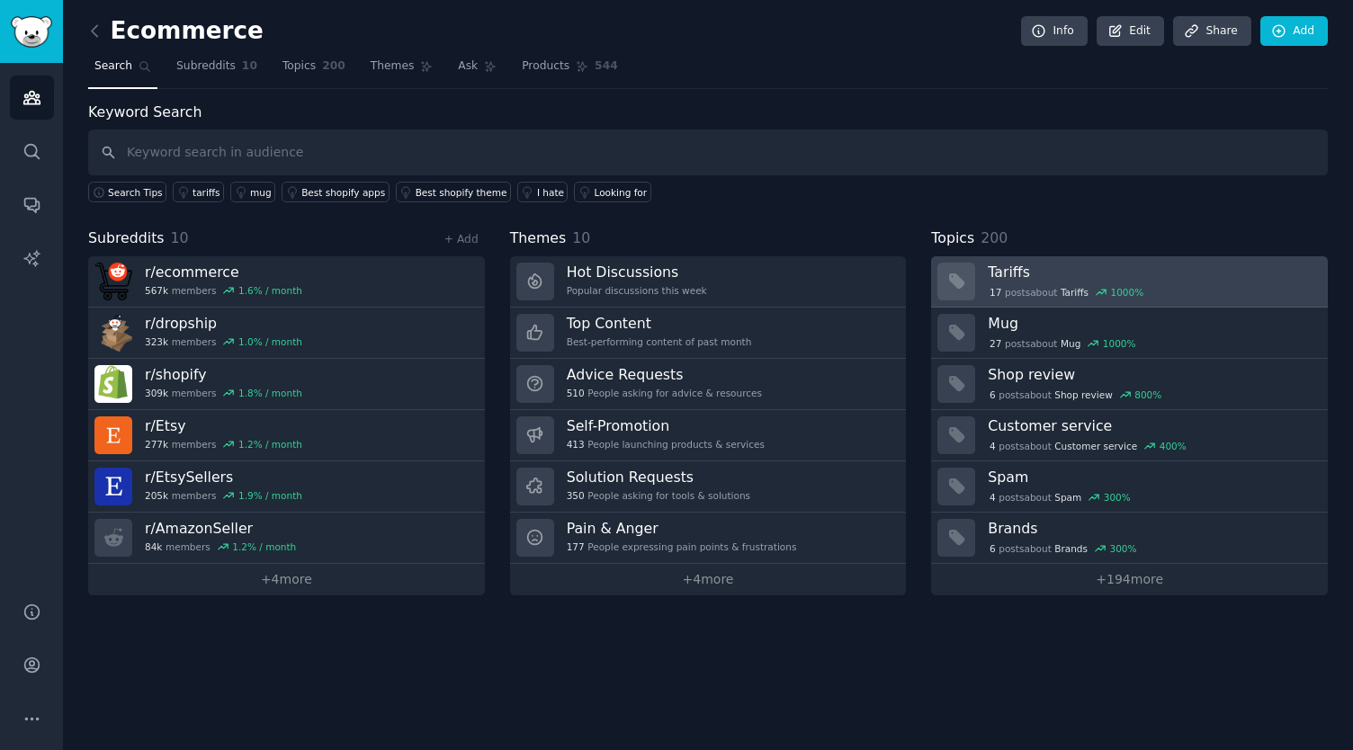
click at [1046, 282] on div "17 post s about Tariffs 1000 %" at bounding box center [1151, 291] width 327 height 19
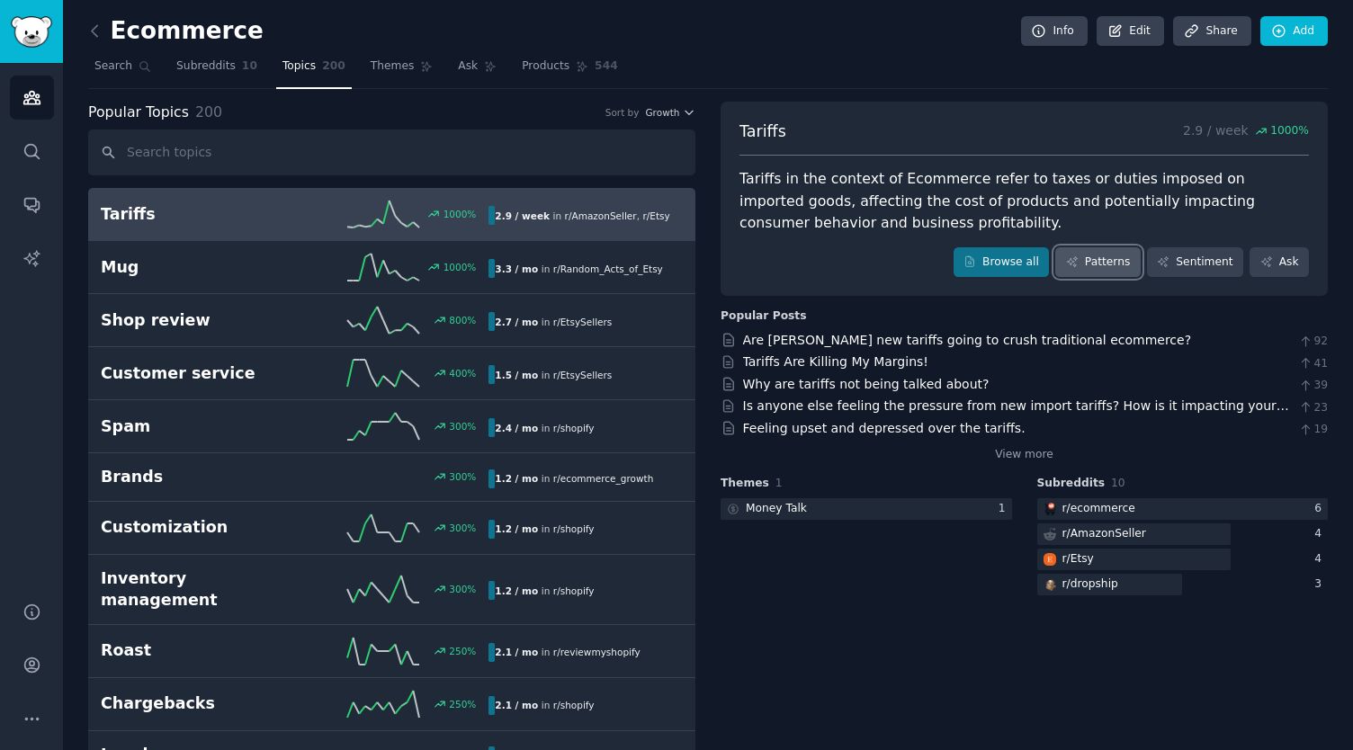
click at [1112, 273] on link "Patterns" at bounding box center [1097, 262] width 85 height 31
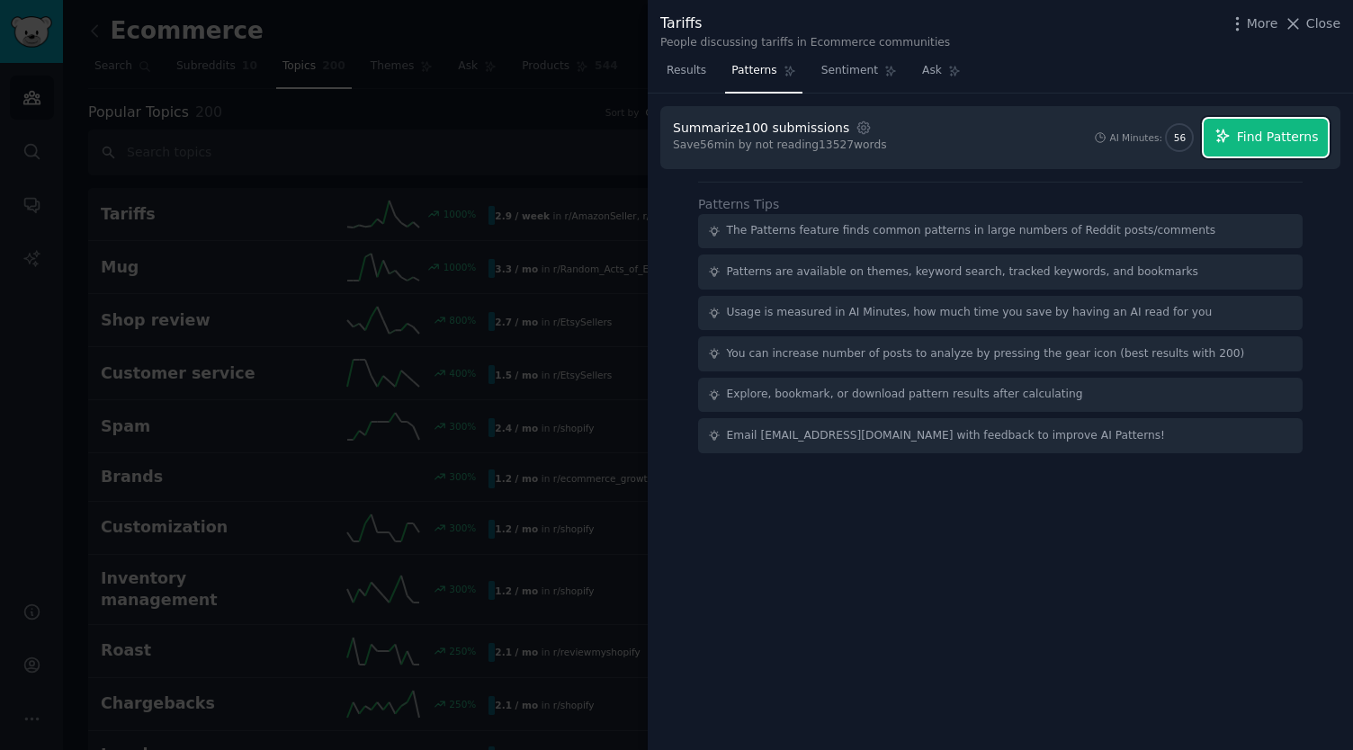
click at [1262, 148] on button "Find Patterns" at bounding box center [1266, 138] width 124 height 38
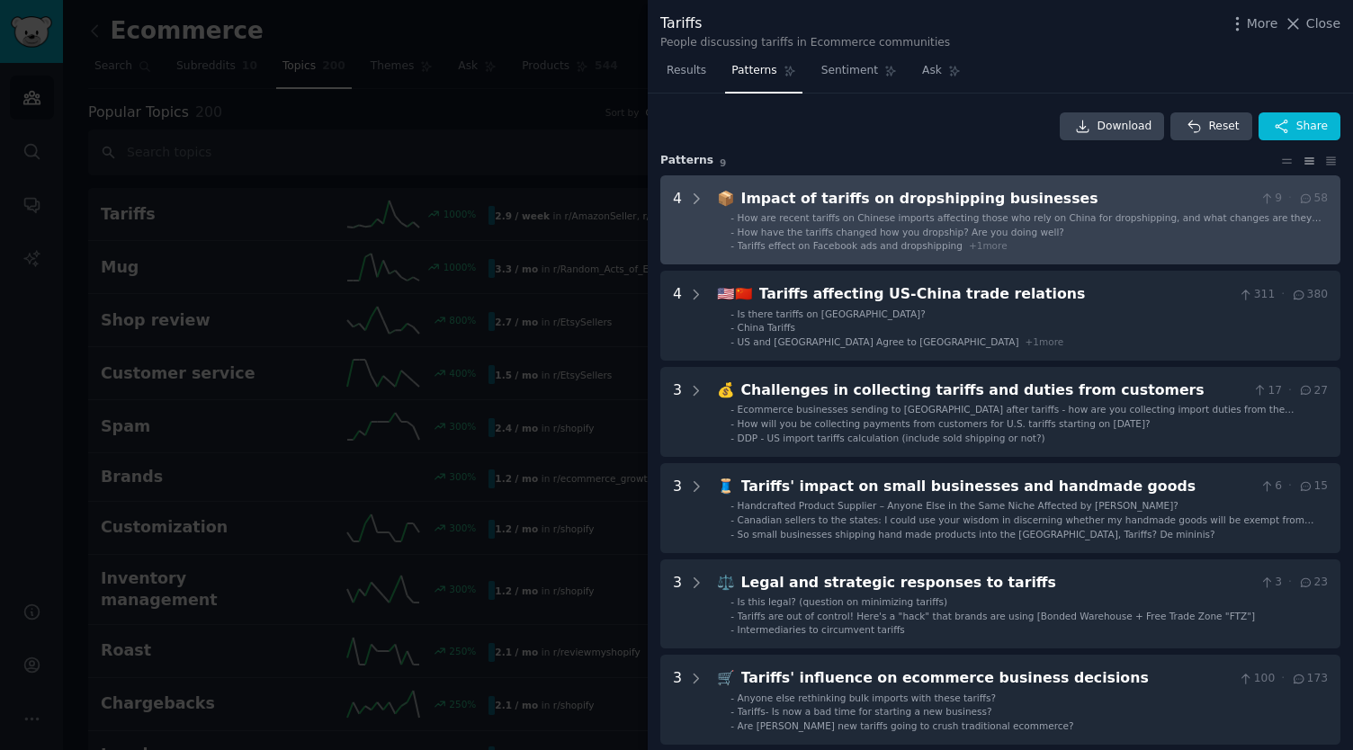
click at [934, 236] on span "How have the tariffs changed how you dropship? Are you doing well?" at bounding box center [901, 232] width 327 height 11
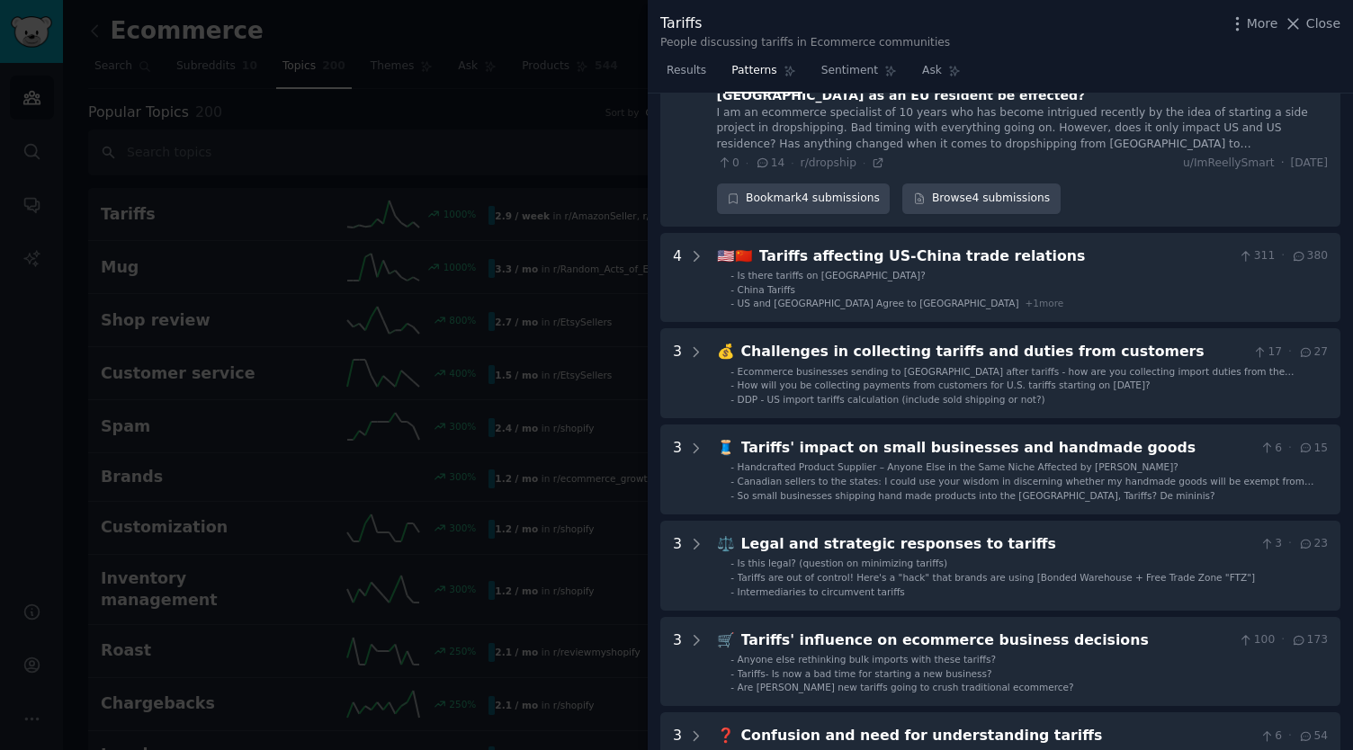
scroll to position [438, 0]
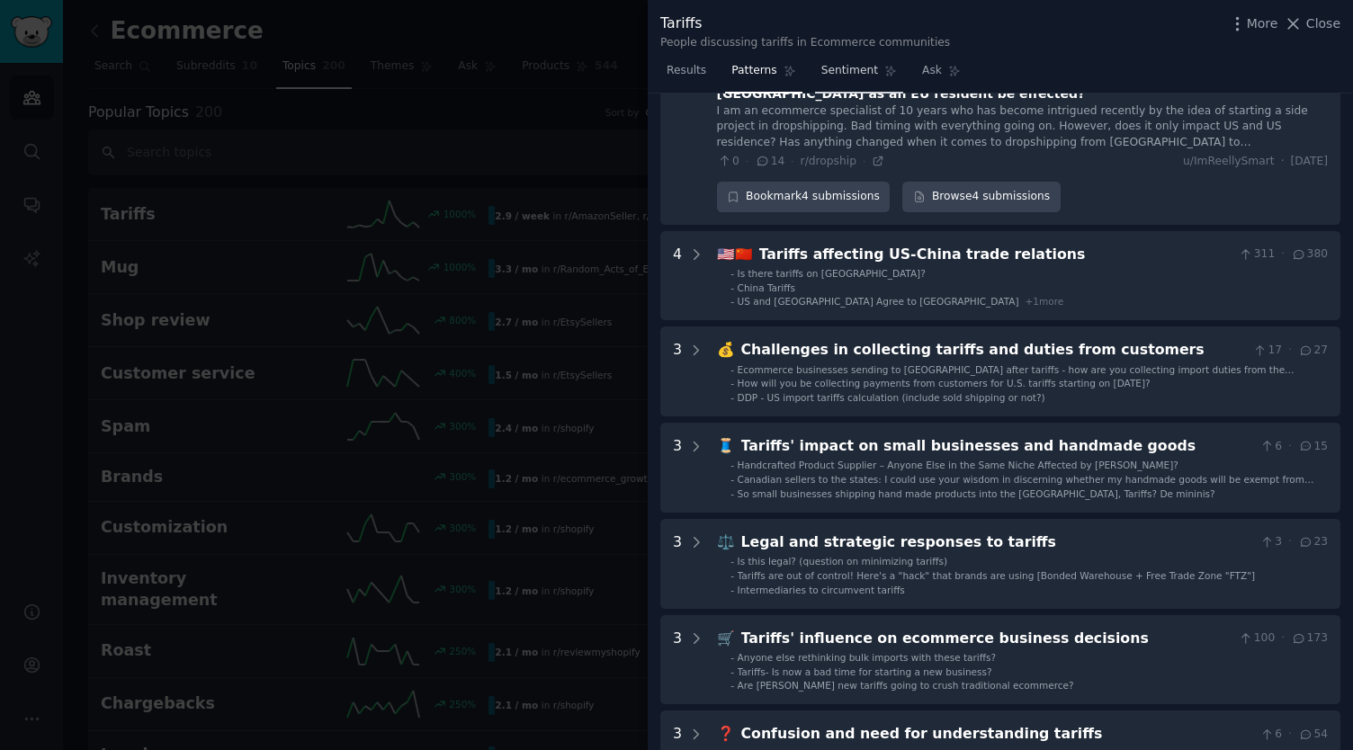
click at [833, 78] on link "Sentiment" at bounding box center [859, 75] width 88 height 37
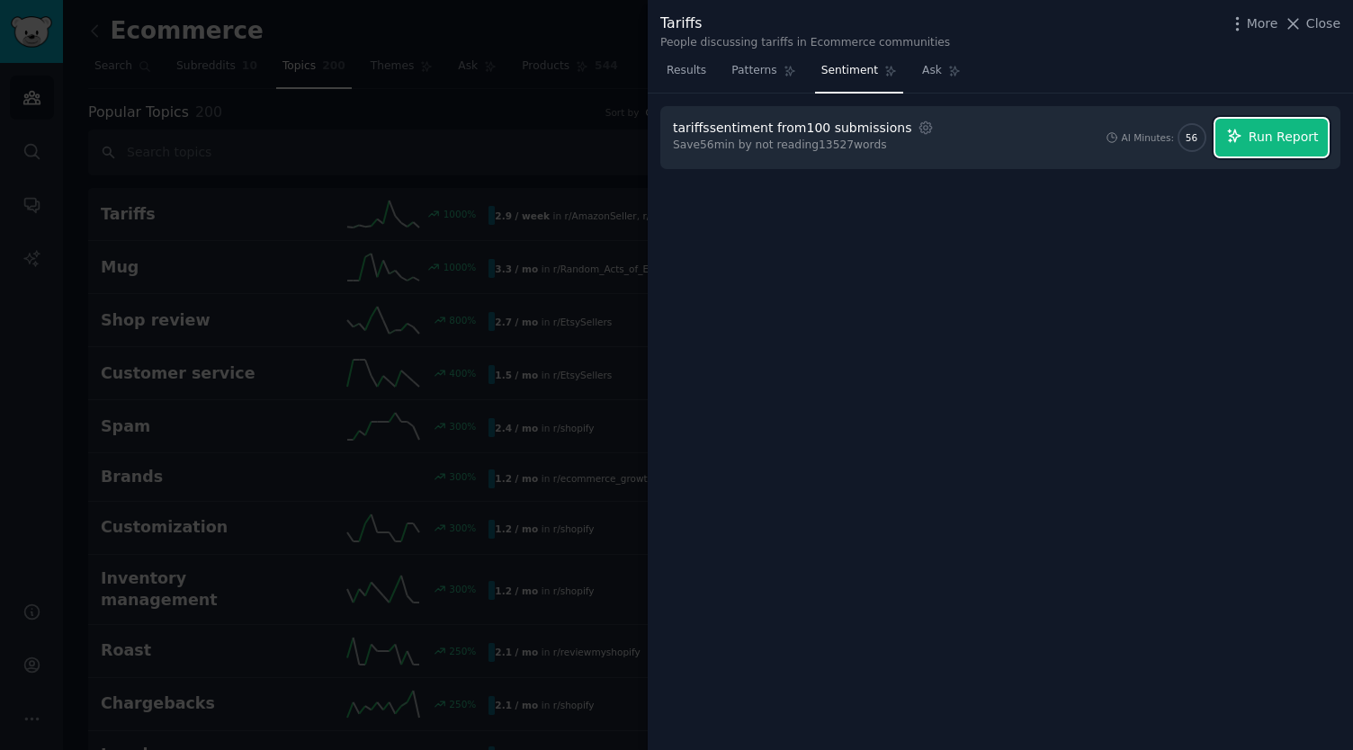
click at [1310, 125] on button "Run Report" at bounding box center [1271, 138] width 112 height 38
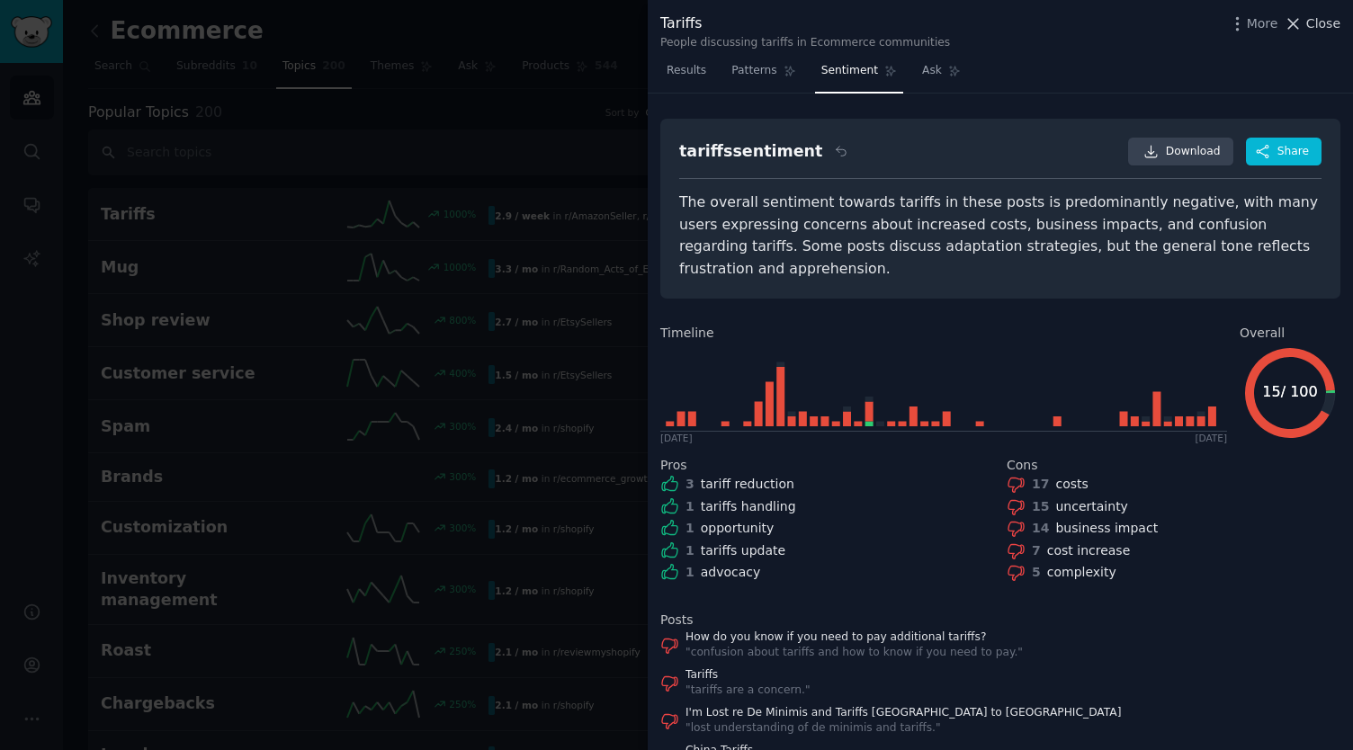
click at [1303, 22] on icon at bounding box center [1293, 23] width 19 height 19
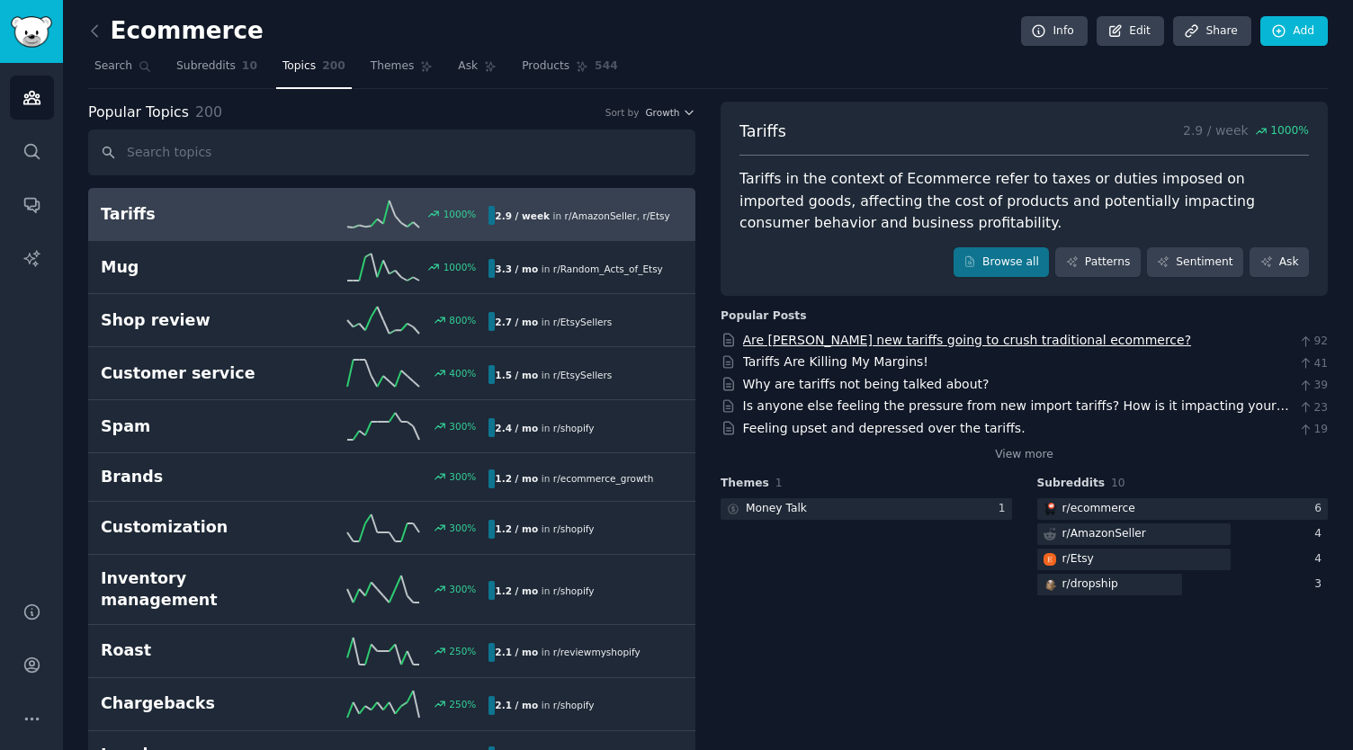
click at [1030, 338] on link "Are [PERSON_NAME] new tariffs going to crush traditional ecommerce?" at bounding box center [967, 340] width 449 height 14
